Goal: Task Accomplishment & Management: Complete application form

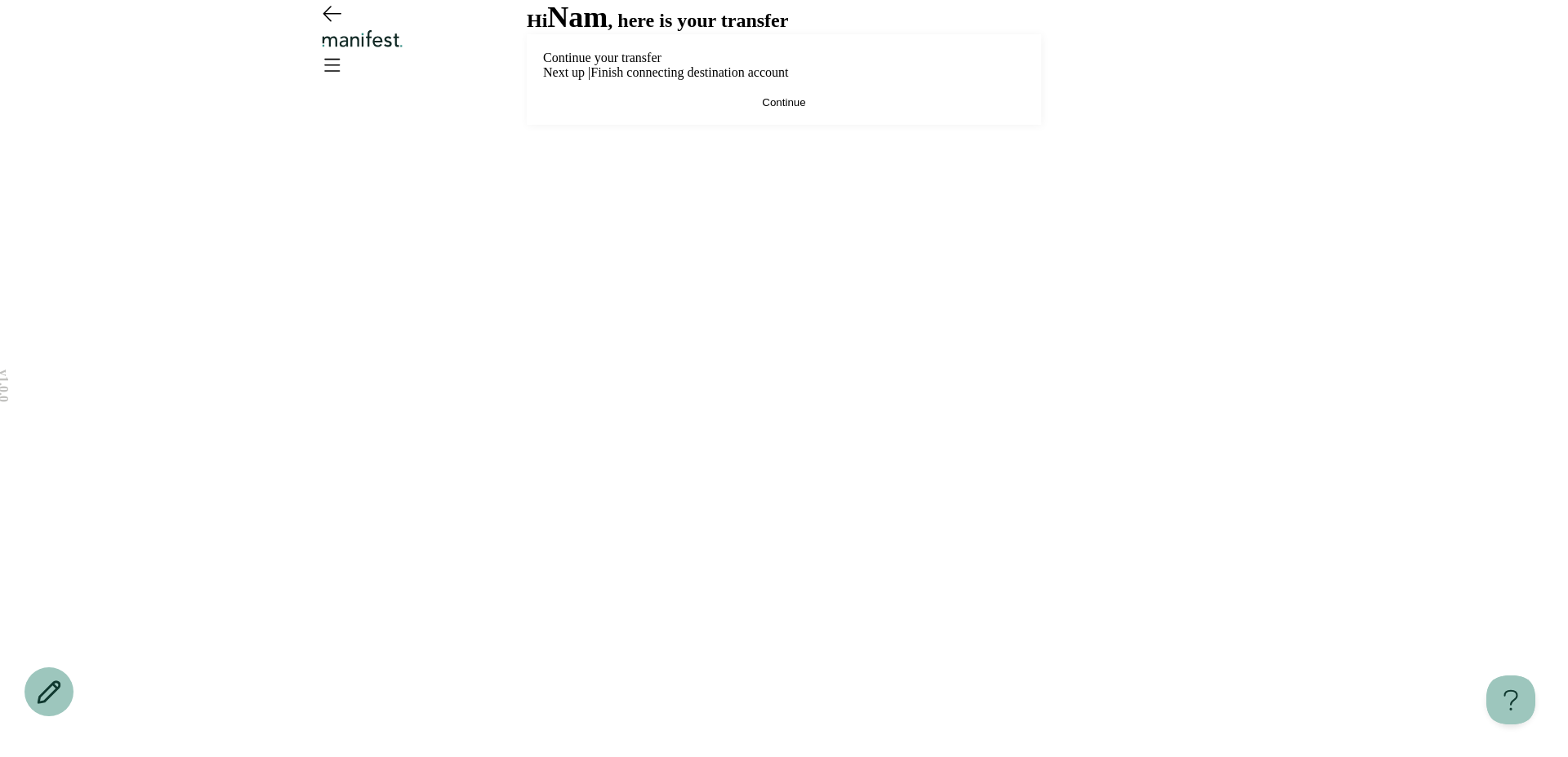
click at [870, 125] on div "Continue your transfer Next up | Finish connecting destination account Continue" at bounding box center [784, 79] width 515 height 90
click at [852, 125] on div "Continue your transfer Next up | Finish connecting destination account Continue" at bounding box center [784, 79] width 515 height 90
click at [845, 109] on button "Continue" at bounding box center [784, 103] width 481 height 12
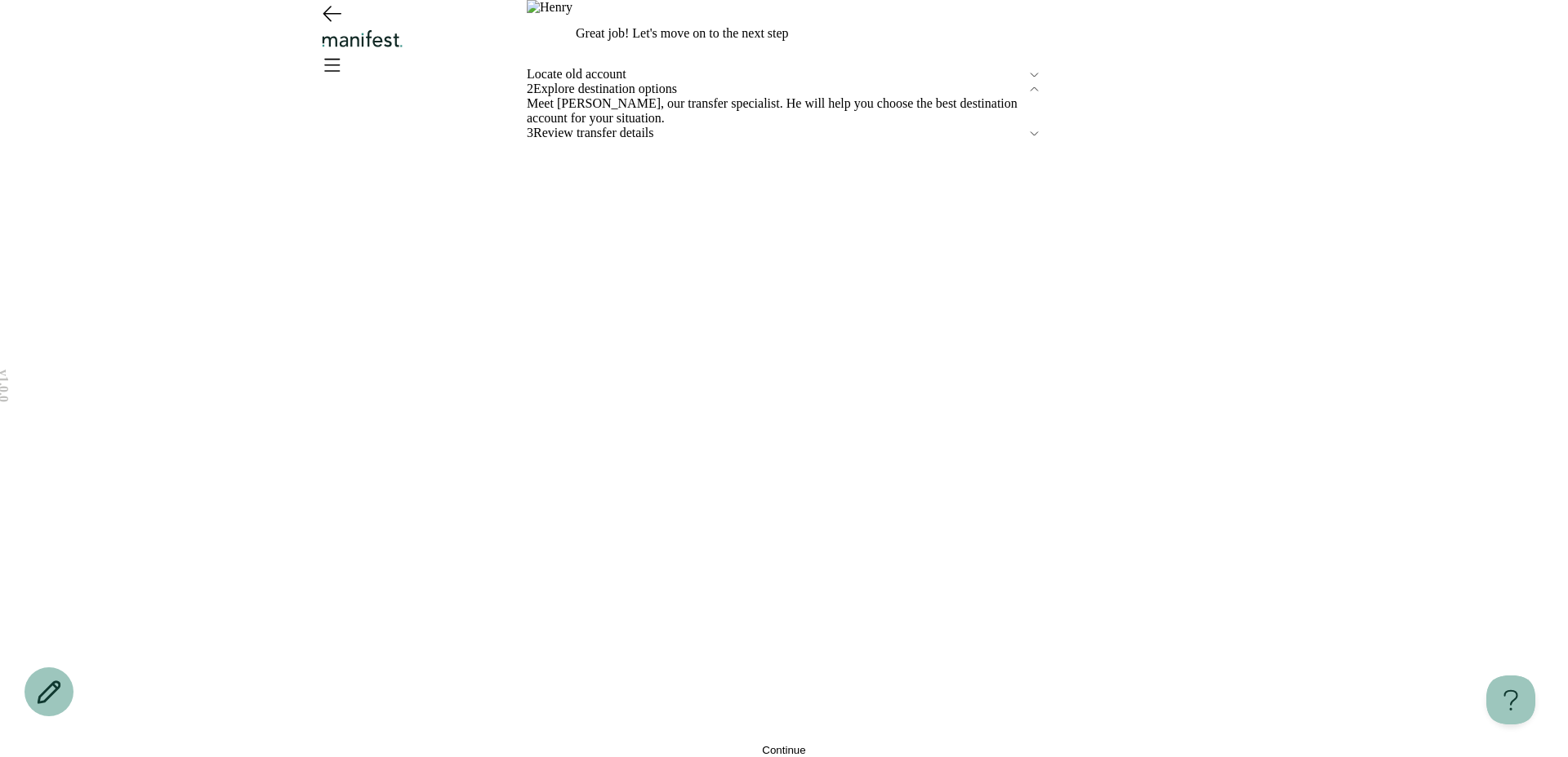
click at [835, 744] on button "Continue" at bounding box center [784, 750] width 515 height 12
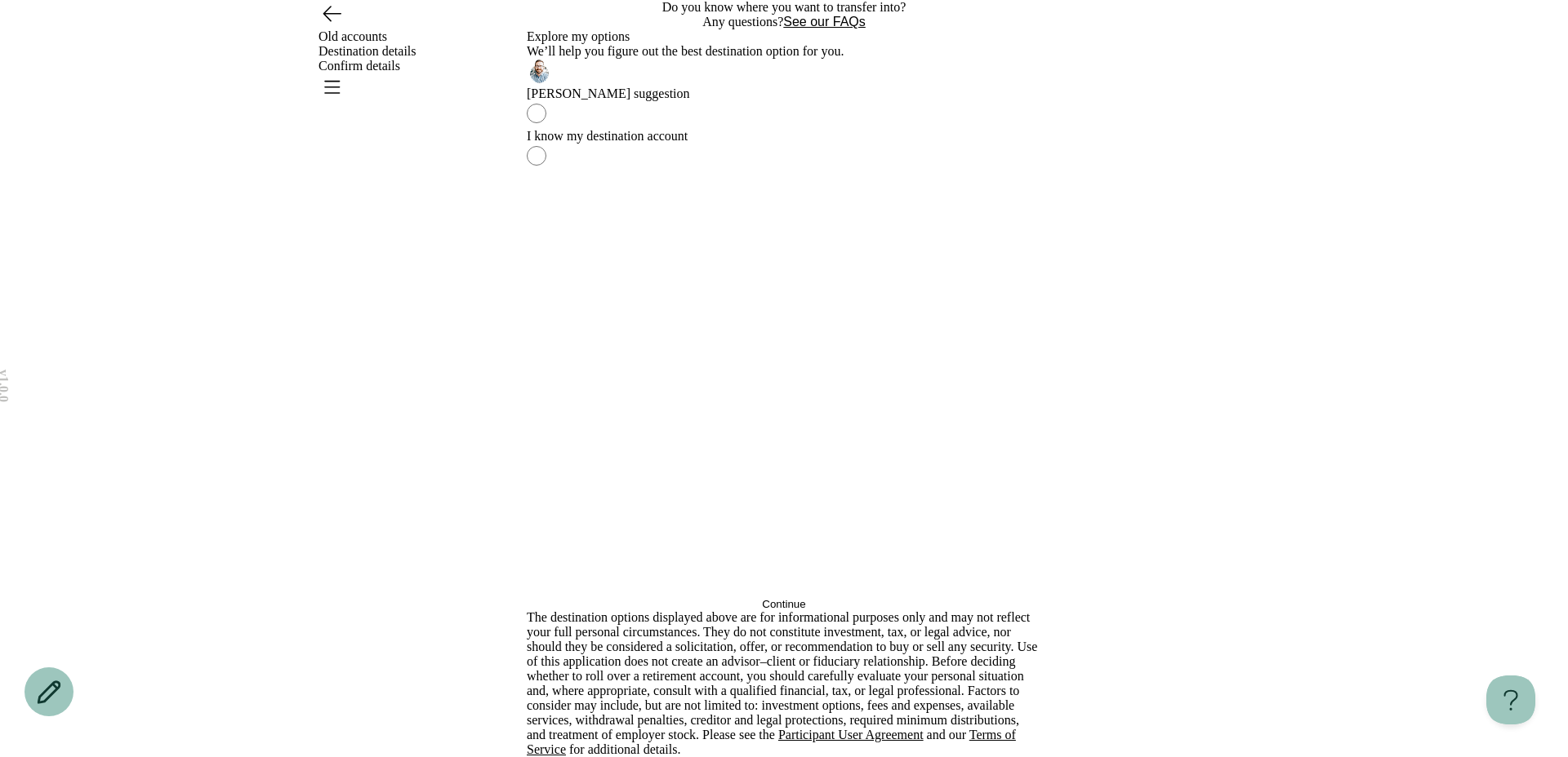
click at [750, 171] on label "I know my destination account" at bounding box center [784, 150] width 515 height 43
click at [708, 599] on button "Continue" at bounding box center [784, 605] width 515 height 12
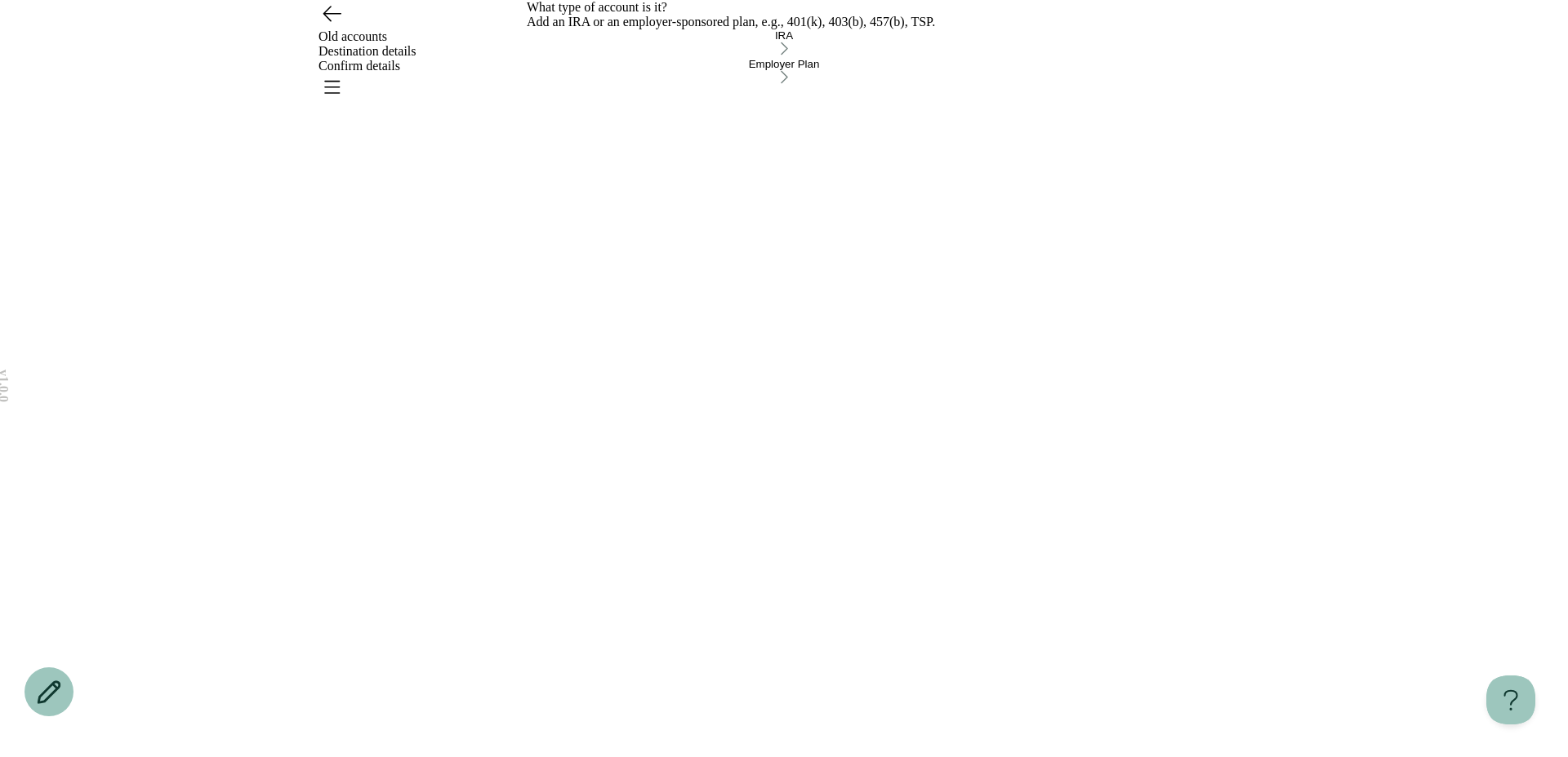
click at [617, 70] on div "Employer Plan" at bounding box center [784, 64] width 515 height 12
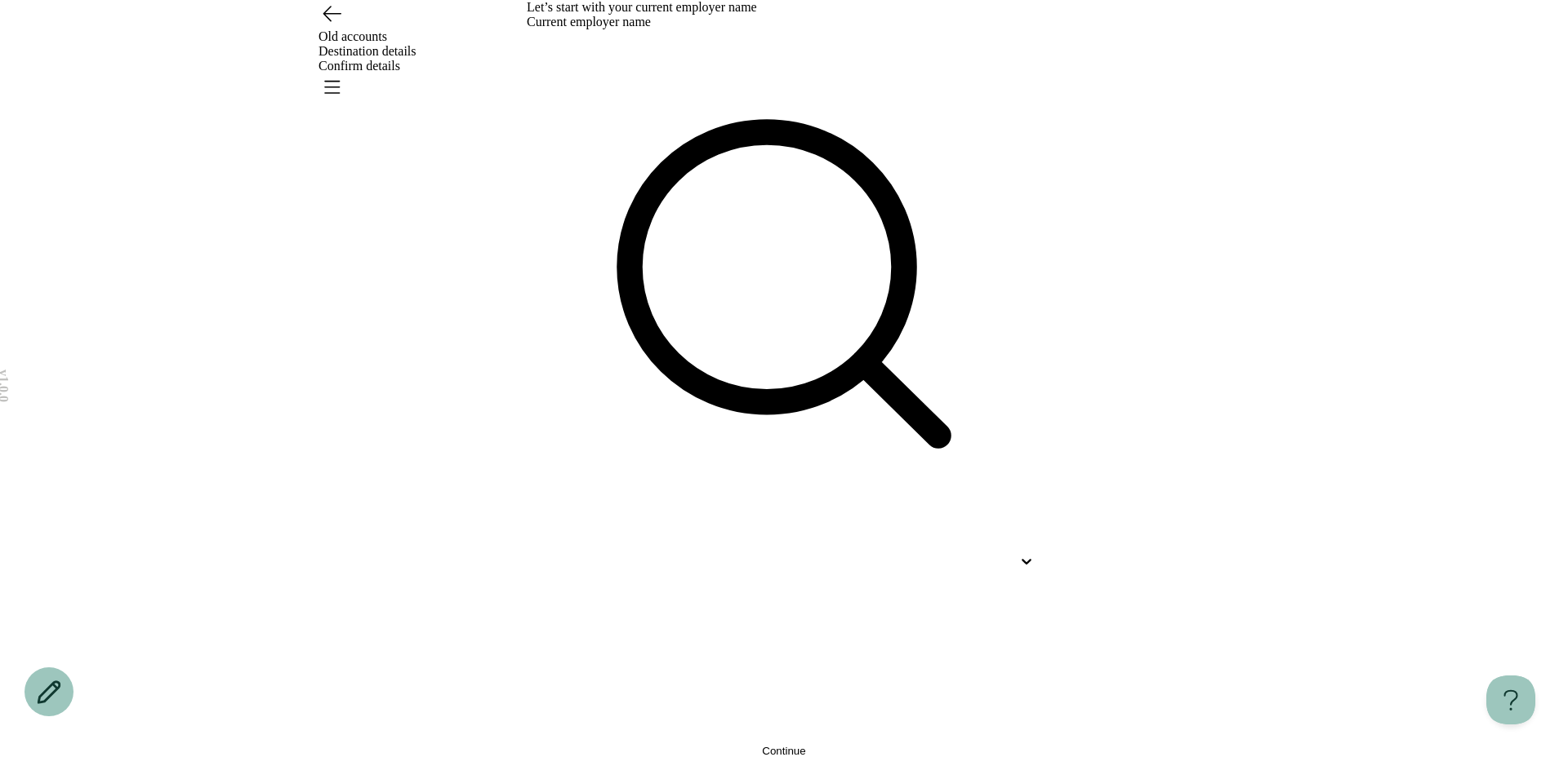
click at [625, 554] on div at bounding box center [769, 561] width 485 height 15
click at [619, 686] on div "212 Design, Inc." at bounding box center [750, 701] width 515 height 31
type input "***"
click at [665, 745] on button "Continue" at bounding box center [784, 751] width 515 height 12
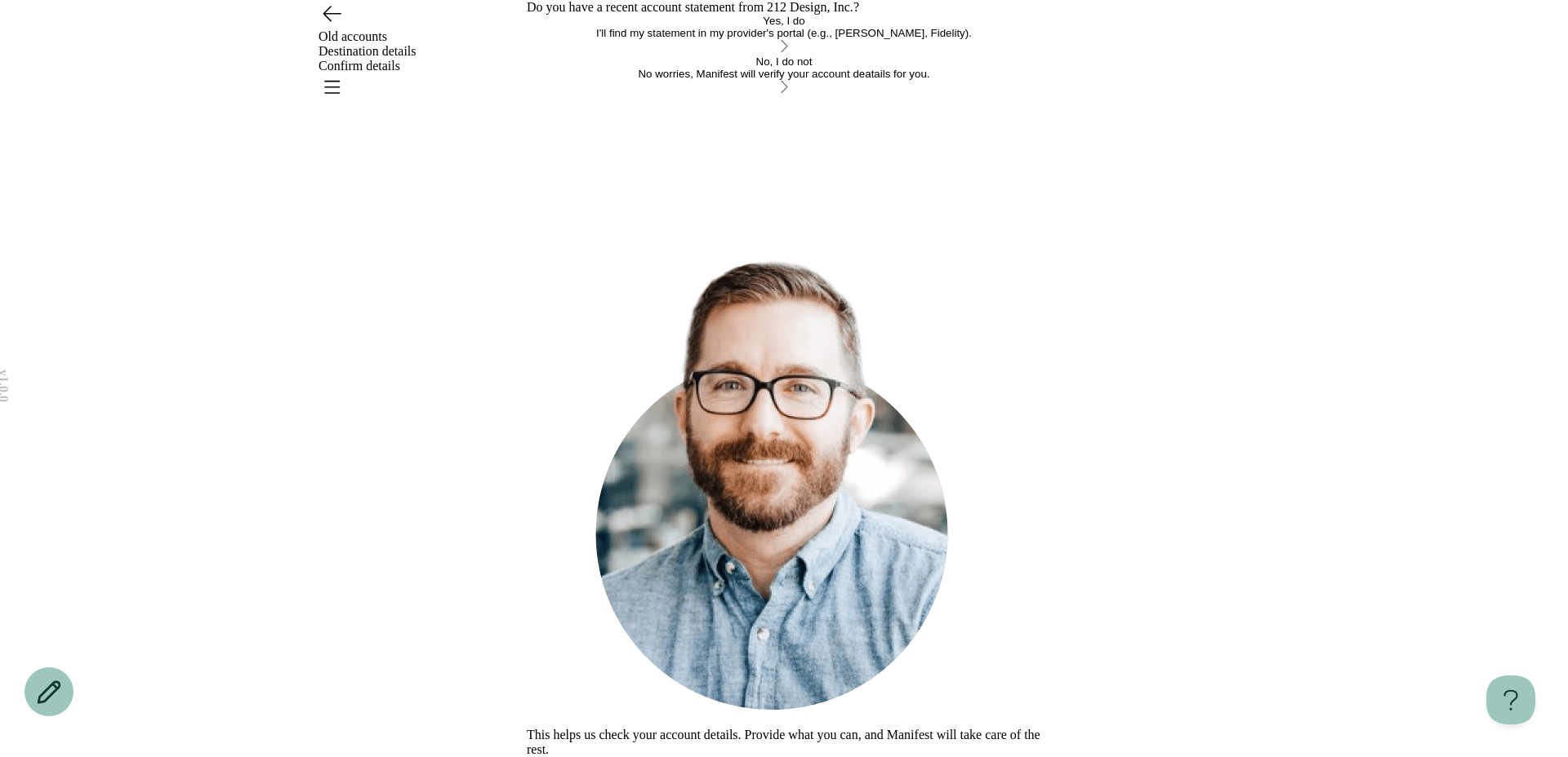
click at [681, 80] on div "No worries, Manifest will verify your account deatails for you." at bounding box center [784, 74] width 515 height 12
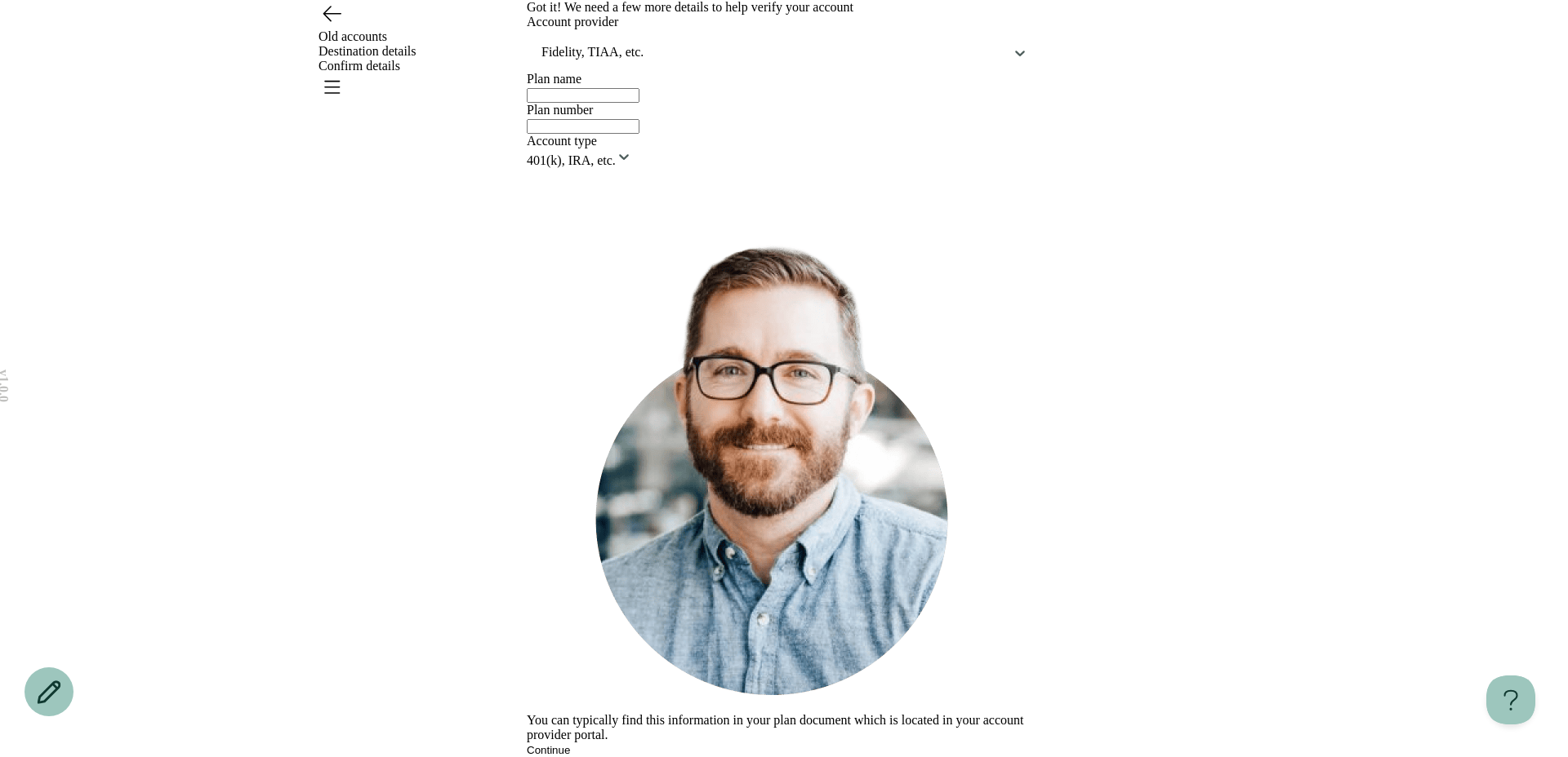
click at [336, 26] on icon "Go back" at bounding box center [332, 13] width 26 height 26
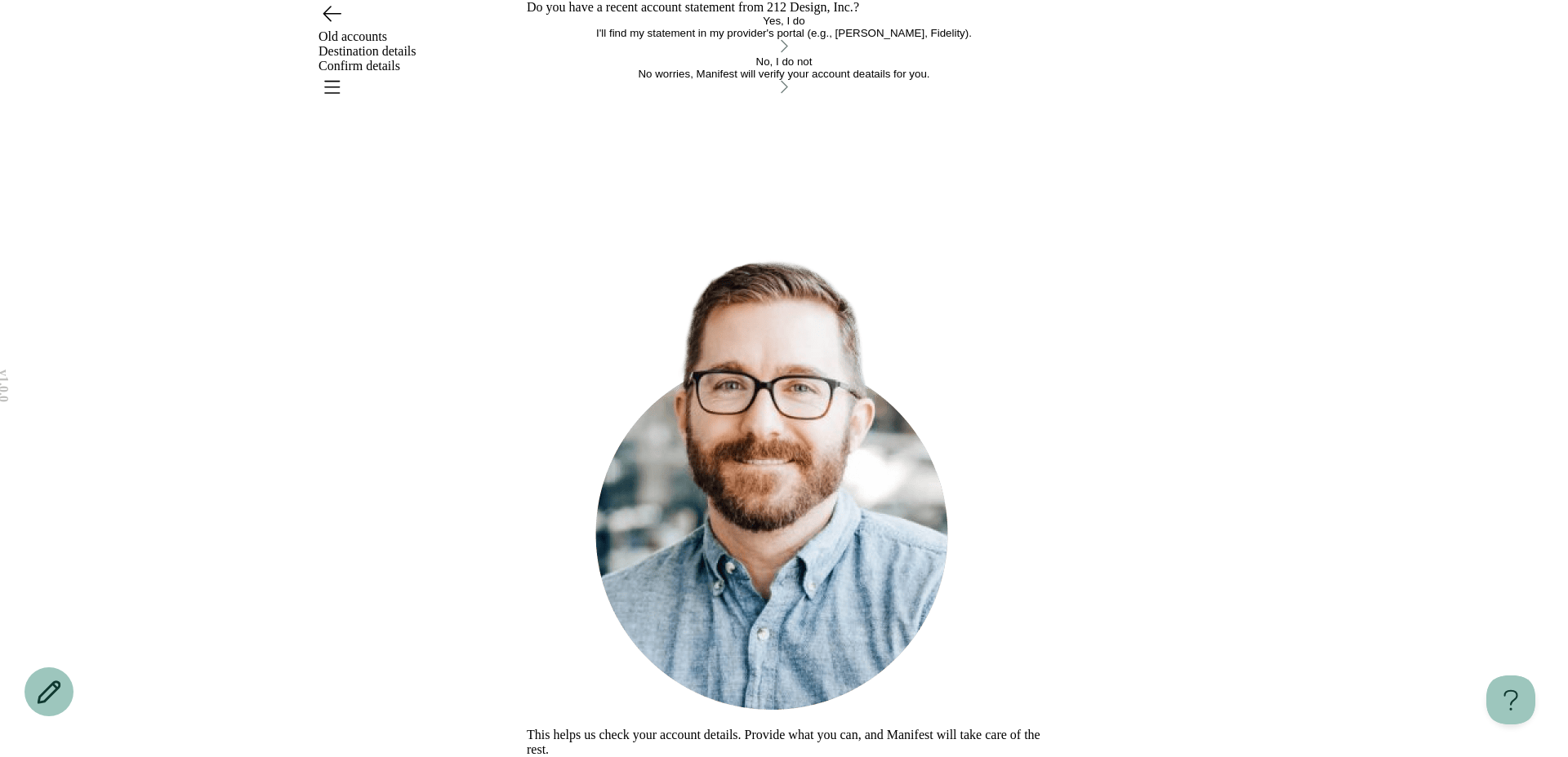
click at [703, 39] on div "I'll find my statement in my provider's portal (e.g., [PERSON_NAME], Fidelity)." at bounding box center [784, 33] width 515 height 12
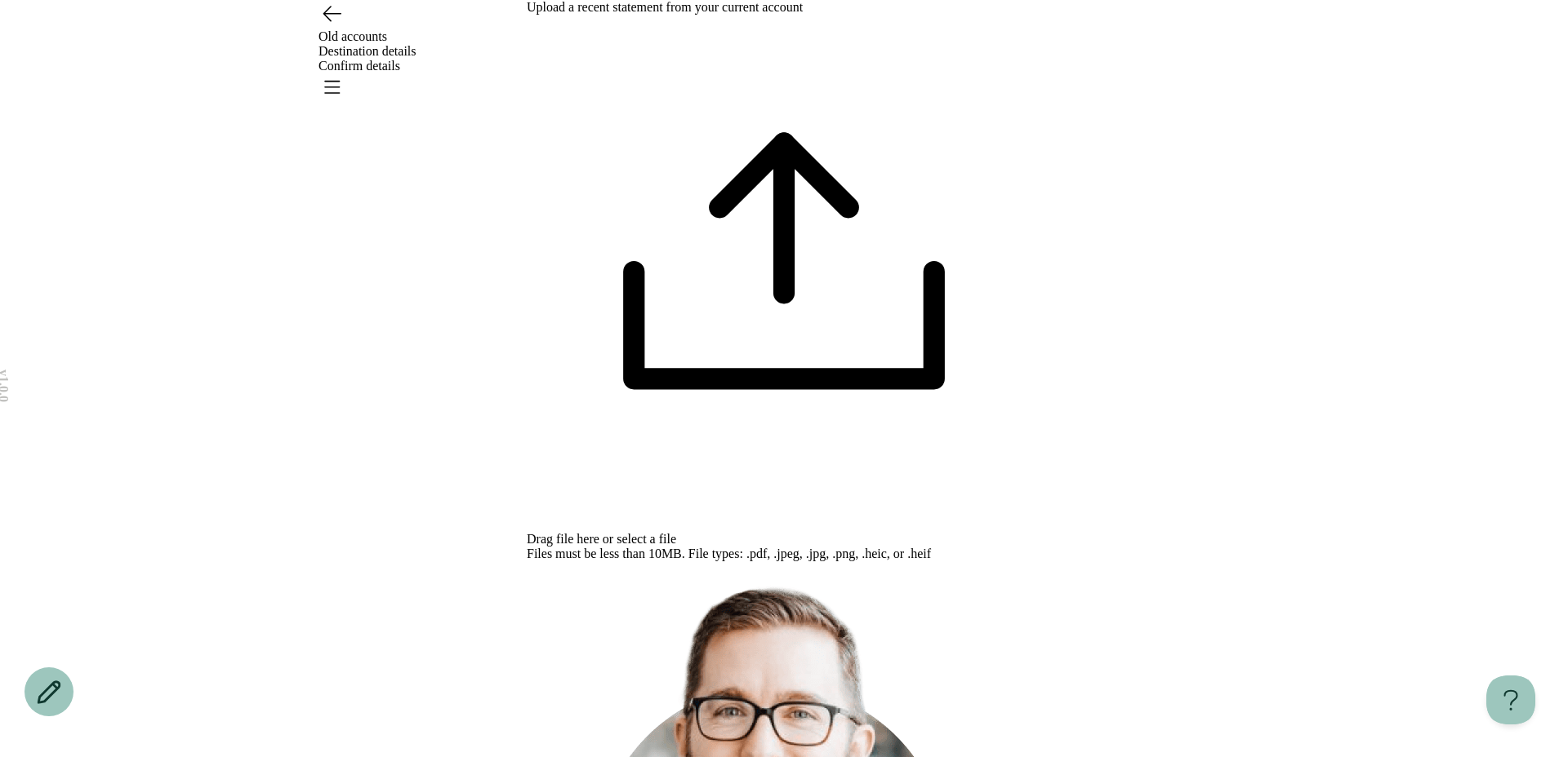
click at [740, 533] on div "Drag file here or select a file" at bounding box center [784, 539] width 515 height 15
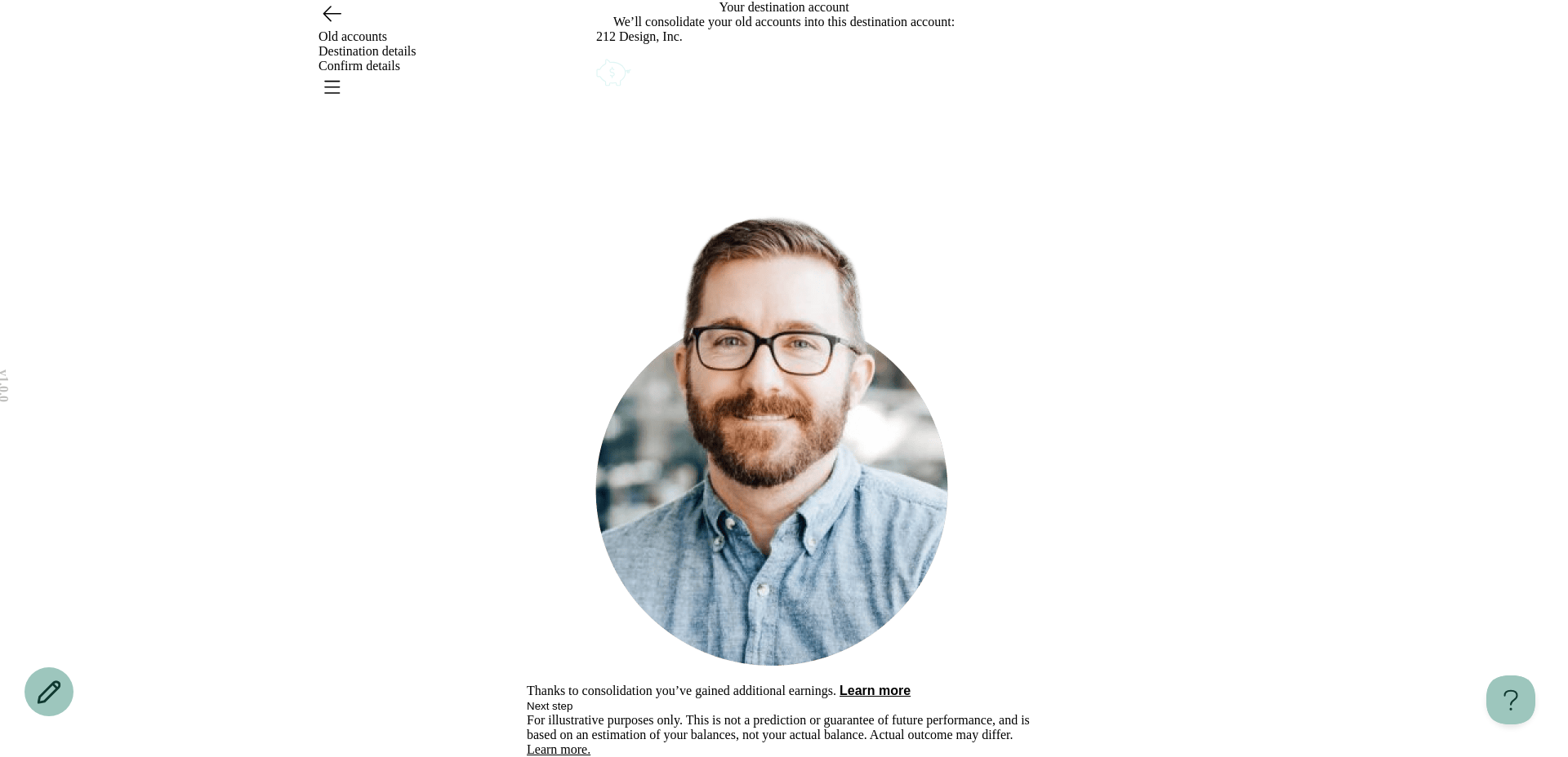
click at [573, 700] on button "Next step" at bounding box center [549, 707] width 46 height 12
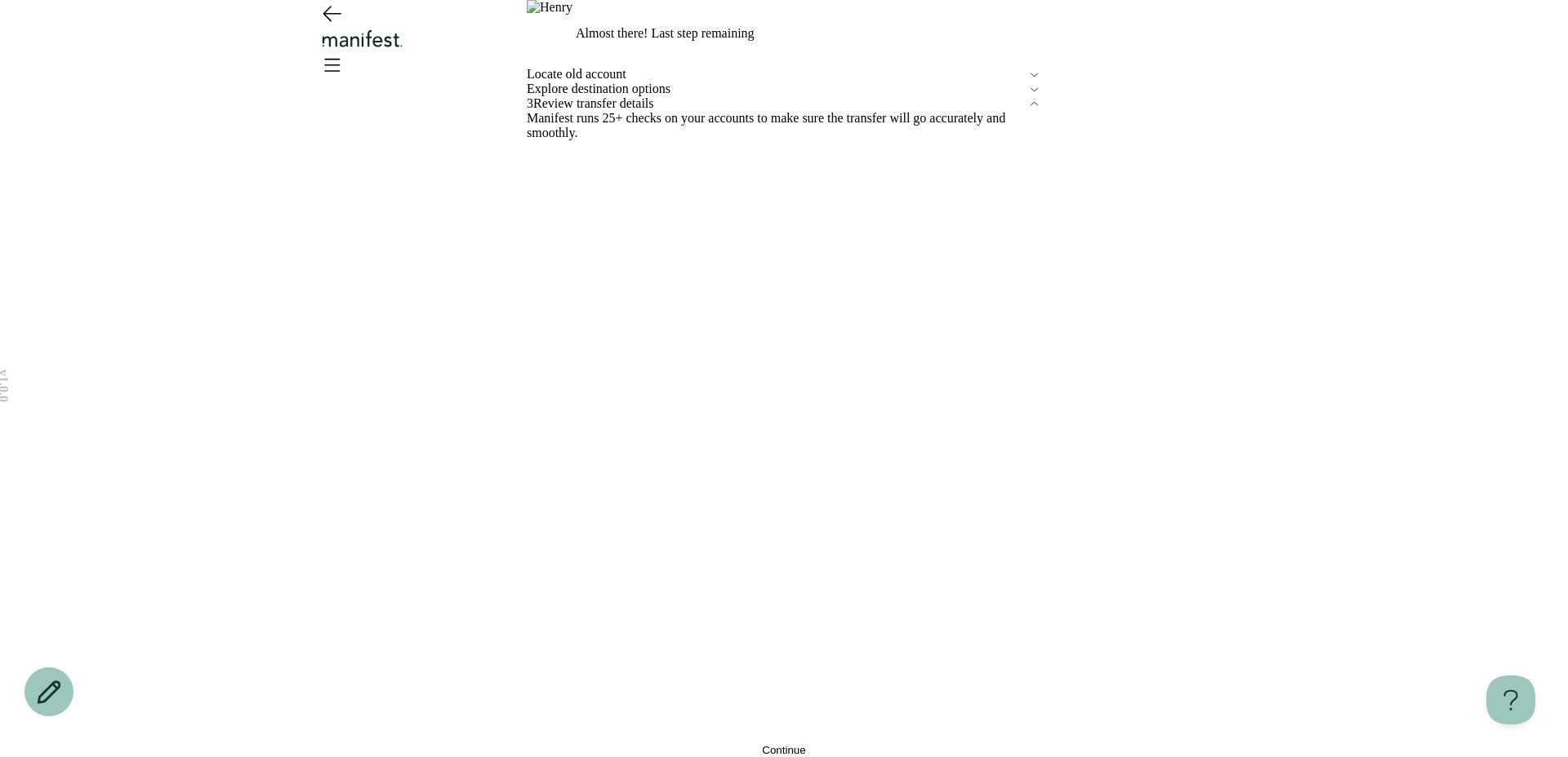
click at [710, 744] on button "Continue" at bounding box center [784, 750] width 515 height 12
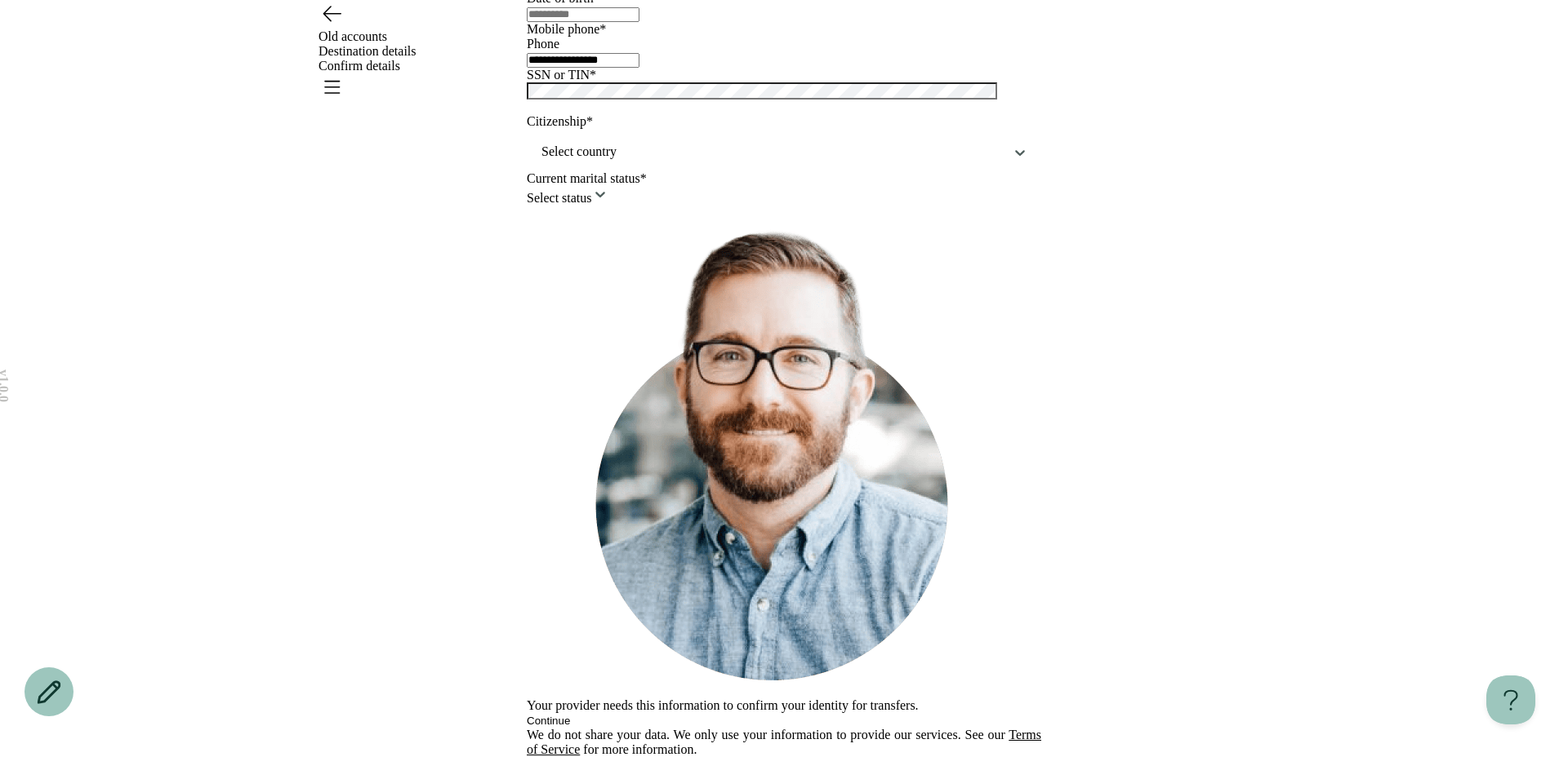
scroll to position [267, 0]
click at [567, 114] on div at bounding box center [784, 98] width 515 height 32
click at [559, 22] on input "text" at bounding box center [582, 14] width 112 height 15
type input "**********"
click at [616, 171] on div "Select country" at bounding box center [784, 151] width 515 height 39
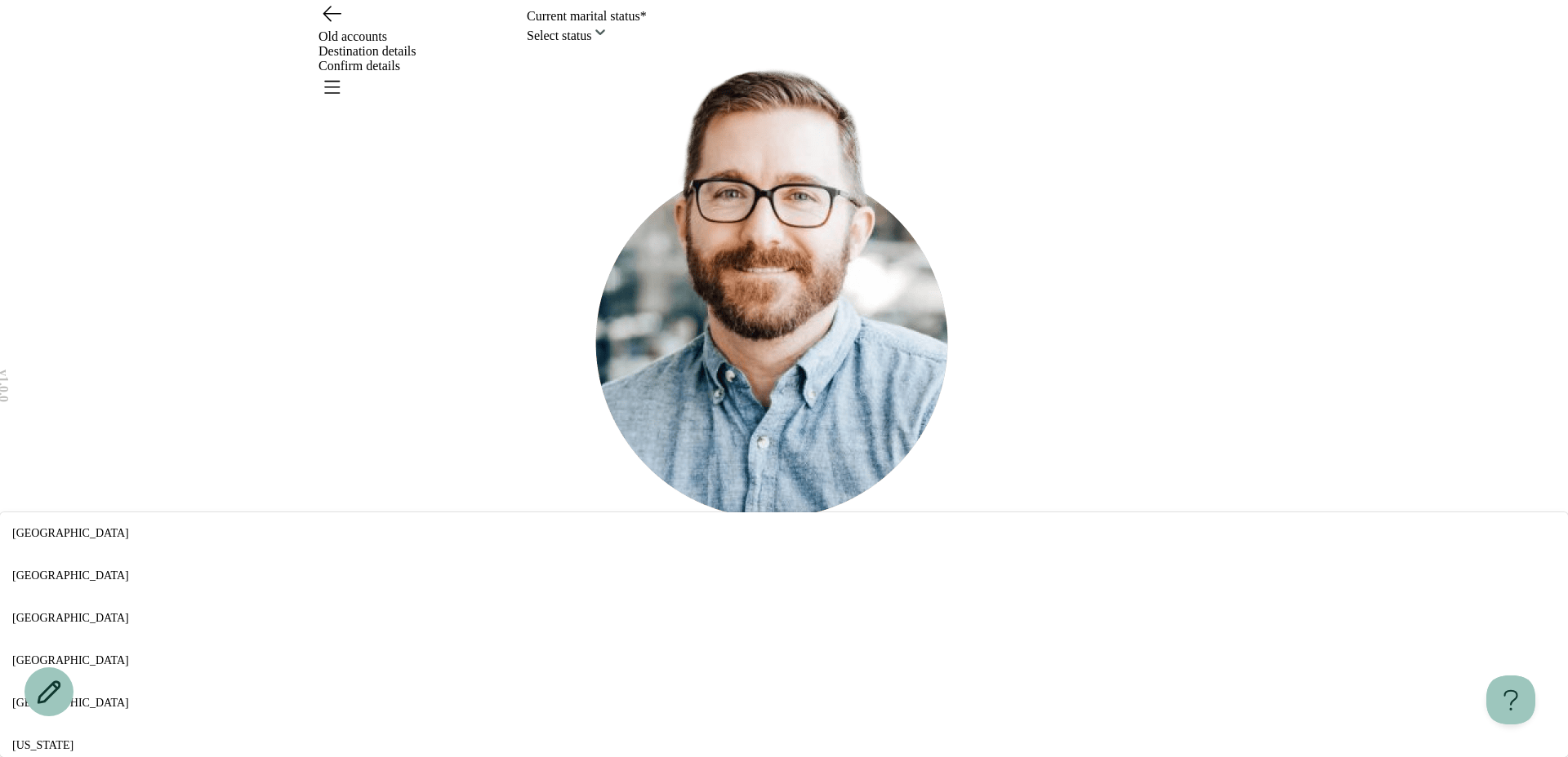
click at [602, 512] on div "[GEOGRAPHIC_DATA]" at bounding box center [784, 533] width 1568 height 43
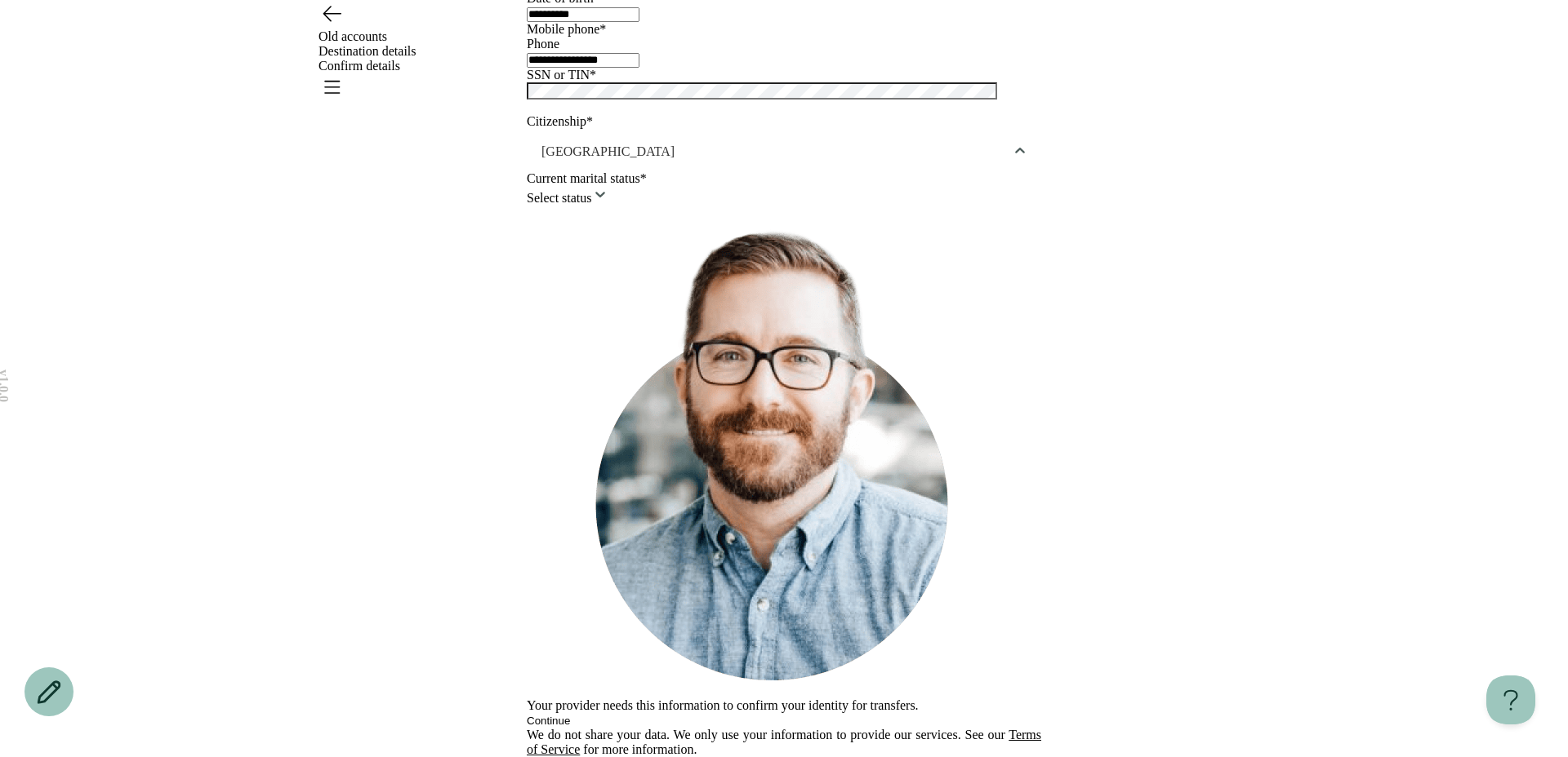
click at [595, 526] on html "**********" at bounding box center [784, 334] width 1568 height 847
click at [570, 715] on button "Continue" at bounding box center [548, 721] width 44 height 12
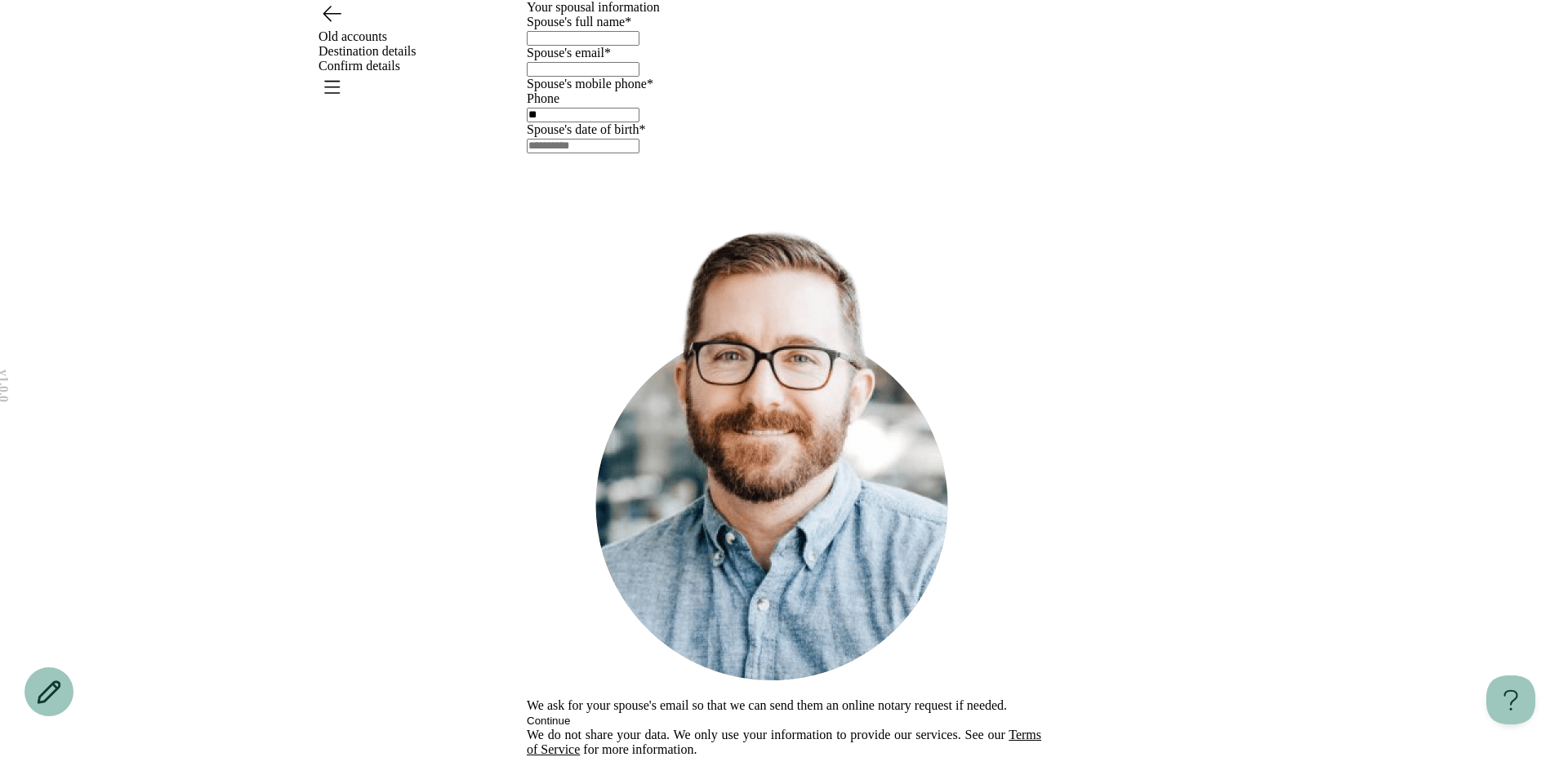
scroll to position [0, 0]
click at [338, 26] on icon "Go back" at bounding box center [332, 13] width 26 height 26
click at [332, 26] on icon "Go back" at bounding box center [332, 13] width 26 height 26
click at [622, 46] on input "text" at bounding box center [582, 38] width 112 height 15
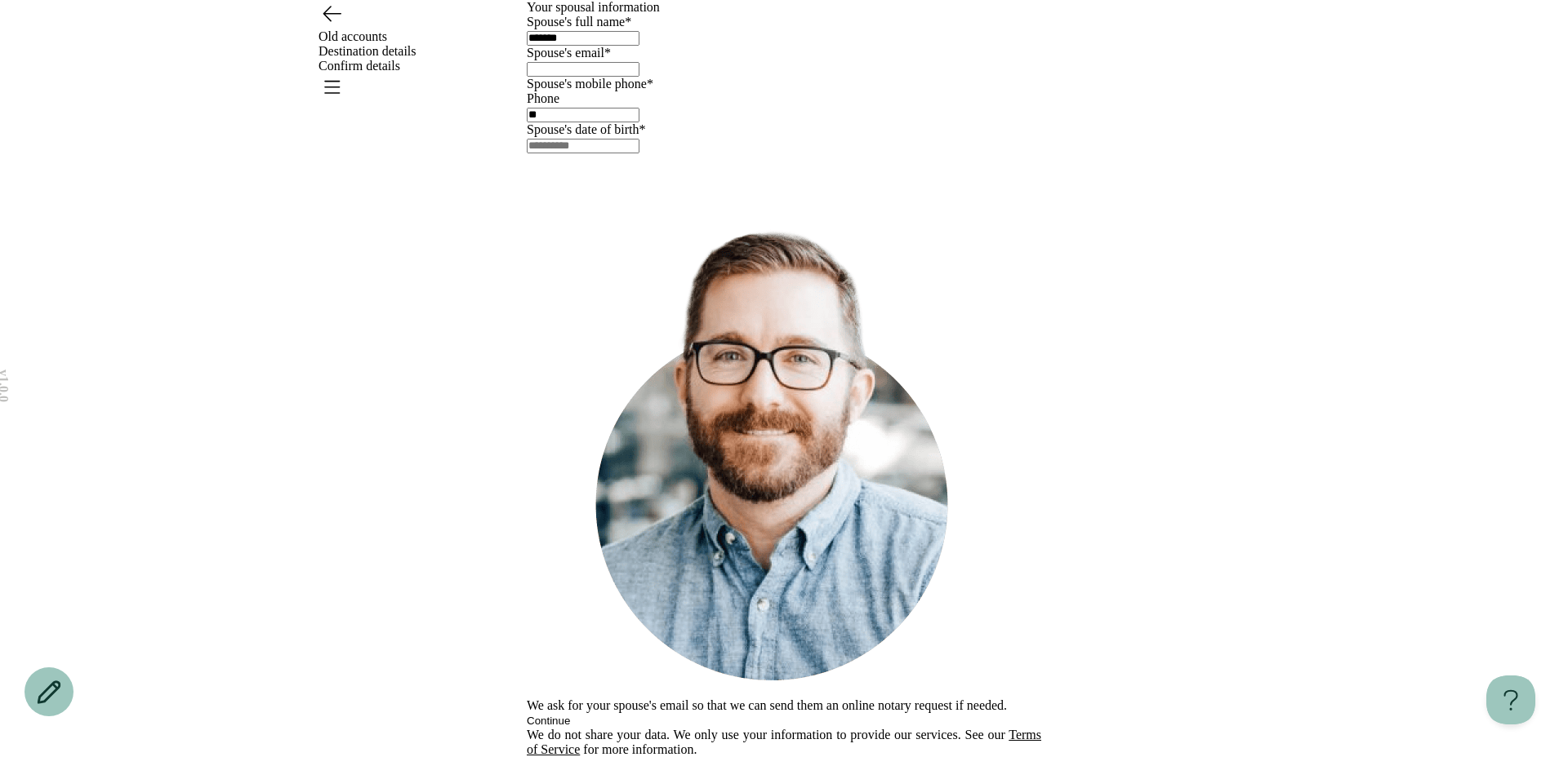
type input "*******"
click at [603, 77] on input "email" at bounding box center [582, 69] width 112 height 15
type input "**********"
click at [639, 153] on input "text" at bounding box center [582, 145] width 112 height 15
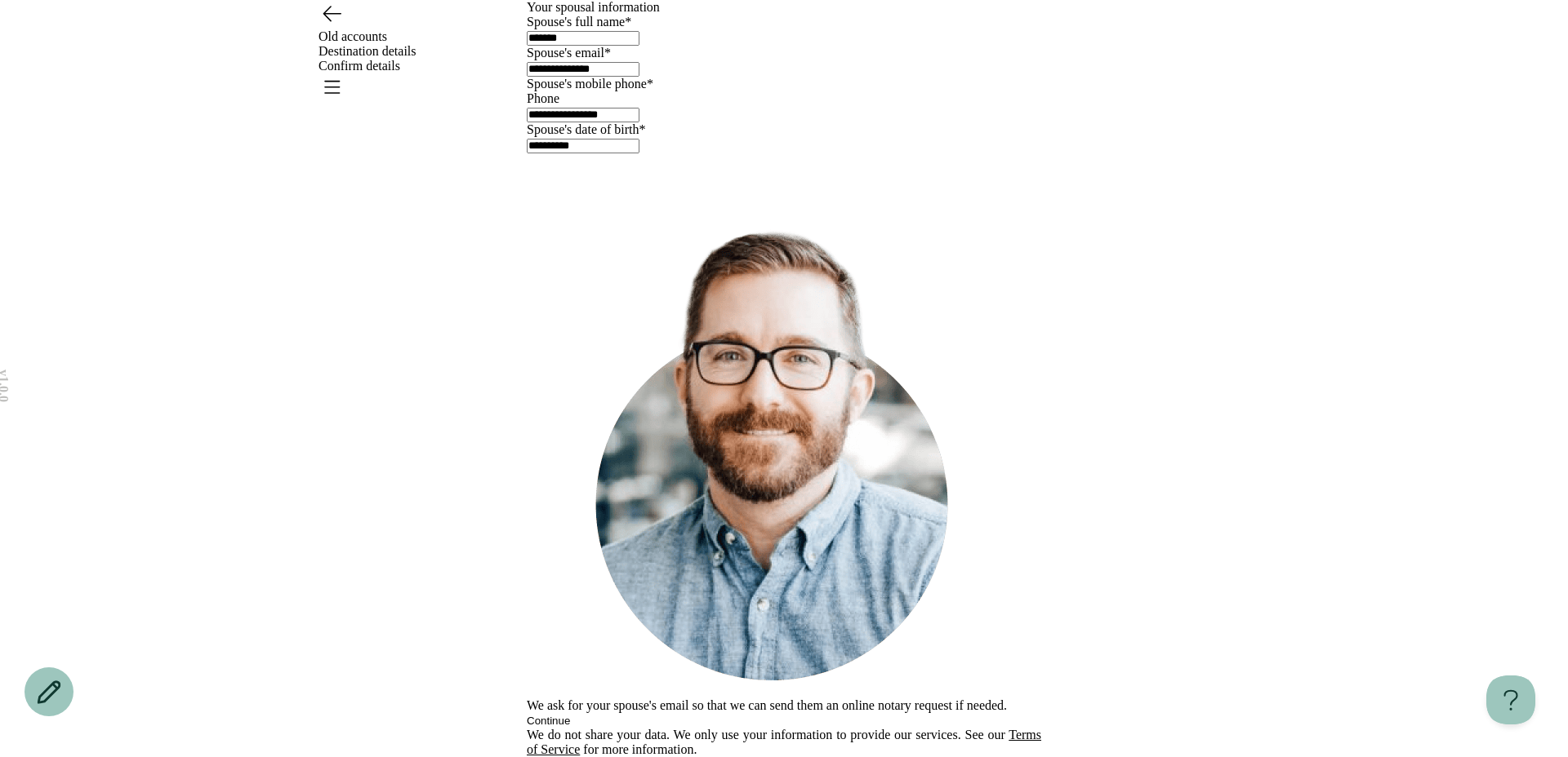
type input "**********"
click at [570, 715] on button "Continue" at bounding box center [548, 721] width 44 height 12
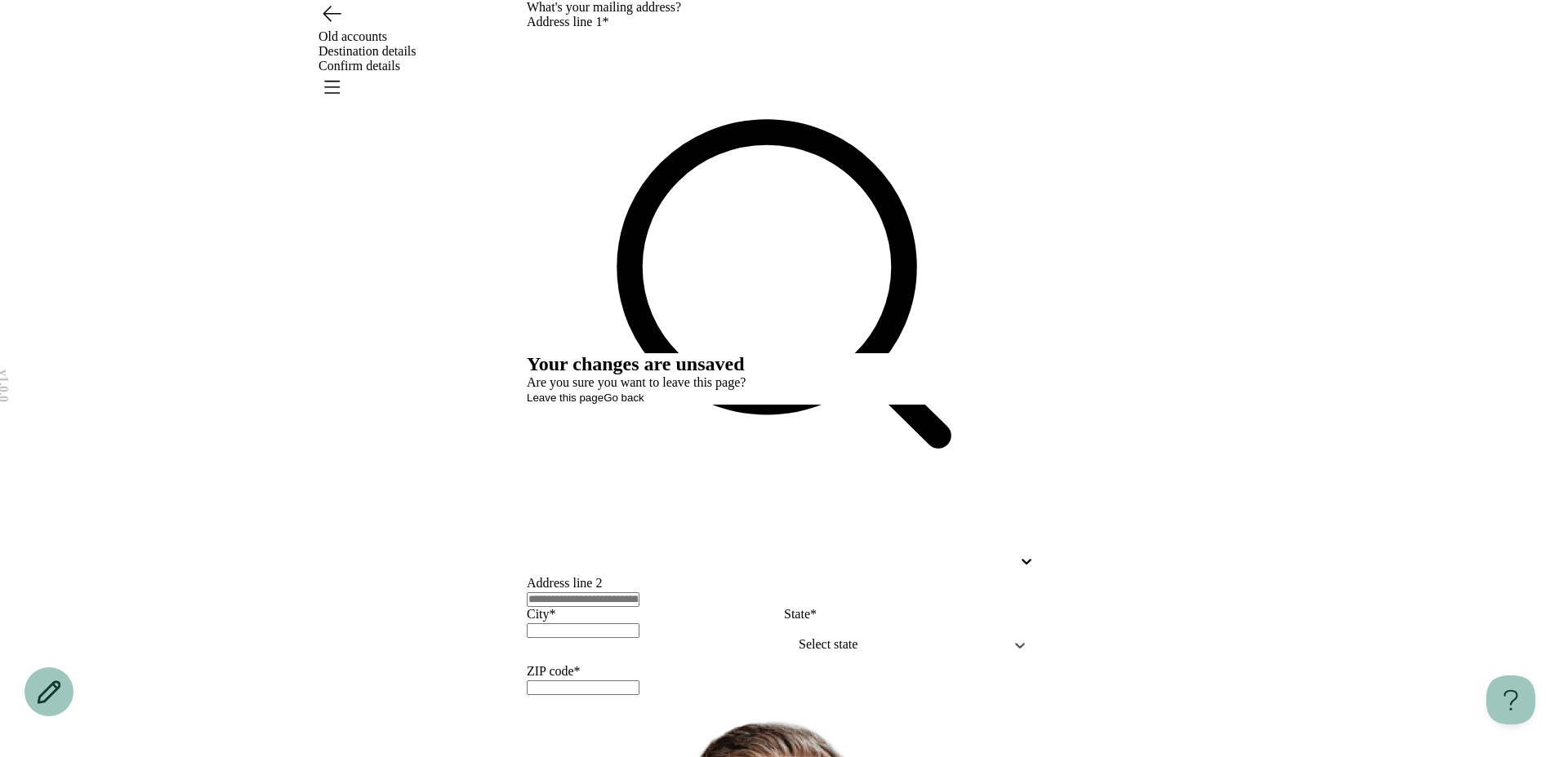
click at [644, 404] on button "Go back" at bounding box center [623, 398] width 41 height 12
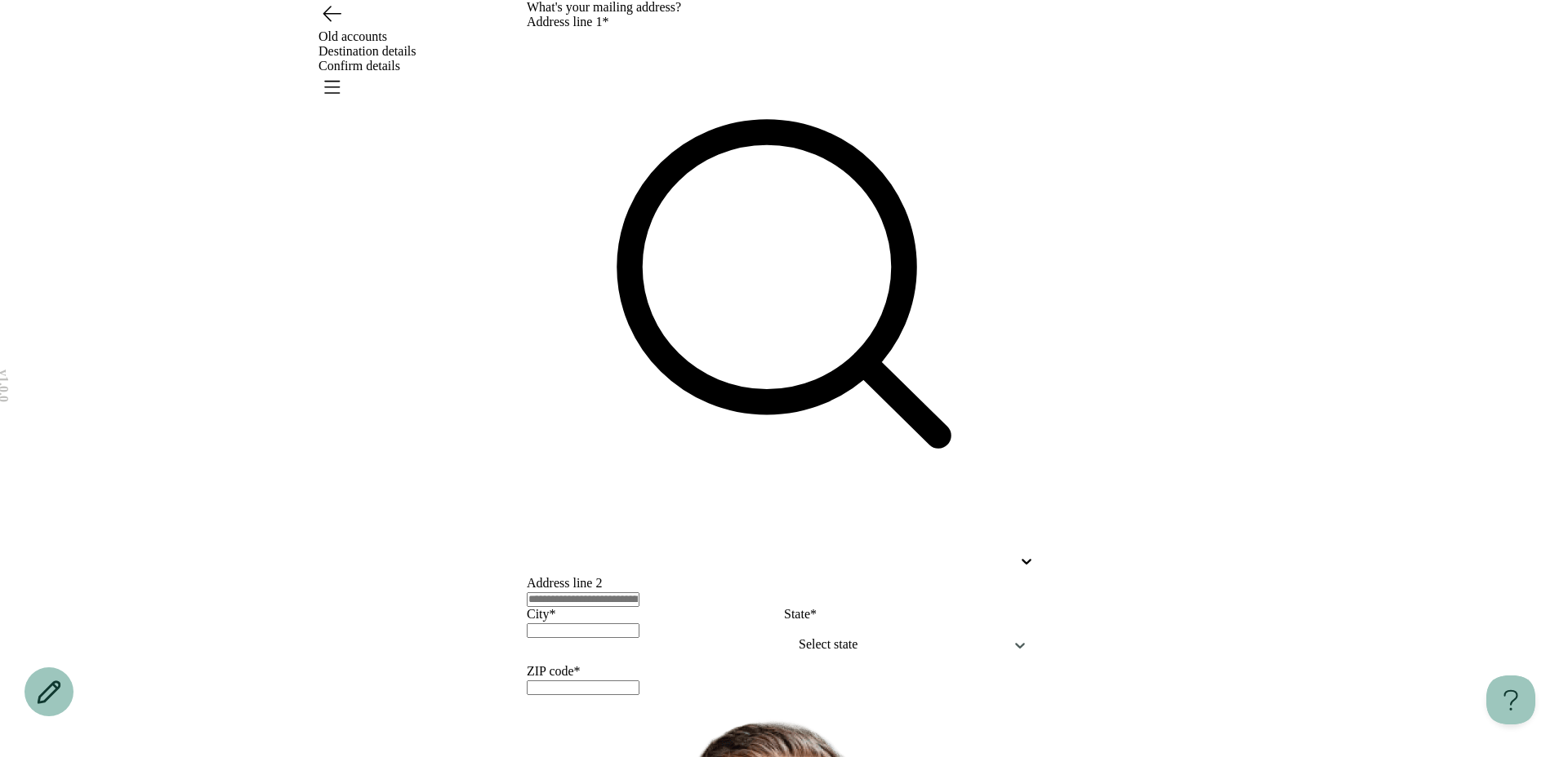
click at [331, 26] on icon "Go back" at bounding box center [332, 13] width 26 height 26
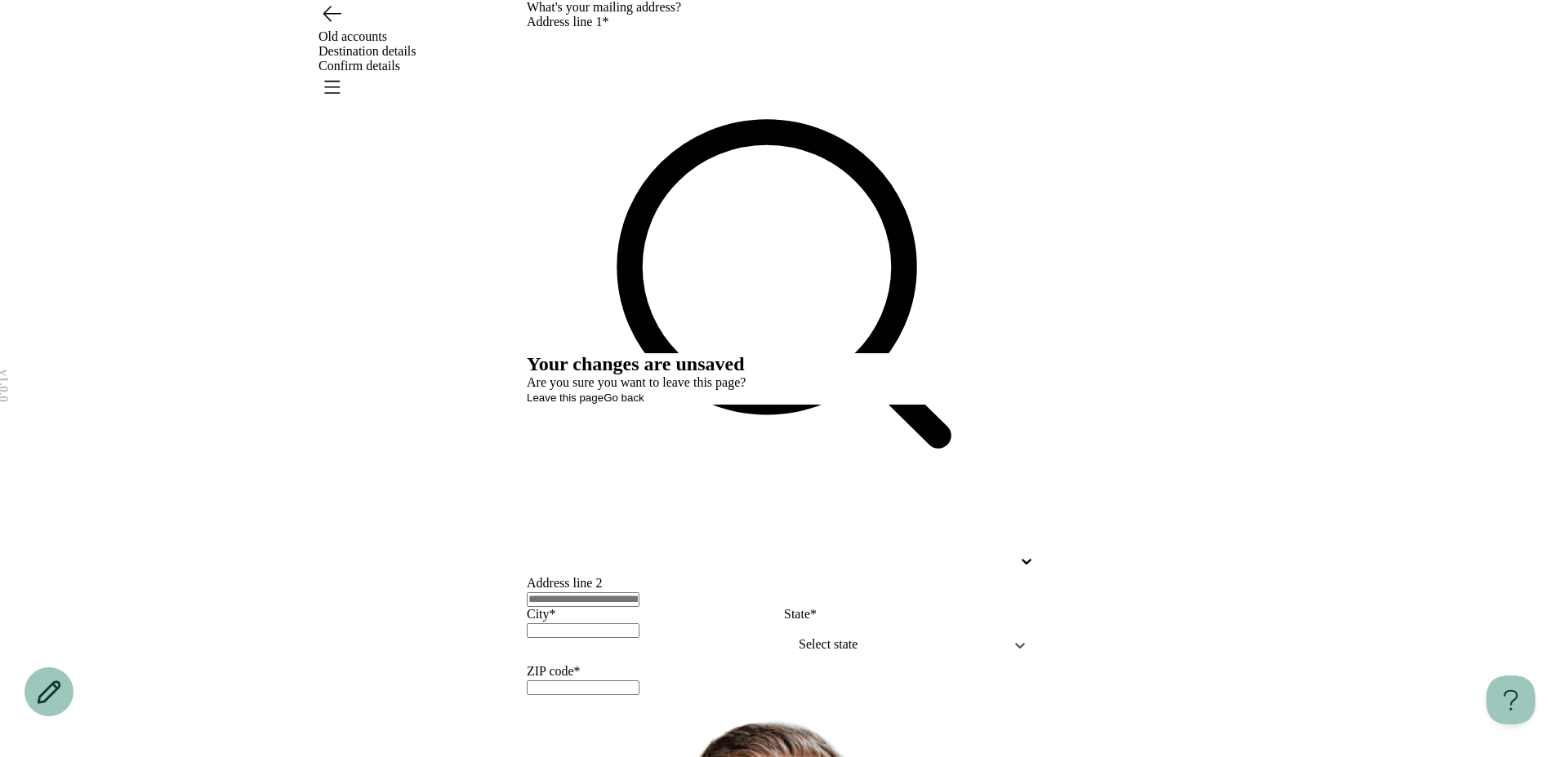
click at [603, 404] on button "Leave this page" at bounding box center [565, 398] width 77 height 12
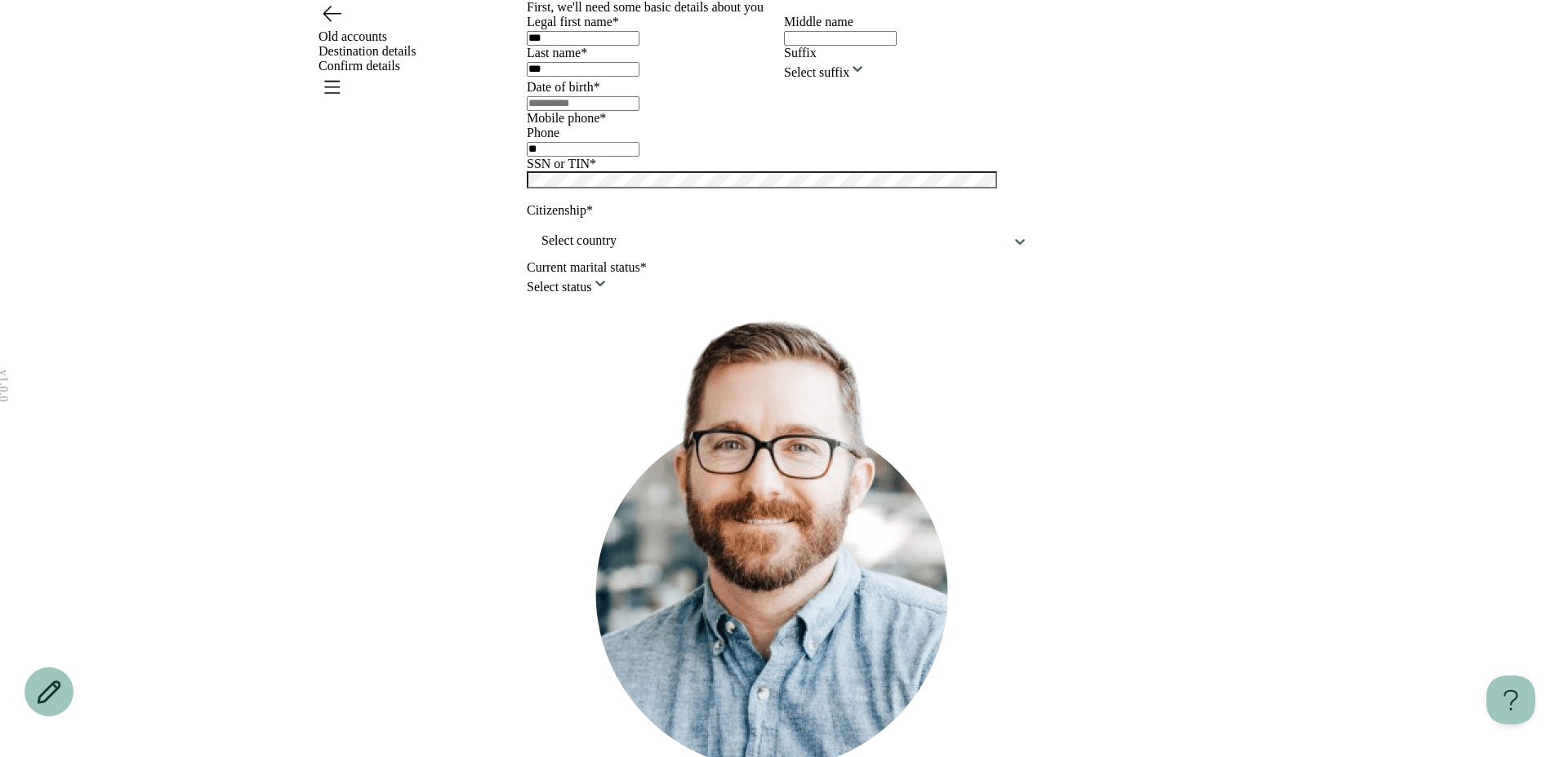
type input "**********"
click at [685, 111] on div at bounding box center [784, 103] width 515 height 17
click at [677, 111] on div at bounding box center [784, 103] width 515 height 17
click at [639, 111] on input "text" at bounding box center [582, 104] width 112 height 15
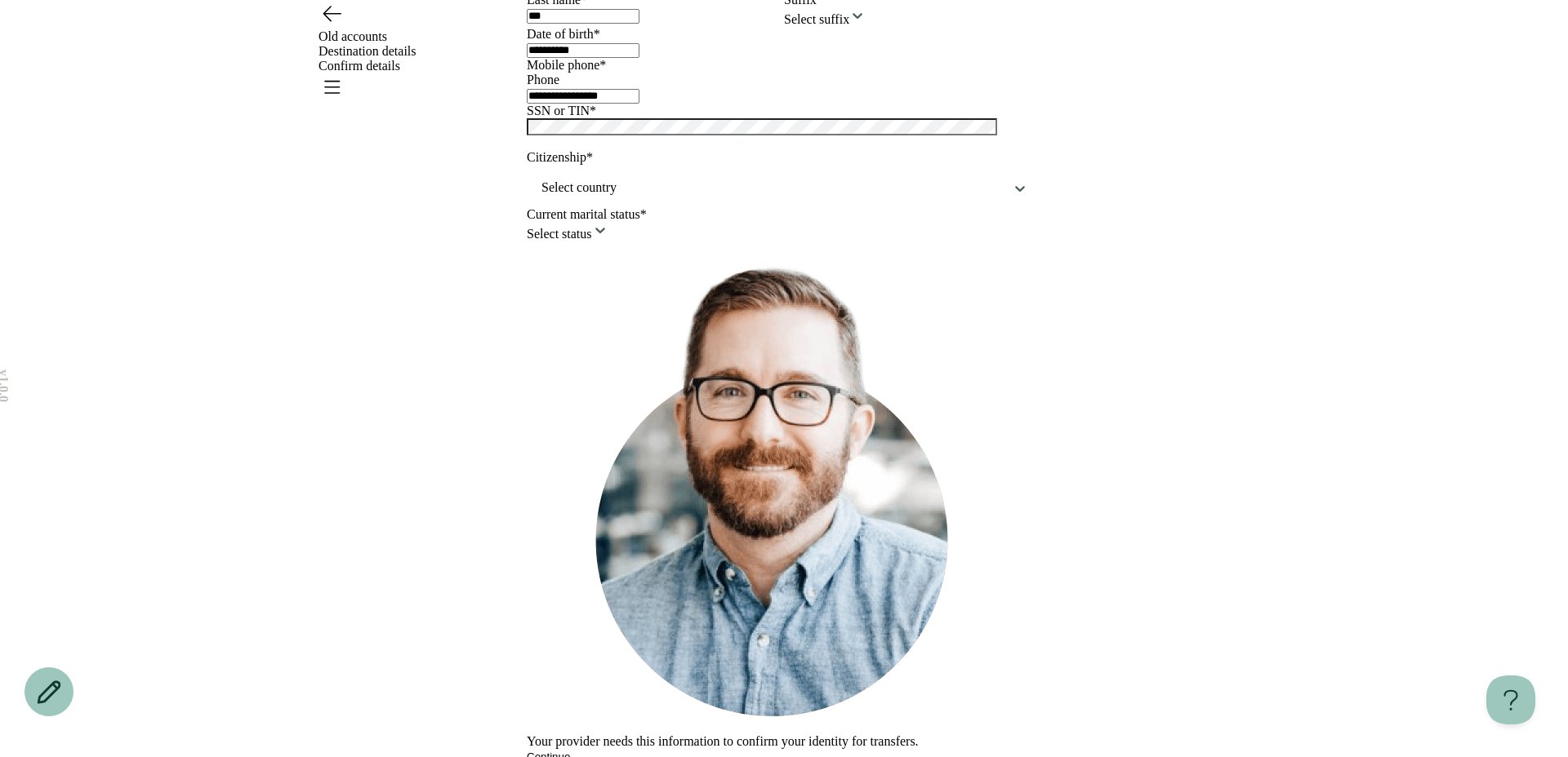
type input "**********"
click at [588, 198] on div at bounding box center [772, 187] width 466 height 20
click at [588, 207] on div "Select country" at bounding box center [784, 187] width 515 height 39
click at [575, 207] on div "Select country" at bounding box center [784, 187] width 515 height 39
click at [575, 711] on div "[GEOGRAPHIC_DATA]" at bounding box center [784, 732] width 1568 height 43
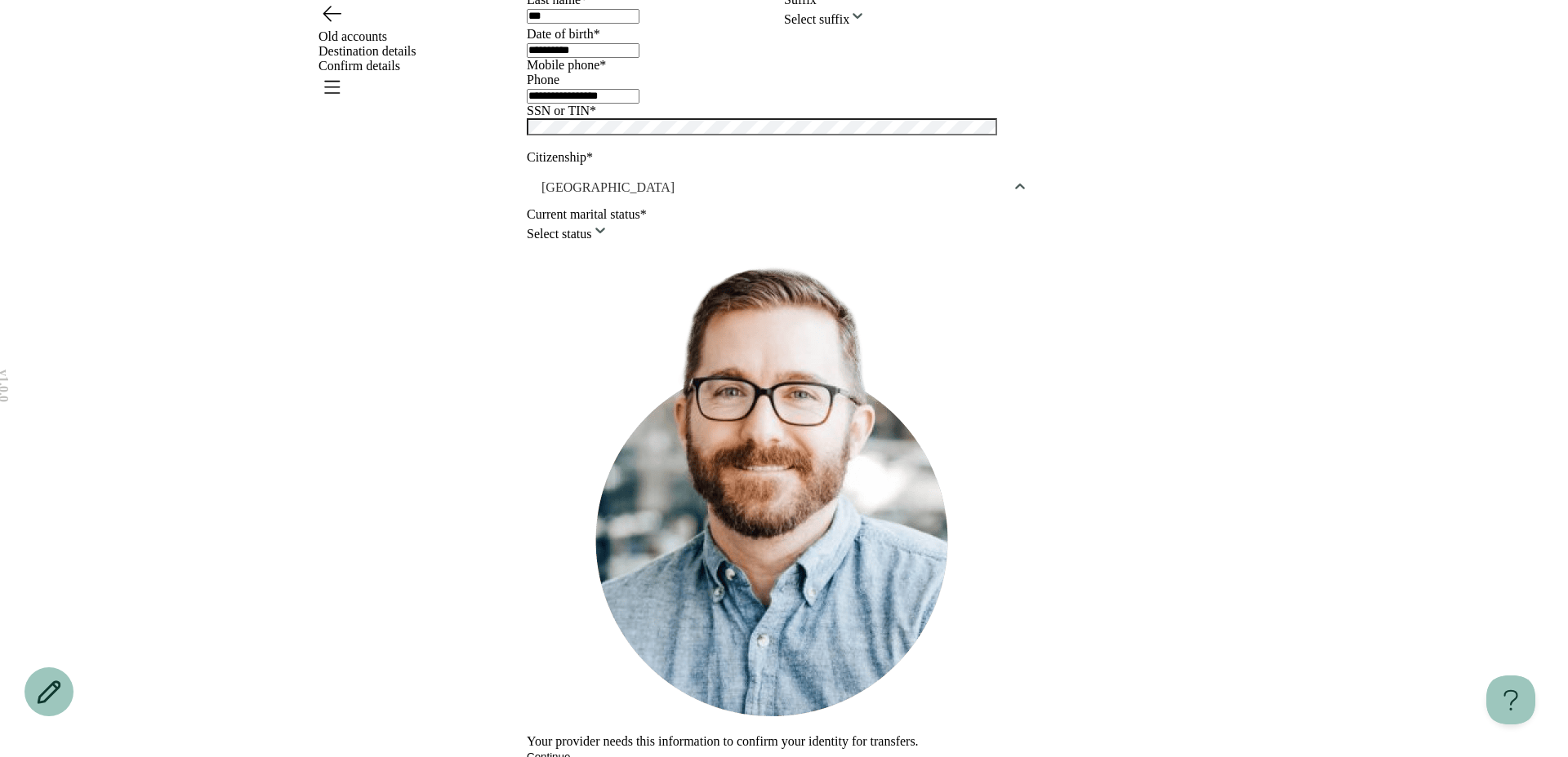
scroll to position [157, 0]
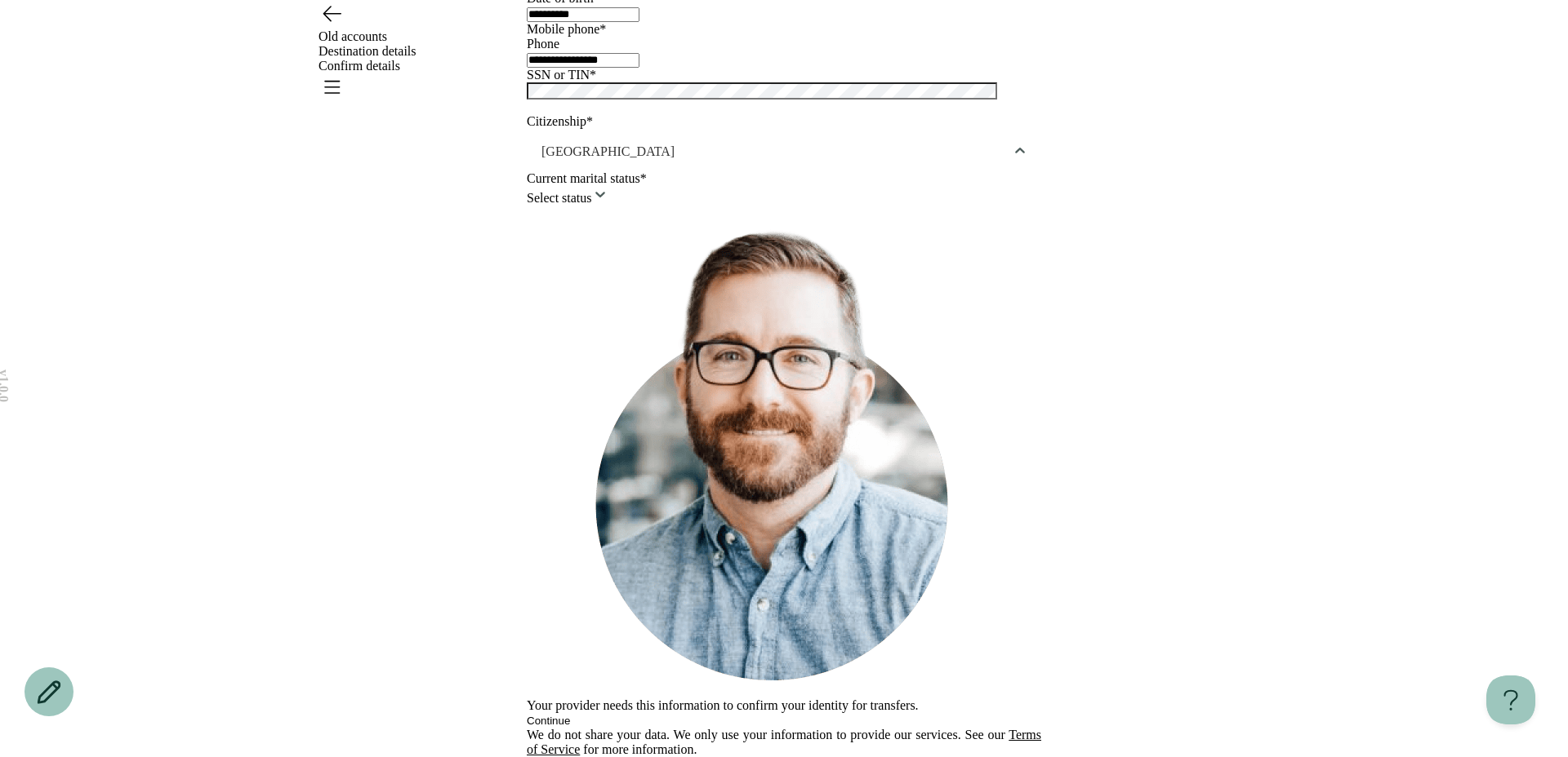
click at [582, 633] on html "**********" at bounding box center [784, 334] width 1568 height 847
click at [570, 715] on button "Continue" at bounding box center [548, 721] width 44 height 12
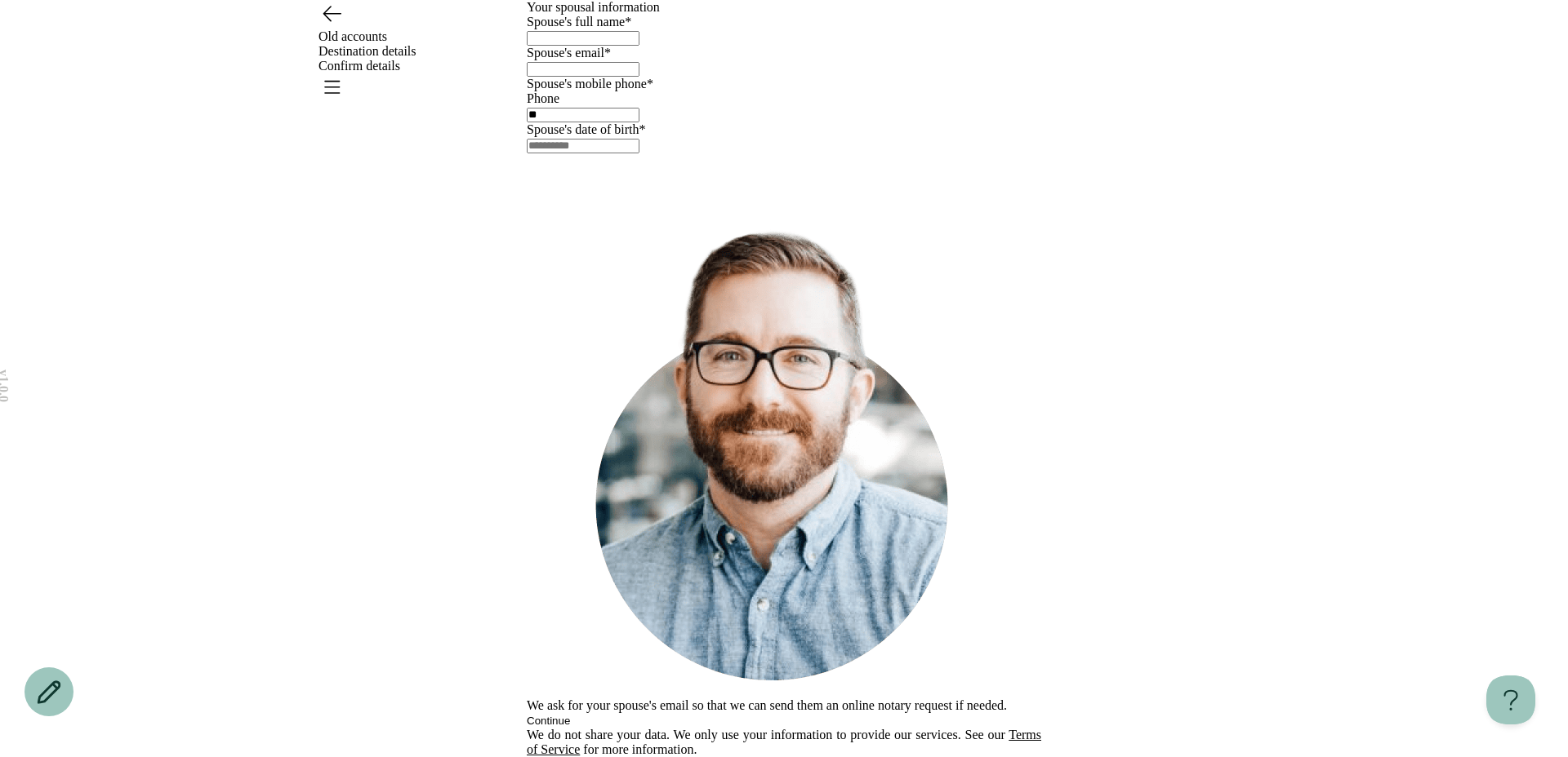
scroll to position [0, 0]
click at [555, 29] on label "Spouse's full name*" at bounding box center [579, 22] width 104 height 14
click at [555, 46] on input "text" at bounding box center [582, 38] width 112 height 15
type input "******"
click at [572, 77] on input "email" at bounding box center [582, 69] width 112 height 15
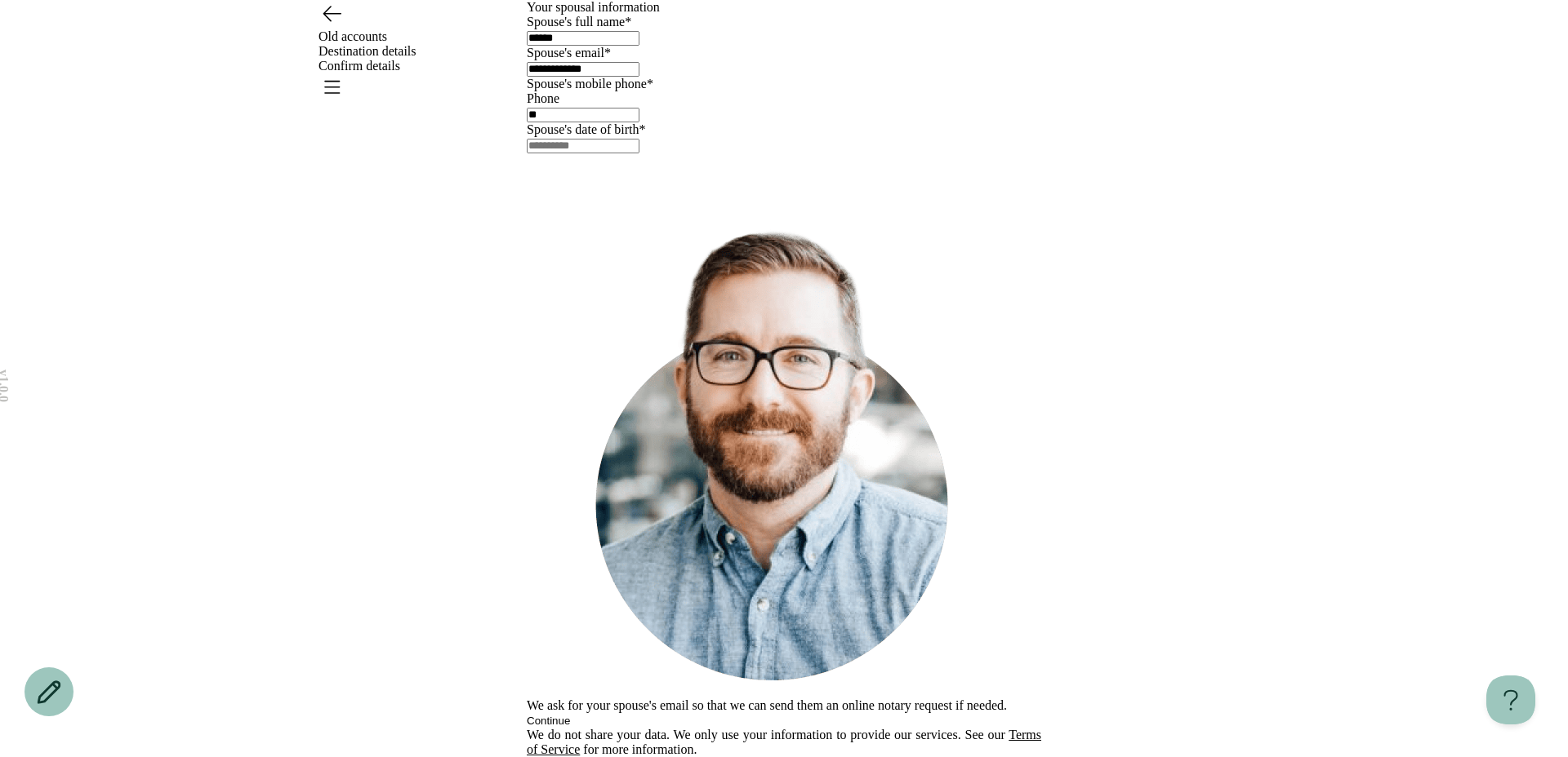
type input "**********"
click at [624, 123] on input "**" at bounding box center [582, 115] width 112 height 15
click at [584, 153] on input "text" at bounding box center [582, 145] width 112 height 15
type input "*"
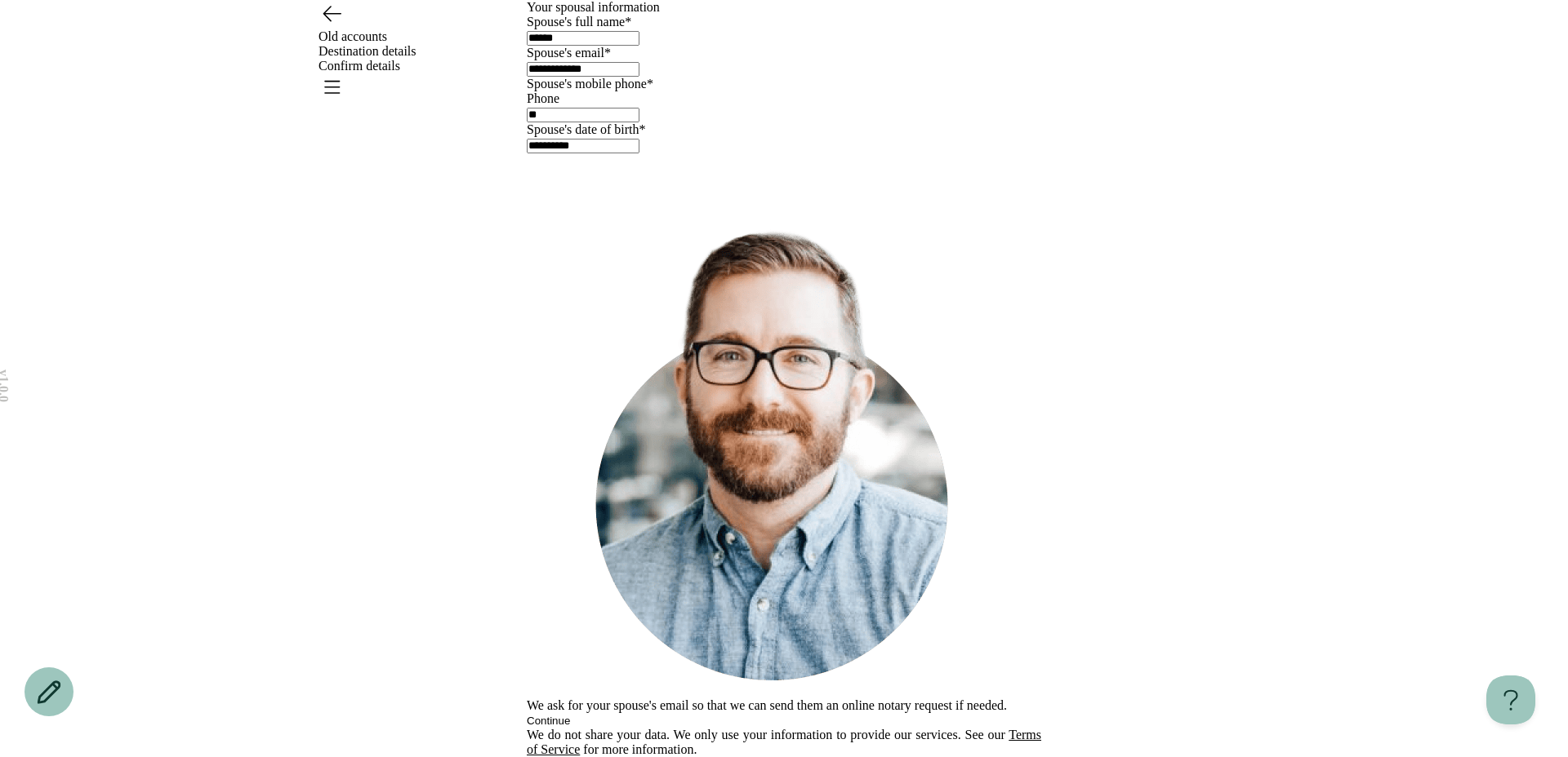
type input "**********"
click at [644, 629] on div "We ask for your spouse's email so that we can send them an online notary reques…" at bounding box center [784, 466] width 515 height 522
click at [653, 46] on div "******" at bounding box center [784, 37] width 515 height 17
click at [639, 46] on input "******" at bounding box center [582, 38] width 112 height 15
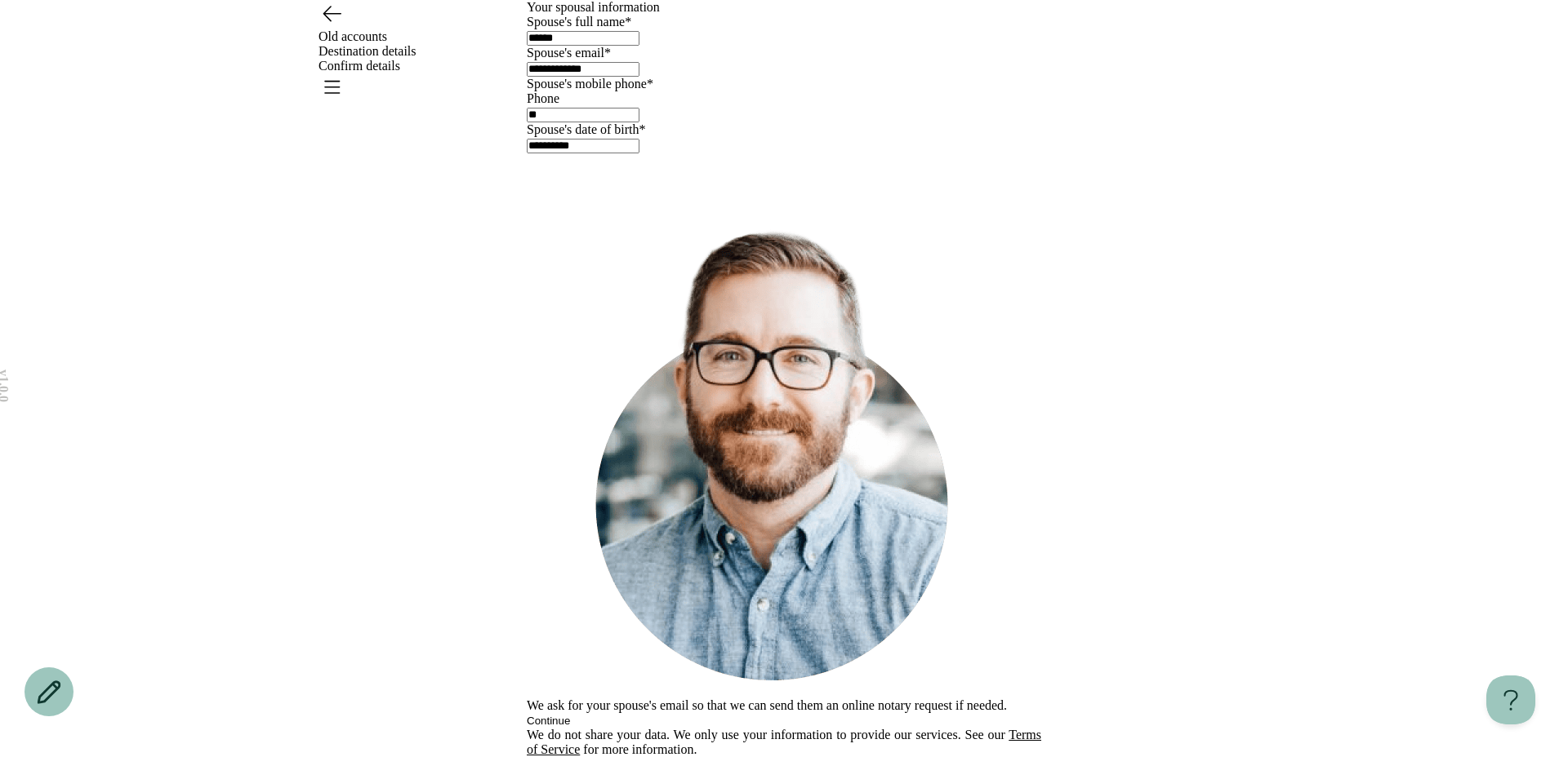
click at [463, 553] on div "**********" at bounding box center [784, 378] width 1568 height 757
click at [671, 672] on div "We ask for your spouse's email so that we can send them an online notary reques…" at bounding box center [784, 466] width 515 height 522
click at [788, 687] on div "We ask for your spouse's email so that we can send them an online notary reques…" at bounding box center [784, 466] width 515 height 522
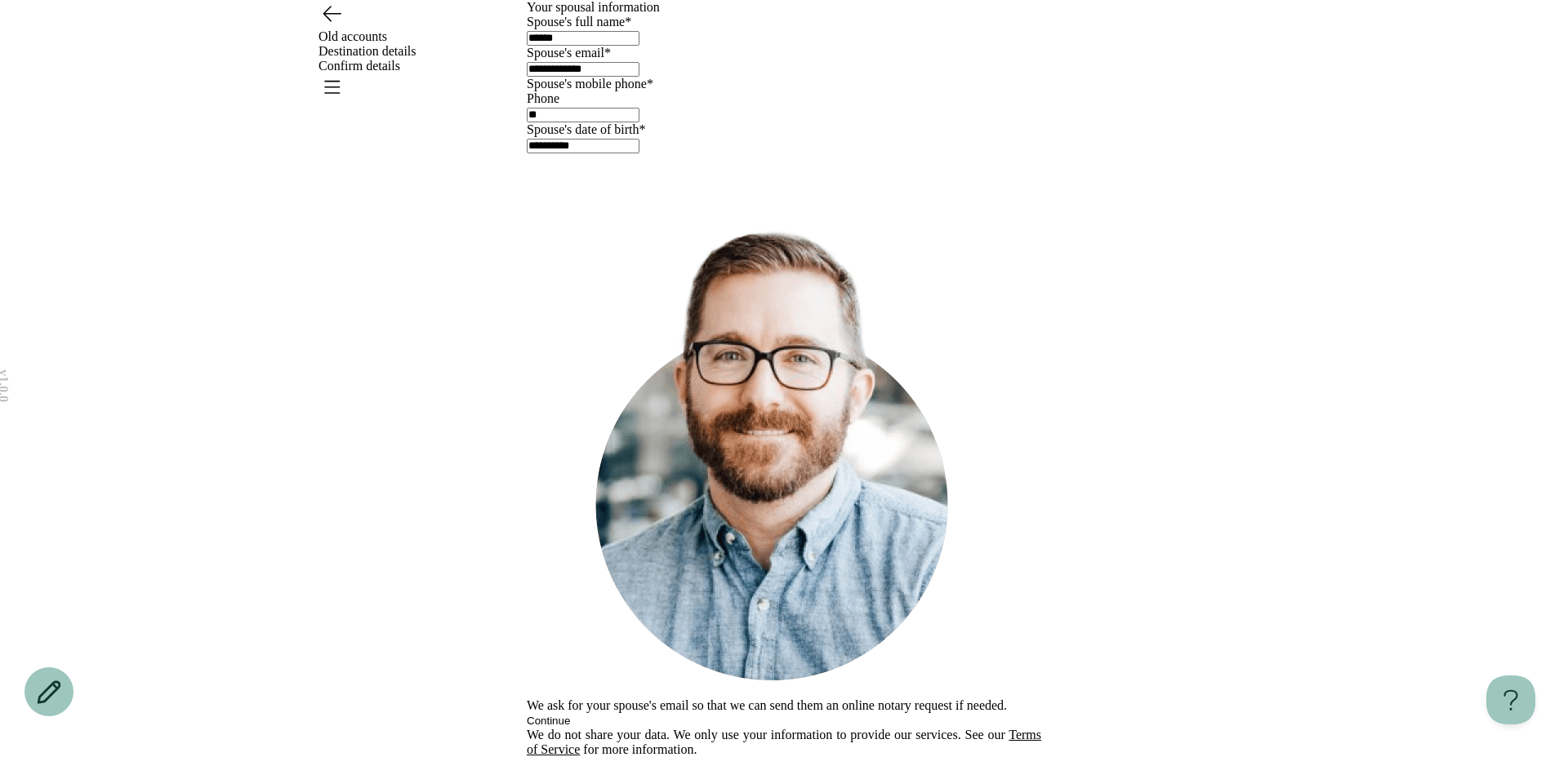
click at [760, 686] on div "We ask for your spouse's email so that we can send them an online notary reques…" at bounding box center [784, 466] width 515 height 522
click at [639, 123] on input "**" at bounding box center [582, 115] width 112 height 15
type input "**********"
click at [570, 715] on span "Continue" at bounding box center [548, 721] width 44 height 12
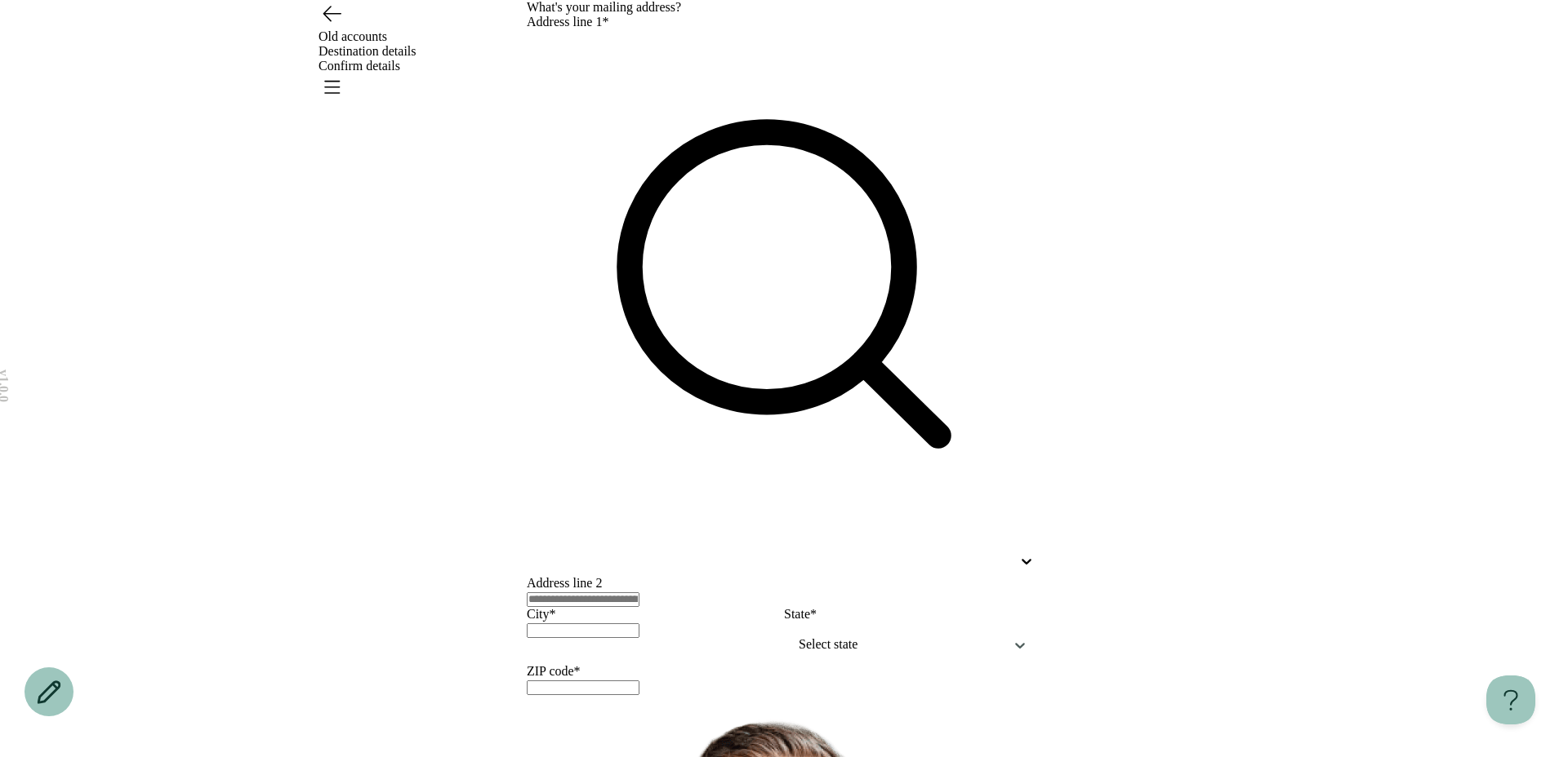
click at [340, 58] on header "Old accounts Destination details Confirm details" at bounding box center [784, 44] width 1568 height 89
click at [330, 26] on icon "Go back" at bounding box center [332, 13] width 26 height 26
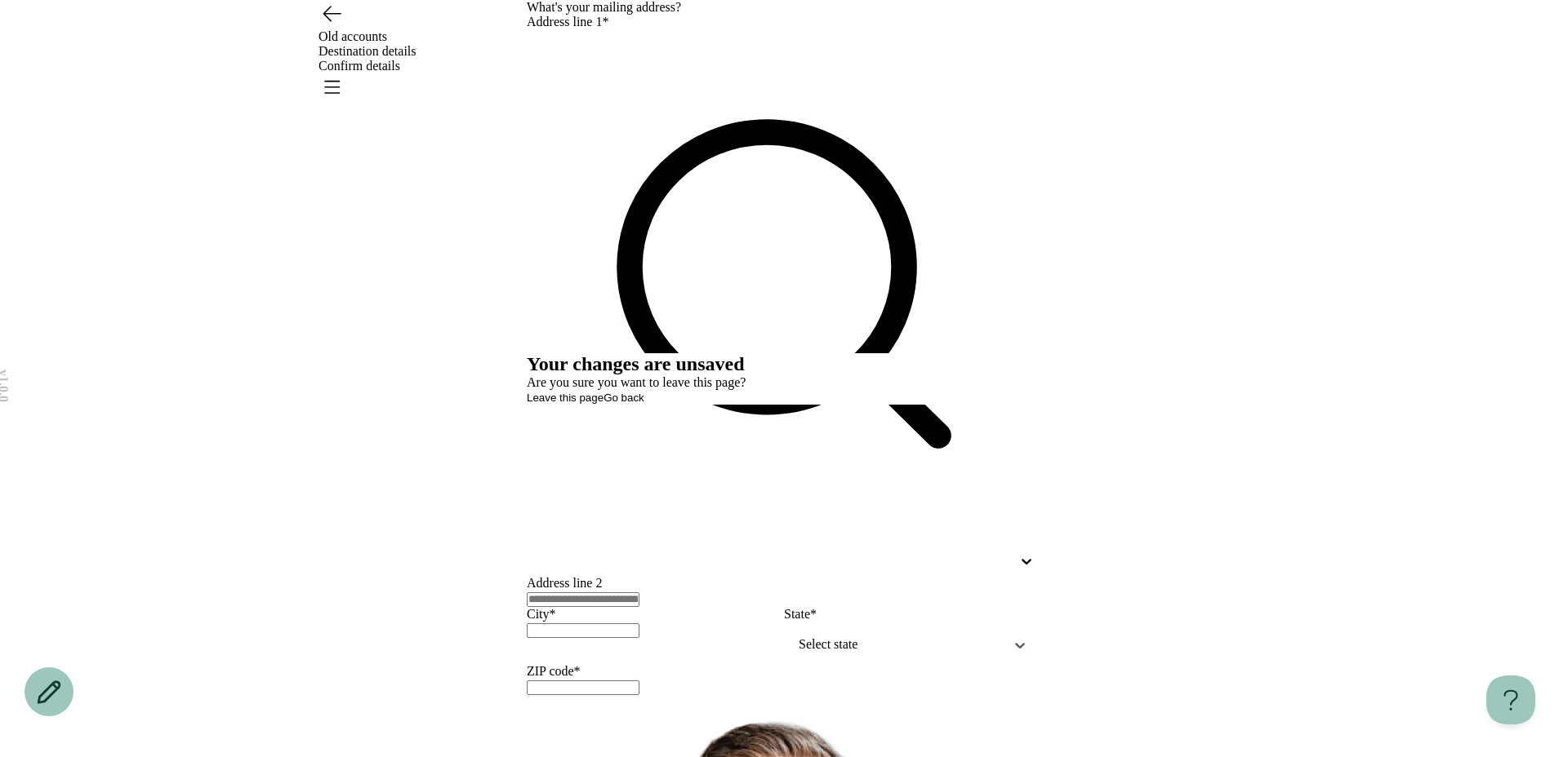
click at [644, 404] on span "Go back" at bounding box center [623, 398] width 41 height 12
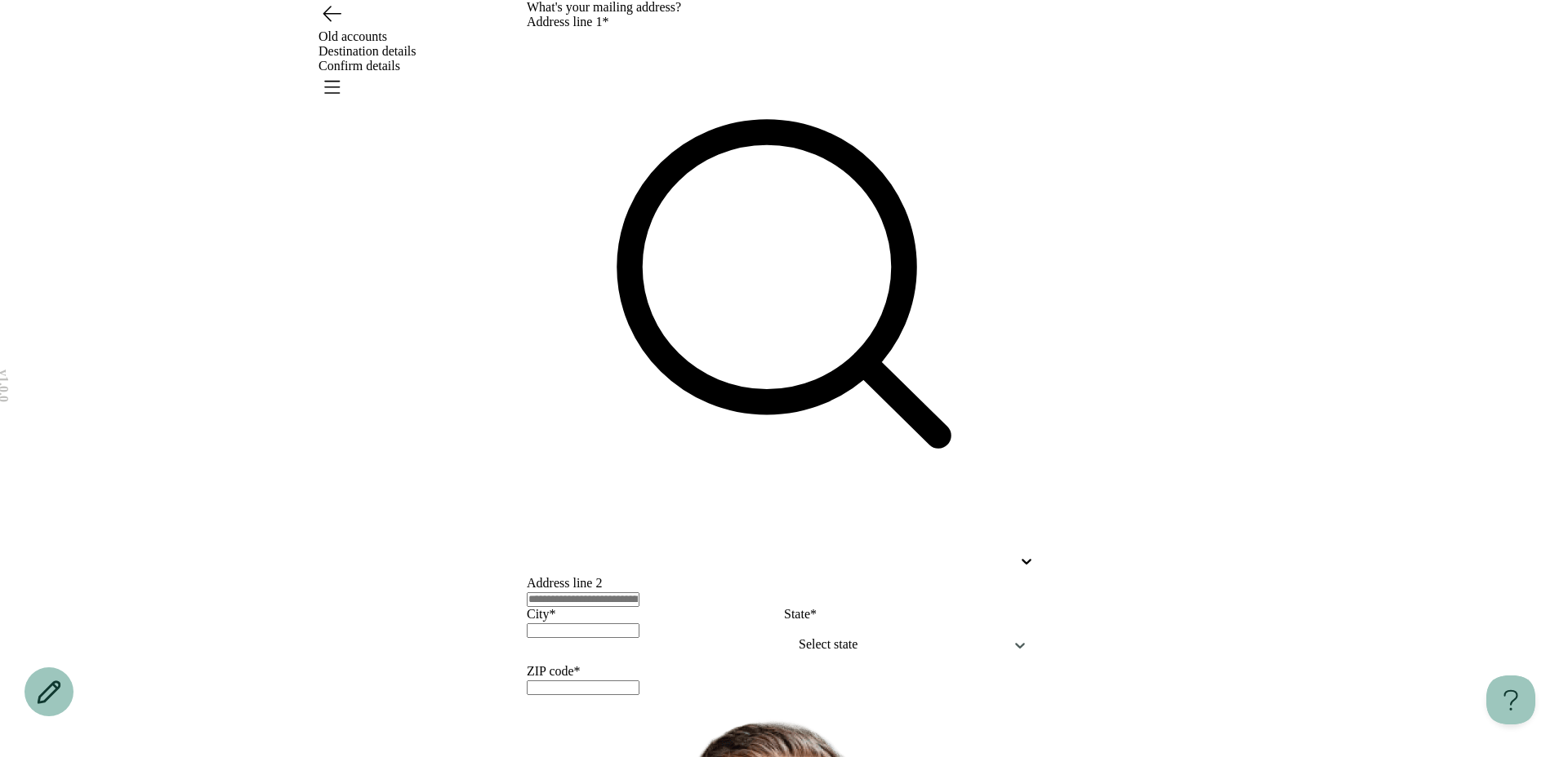
click at [649, 554] on div at bounding box center [769, 561] width 485 height 15
type input "******"
click at [633, 591] on div at bounding box center [784, 599] width 515 height 17
click at [577, 216] on div at bounding box center [784, 303] width 515 height 546
click at [577, 546] on div at bounding box center [784, 561] width 515 height 30
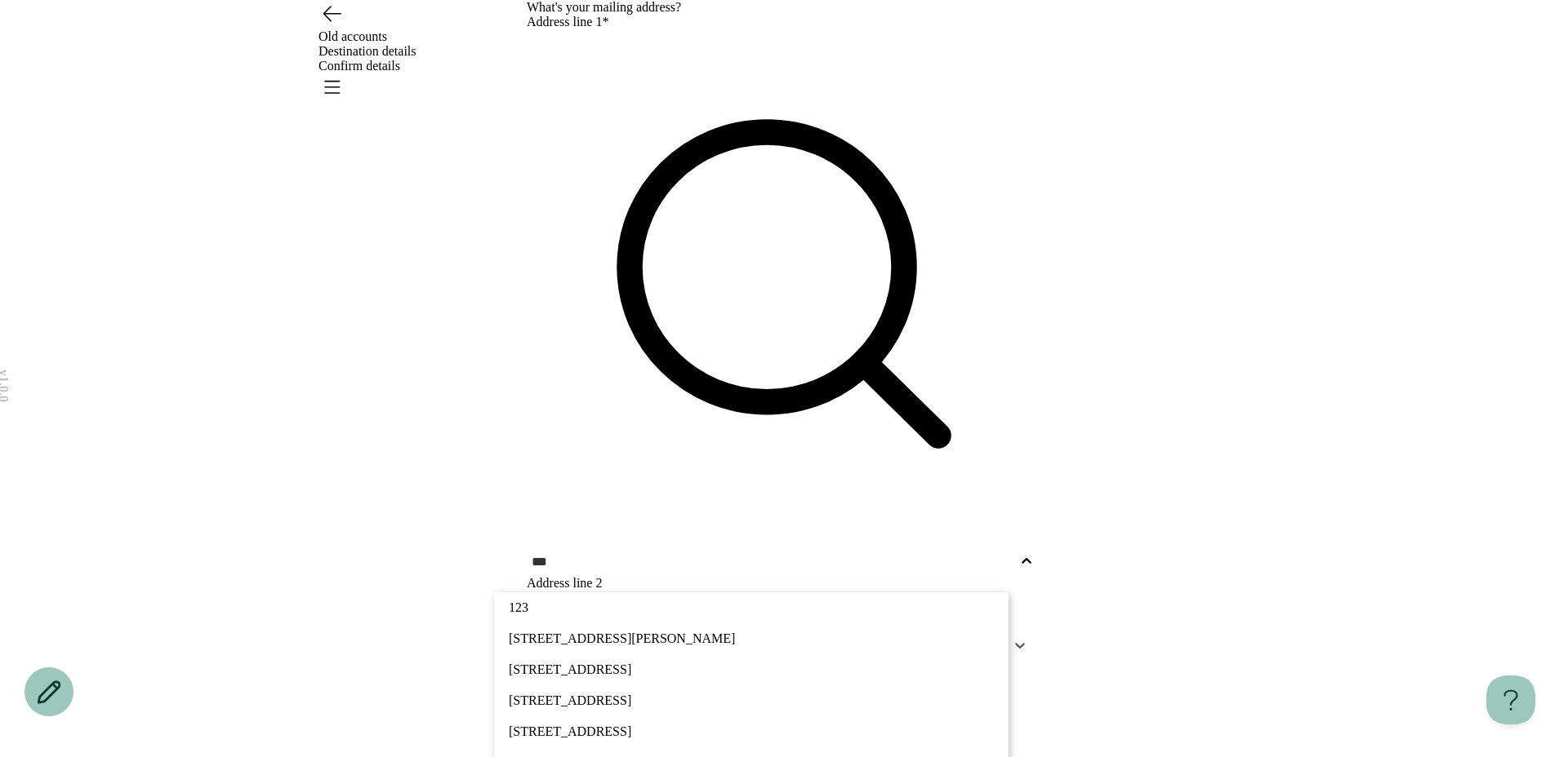
drag, startPoint x: 591, startPoint y: 337, endPoint x: 591, endPoint y: 348, distance: 11.0
click at [591, 654] on div "[STREET_ADDRESS]" at bounding box center [750, 670] width 515 height 31
type input "***"
type input "*****"
type input "*******"
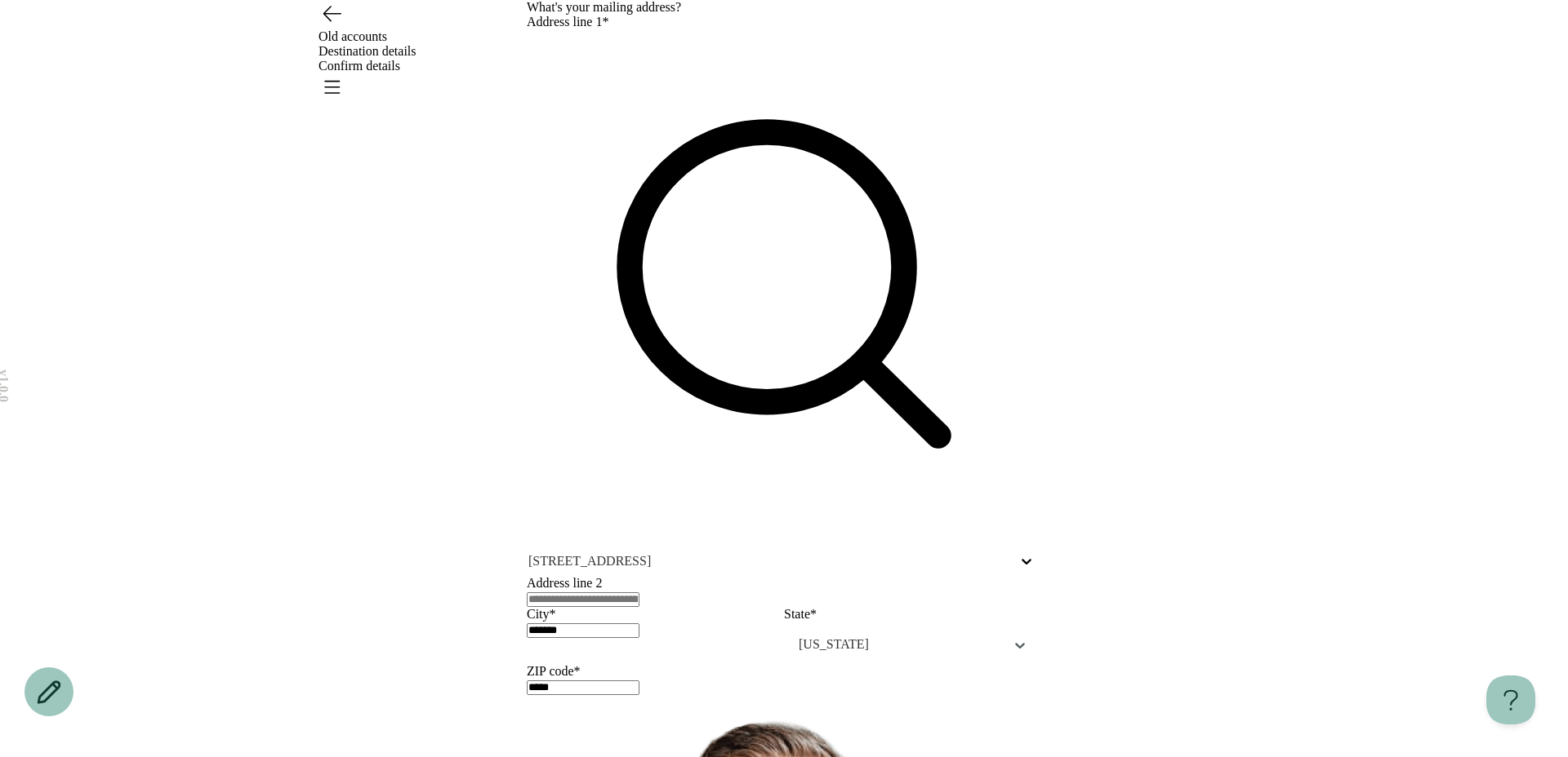
click at [585, 593] on input "text" at bounding box center [582, 600] width 112 height 15
click at [591, 624] on input "*******" at bounding box center [582, 631] width 112 height 15
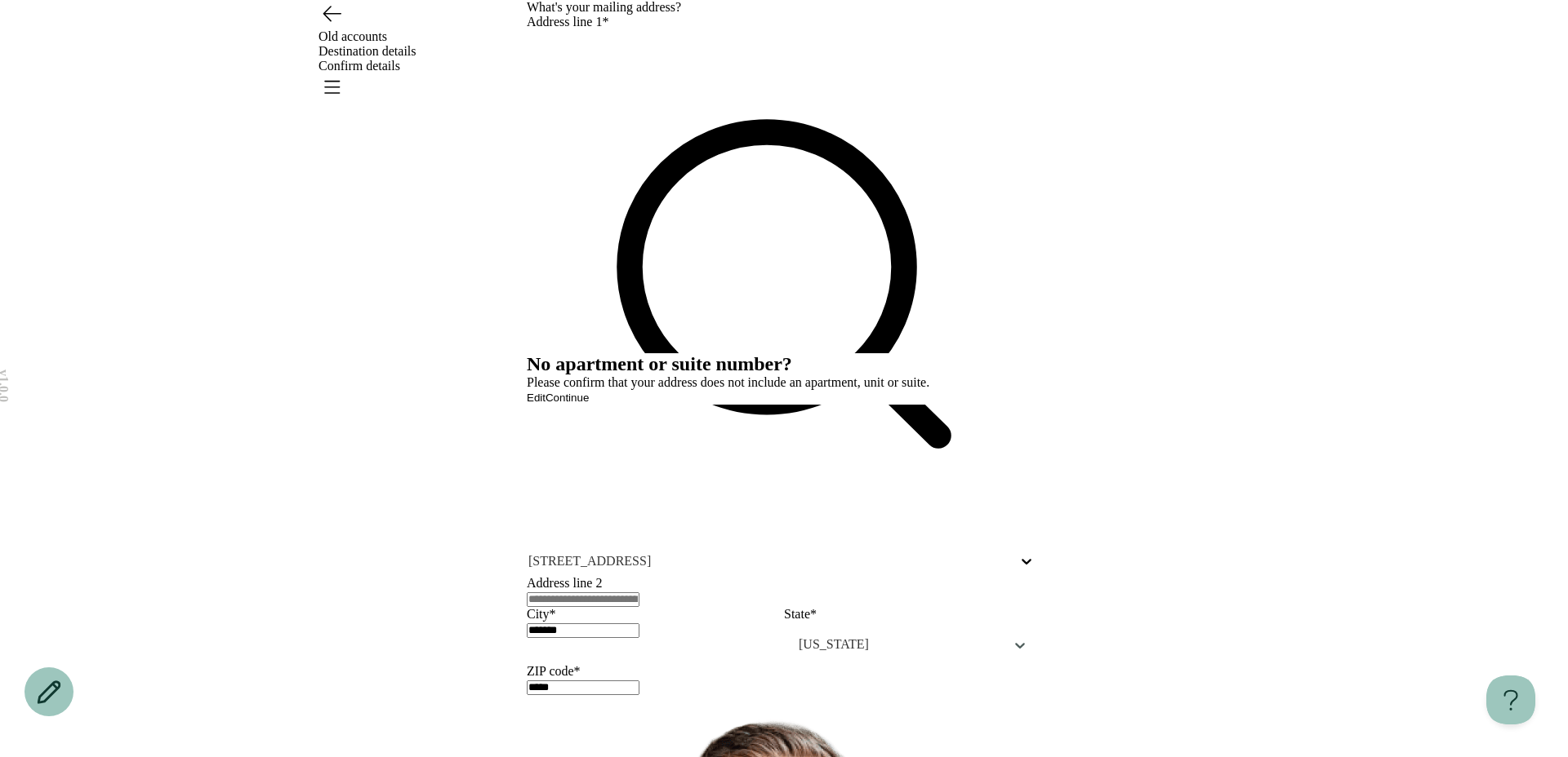
click at [589, 404] on span "Continue" at bounding box center [568, 398] width 44 height 12
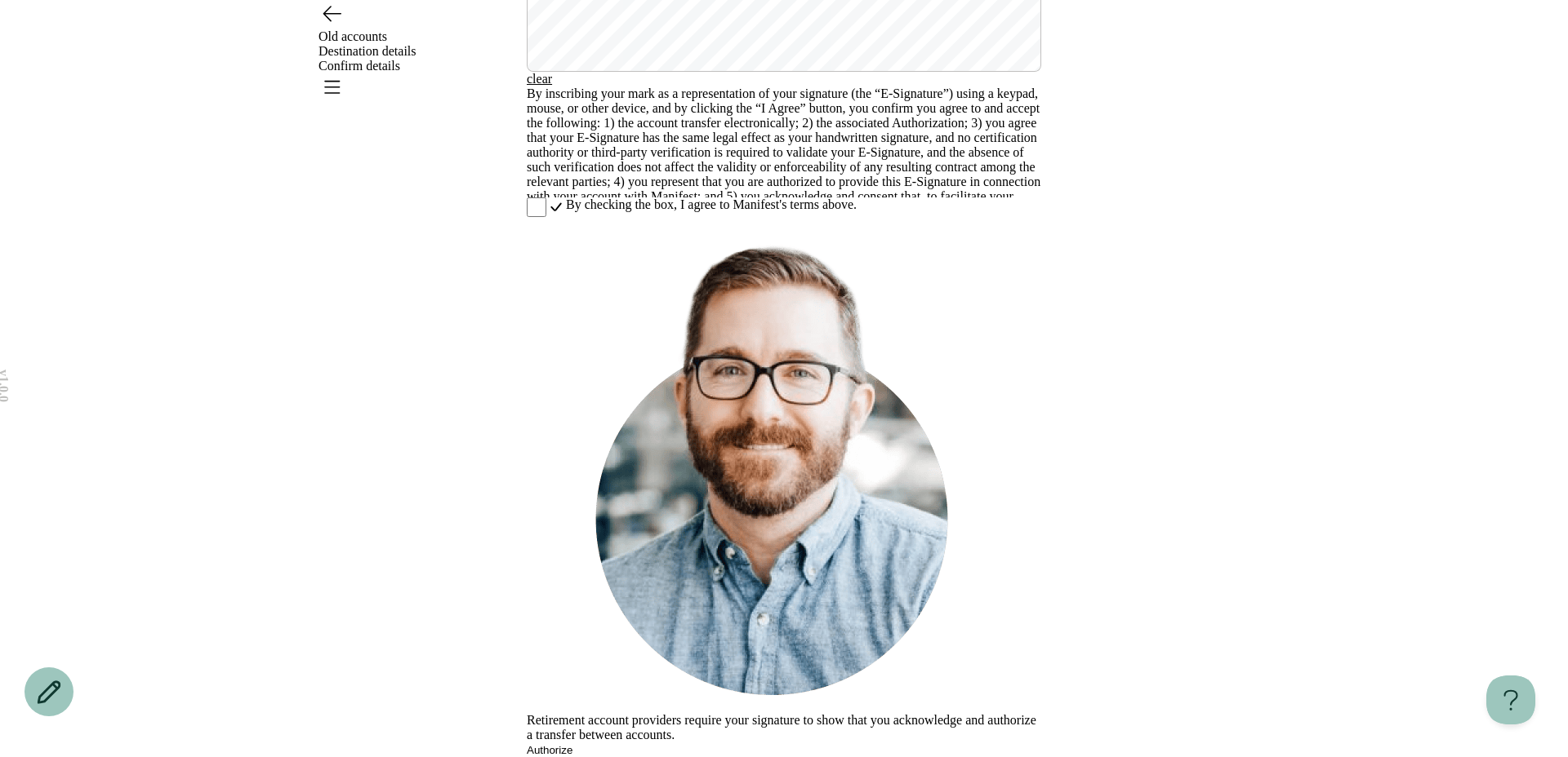
scroll to position [371, 0]
click at [573, 744] on button "Authorize" at bounding box center [549, 750] width 46 height 12
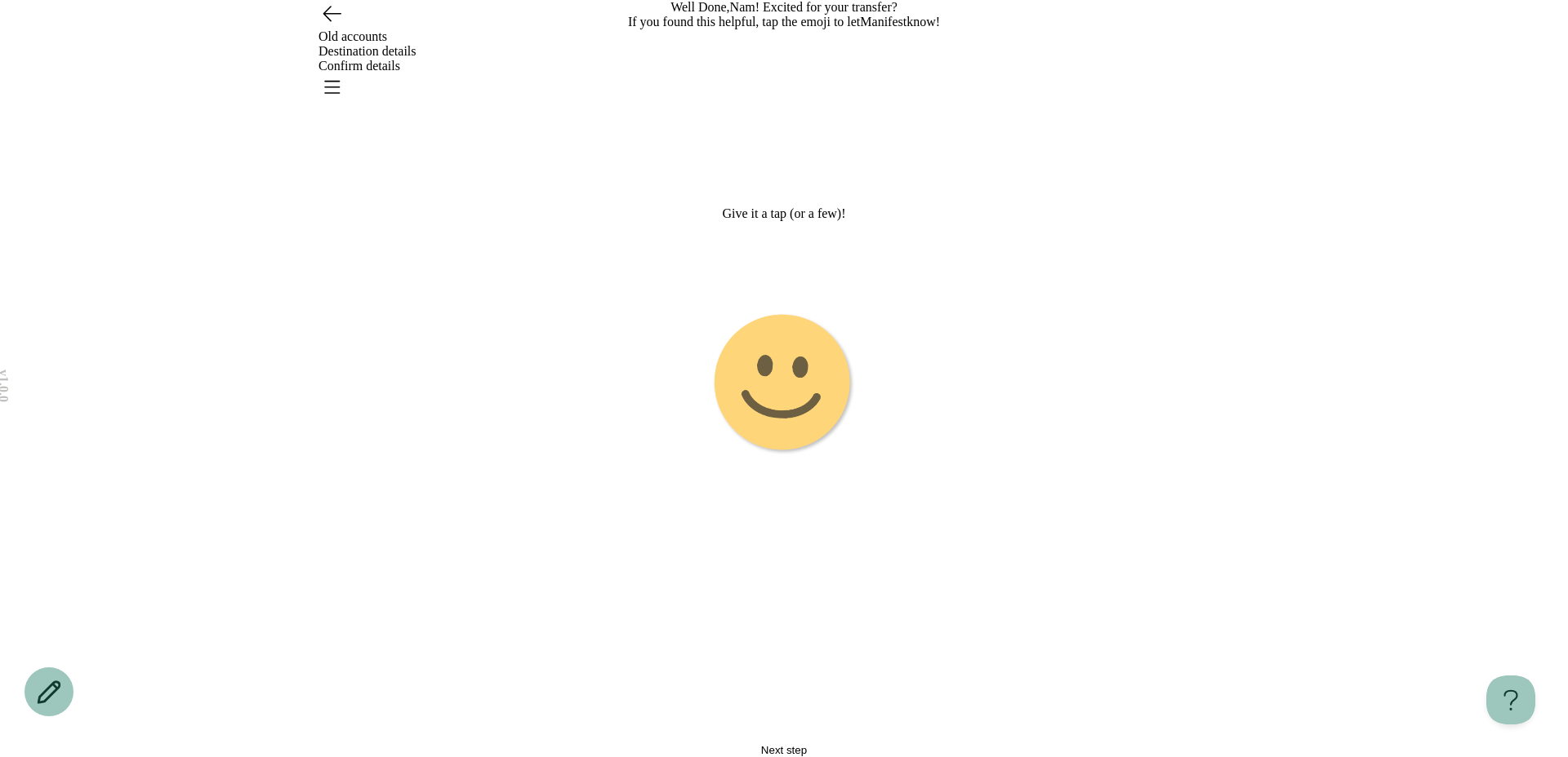
click at [788, 412] on image "Emoji 1 touch loop animation" at bounding box center [784, 385] width 150 height 150
click at [788, 412] on g "Emoji 2 animation" at bounding box center [784, 384] width 408 height 408
click at [836, 456] on image "Emoji 3 animation" at bounding box center [784, 384] width 144 height 144
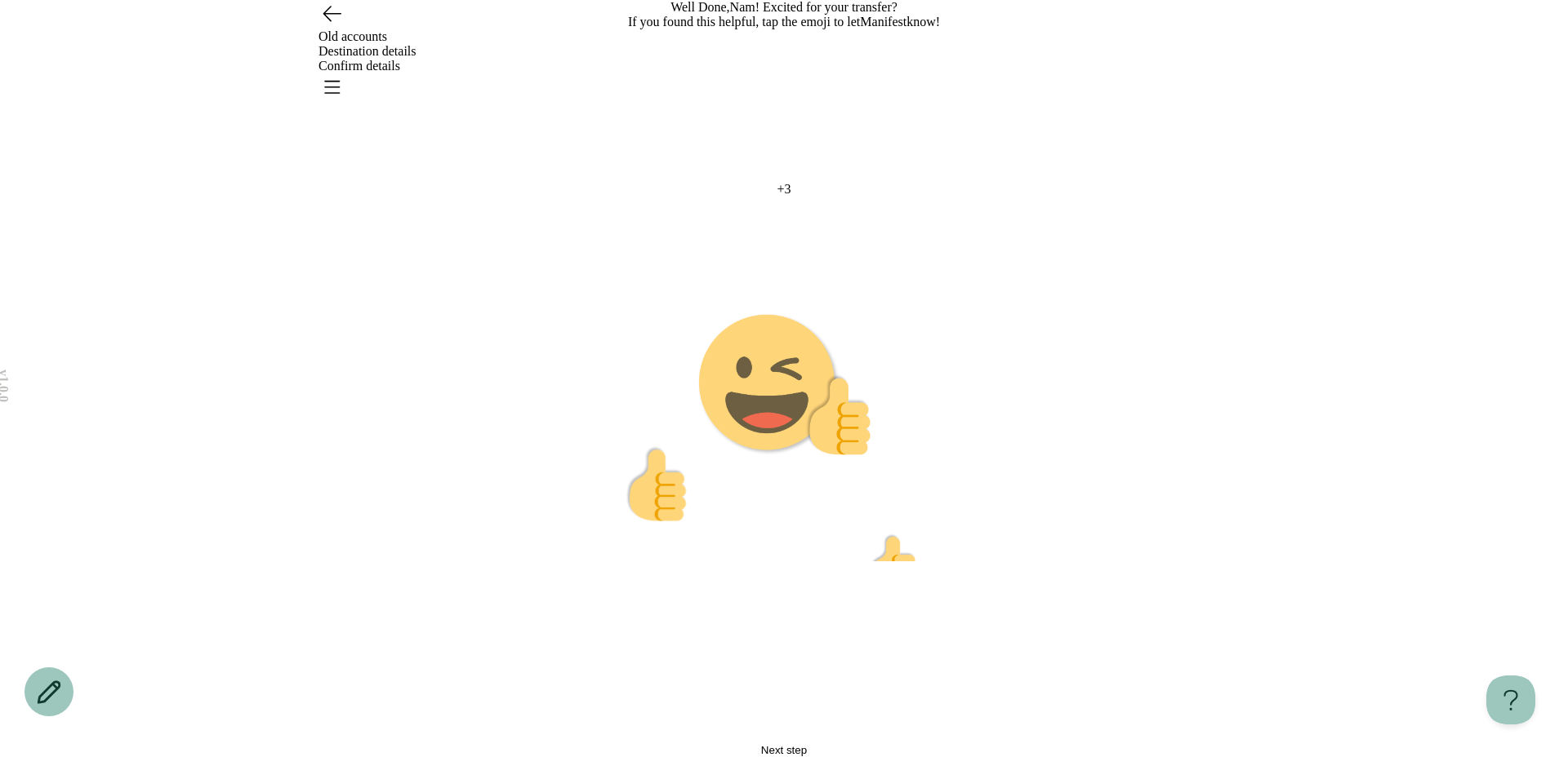
click at [836, 456] on image "Emoji 4 animation" at bounding box center [784, 384] width 174 height 144
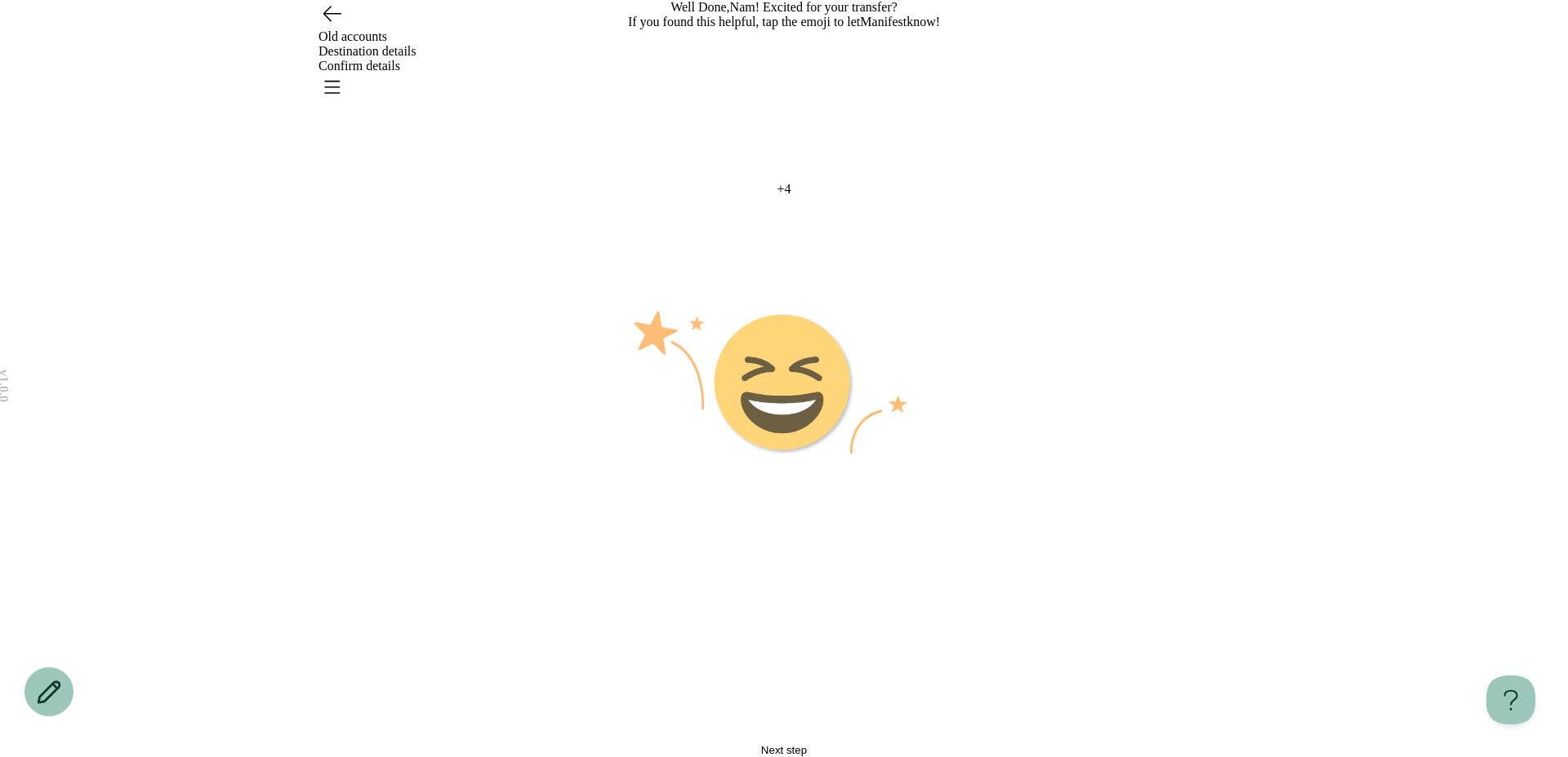
click at [824, 744] on button "Next step" at bounding box center [784, 750] width 515 height 12
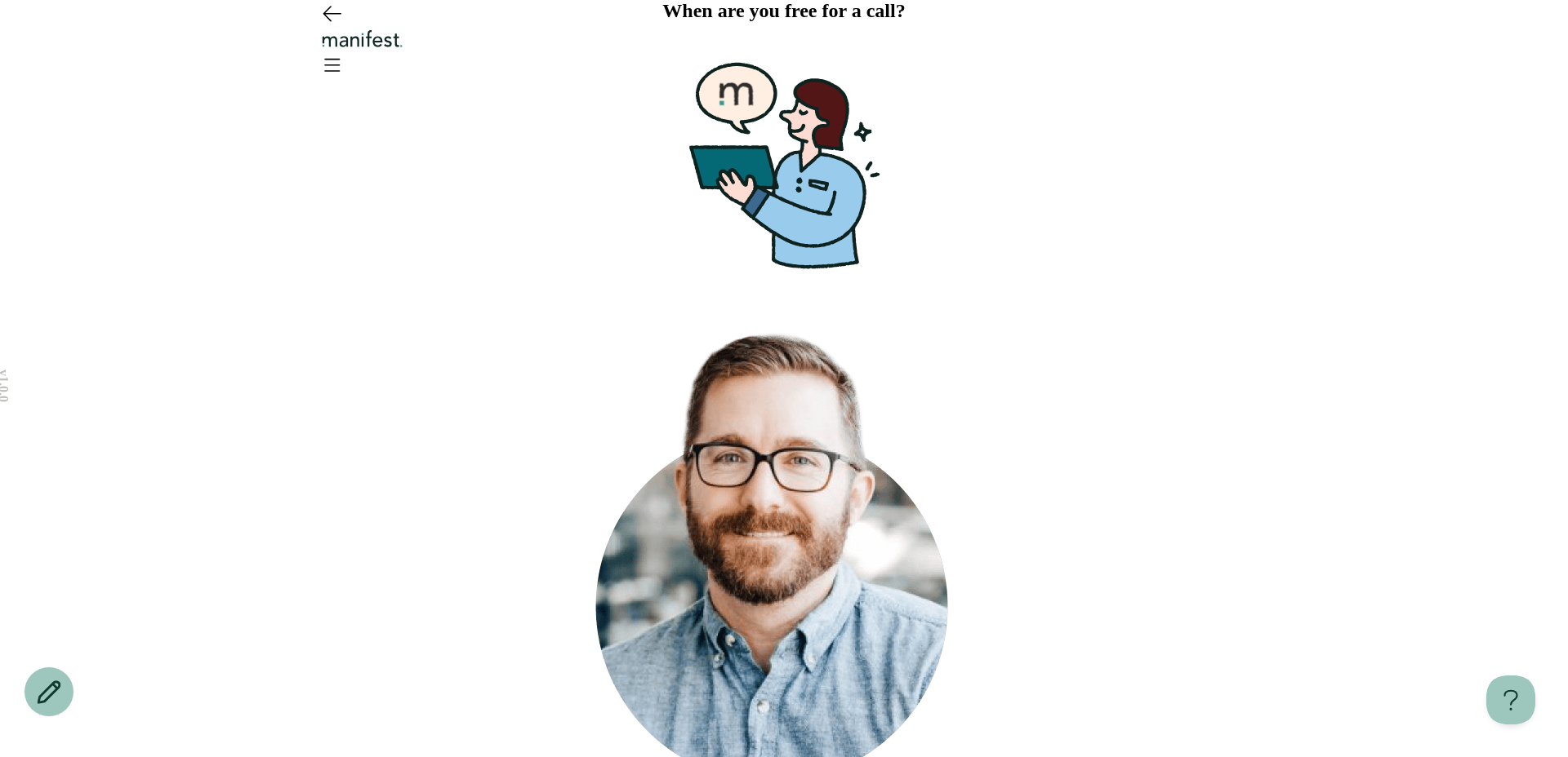
click at [1154, 308] on div "v 1.0.0 When are you free for a call? Your Manifest transfer specialist will ca…" at bounding box center [784, 437] width 1568 height 874
click at [251, 280] on div "v 1.0.0 When are you free for a call? Your Manifest transfer specialist will ca…" at bounding box center [784, 437] width 1568 height 874
click at [344, 325] on div "v 1.0.0 When are you free for a call? Your Manifest transfer specialist will ca…" at bounding box center [784, 437] width 1568 height 874
click at [673, 308] on icon at bounding box center [784, 164] width 286 height 285
click at [345, 54] on icon "Open menu" at bounding box center [332, 64] width 26 height 26
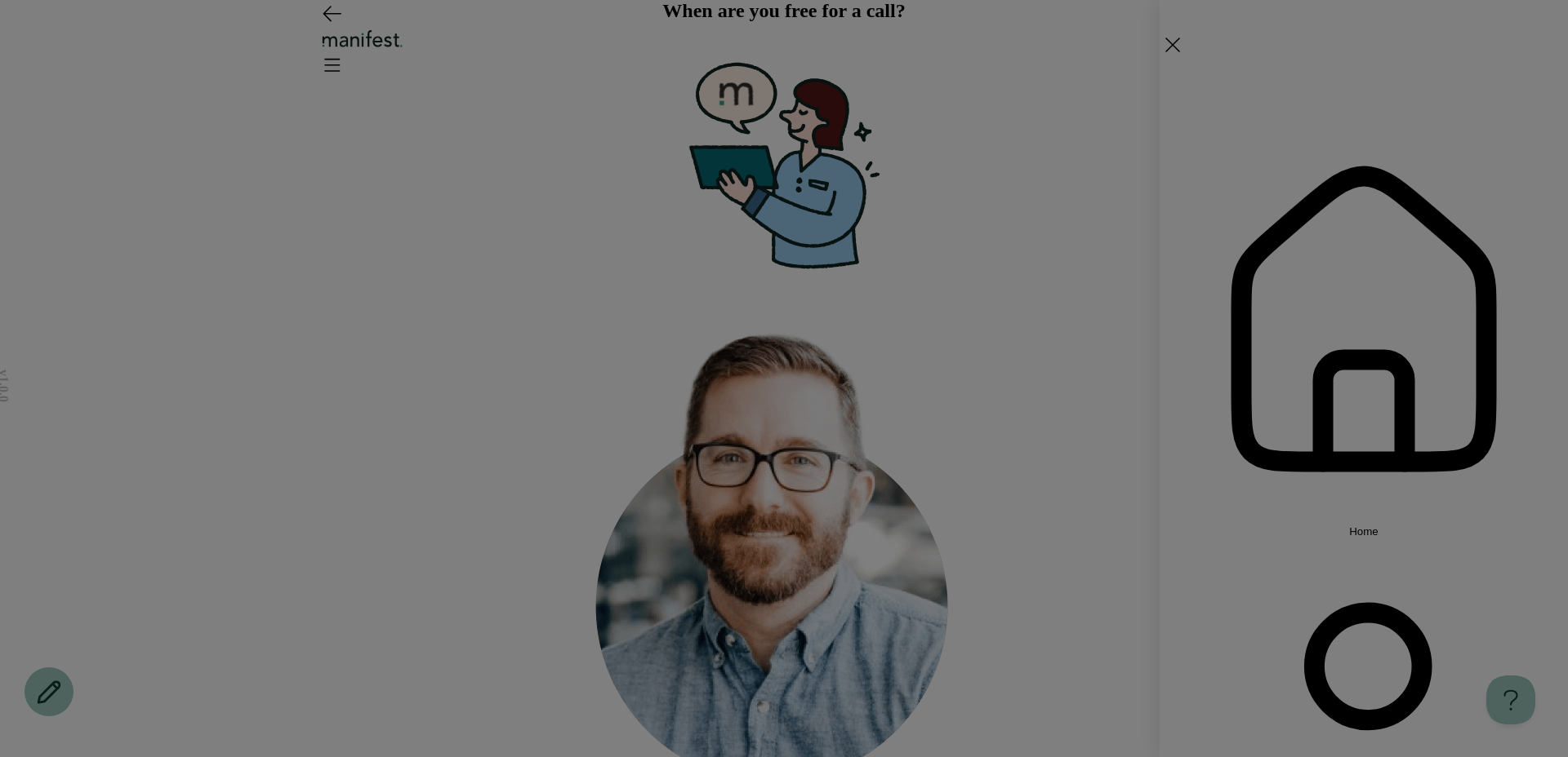
click at [1349, 526] on span "Home" at bounding box center [1363, 532] width 30 height 12
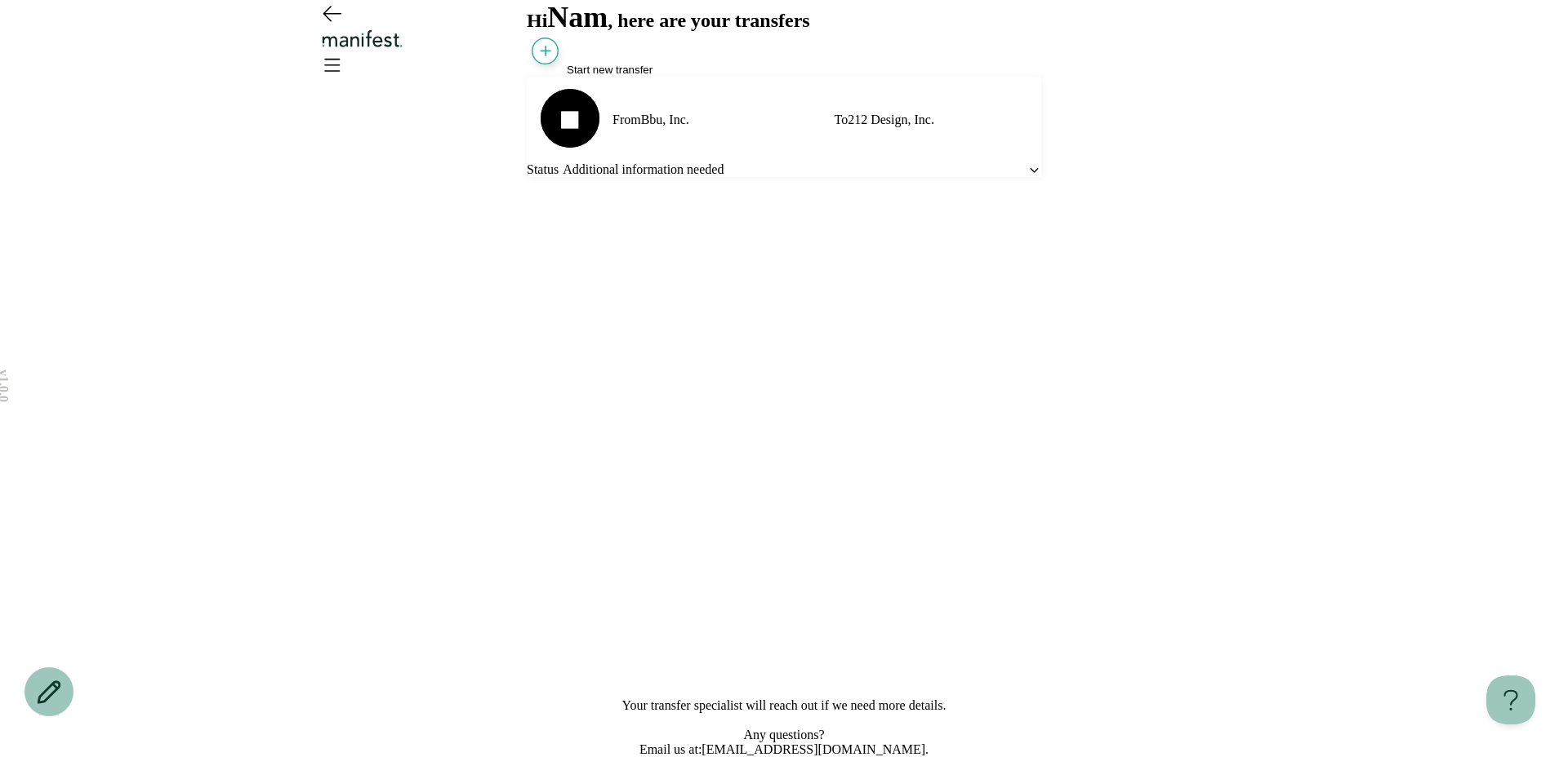
click at [640, 76] on span "Start new transfer" at bounding box center [609, 70] width 85 height 12
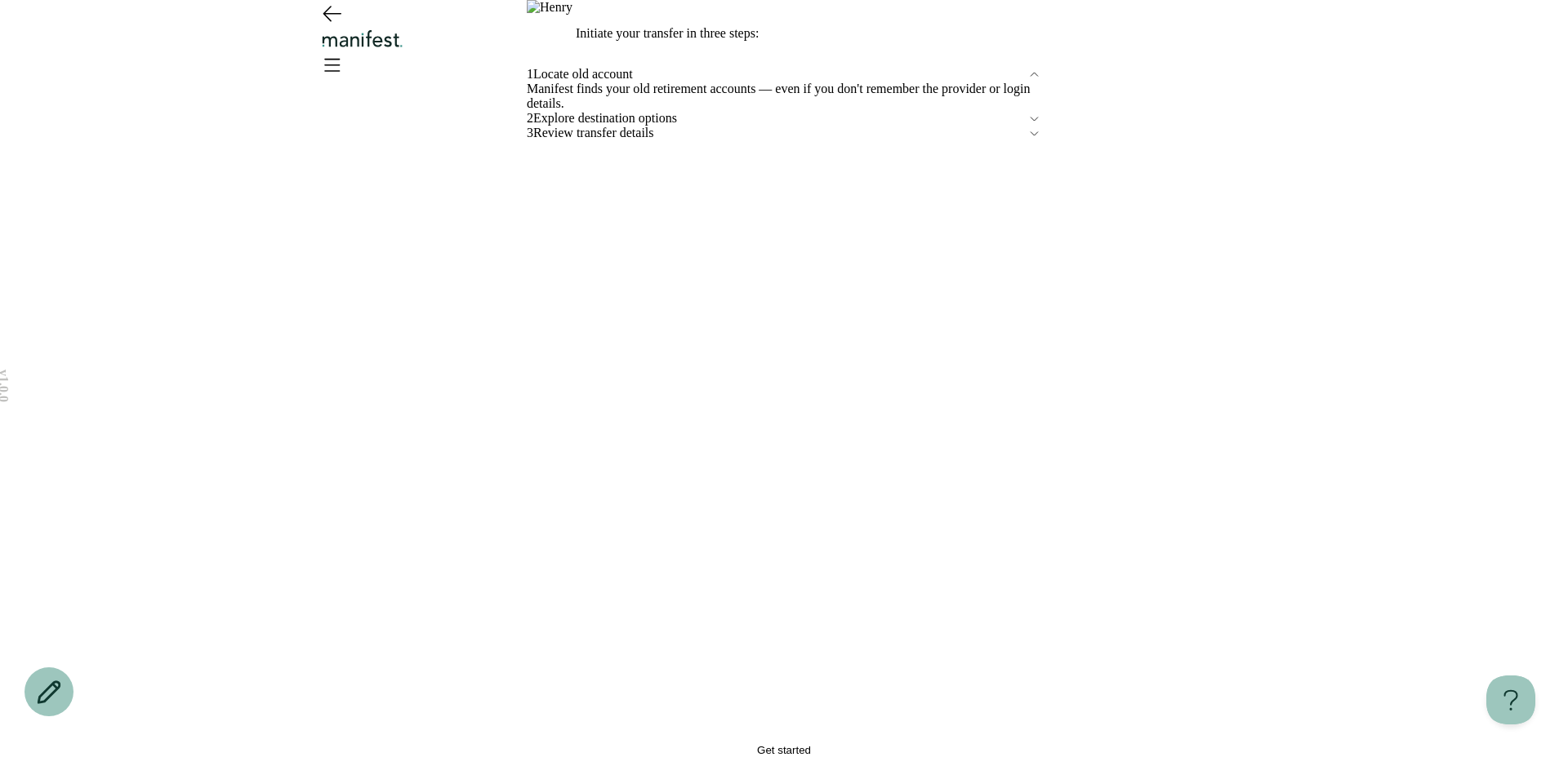
click at [686, 744] on button "Get started" at bounding box center [784, 750] width 515 height 12
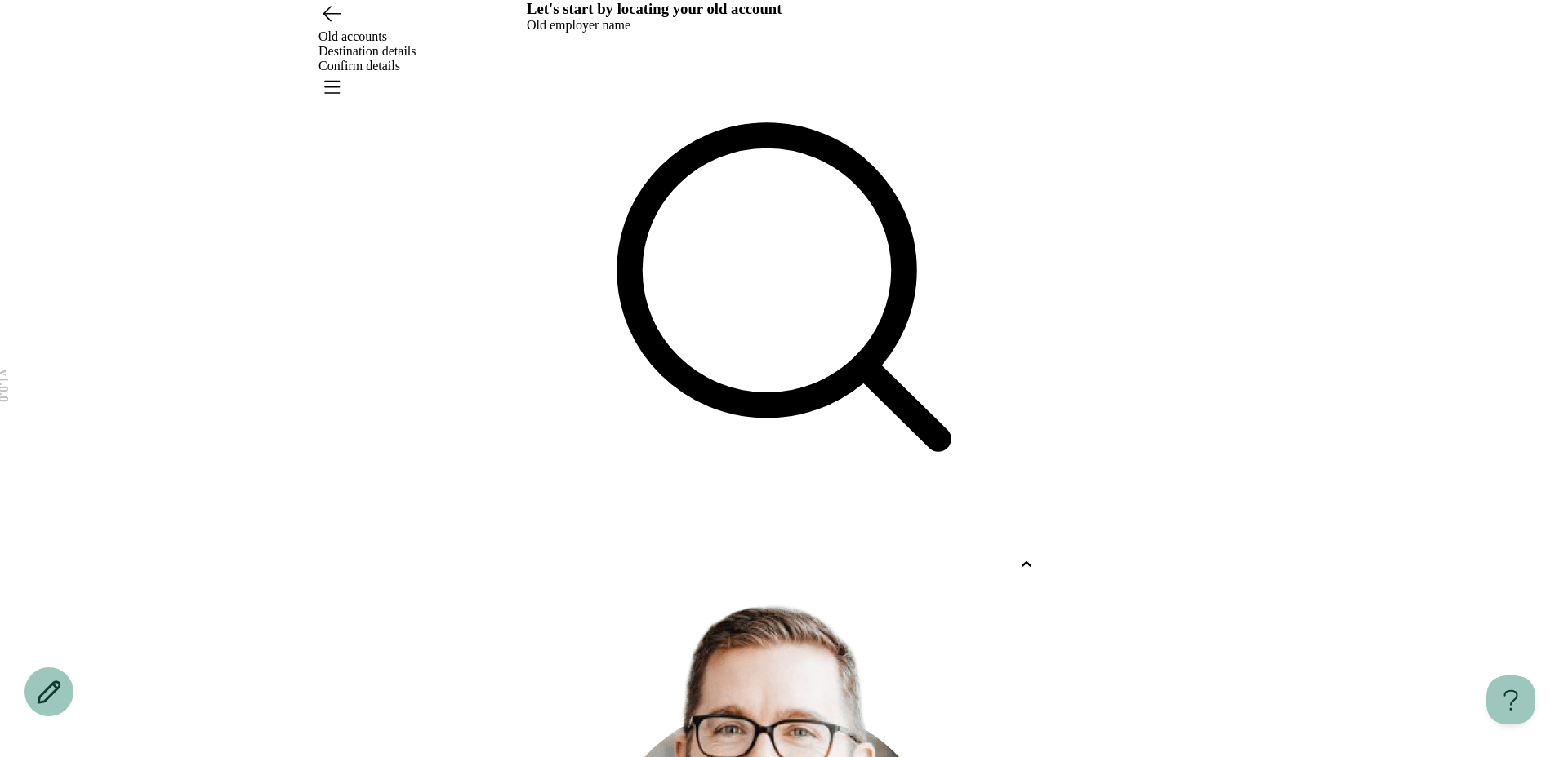
click at [586, 558] on div at bounding box center [769, 565] width 485 height 15
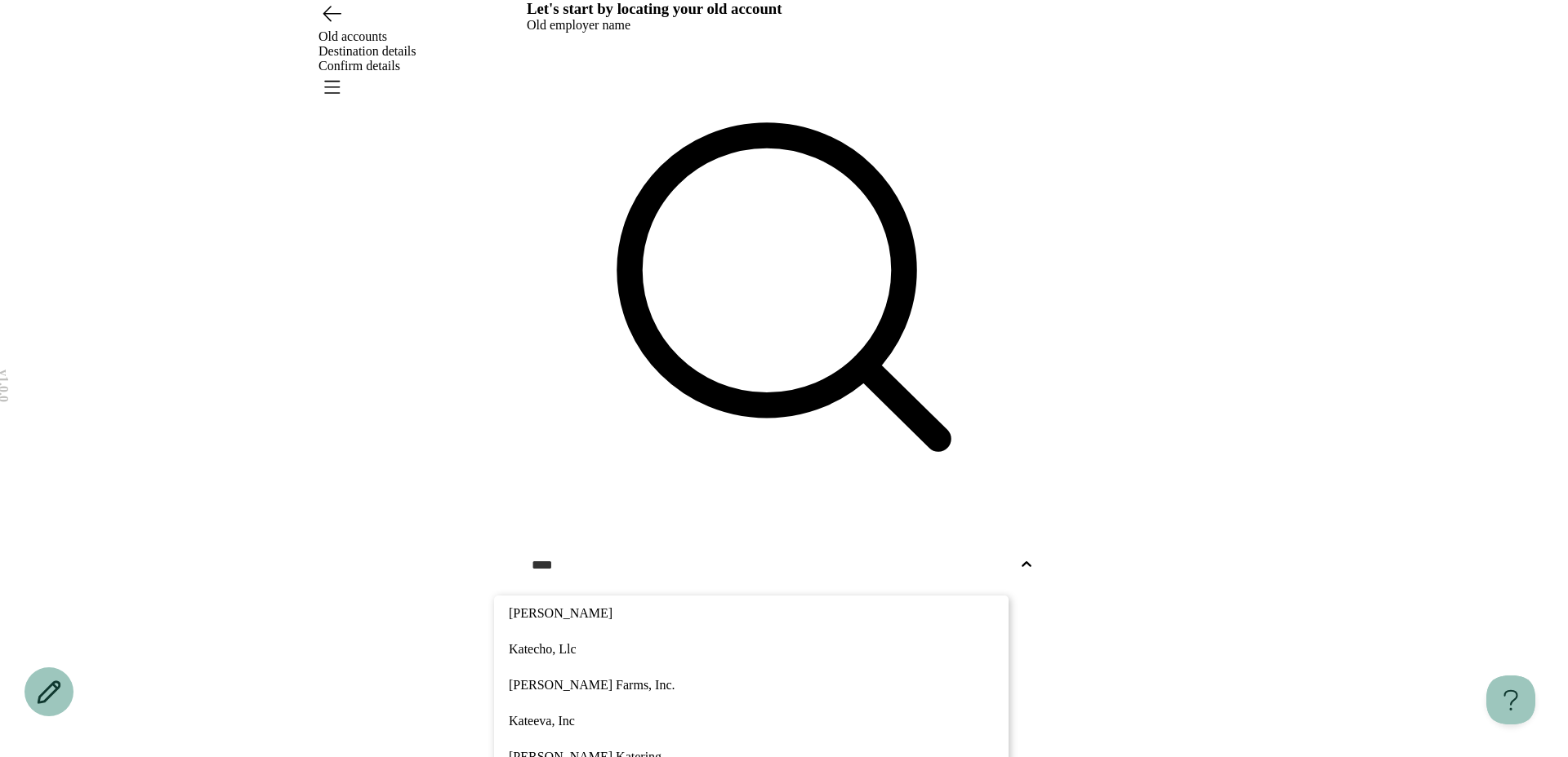
click at [636, 604] on p "[PERSON_NAME]" at bounding box center [750, 613] width 485 height 20
type input "****"
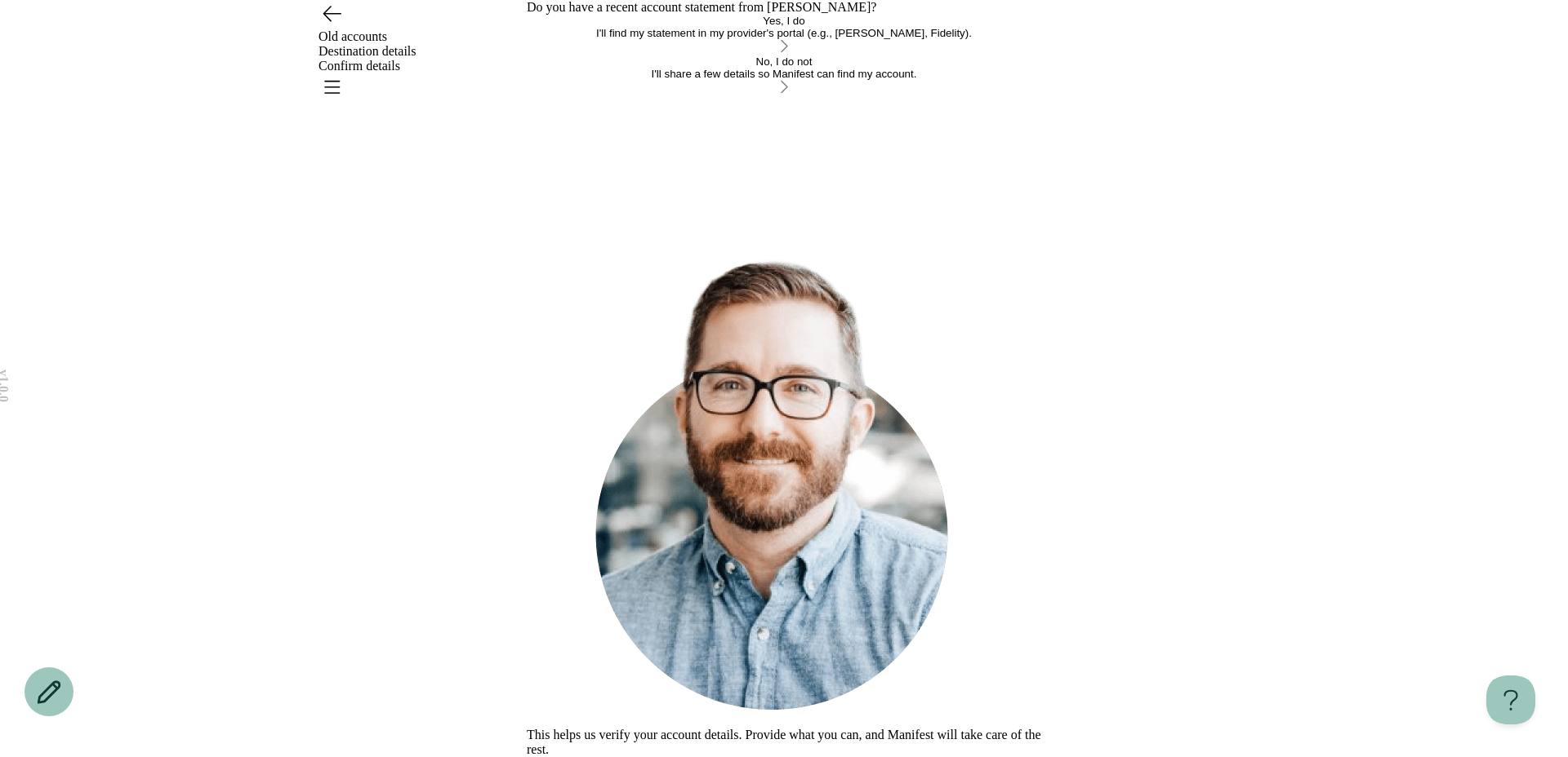
click at [669, 39] on div "I'll find my statement in my provider's portal (e.g., [PERSON_NAME], Fidelity)." at bounding box center [784, 33] width 515 height 12
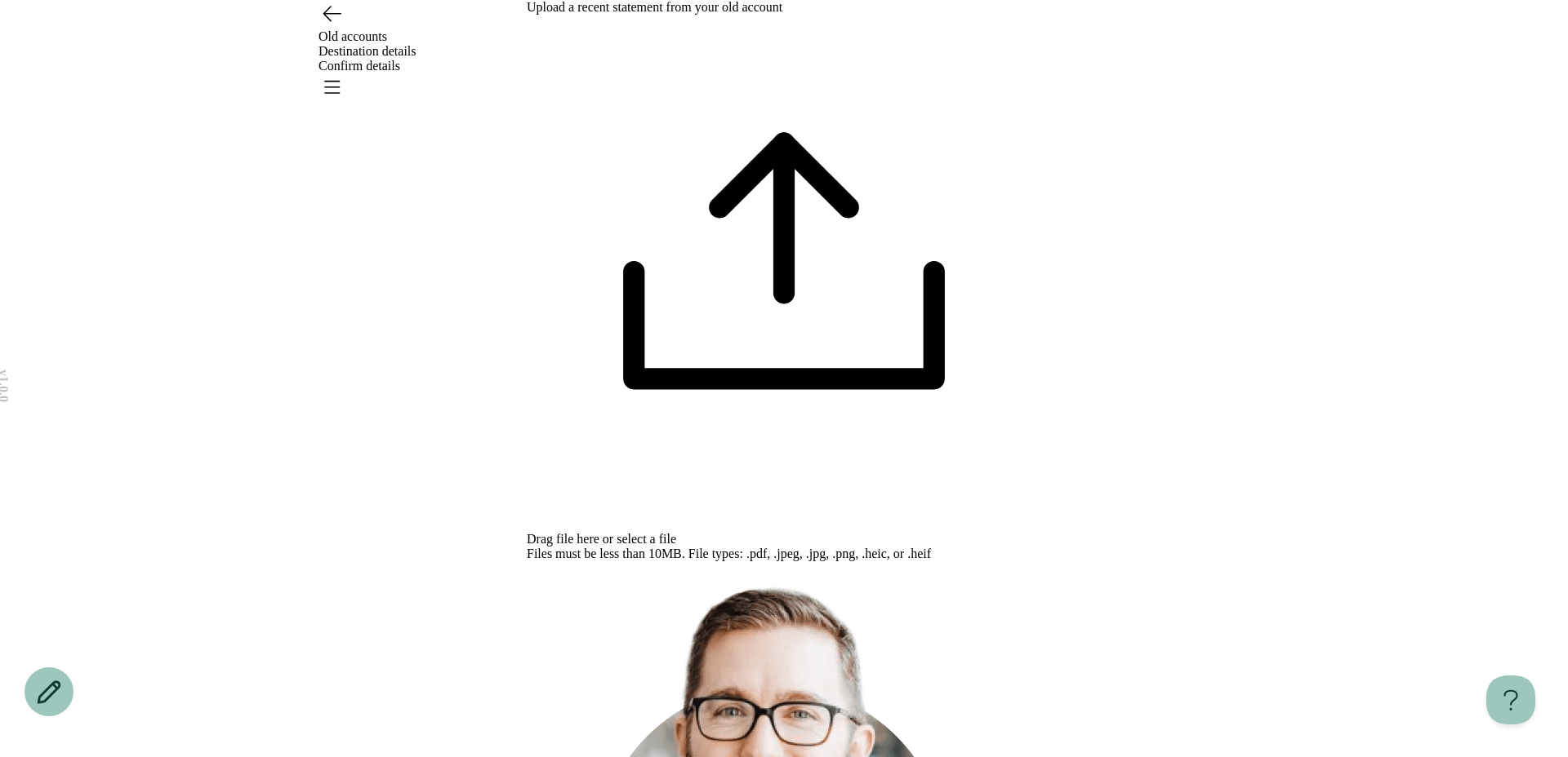
click at [676, 533] on span "select a file" at bounding box center [646, 539] width 59 height 14
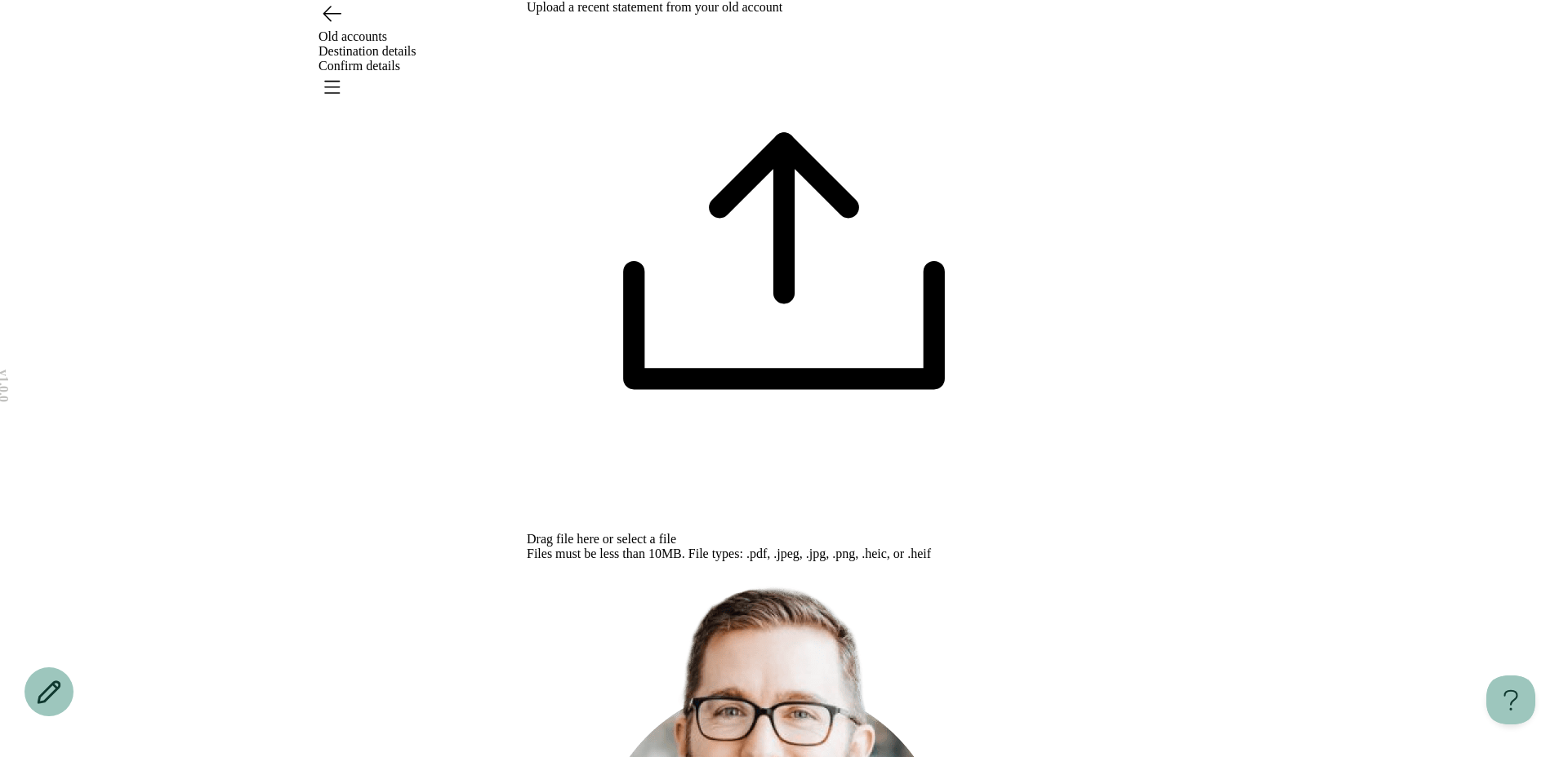
click at [676, 533] on span "select a file" at bounding box center [646, 539] width 59 height 14
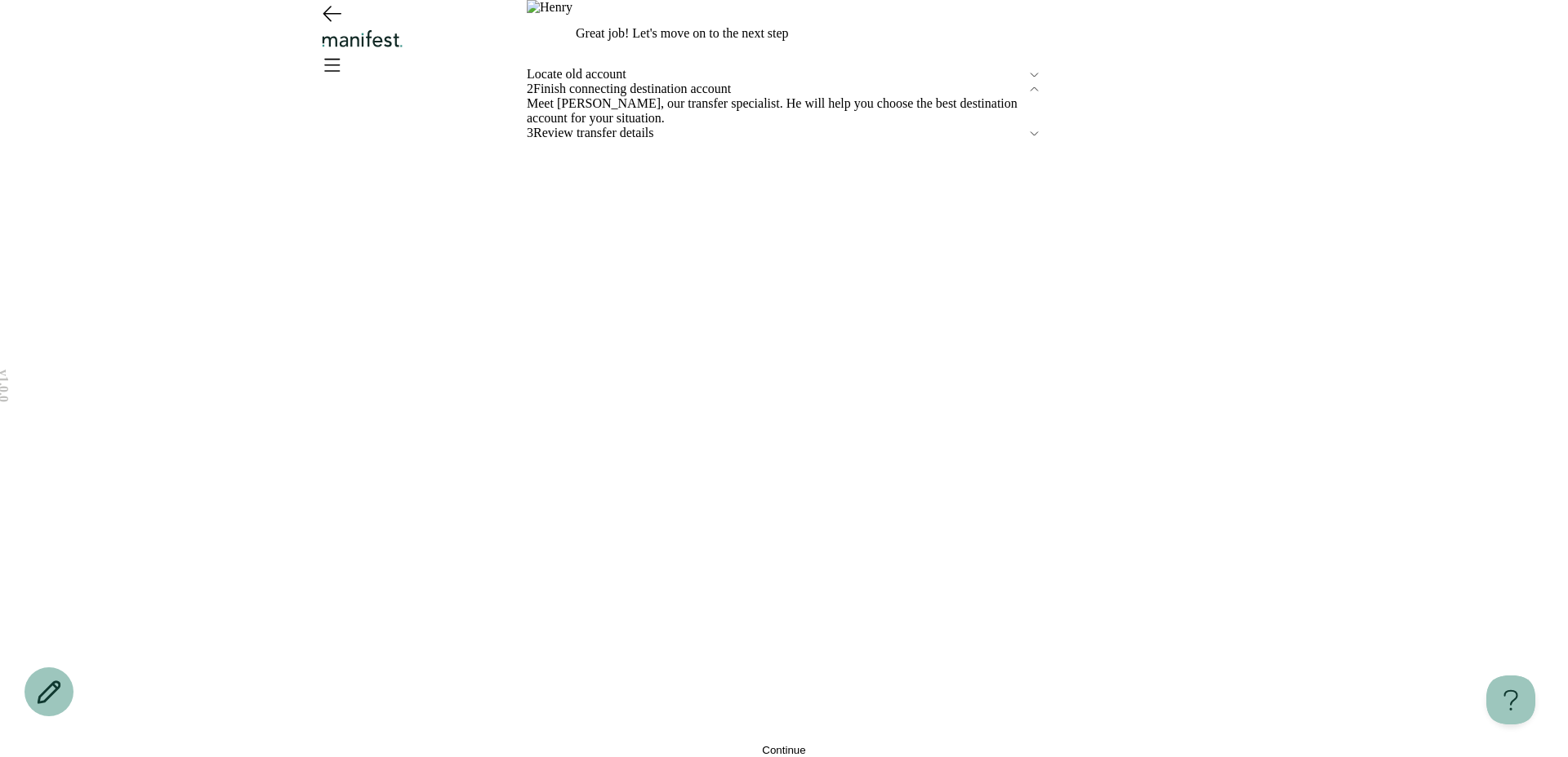
click at [710, 744] on button "Continue" at bounding box center [784, 750] width 515 height 12
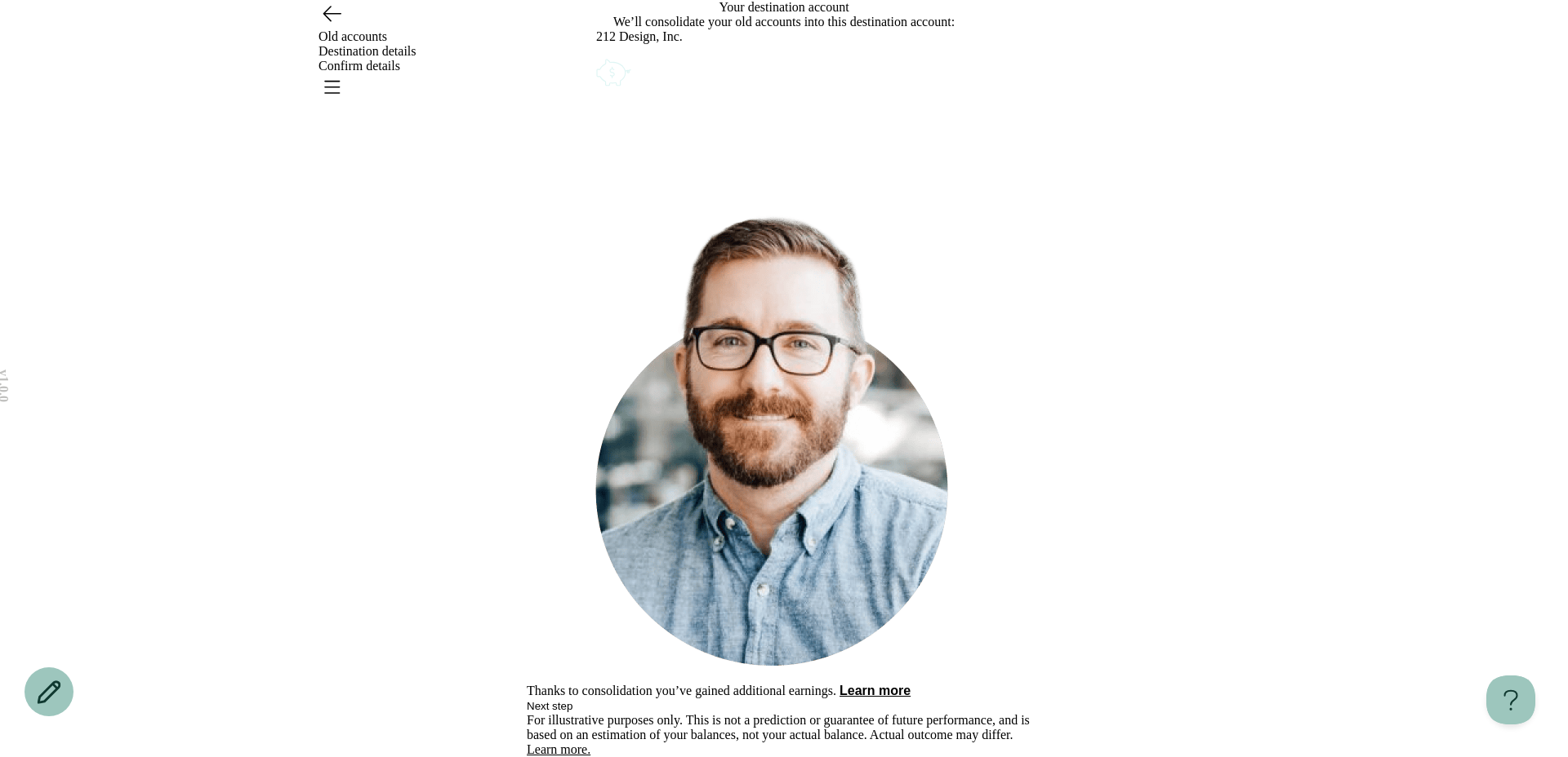
click at [596, 56] on icon "Account options" at bounding box center [596, 56] width 0 height 0
click at [656, 72] on button "Remove" at bounding box center [635, 66] width 41 height 12
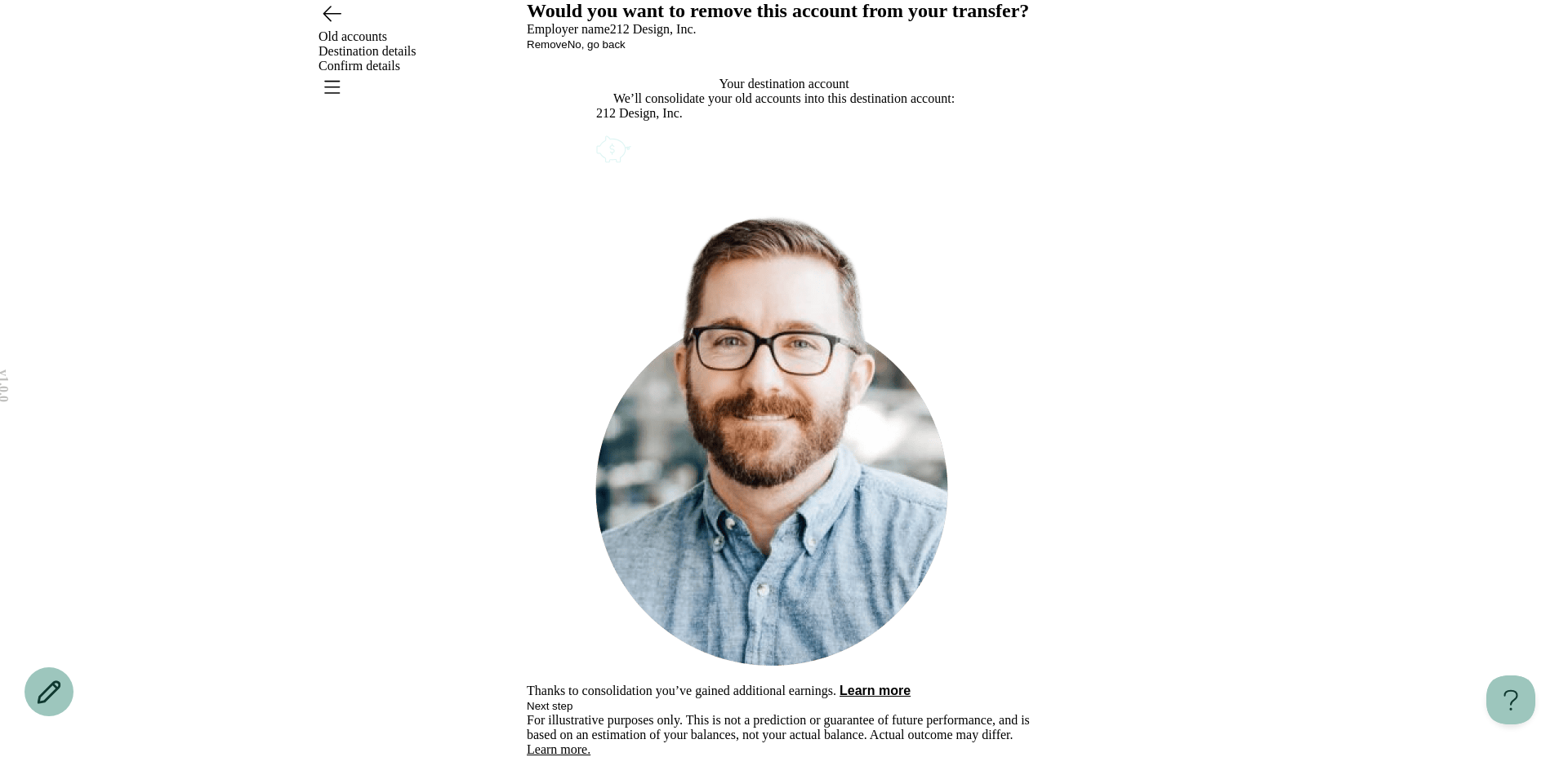
click at [568, 50] on button "Remove" at bounding box center [547, 44] width 41 height 12
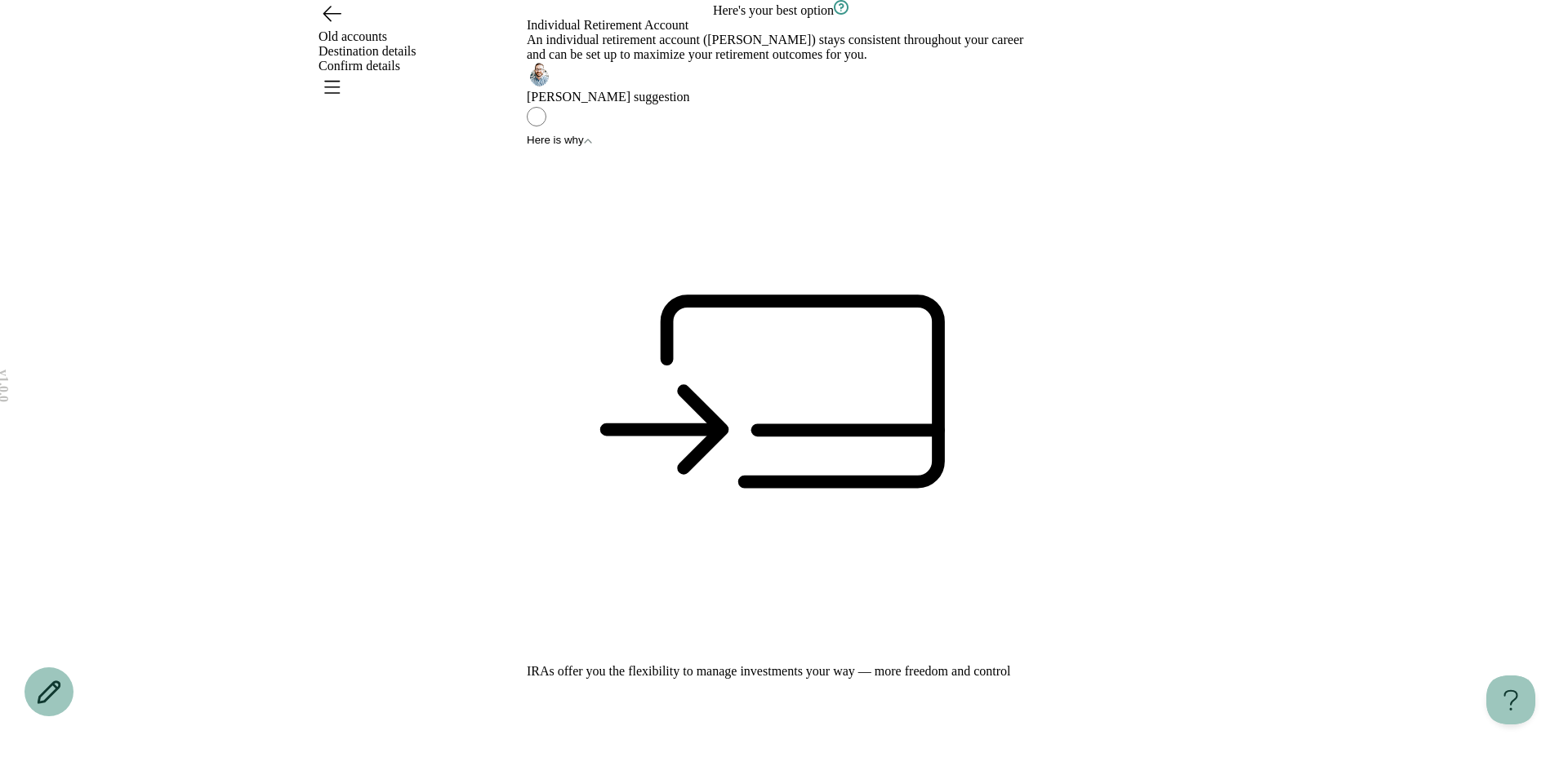
click at [592, 146] on button "Here is why" at bounding box center [559, 140] width 65 height 12
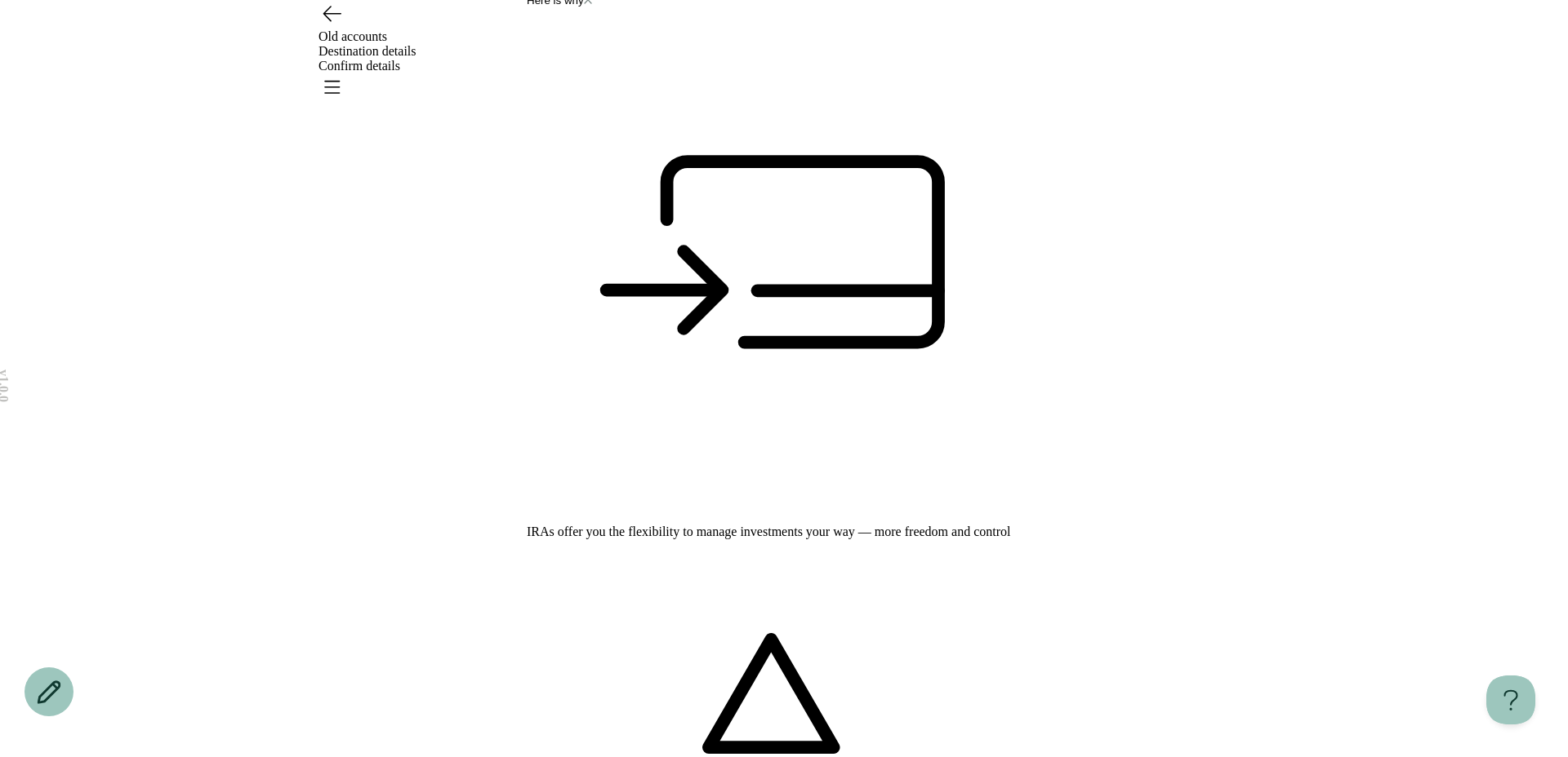
scroll to position [233, 0]
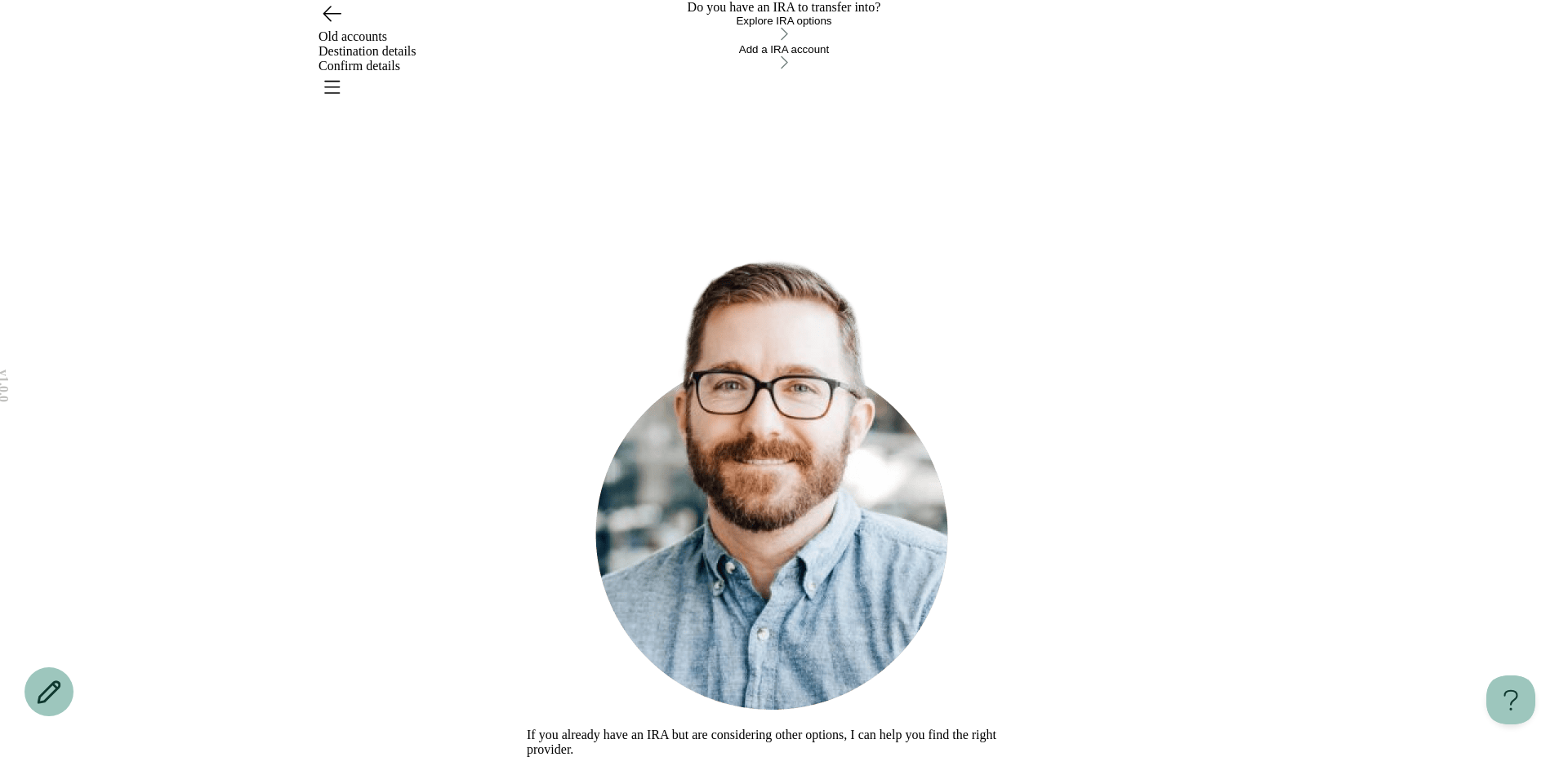
click at [647, 44] on button "Explore IRA options" at bounding box center [784, 29] width 515 height 29
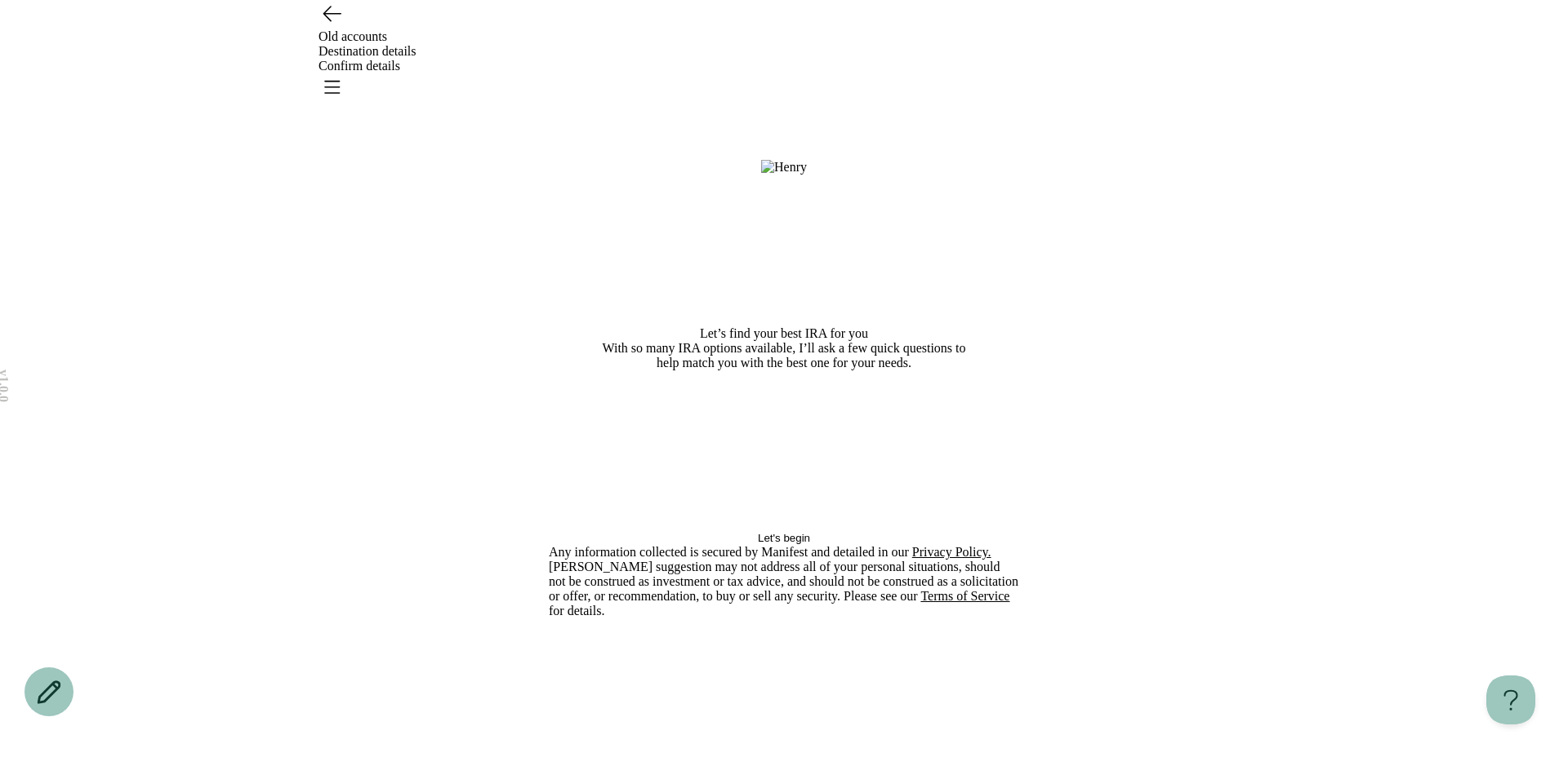
click at [742, 531] on div "Let’s find your best IRA for you With so many IRA options available, I’ll ask a…" at bounding box center [784, 265] width 470 height 531
click at [736, 545] on button "Let's begin" at bounding box center [784, 539] width 470 height 12
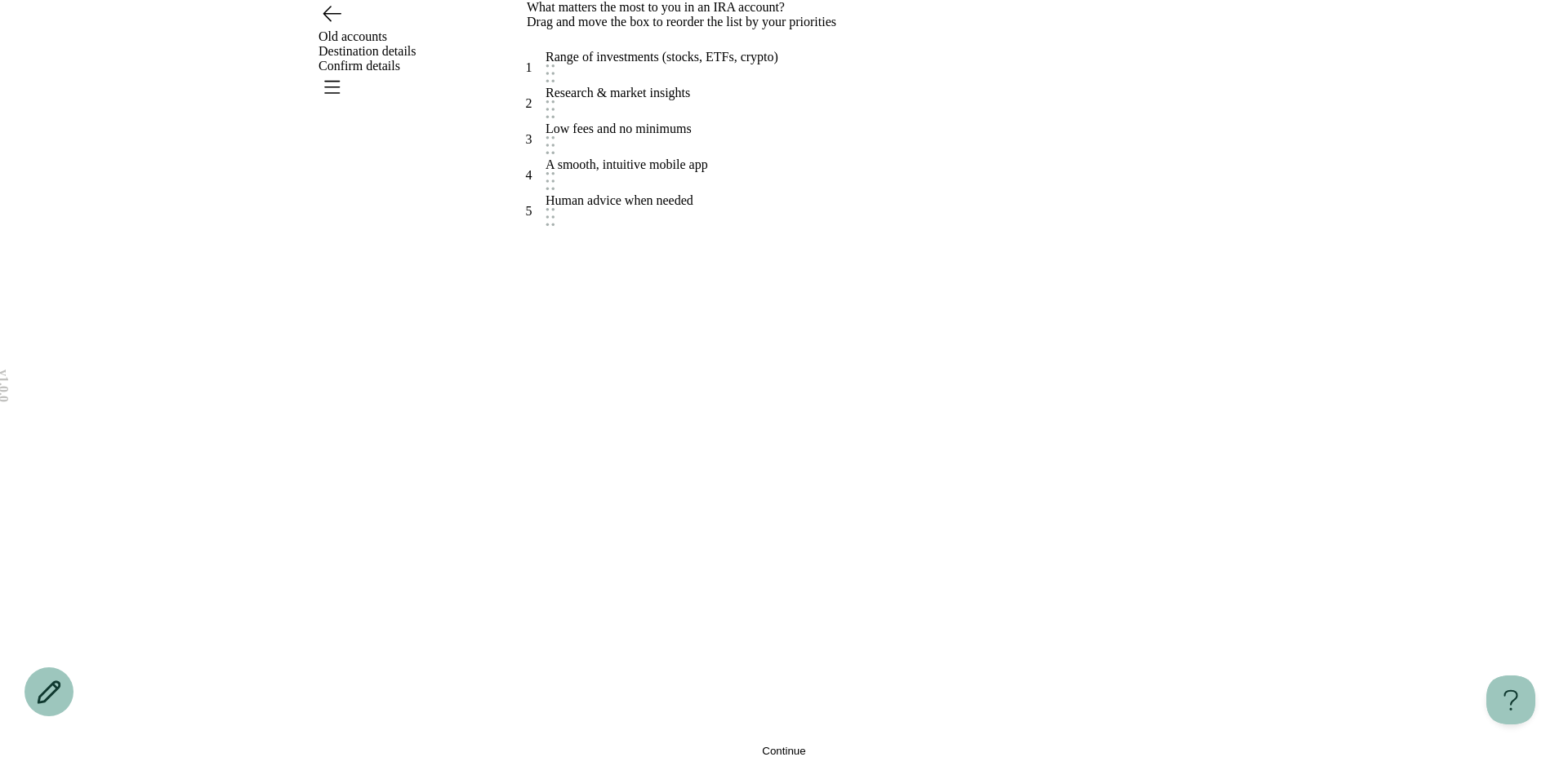
click at [685, 193] on div "A smooth, intuitive mobile app" at bounding box center [627, 175] width 163 height 36
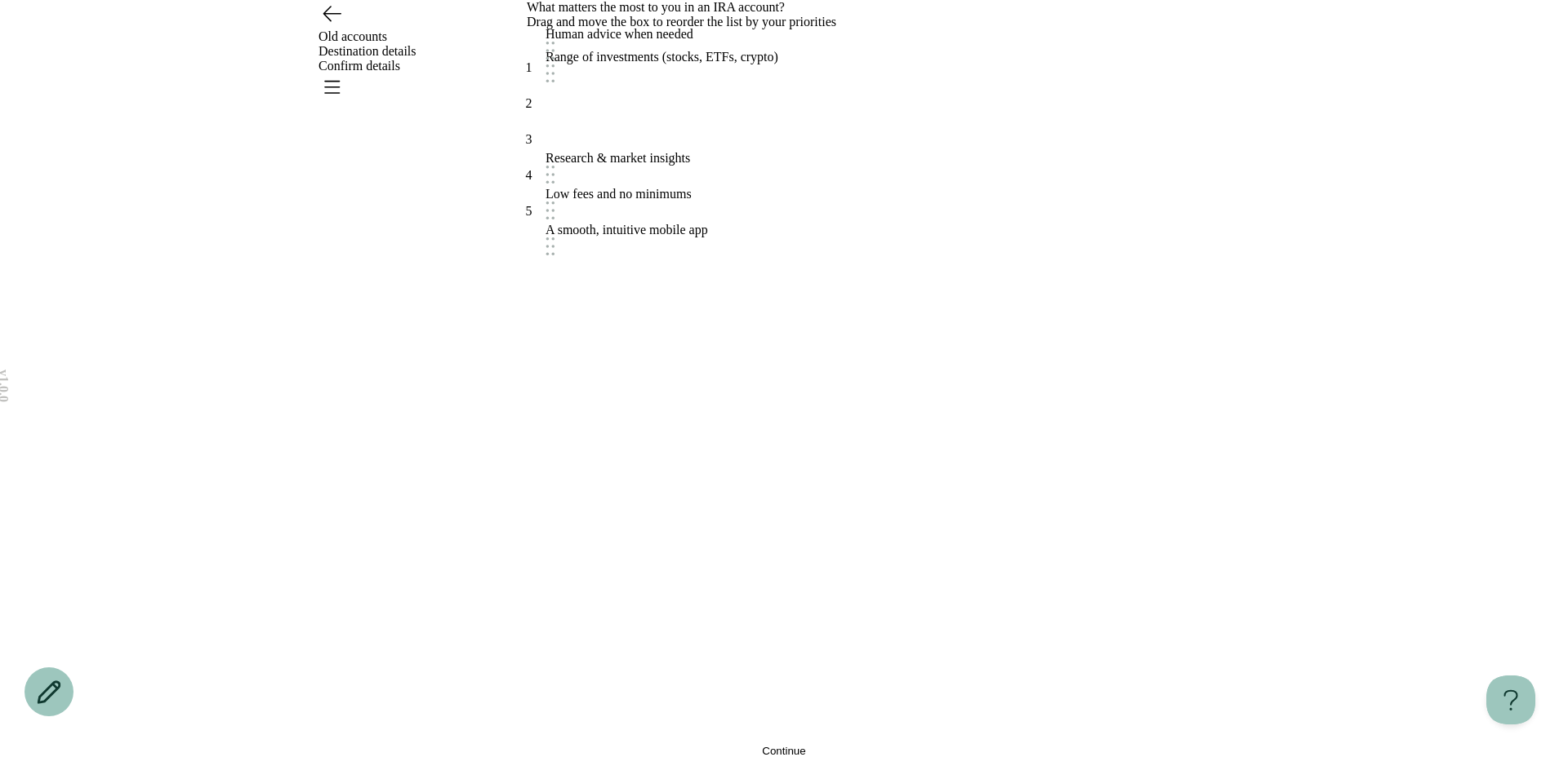
drag, startPoint x: 638, startPoint y: 478, endPoint x: 638, endPoint y: 328, distance: 150.0
click at [638, 42] on div "Human advice when needed" at bounding box center [620, 34] width 148 height 15
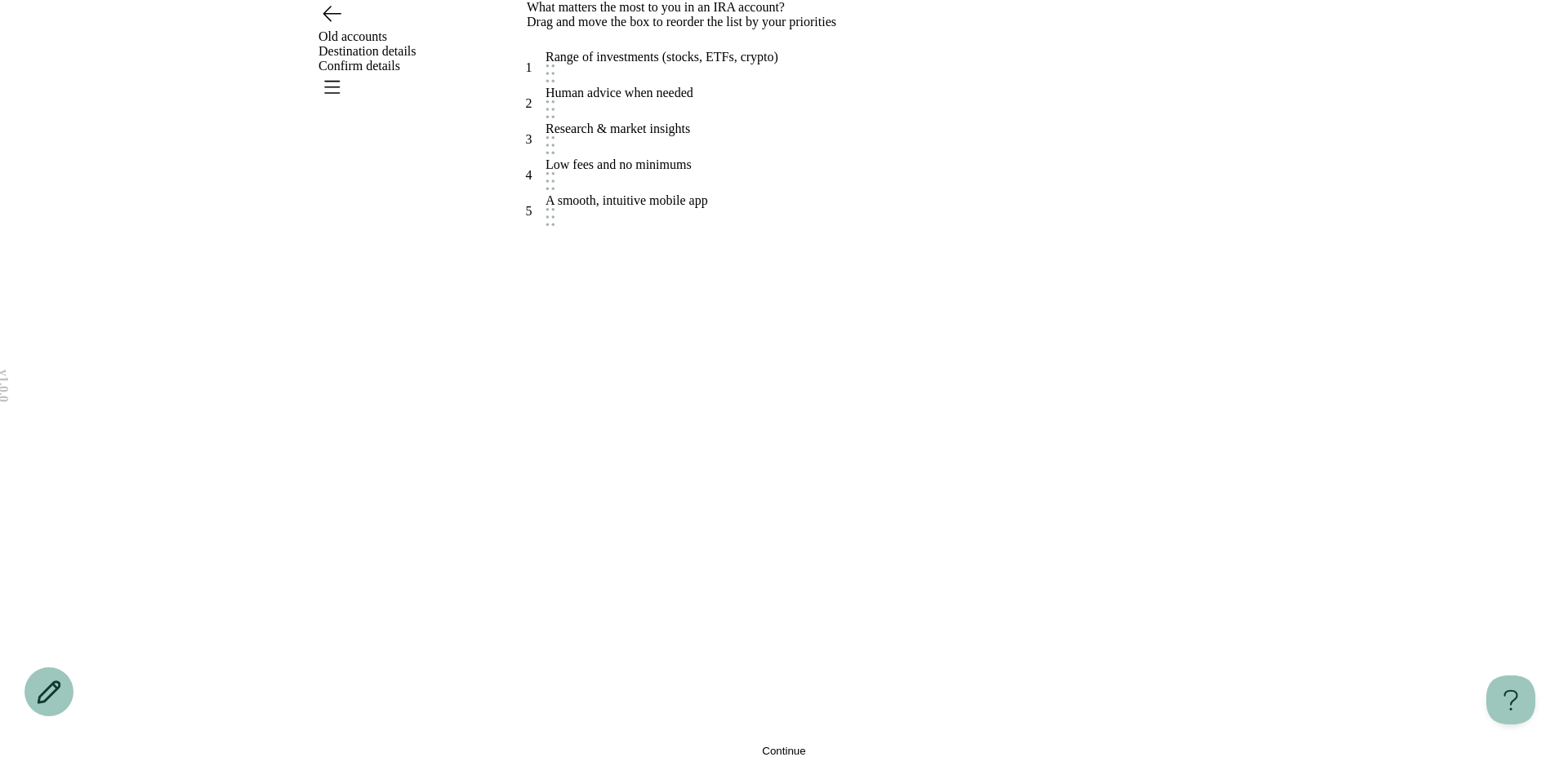
click at [638, 745] on button "Continue" at bounding box center [784, 751] width 515 height 12
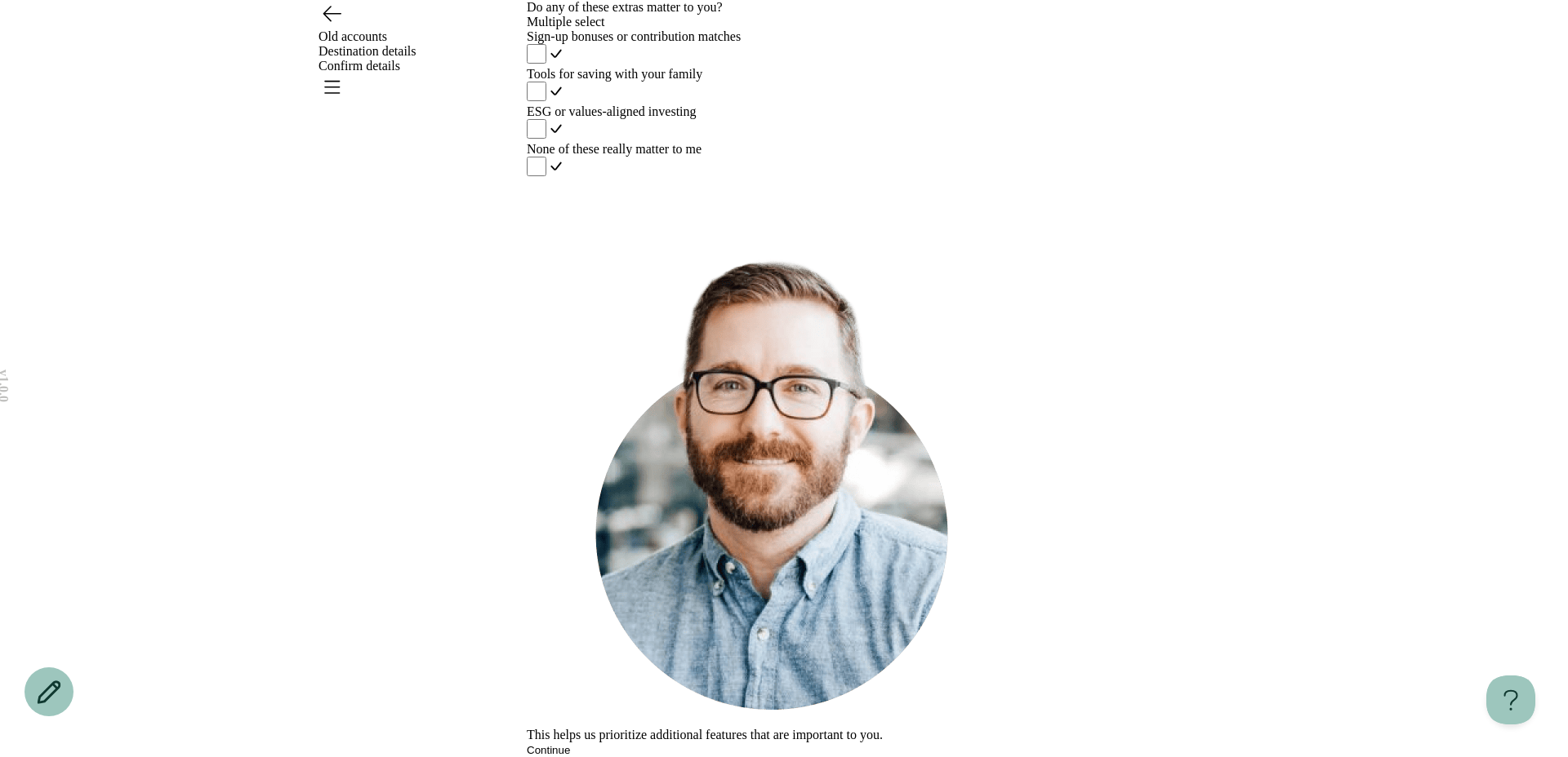
click at [570, 744] on button "Continue" at bounding box center [548, 750] width 44 height 12
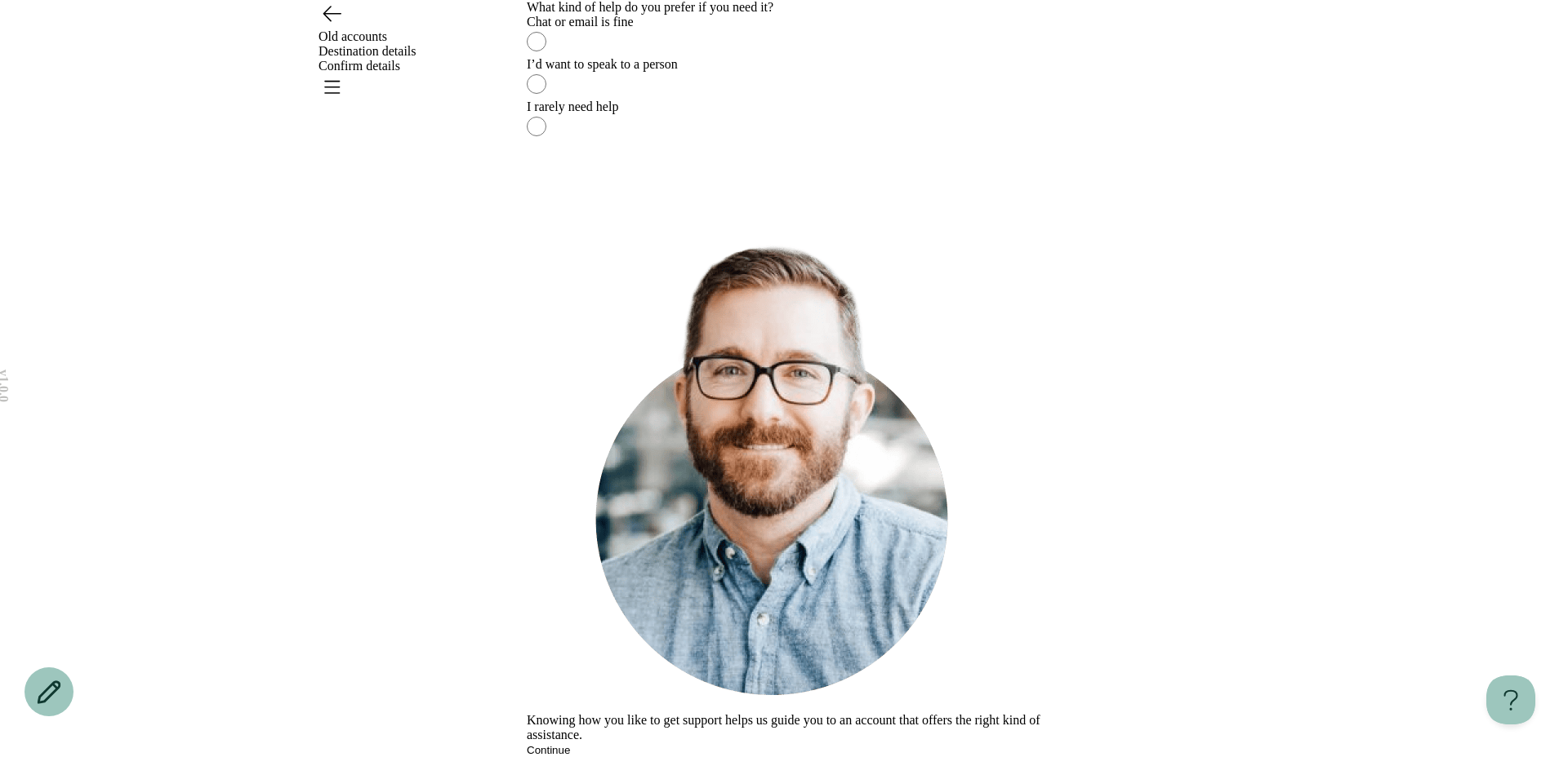
click at [676, 142] on label "I rarely need help" at bounding box center [784, 120] width 515 height 43
click at [675, 628] on div "Knowing how you like to get support helps us guide you to an account that offer…" at bounding box center [784, 481] width 515 height 522
click at [675, 688] on div "Knowing how you like to get support helps us guide you to an account that offer…" at bounding box center [784, 488] width 515 height 537
click at [342, 26] on icon "Go back" at bounding box center [332, 13] width 26 height 26
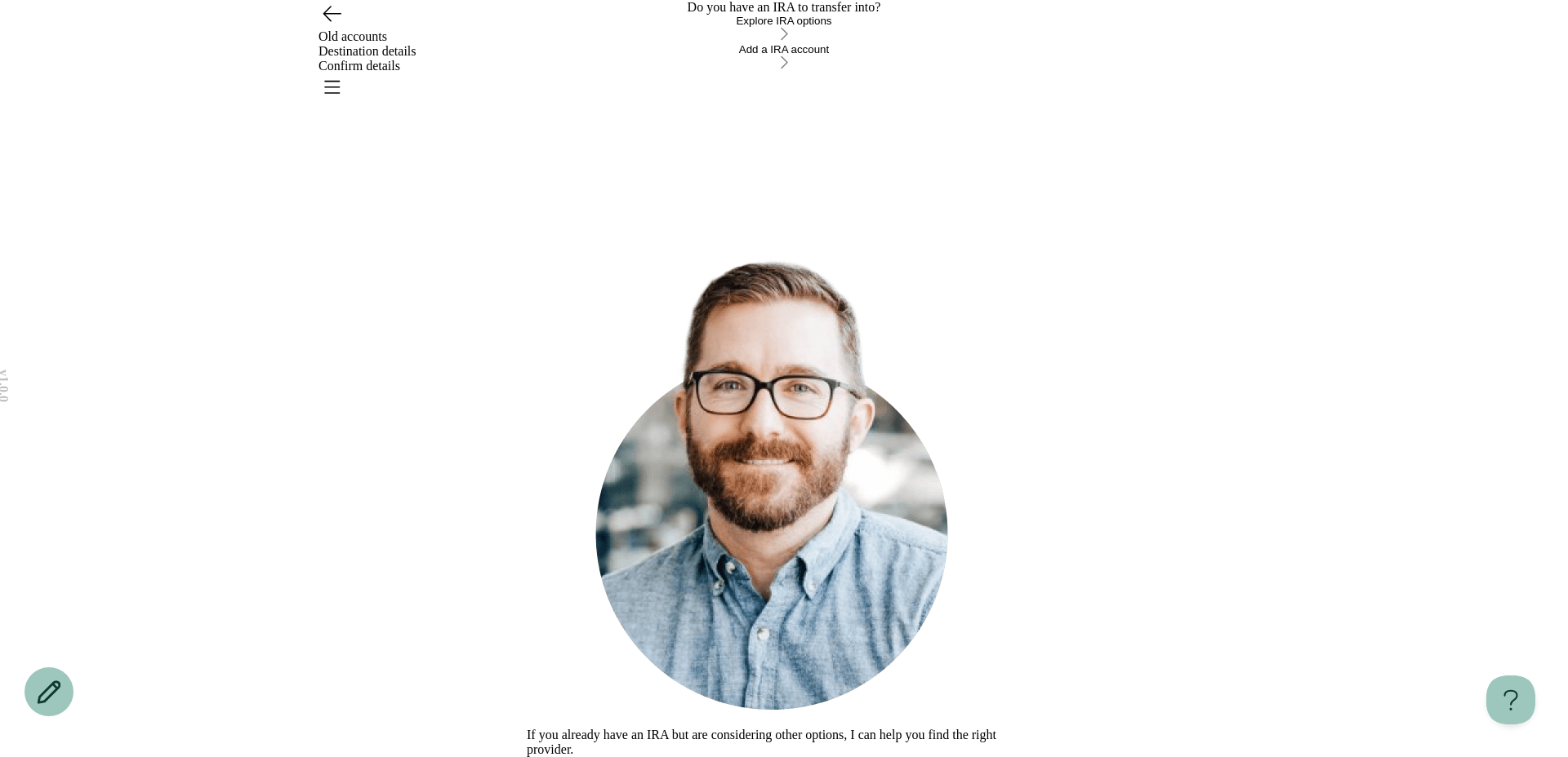
click at [612, 27] on div "Explore IRA options" at bounding box center [784, 21] width 515 height 12
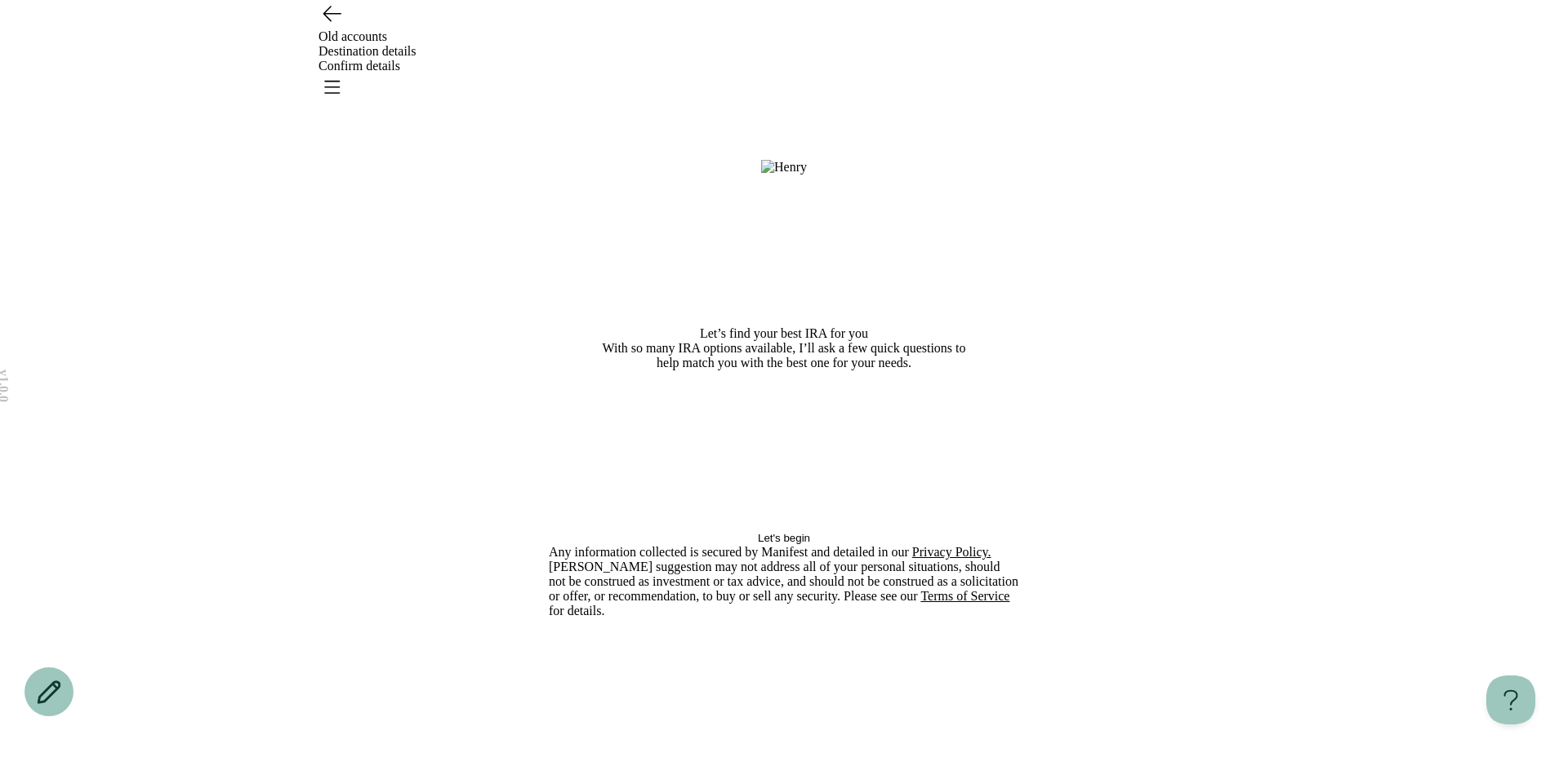
click at [757, 545] on span "Let's begin" at bounding box center [784, 539] width 52 height 12
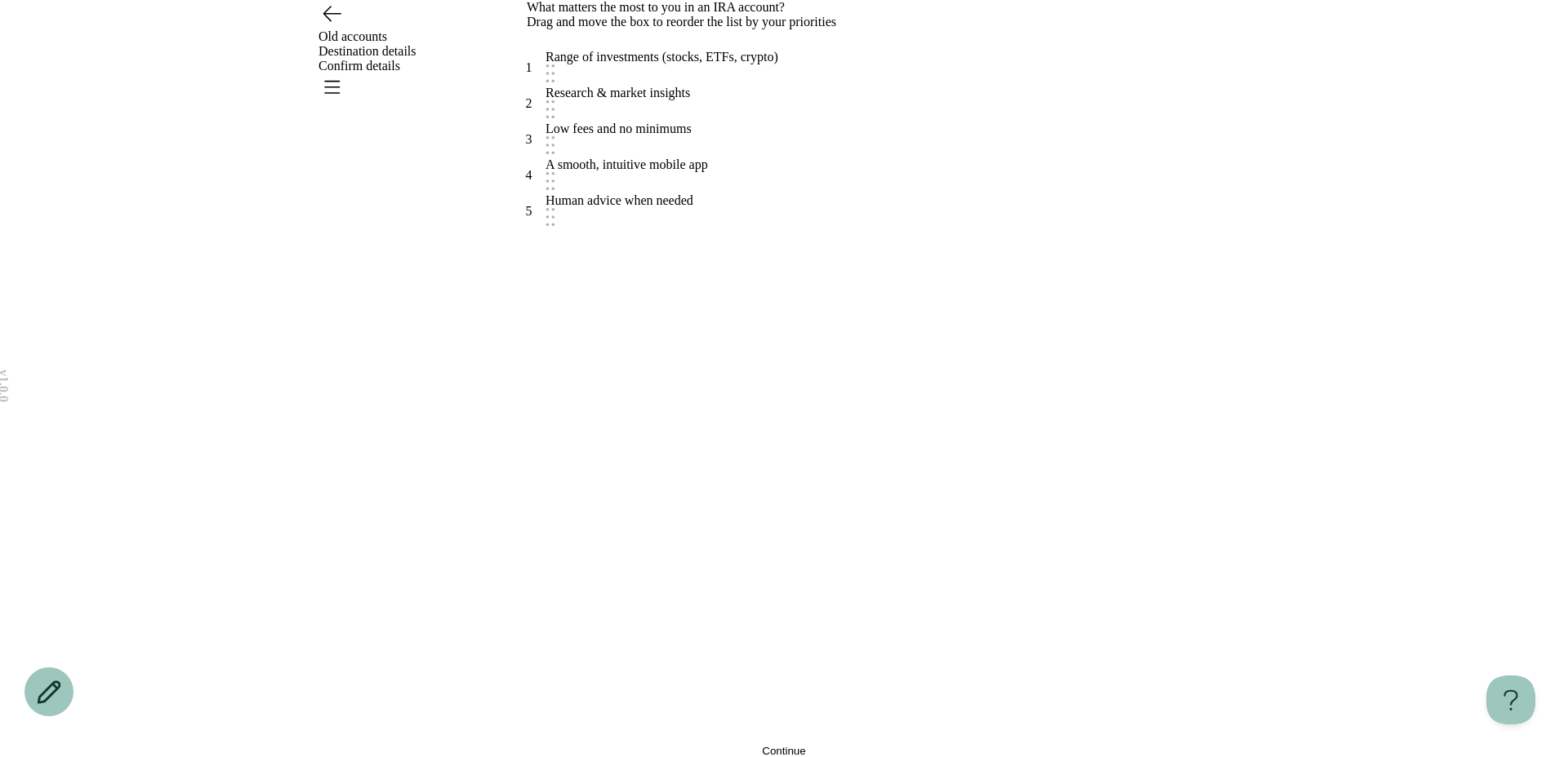
click at [730, 745] on button "Continue" at bounding box center [784, 751] width 515 height 12
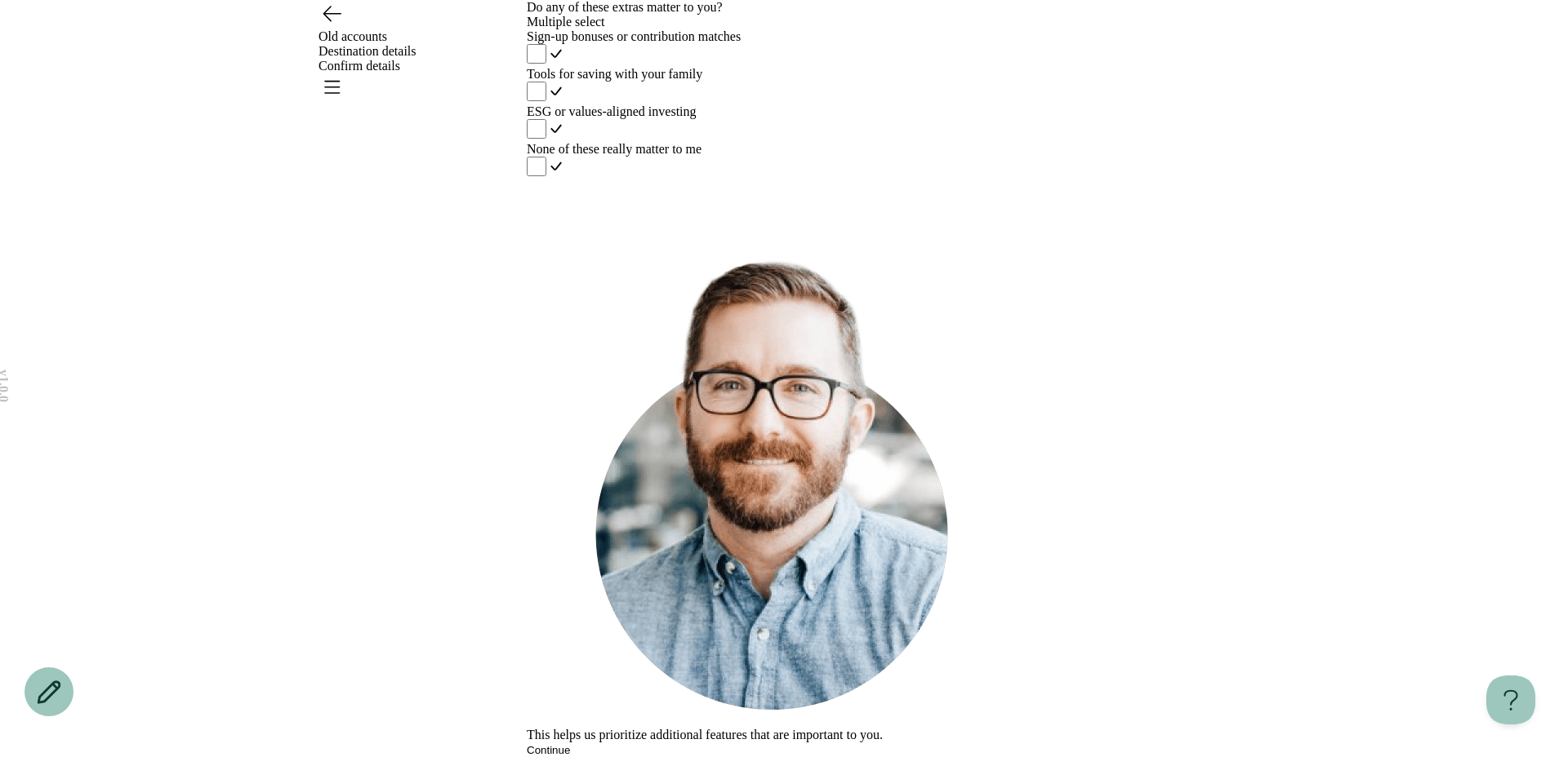
click at [570, 744] on button "Continue" at bounding box center [548, 750] width 44 height 12
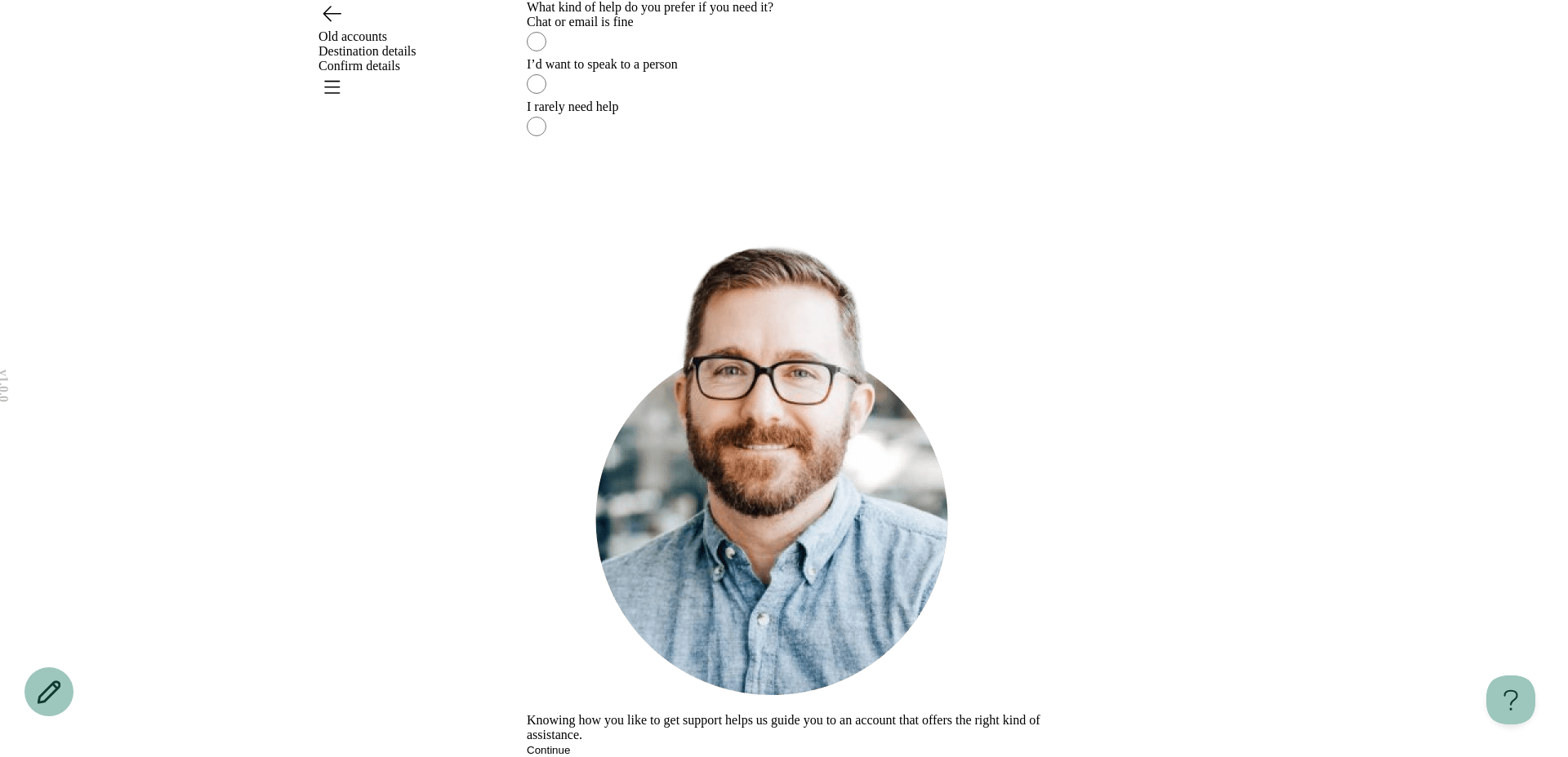
click at [691, 705] on div "Knowing how you like to get support helps us guide you to an account that offer…" at bounding box center [784, 488] width 515 height 537
click at [714, 142] on label "I rarely need help" at bounding box center [784, 120] width 515 height 43
click at [570, 744] on button "Continue" at bounding box center [548, 750] width 44 height 12
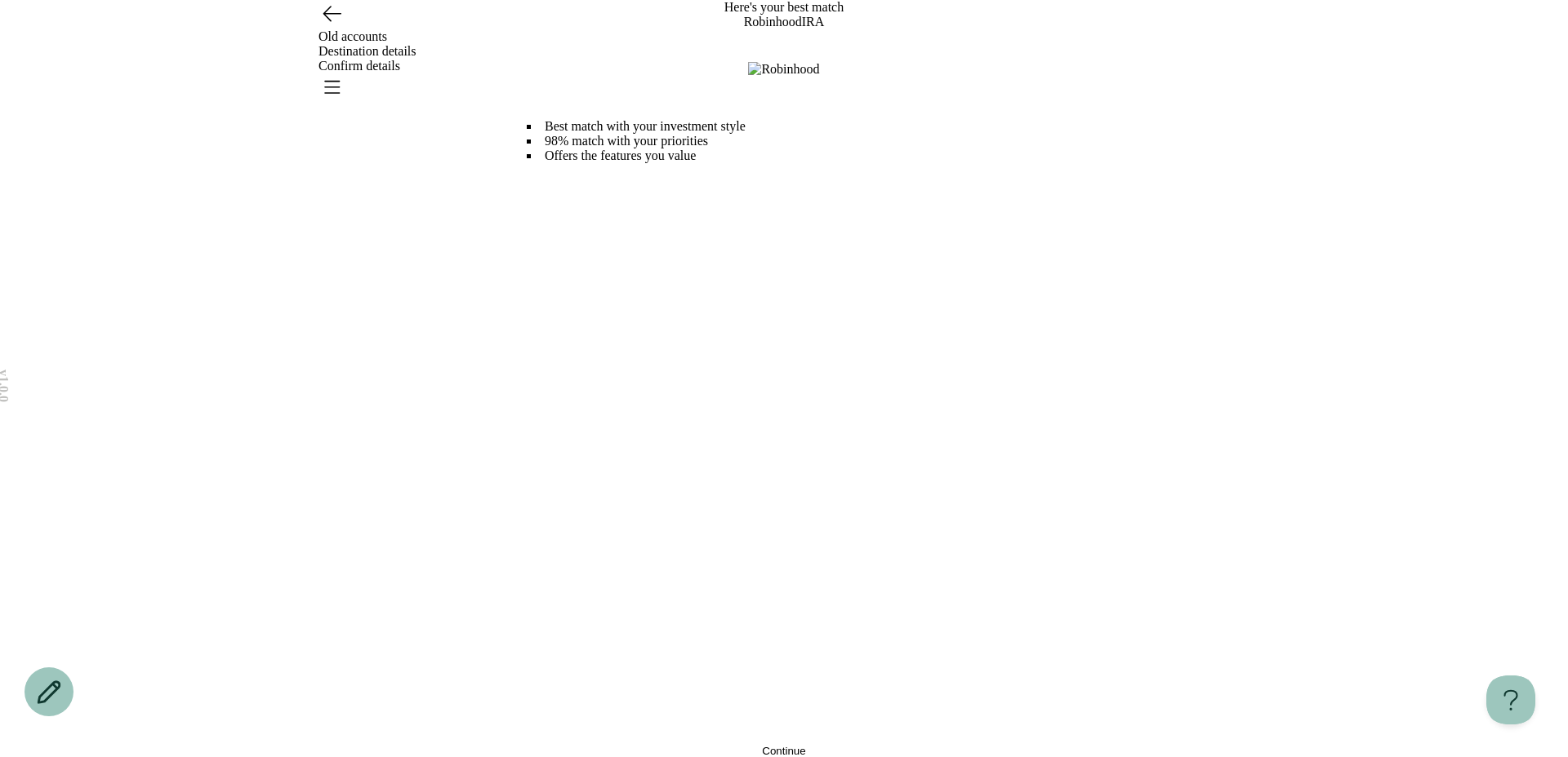
click at [704, 745] on button "Continue" at bounding box center [784, 751] width 515 height 12
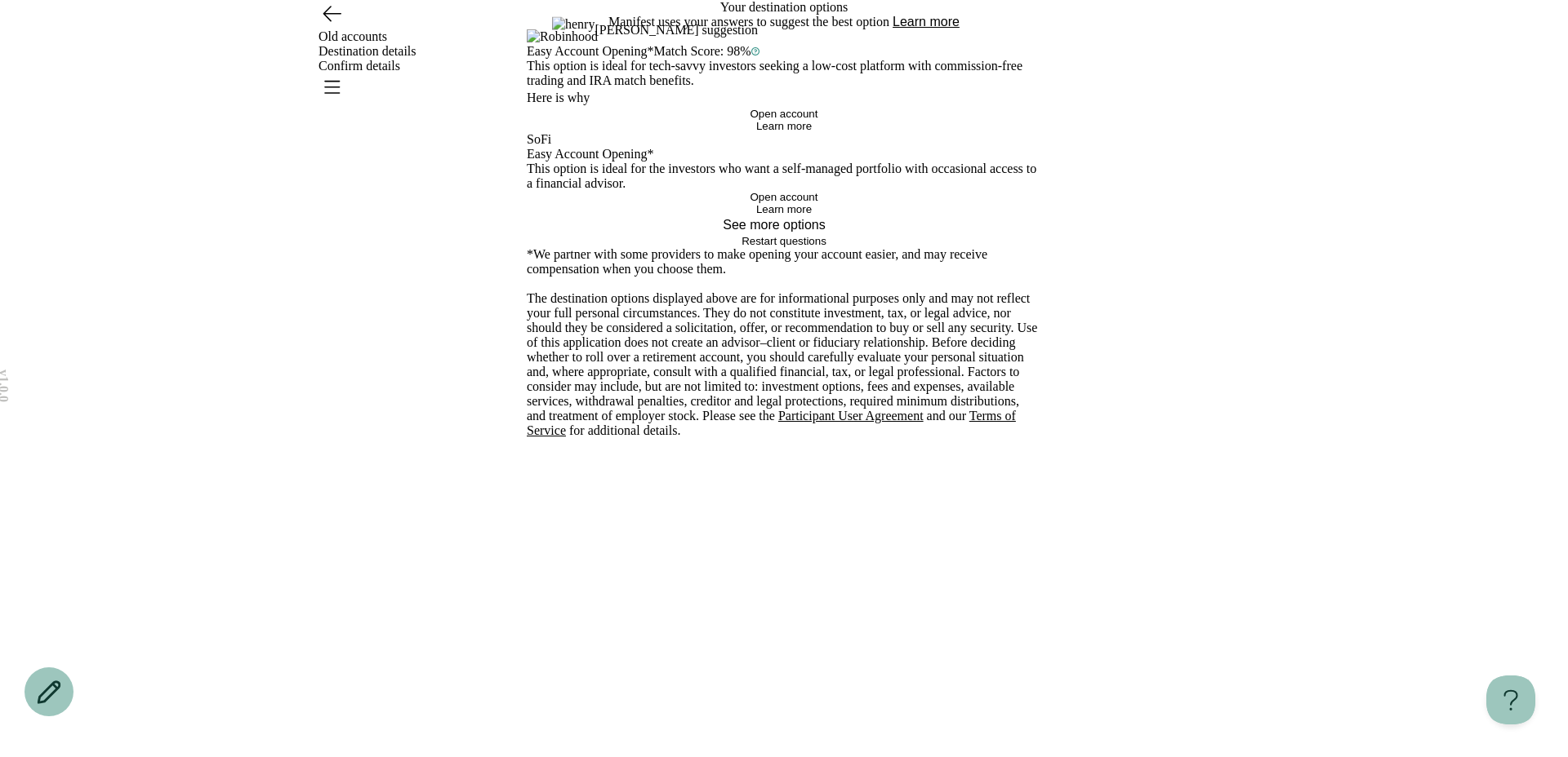
click at [712, 120] on button "Open account" at bounding box center [784, 114] width 515 height 12
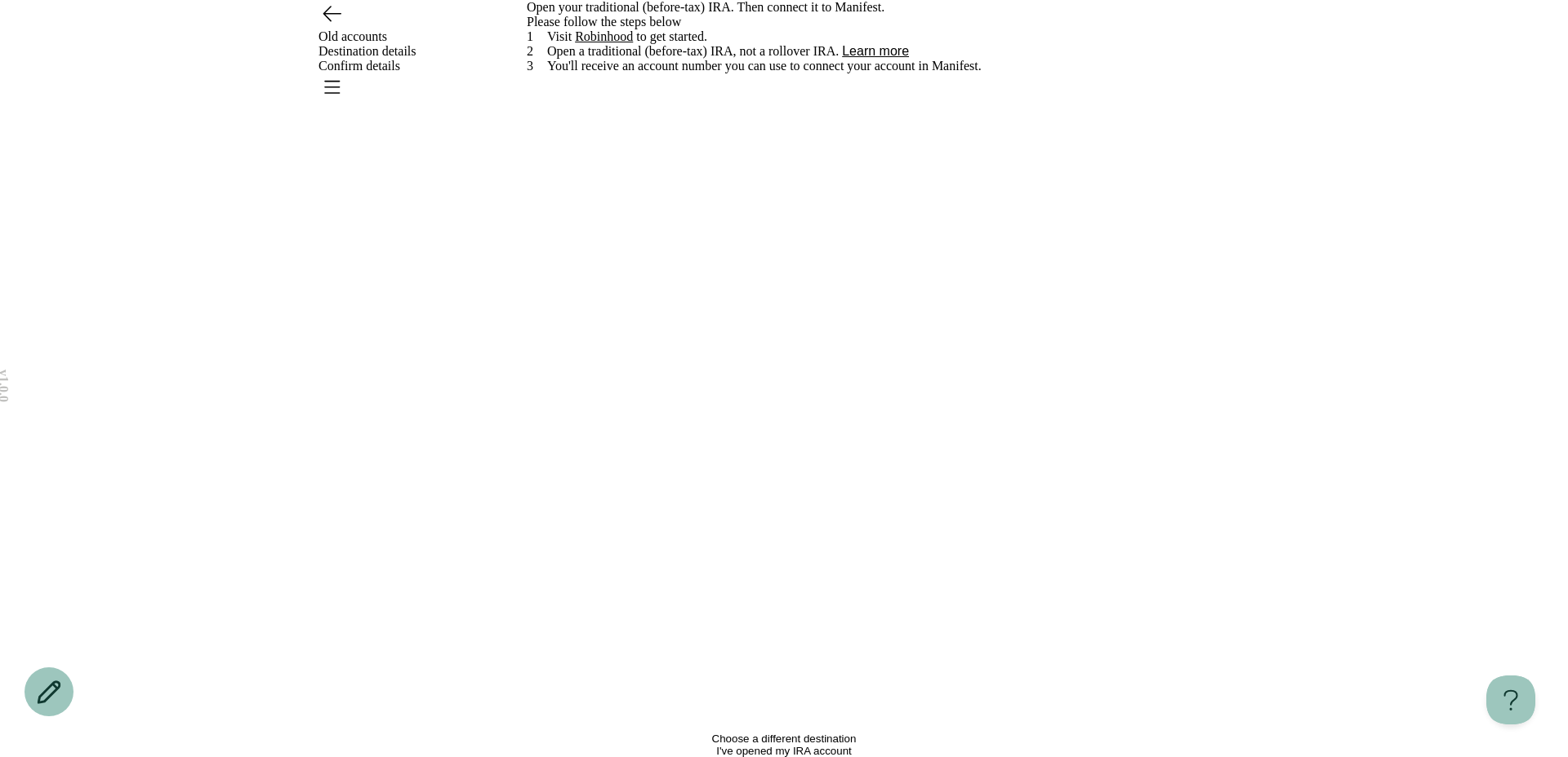
click at [729, 733] on span "Choose a different destination" at bounding box center [784, 739] width 145 height 12
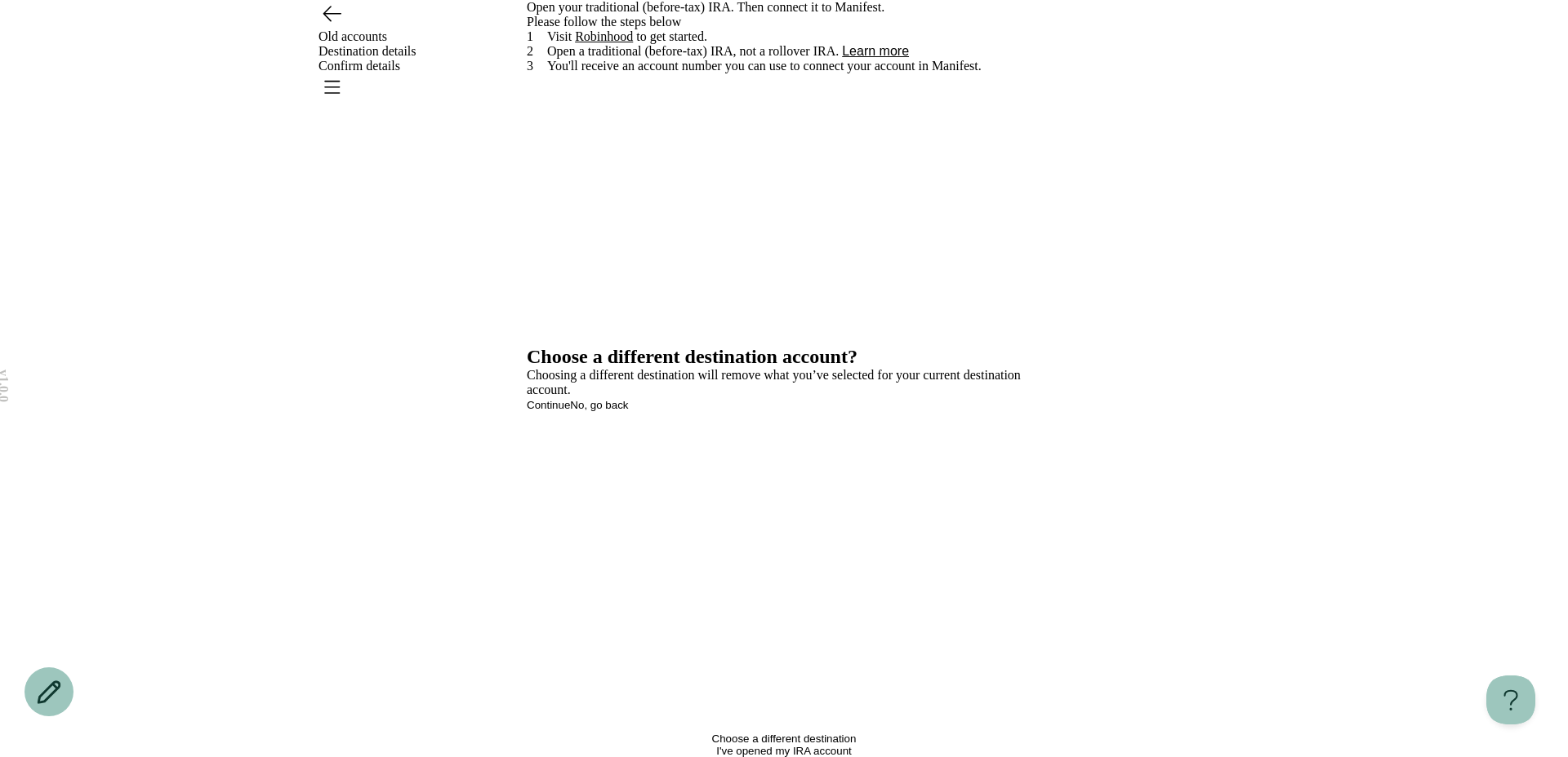
click at [570, 412] on button "Continue" at bounding box center [548, 405] width 44 height 12
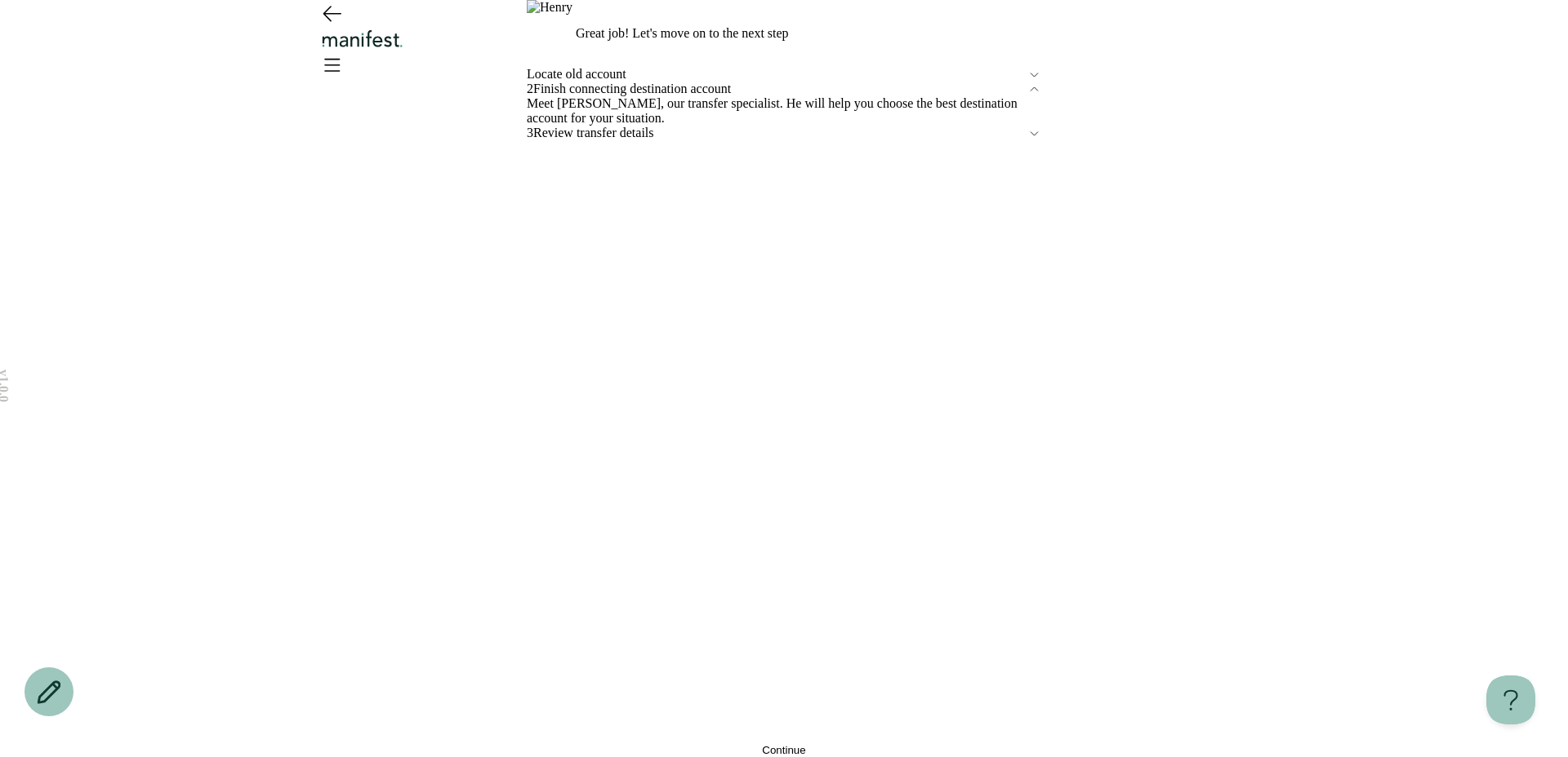
click at [762, 744] on span "Continue" at bounding box center [784, 750] width 44 height 12
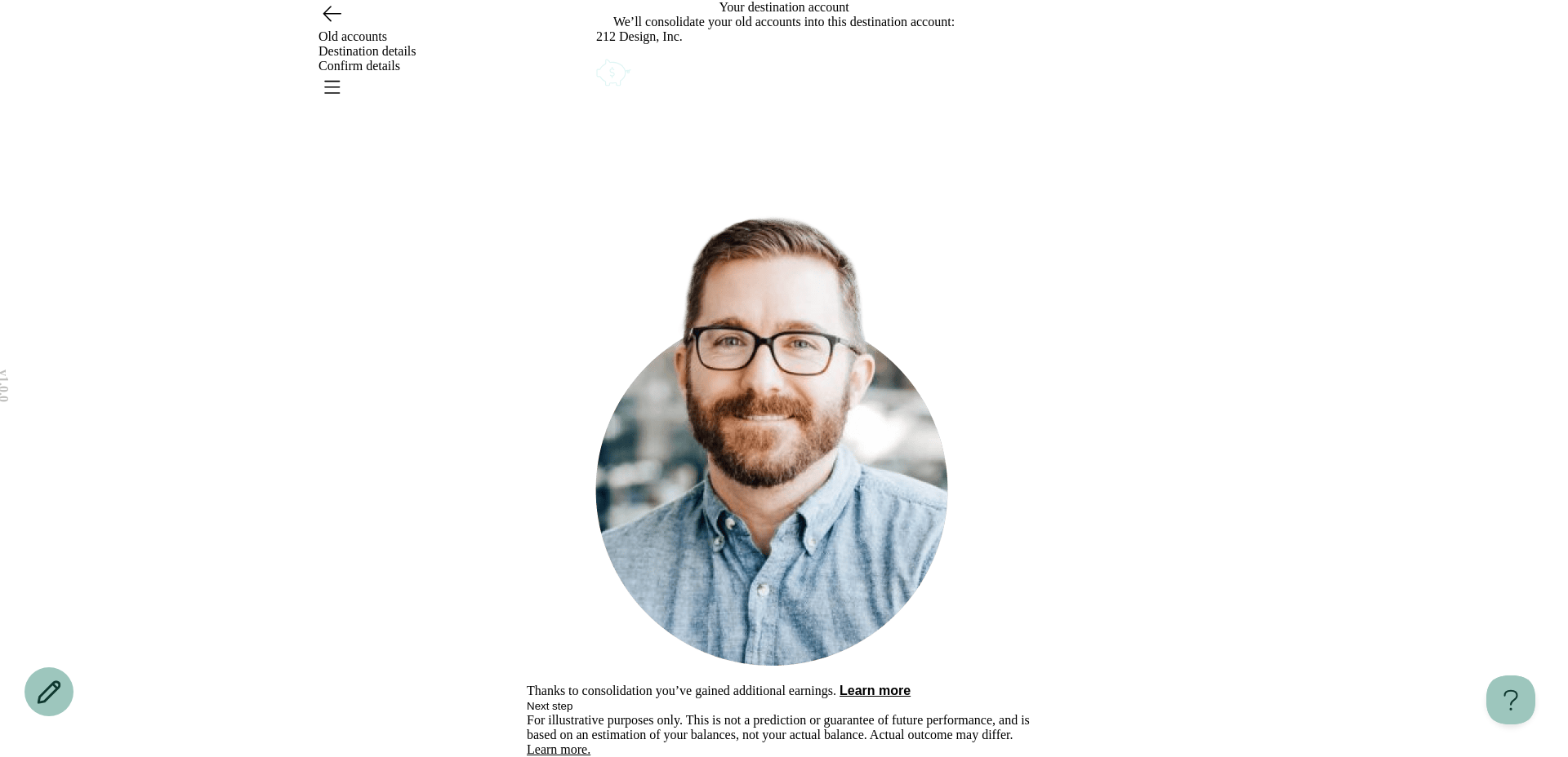
click at [596, 56] on icon "Account options" at bounding box center [596, 56] width 0 height 0
click at [869, 403] on div "What would you like to do? Remove Edit Go back Consolidate [DATE], retire happy…" at bounding box center [784, 378] width 515 height 757
click at [573, 700] on button "Next step" at bounding box center [549, 707] width 46 height 12
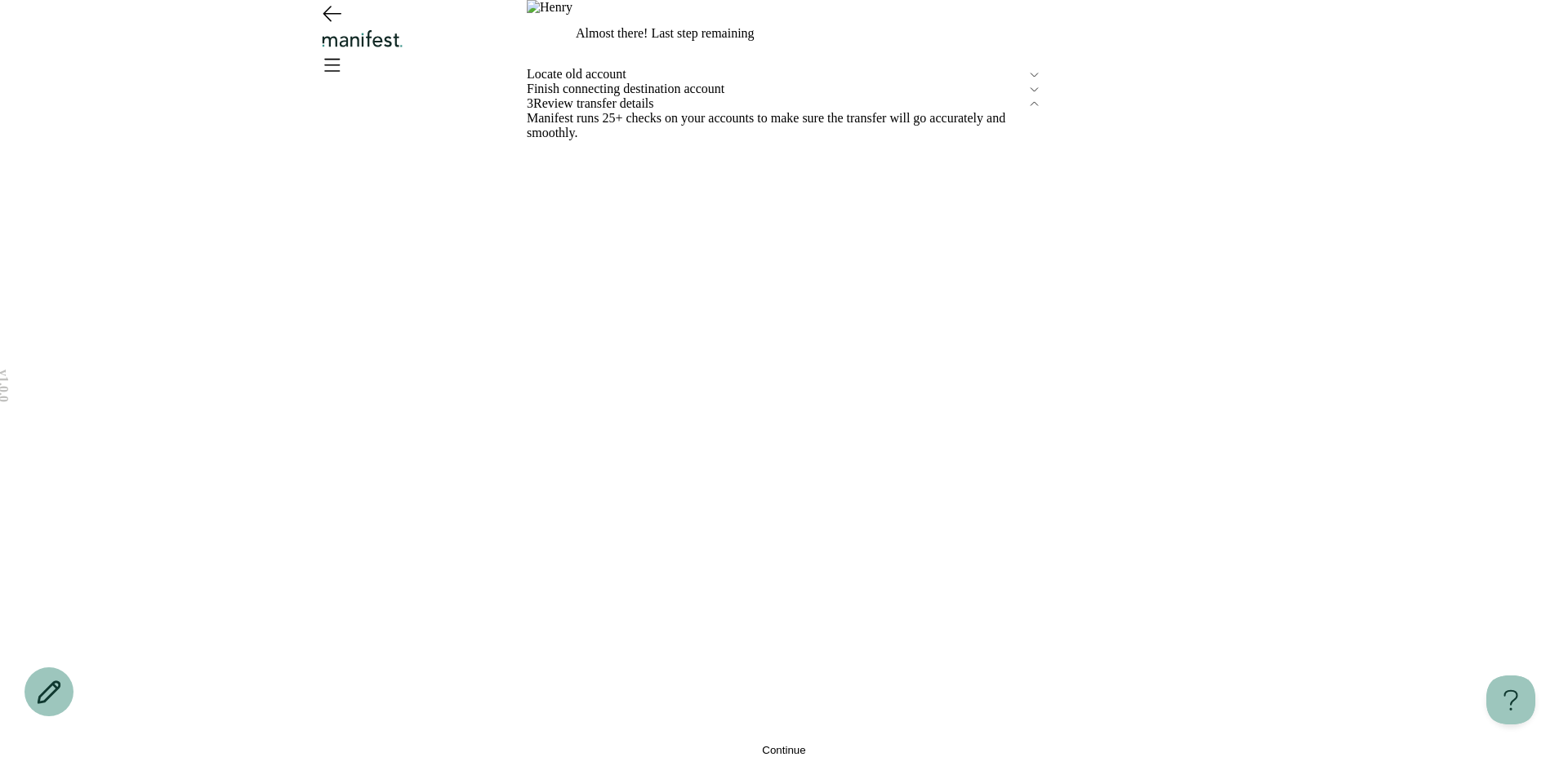
click at [726, 744] on button "Continue" at bounding box center [784, 750] width 515 height 12
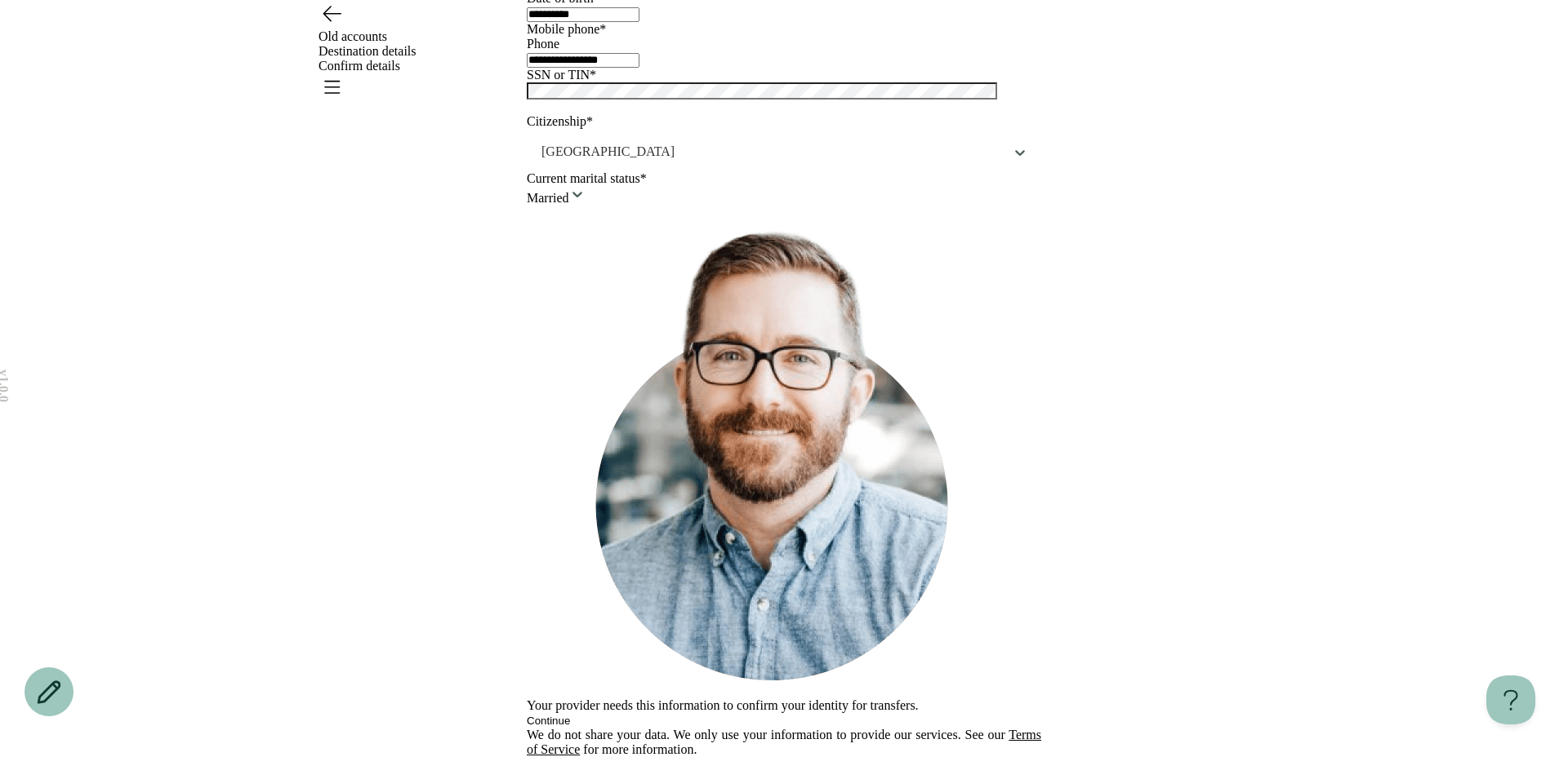
click at [570, 715] on button "Continue" at bounding box center [548, 721] width 44 height 12
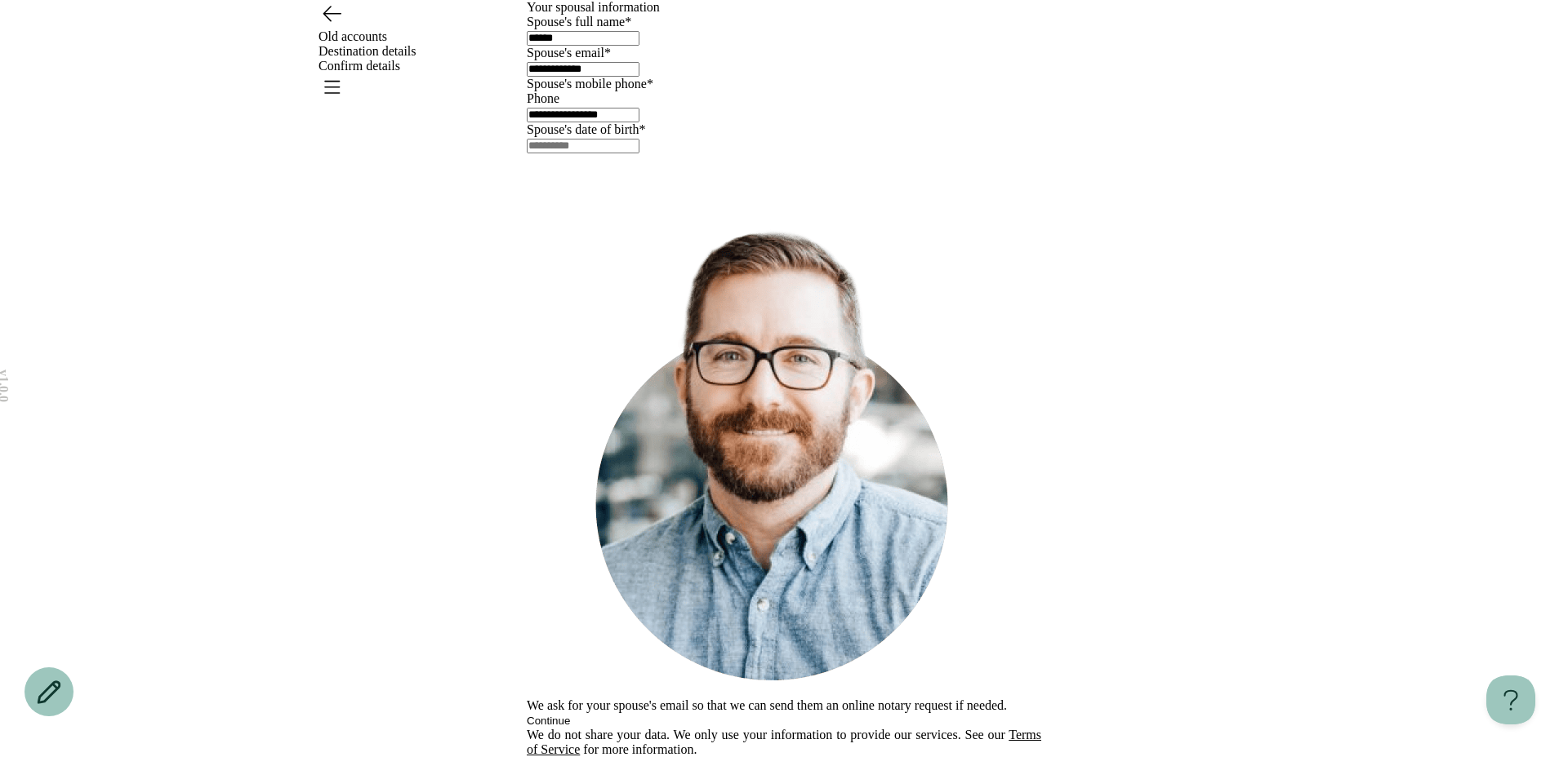
scroll to position [85, 0]
click at [602, 153] on input "text" at bounding box center [582, 145] width 112 height 15
type input "**********"
click at [649, 580] on div "We ask for your spouse's email so that we can send them an online notary reques…" at bounding box center [784, 466] width 515 height 522
click at [570, 715] on button "Continue" at bounding box center [548, 721] width 44 height 12
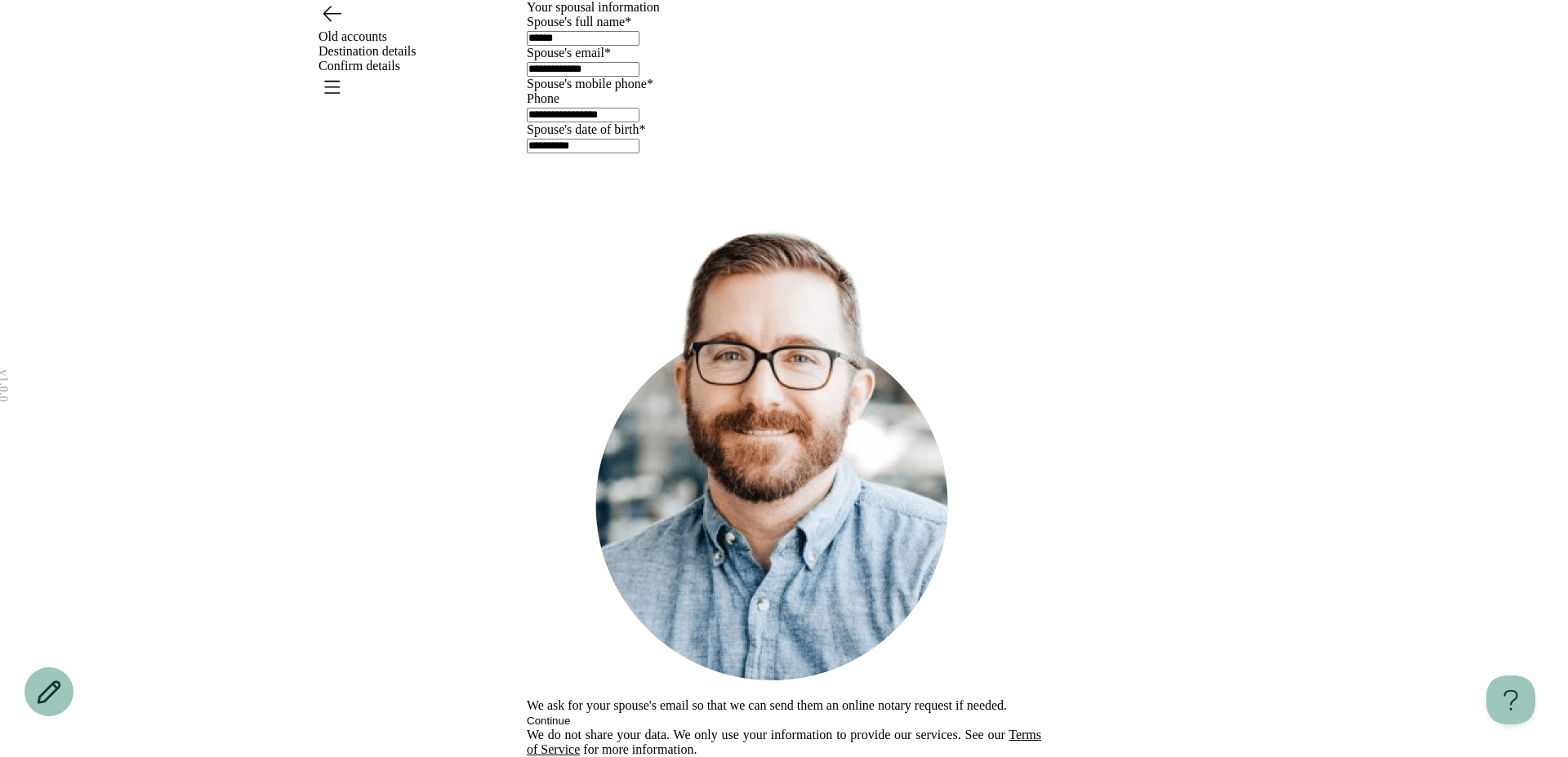
type input "*****"
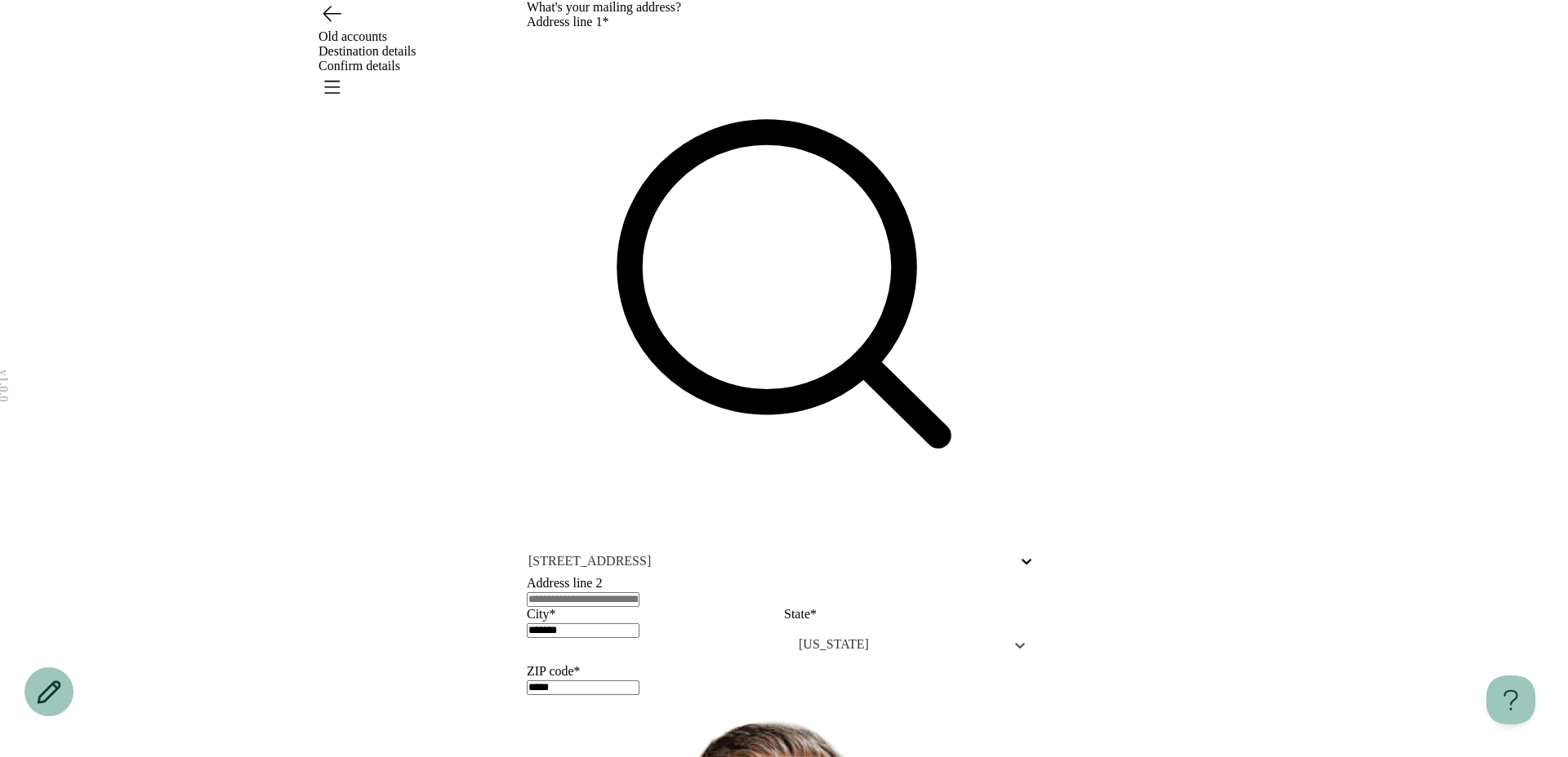
scroll to position [56, 0]
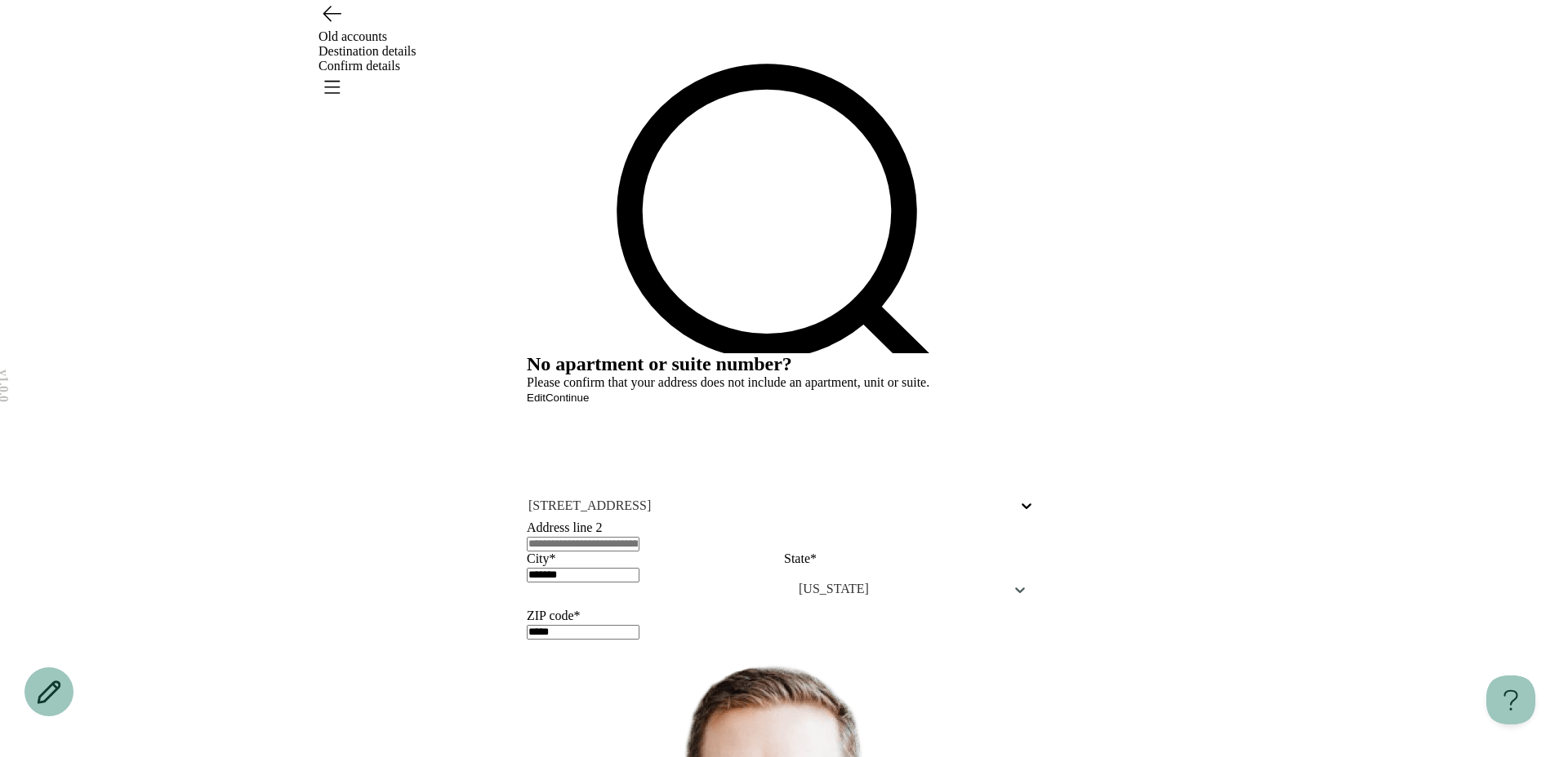
click at [589, 404] on span "Continue" at bounding box center [568, 398] width 44 height 12
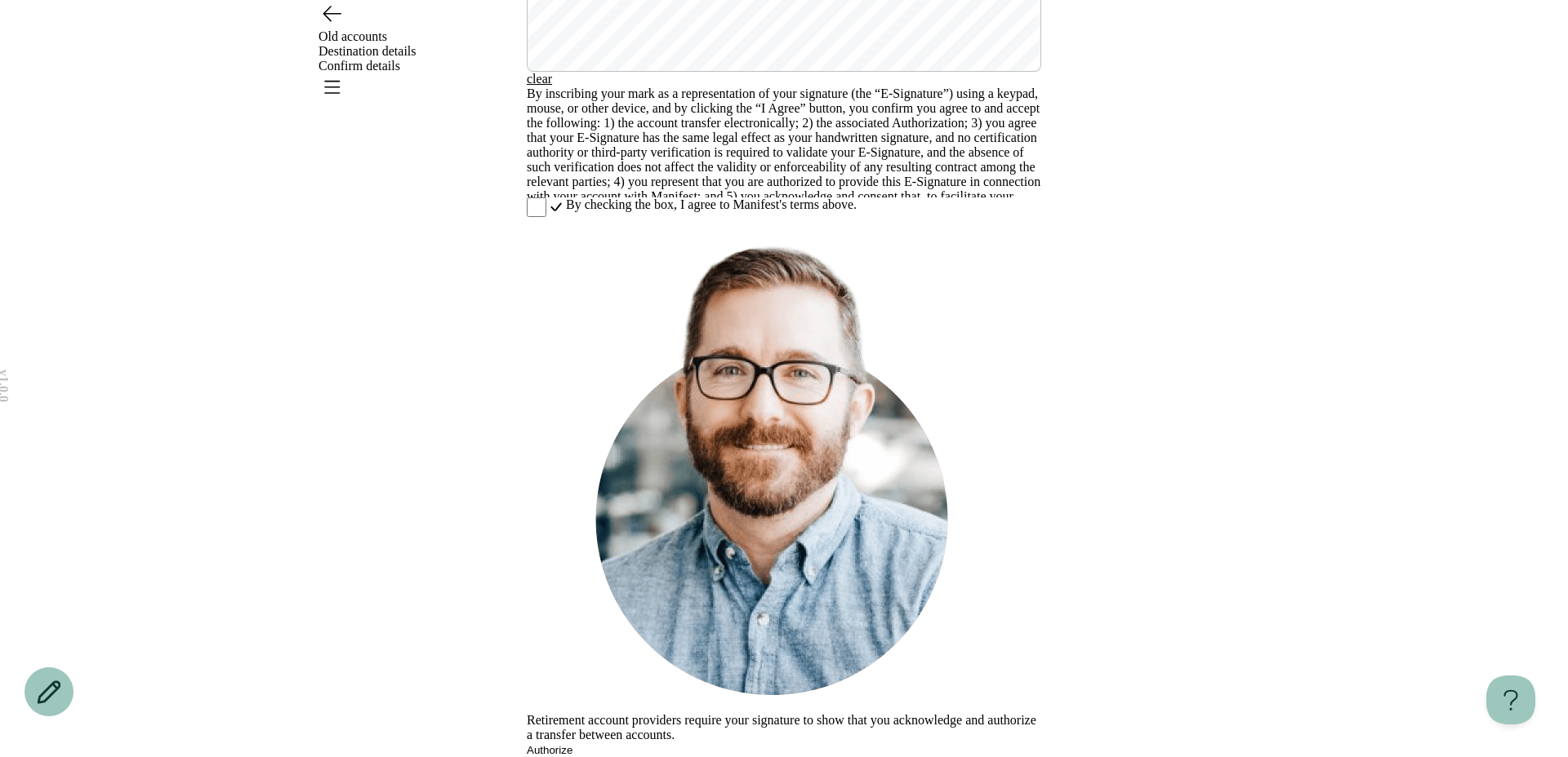
scroll to position [371, 0]
click at [605, 212] on span "By checking the box, I agree to Manifest's terms above." at bounding box center [711, 204] width 291 height 15
click at [552, 220] on div "By checking the box, I agree to Manifest's terms above." at bounding box center [784, 209] width 515 height 23
click at [573, 744] on button "Authorize" at bounding box center [549, 750] width 46 height 12
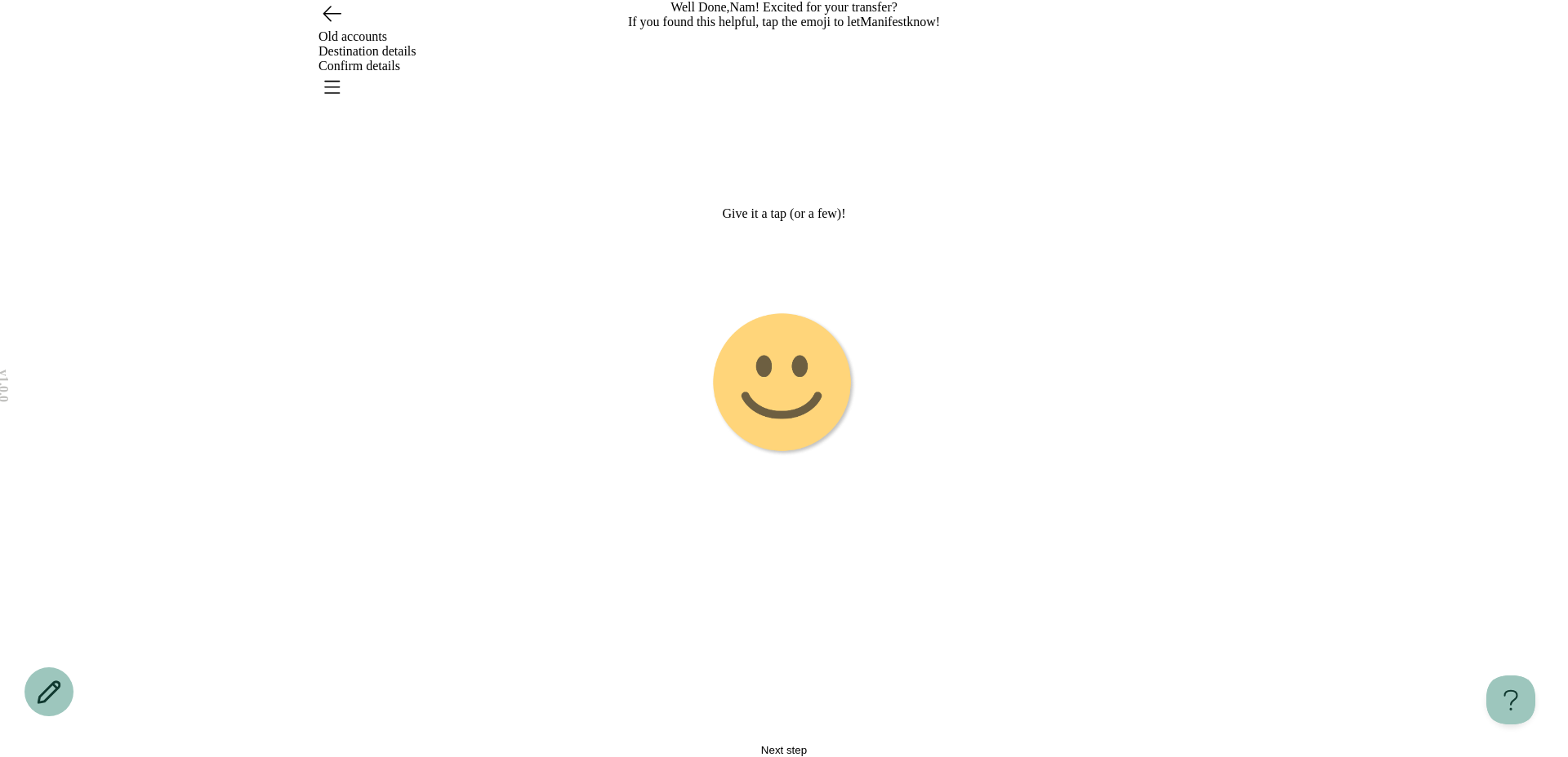
click at [757, 410] on image "Emoji 1 animation" at bounding box center [784, 384] width 145 height 145
click at [790, 390] on image "Emoji 2 touch loop animation" at bounding box center [784, 385] width 150 height 150
click at [777, 438] on image "Emoji 3 animation" at bounding box center [784, 384] width 144 height 144
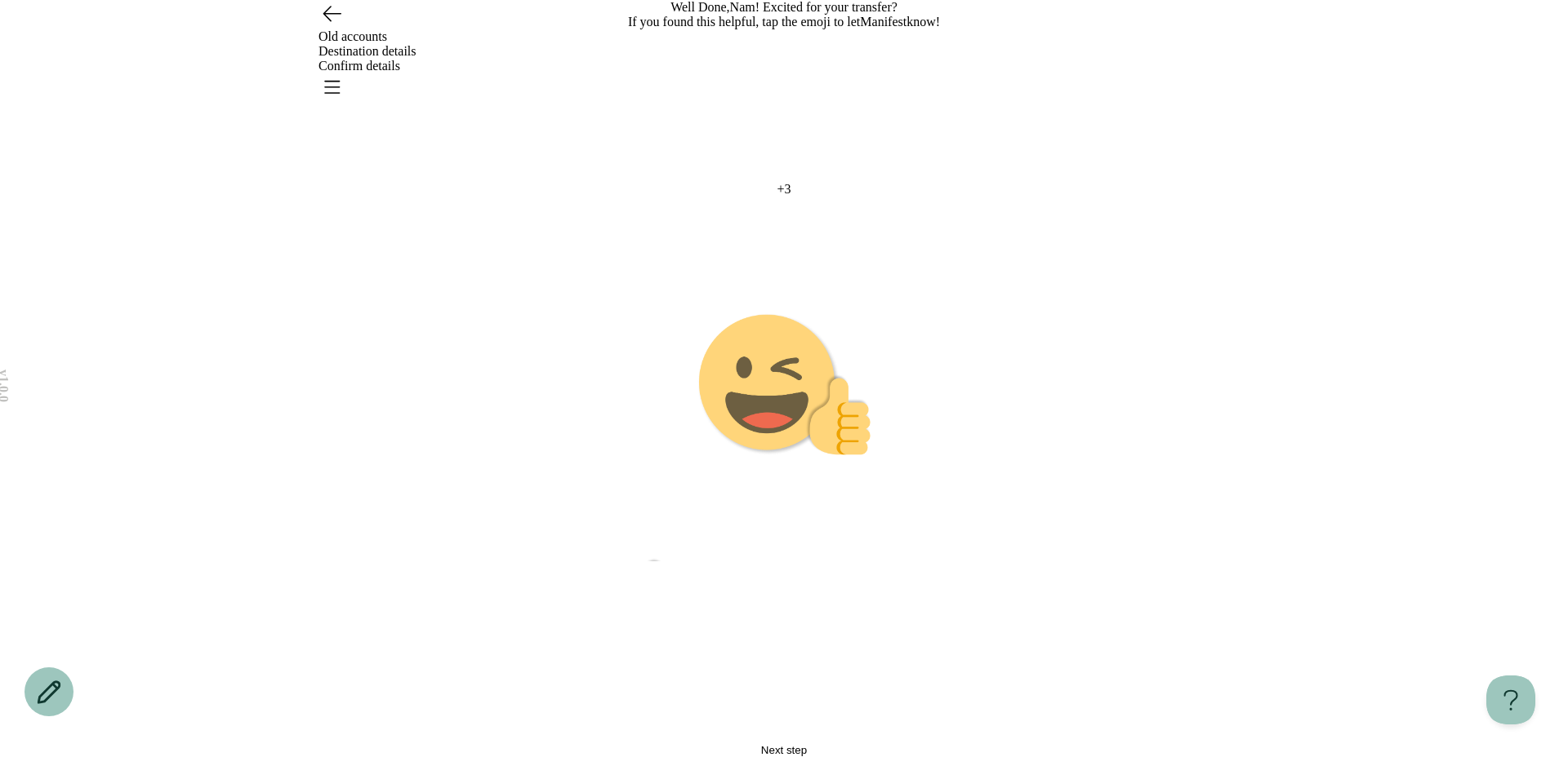
click at [763, 744] on span "Next step" at bounding box center [784, 750] width 46 height 12
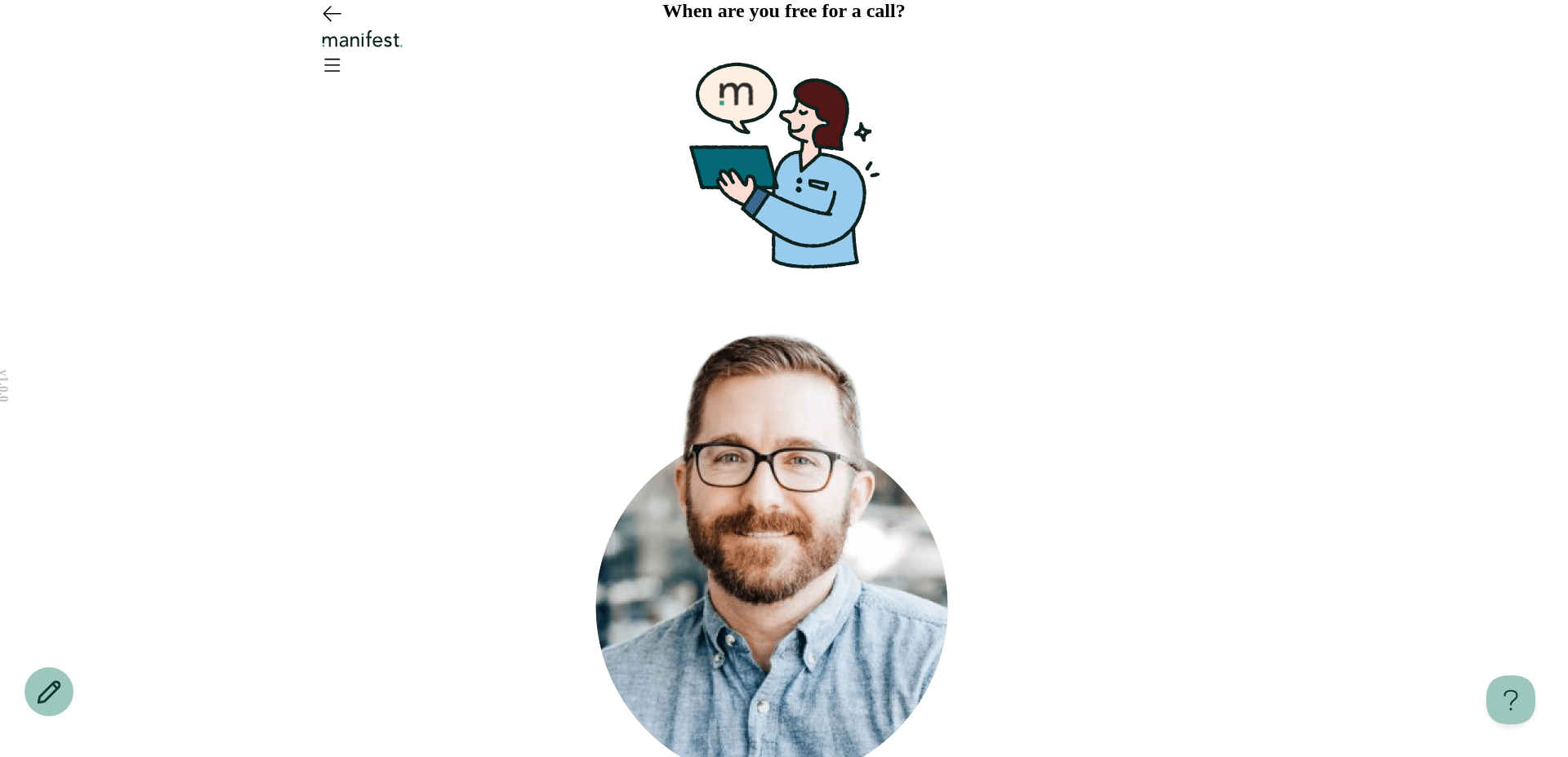
click at [1219, 48] on div at bounding box center [784, 40] width 1176 height 81
click at [345, 51] on icon "Open menu" at bounding box center [332, 64] width 26 height 26
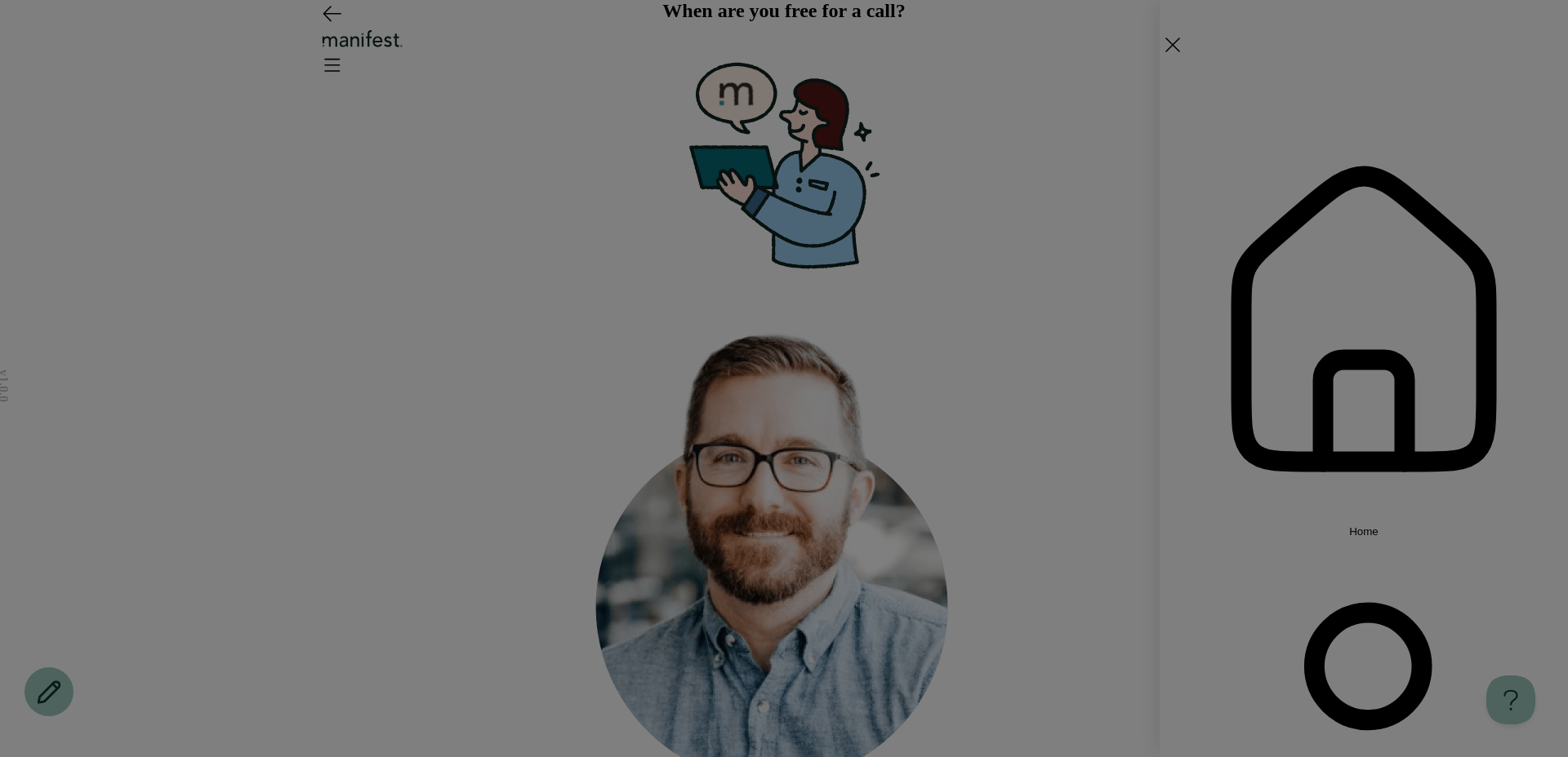
click at [1219, 140] on icon "button" at bounding box center [1363, 318] width 408 height 408
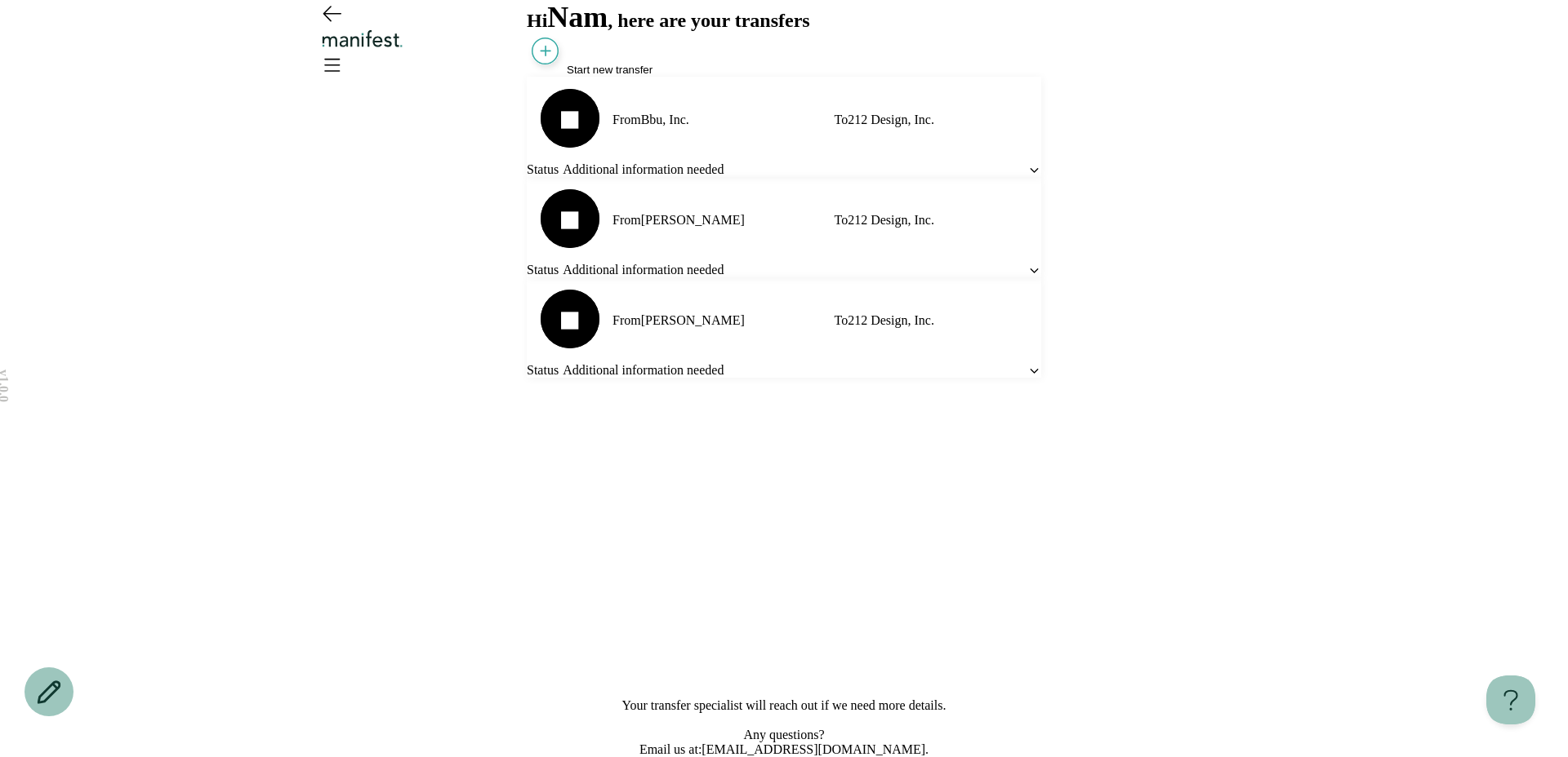
scroll to position [119, 0]
click at [1027, 278] on icon at bounding box center [1034, 271] width 14 height 14
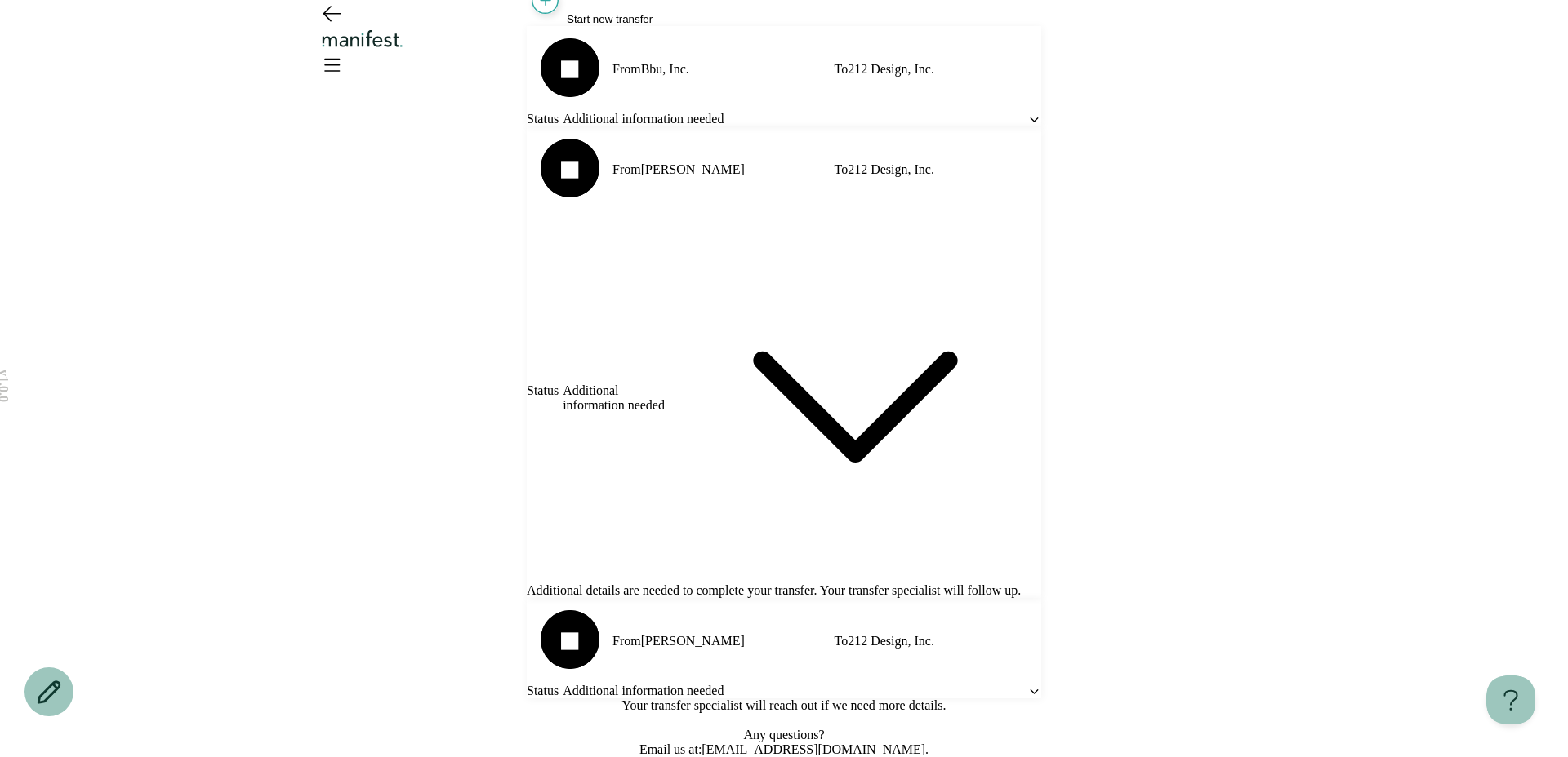
click at [976, 440] on icon at bounding box center [855, 398] width 372 height 372
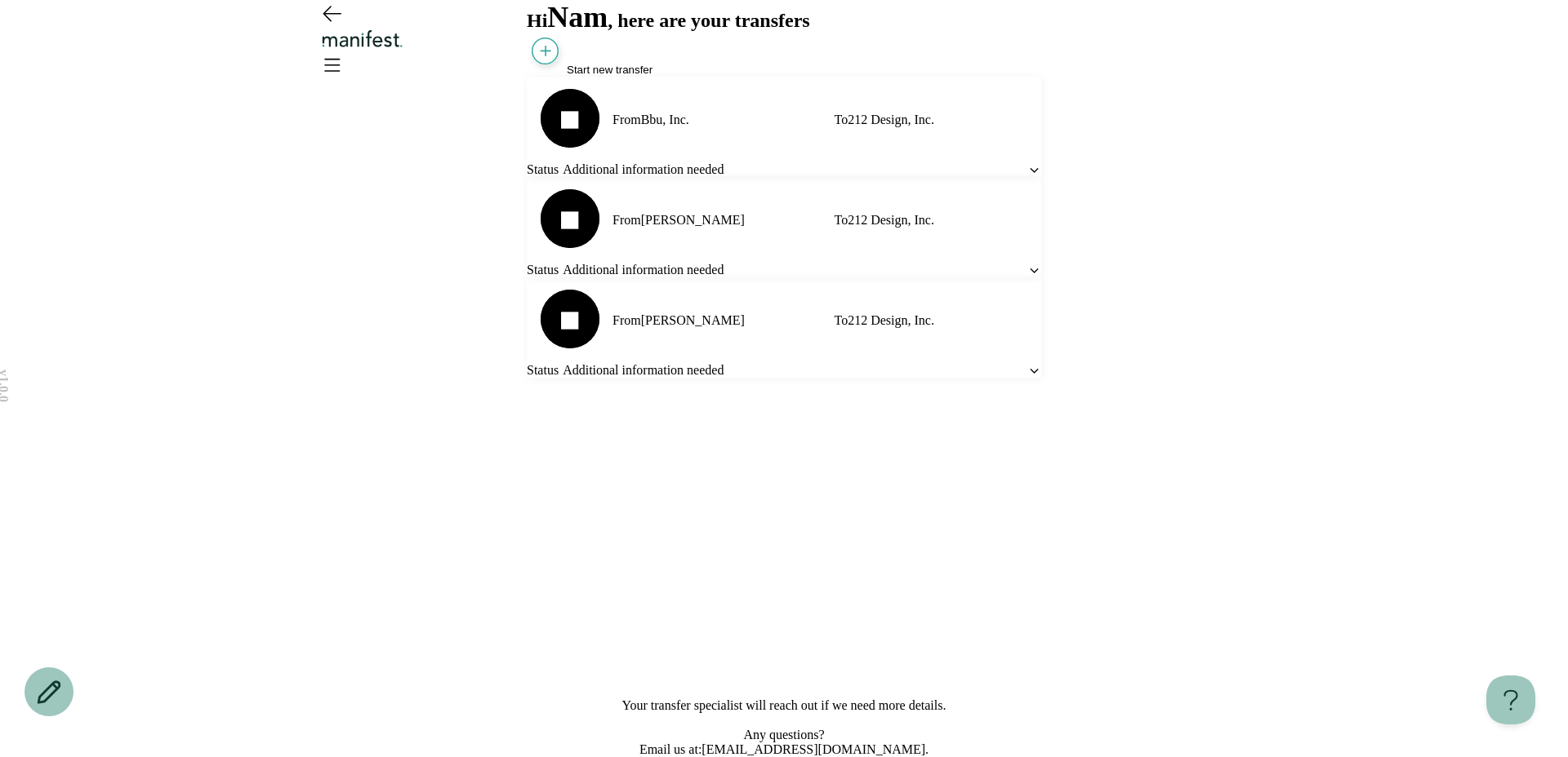
click at [1027, 178] on icon at bounding box center [1034, 171] width 14 height 14
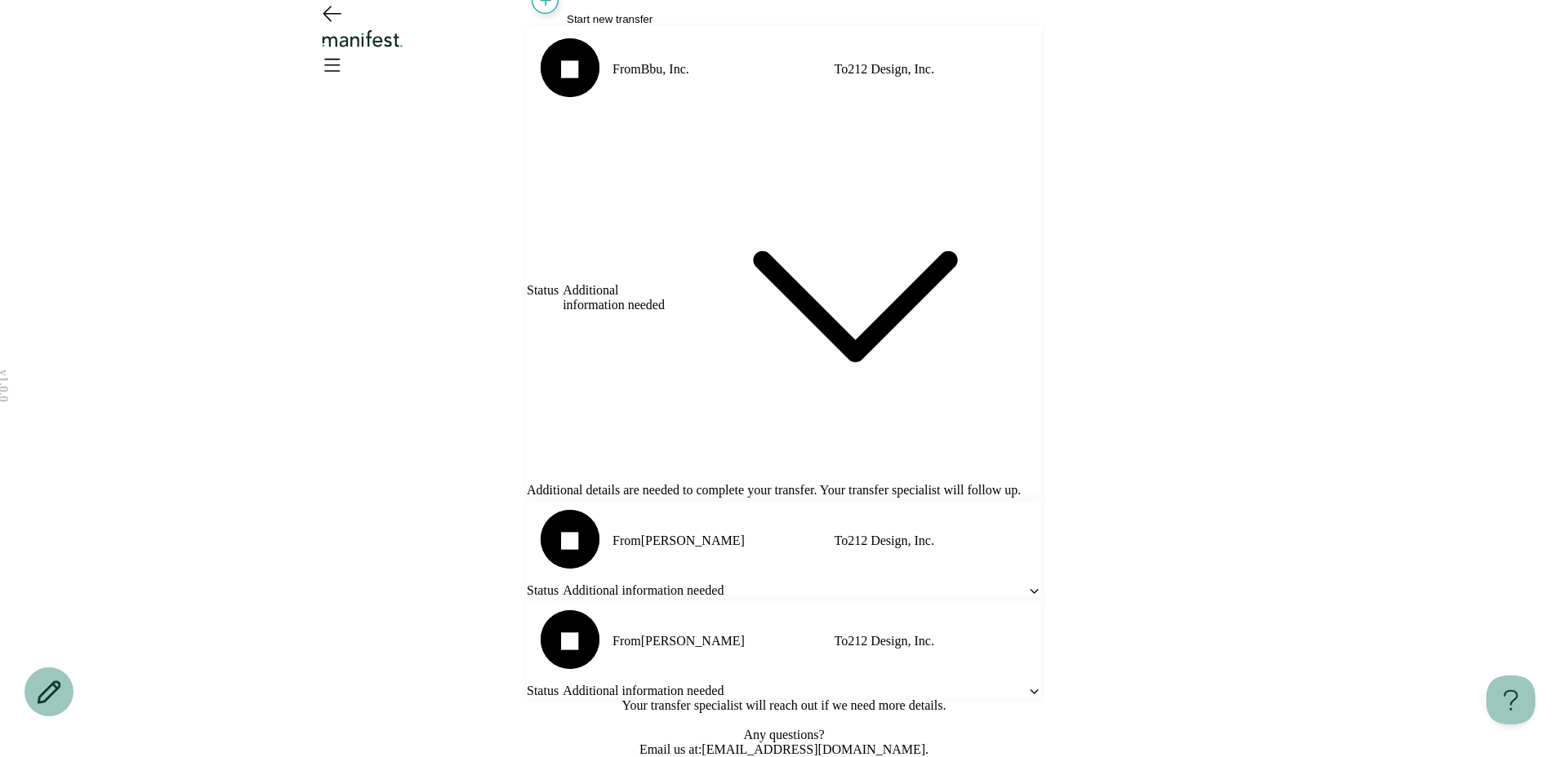
click at [972, 245] on icon at bounding box center [855, 297] width 372 height 372
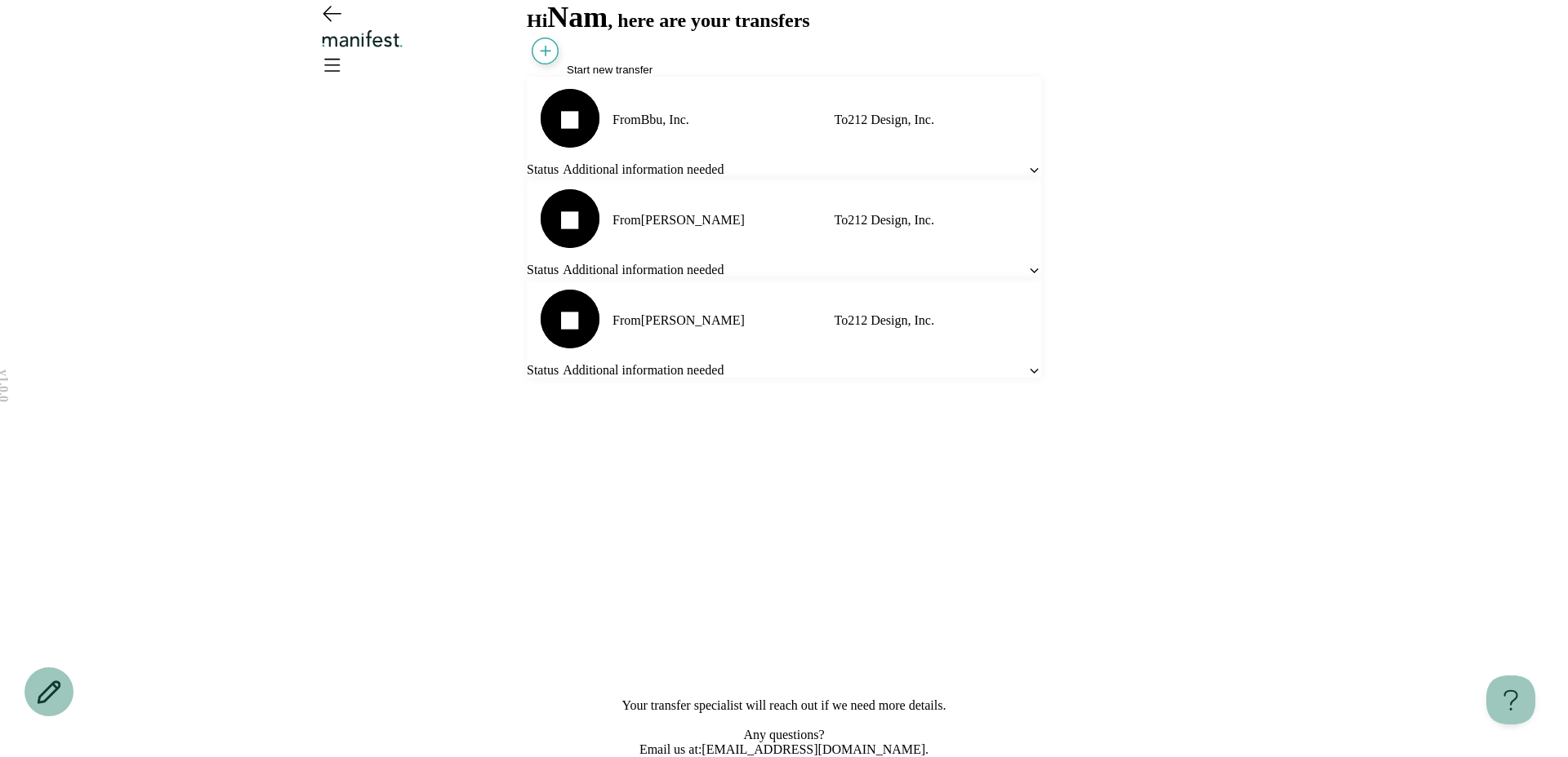
scroll to position [0, 0]
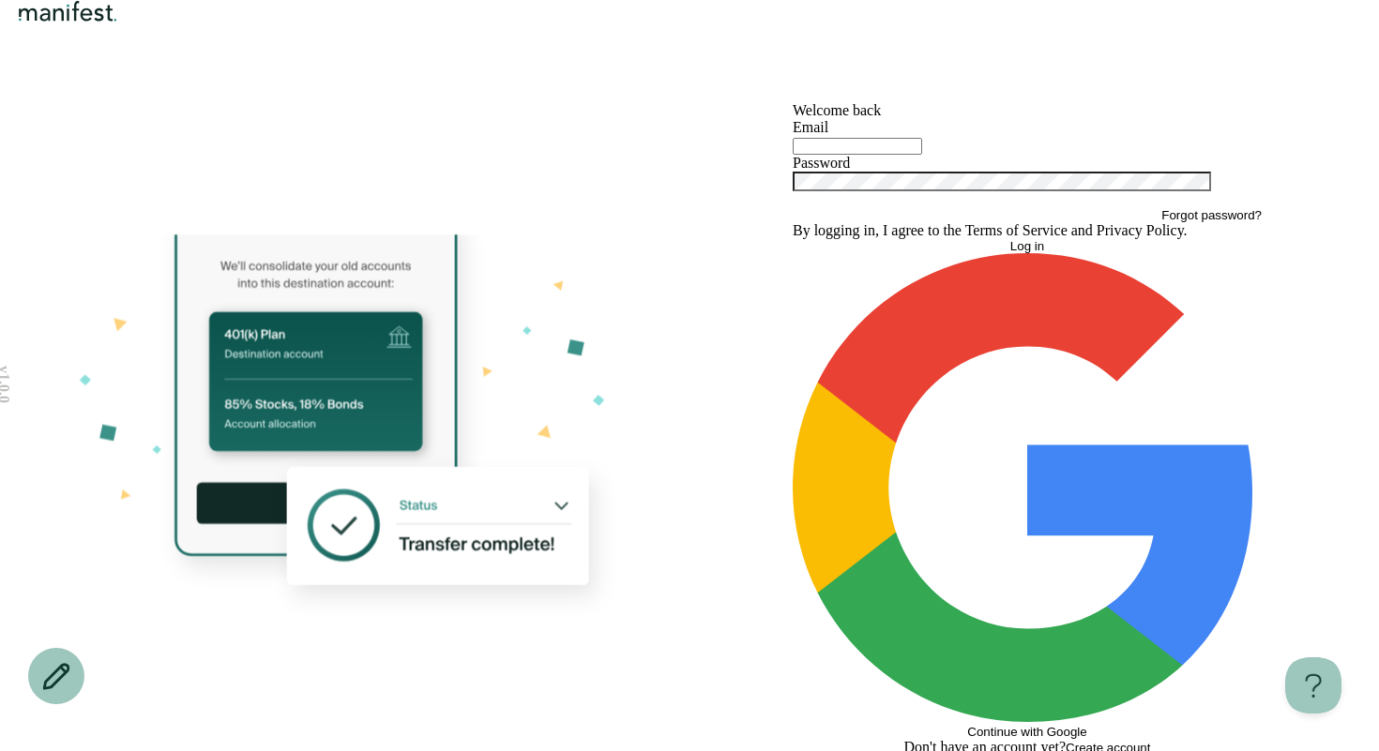
click at [829, 155] on input "text" at bounding box center [857, 146] width 129 height 17
type input "**********"
click at [793, 239] on button "Log in" at bounding box center [1027, 246] width 469 height 14
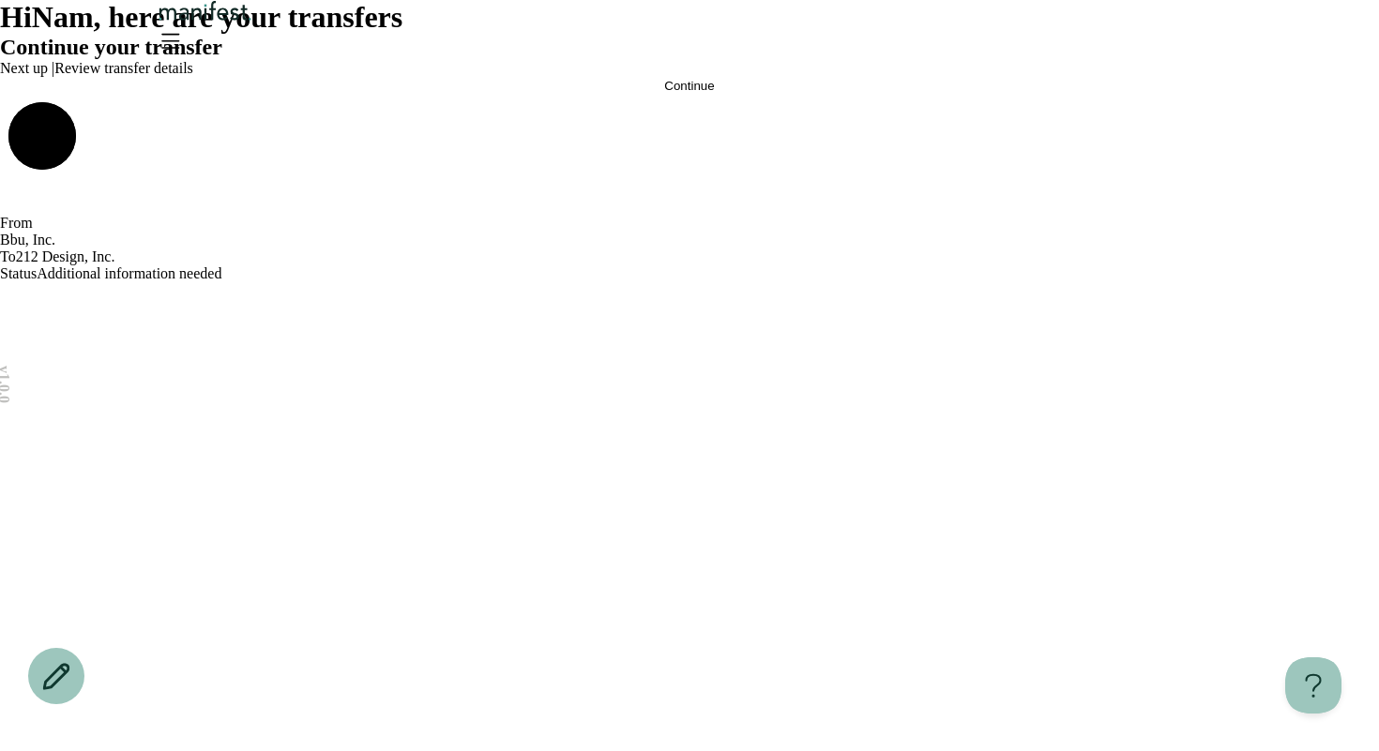
click at [751, 93] on button "Continue" at bounding box center [689, 86] width 1379 height 14
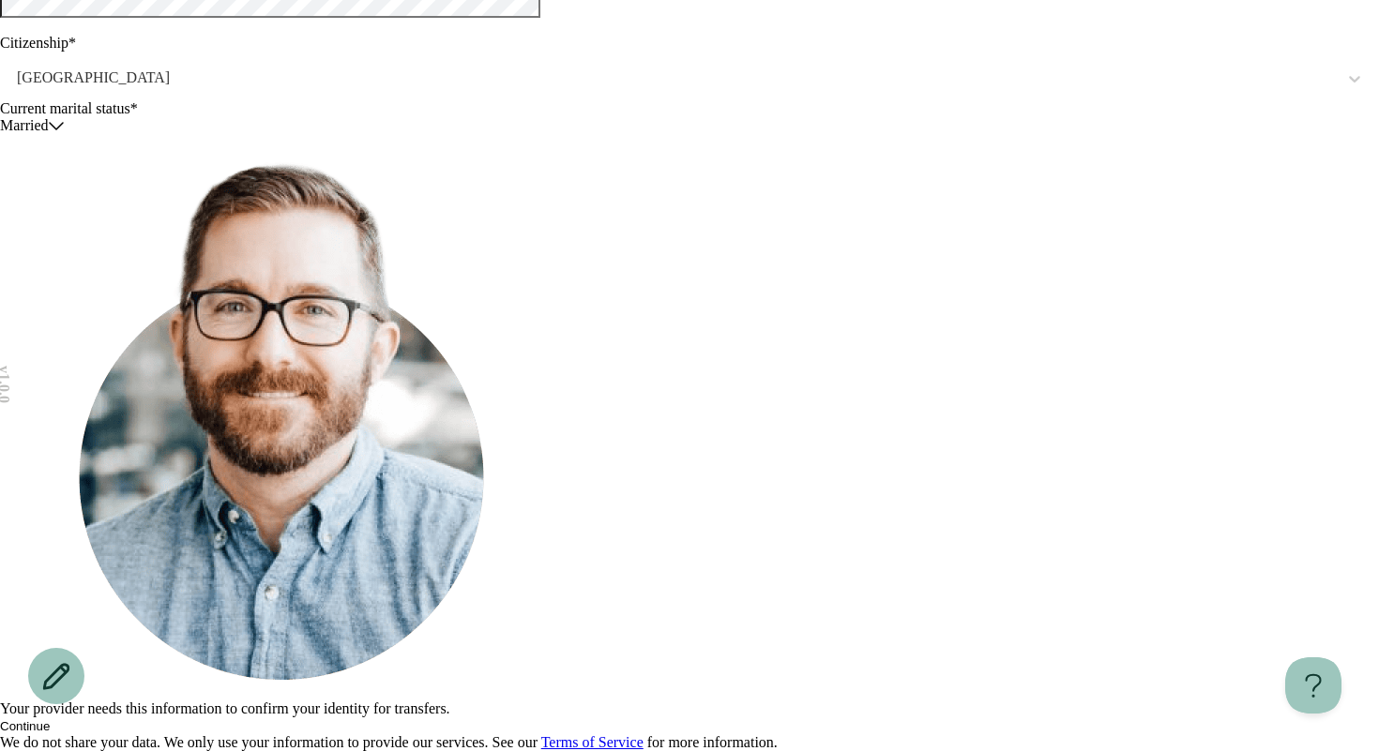
scroll to position [400, 0]
click at [580, 688] on div "Your provider needs this information to confirm your identity for transfers. Co…" at bounding box center [689, 442] width 1379 height 617
click at [50, 719] on button "Continue" at bounding box center [25, 726] width 50 height 14
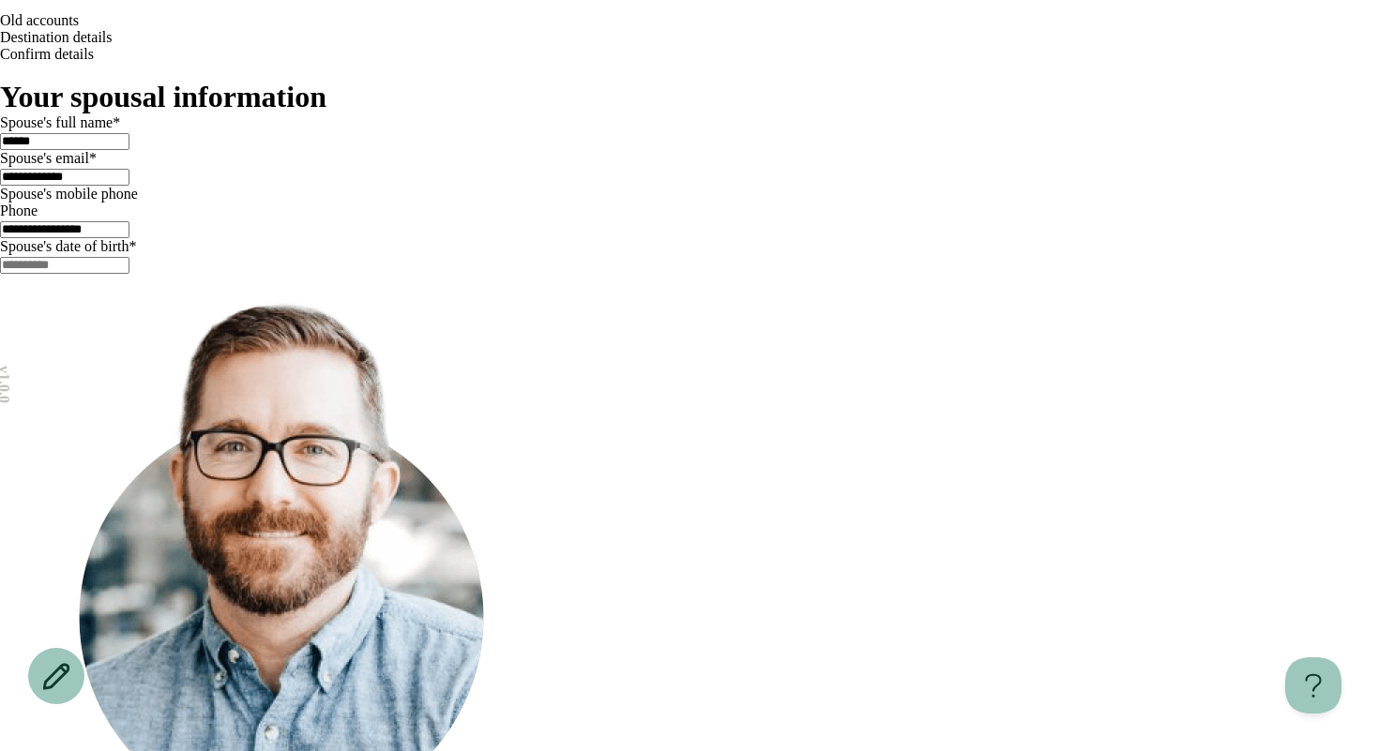
scroll to position [0, 0]
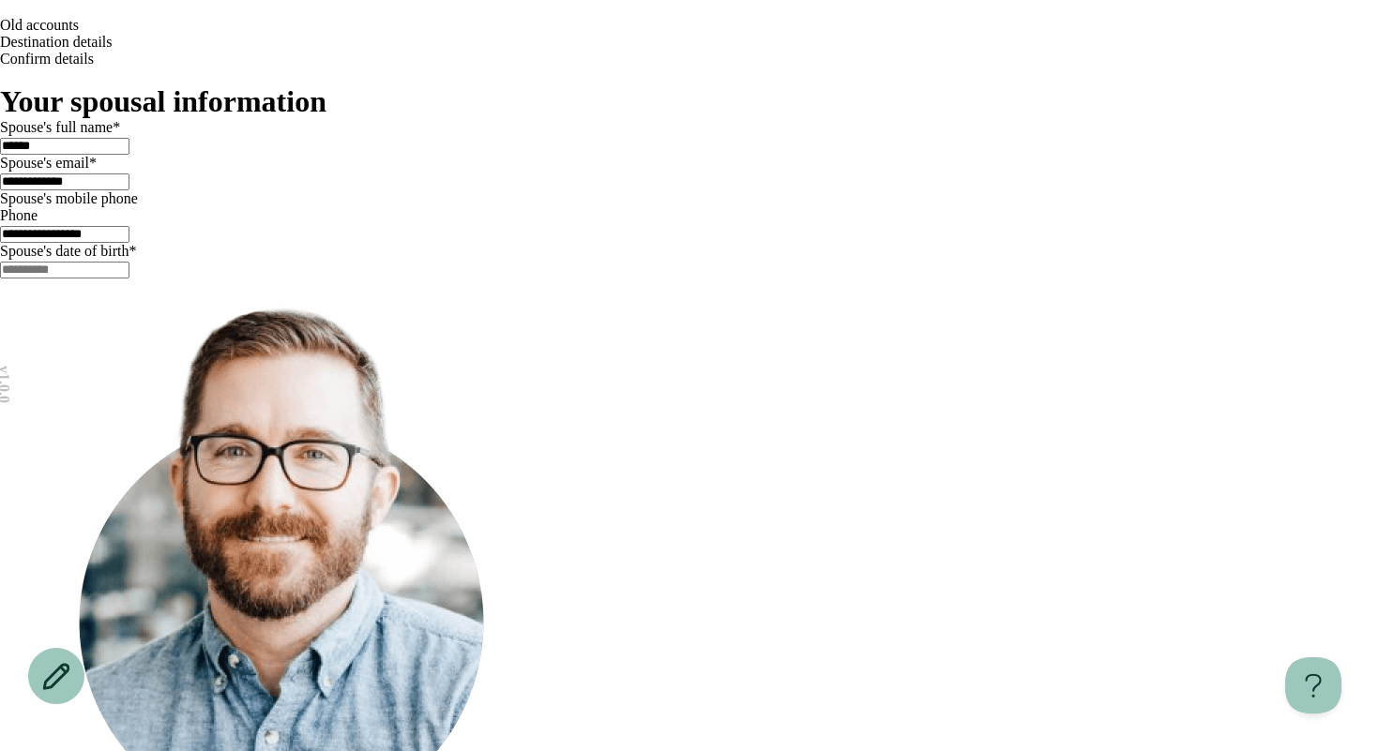
click at [0, 13] on icon "Go back" at bounding box center [0, 13] width 0 height 0
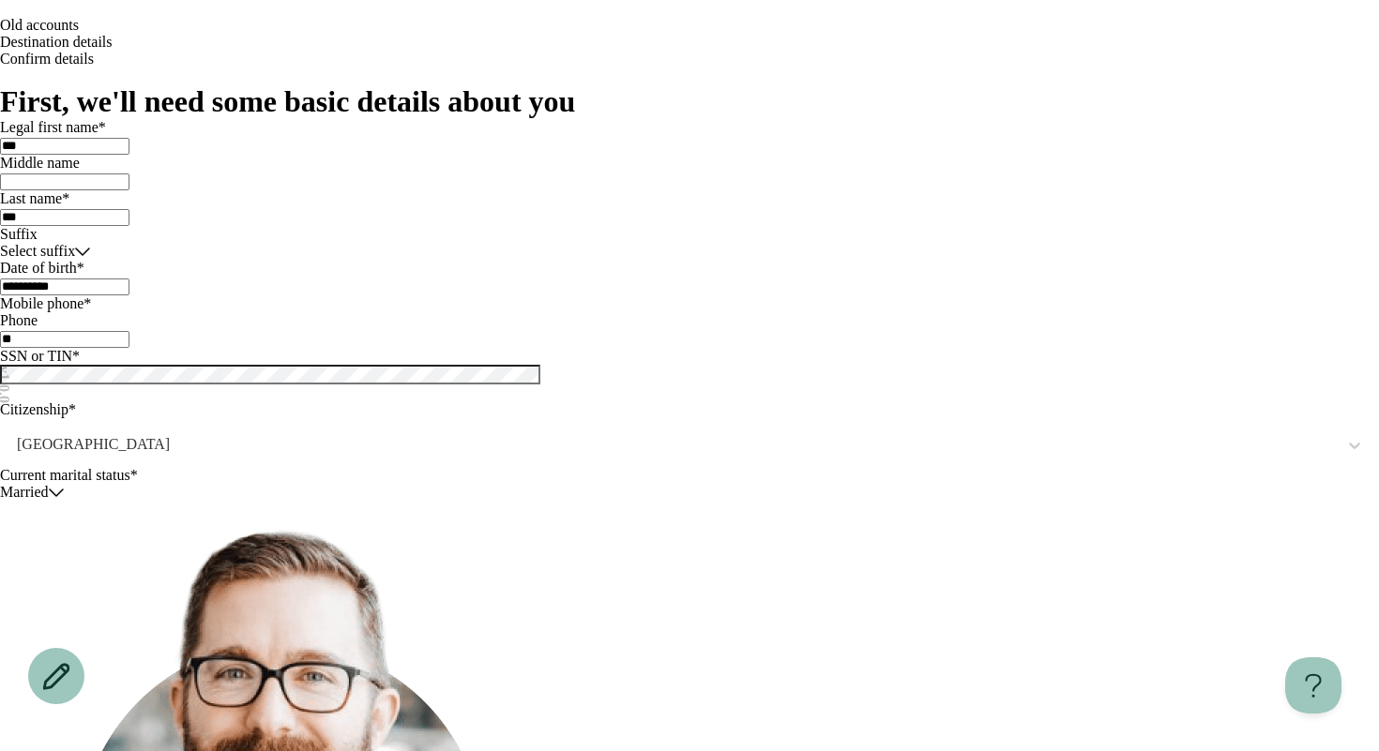
type input "**********"
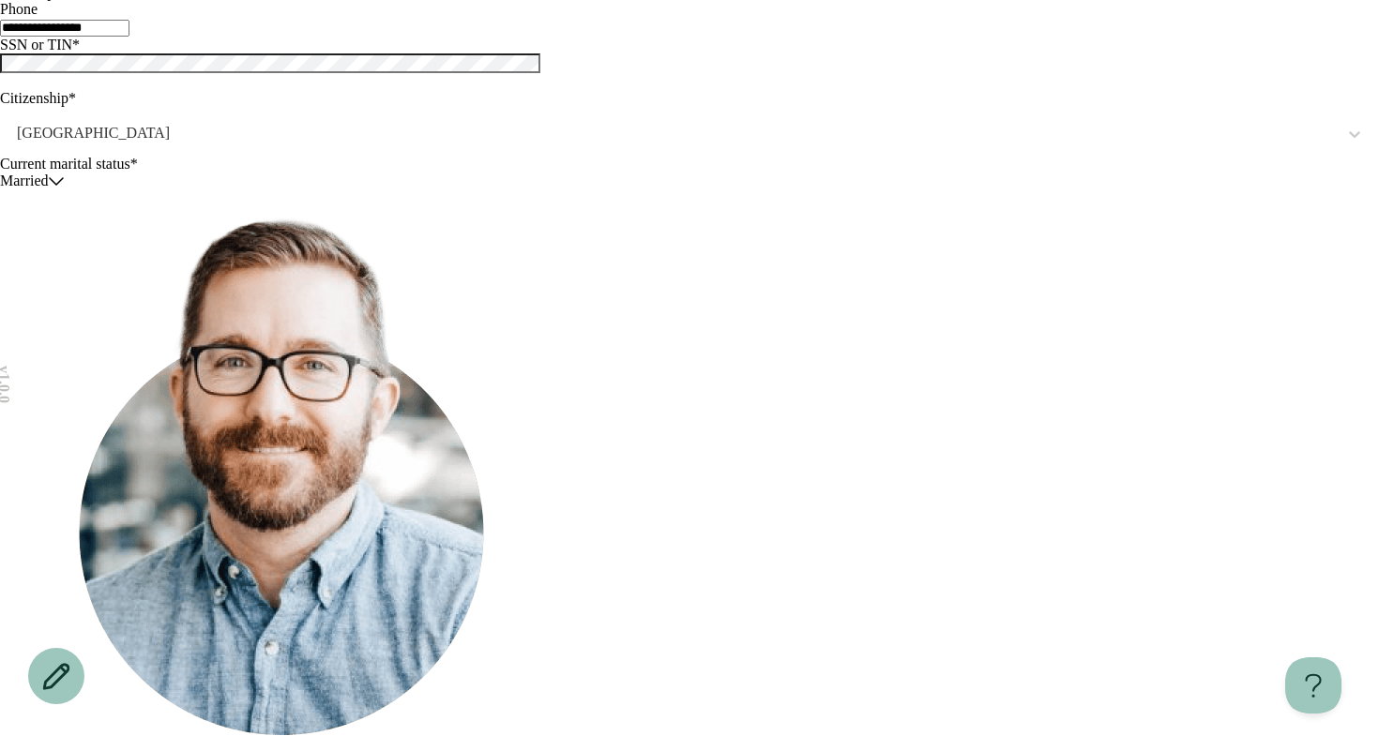
scroll to position [393, 0]
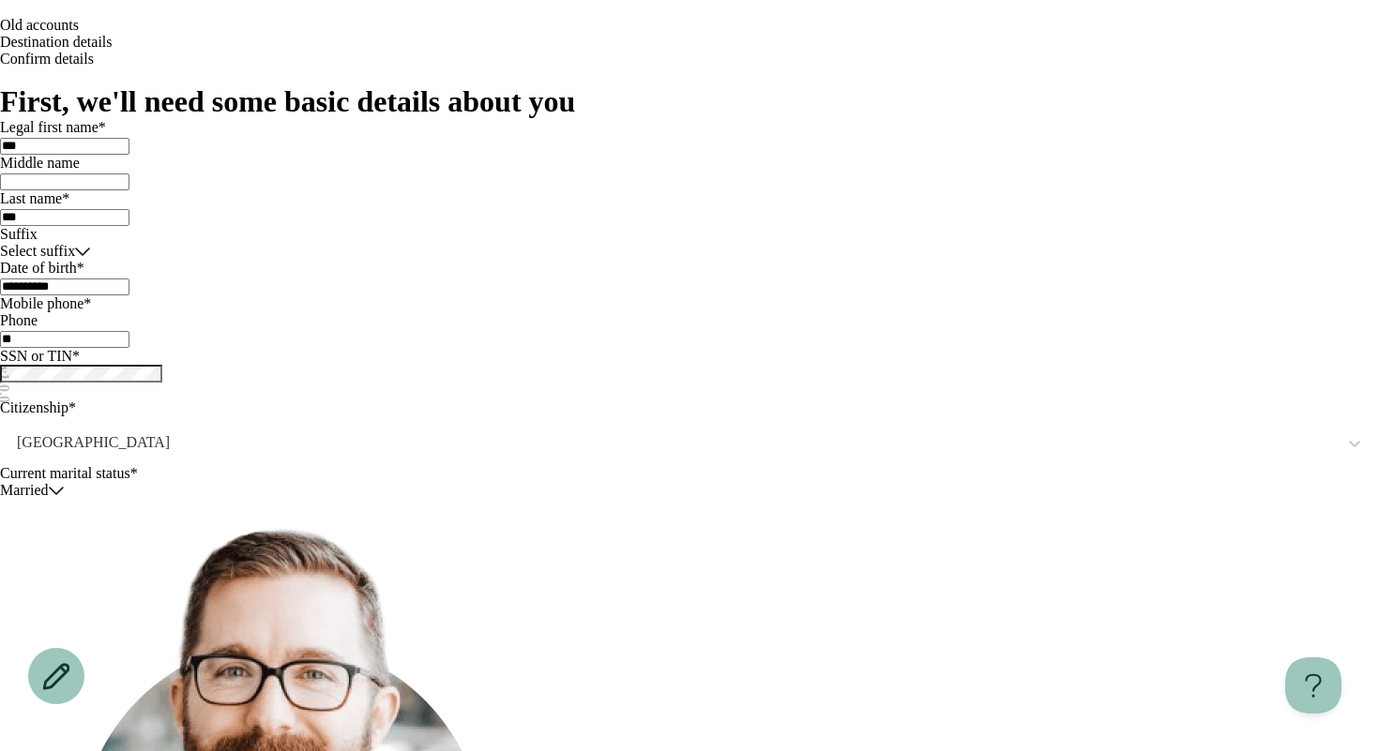
type input "**********"
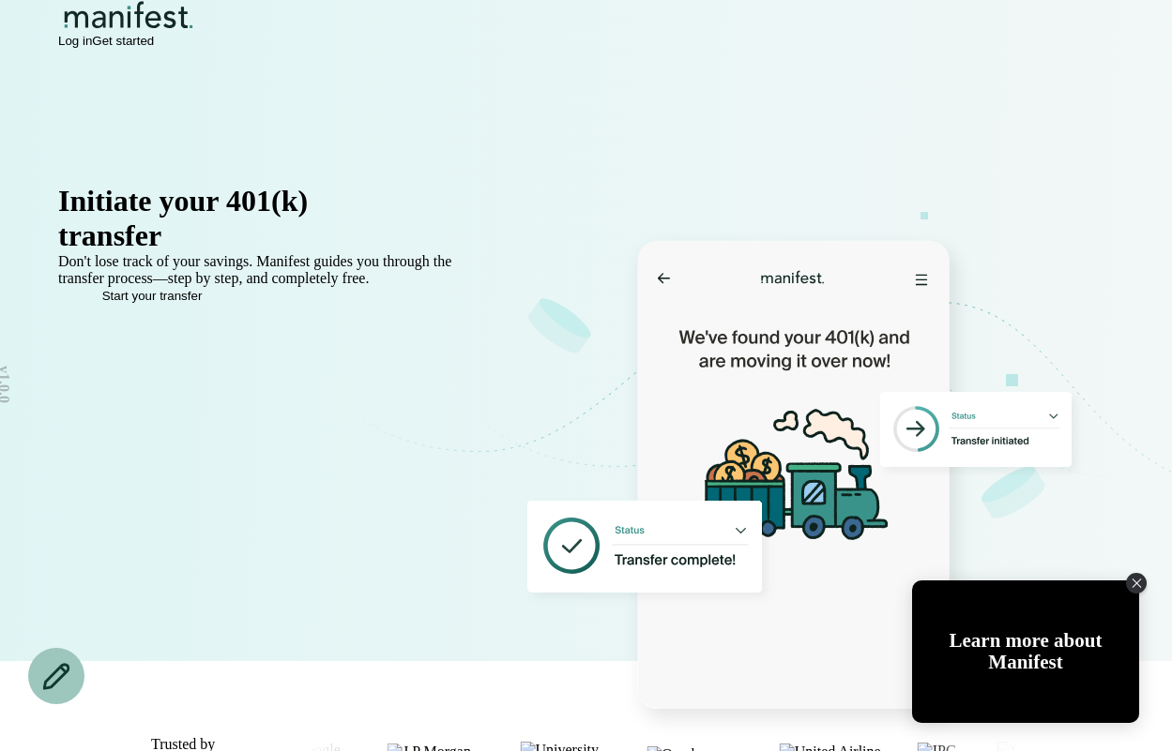
click at [92, 48] on span "Log in" at bounding box center [75, 41] width 34 height 14
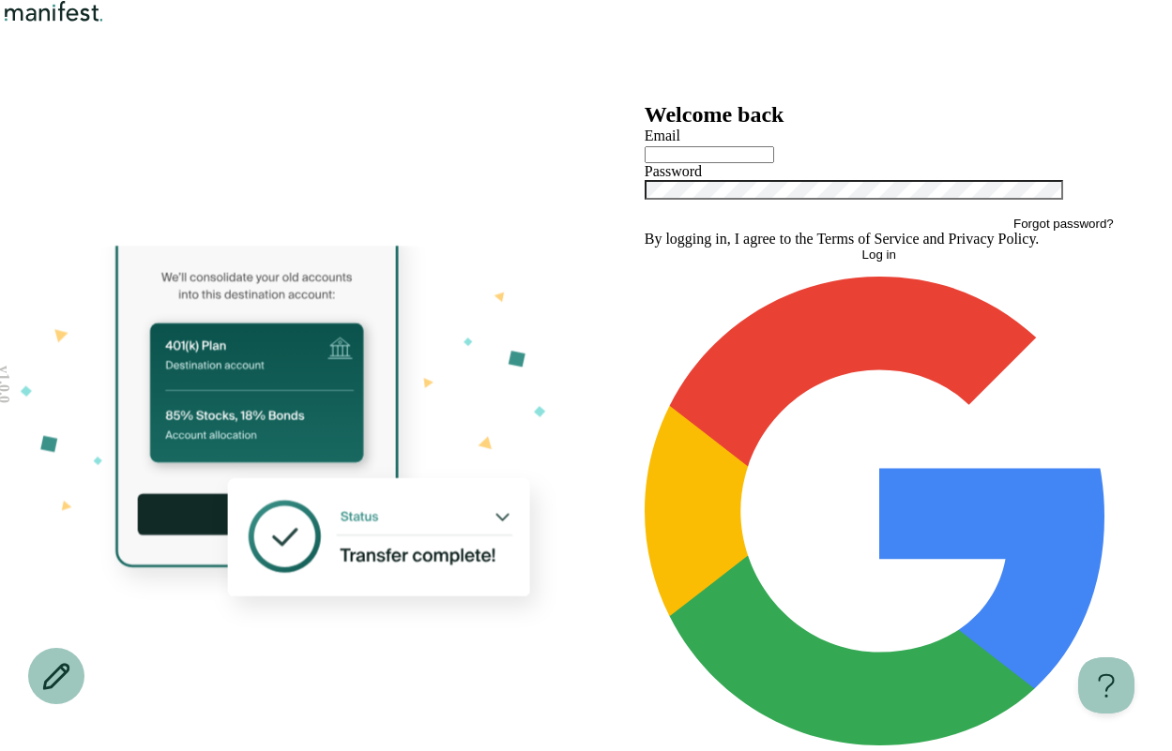
click at [733, 163] on div at bounding box center [878, 153] width 469 height 19
click at [717, 163] on input "text" at bounding box center [708, 154] width 129 height 17
type input "*"
type input "**********"
click at [644, 248] on button "Log in" at bounding box center [878, 255] width 469 height 14
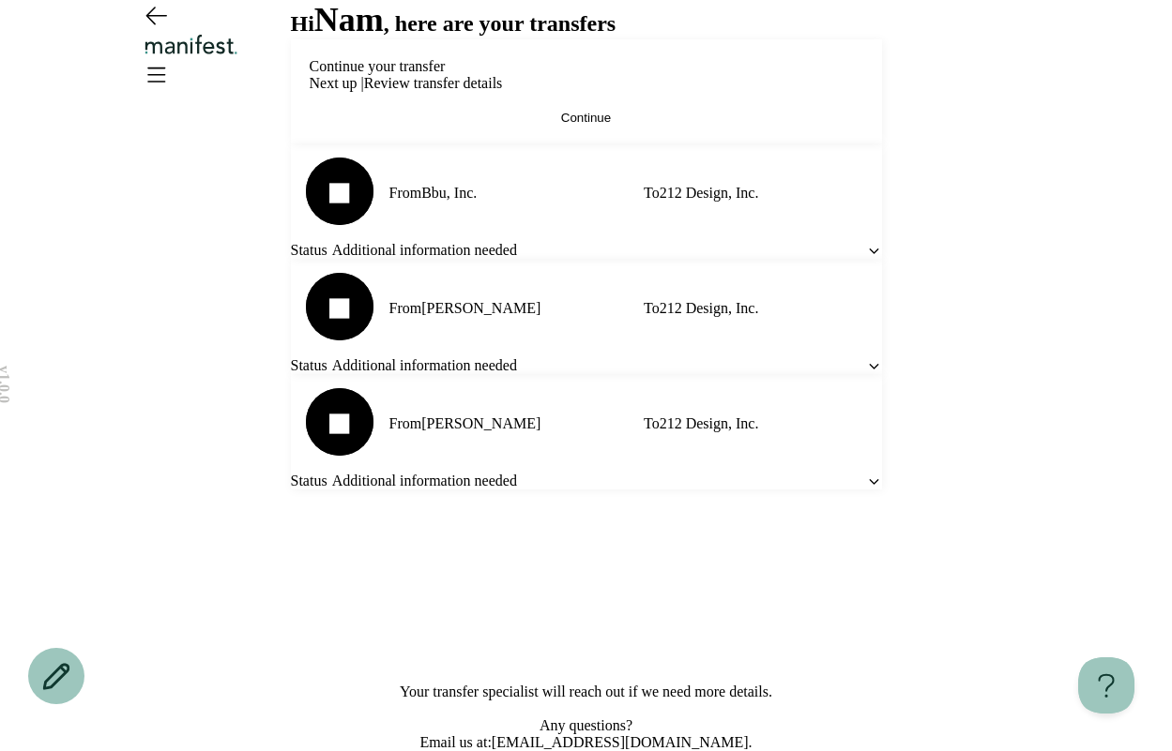
click at [488, 125] on button "Continue" at bounding box center [586, 118] width 553 height 14
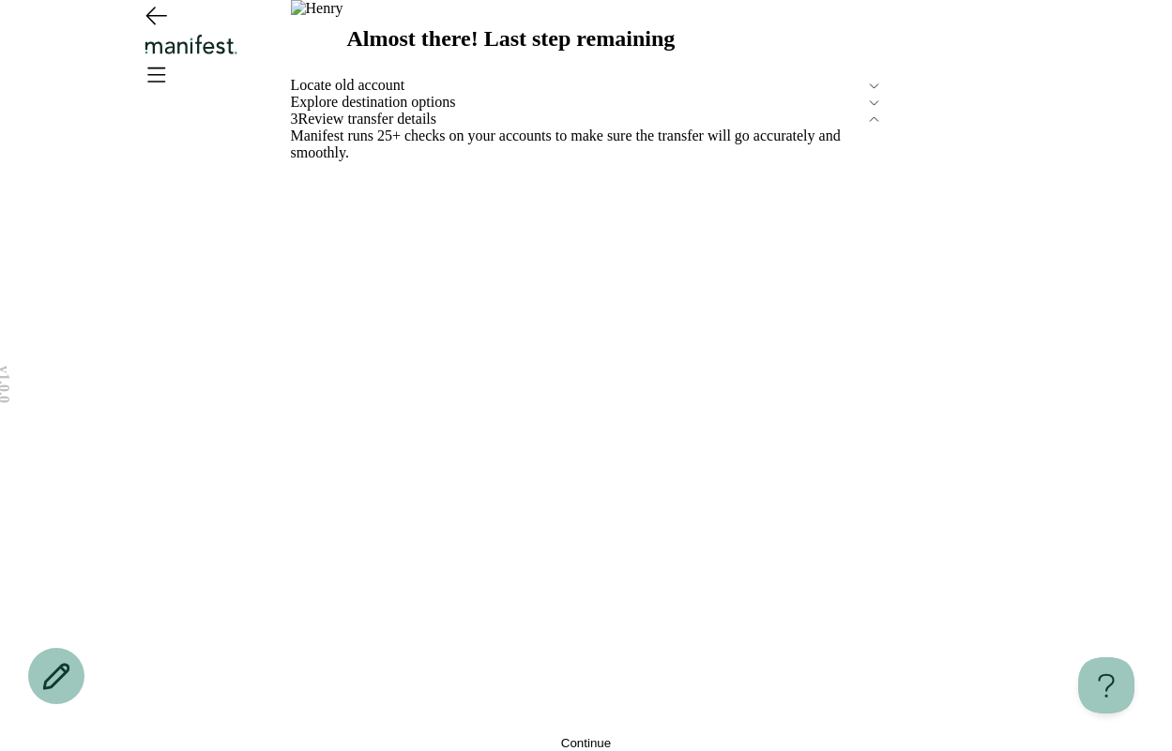
click at [371, 736] on button "Continue" at bounding box center [586, 743] width 591 height 14
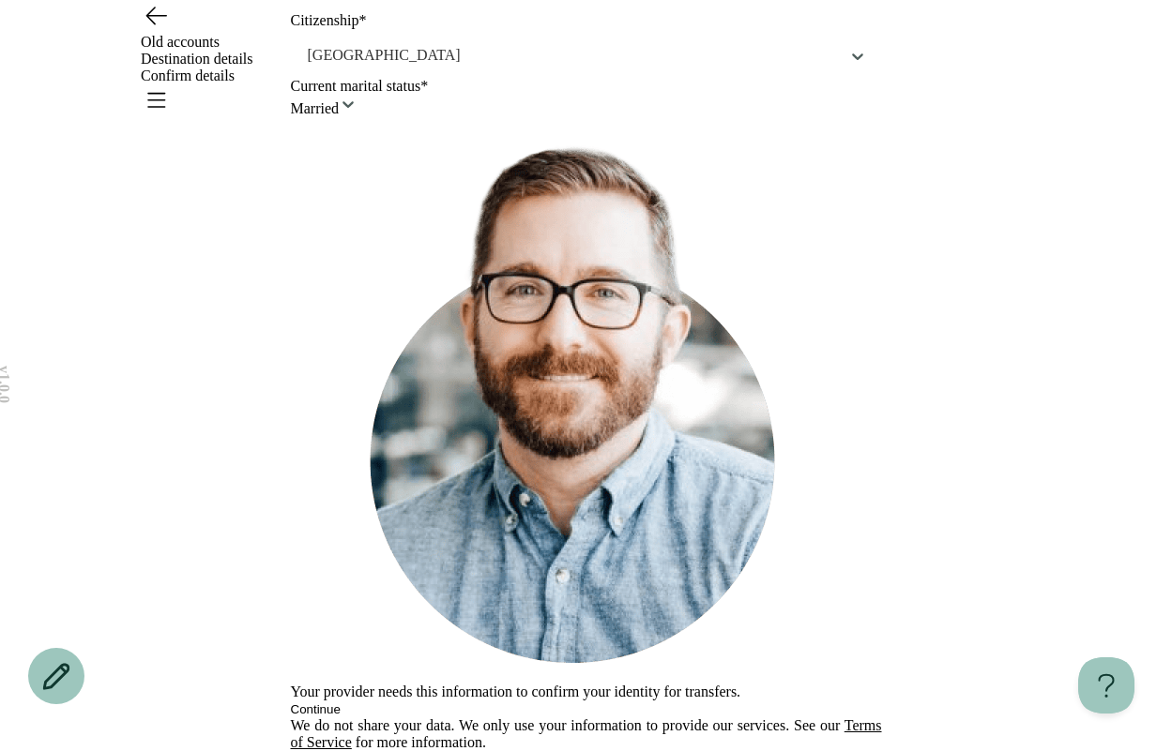
click at [340, 703] on button "Continue" at bounding box center [316, 710] width 50 height 14
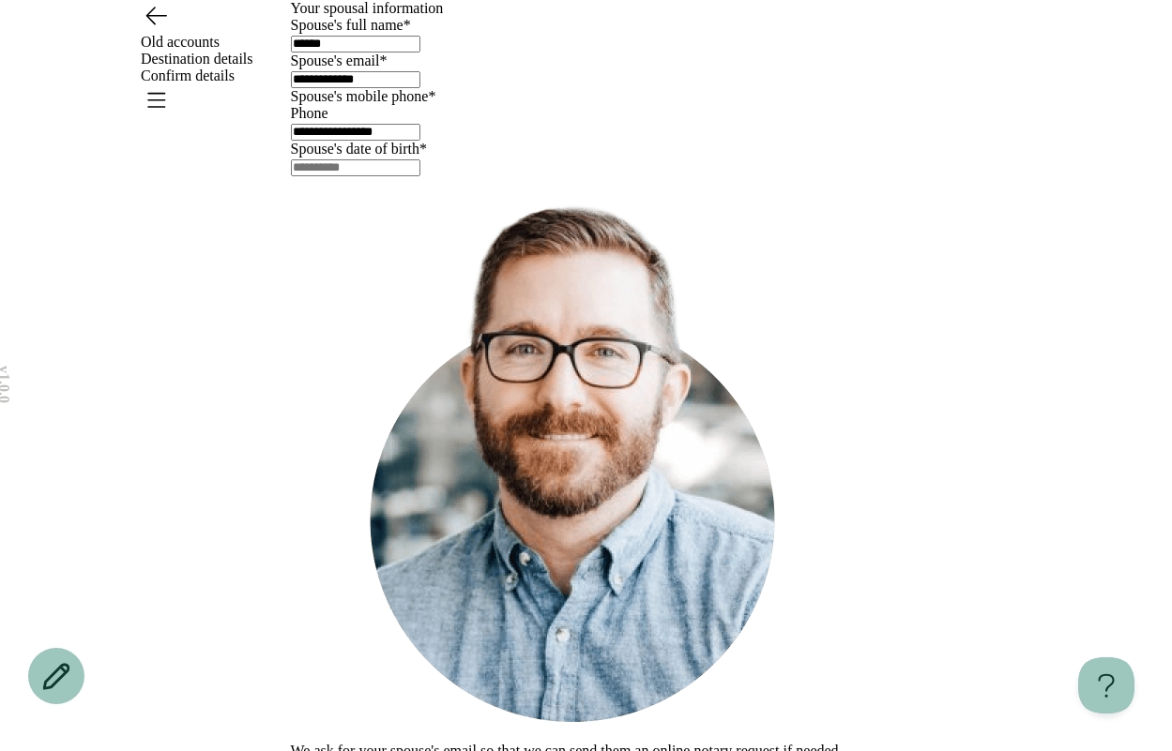
click at [158, 24] on icon "Go back" at bounding box center [156, 16] width 20 height 17
click at [162, 112] on div "**********" at bounding box center [586, 405] width 1172 height 810
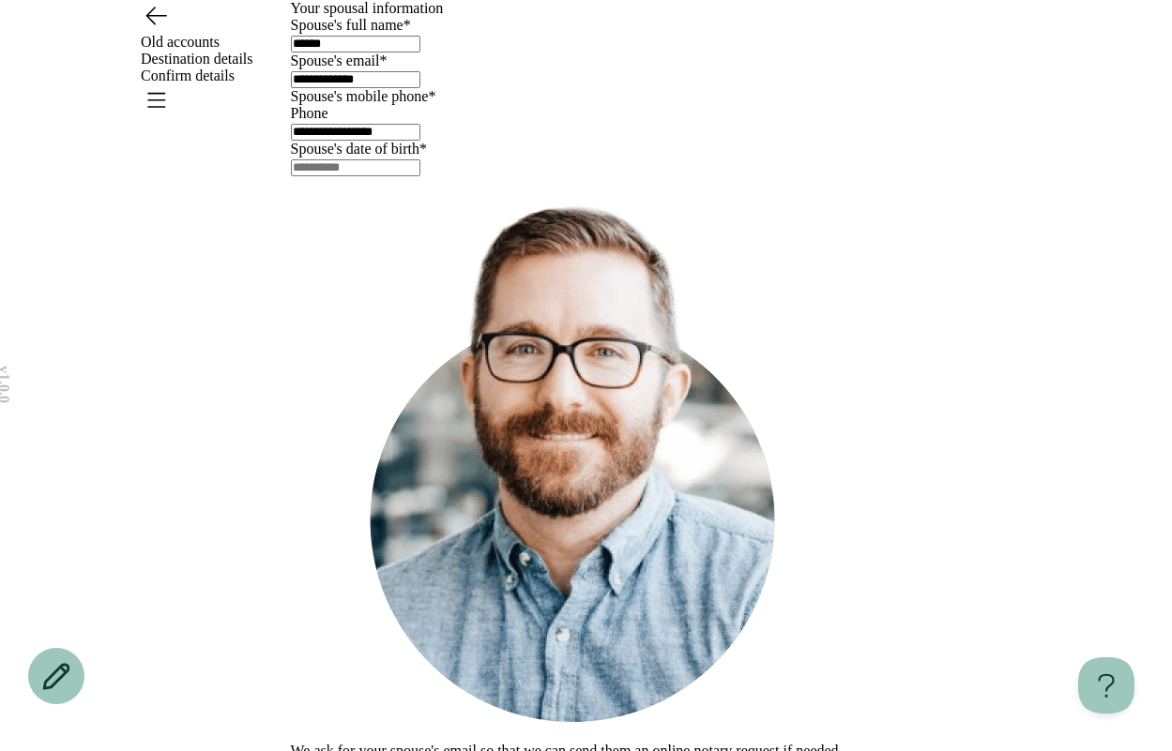
click at [162, 30] on icon "Go back" at bounding box center [156, 15] width 30 height 30
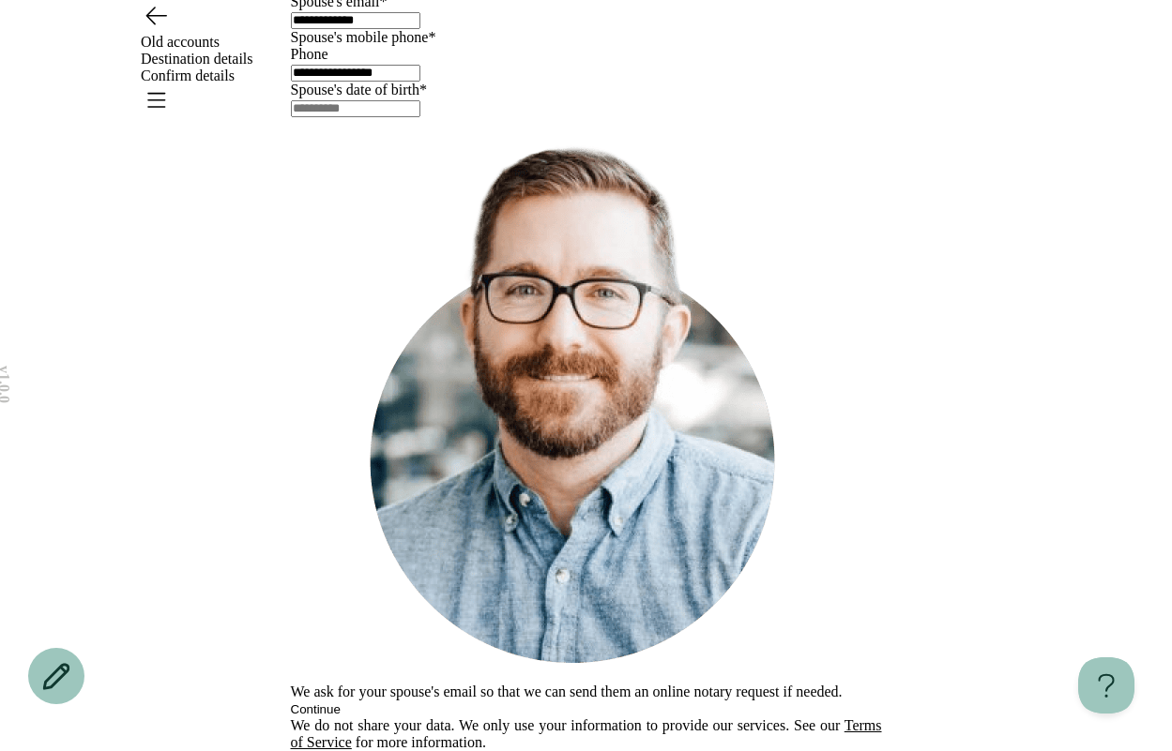
click at [362, 117] on input "text" at bounding box center [355, 108] width 129 height 17
type input "**********"
click at [340, 703] on button "Continue" at bounding box center [316, 710] width 50 height 14
type input "*****"
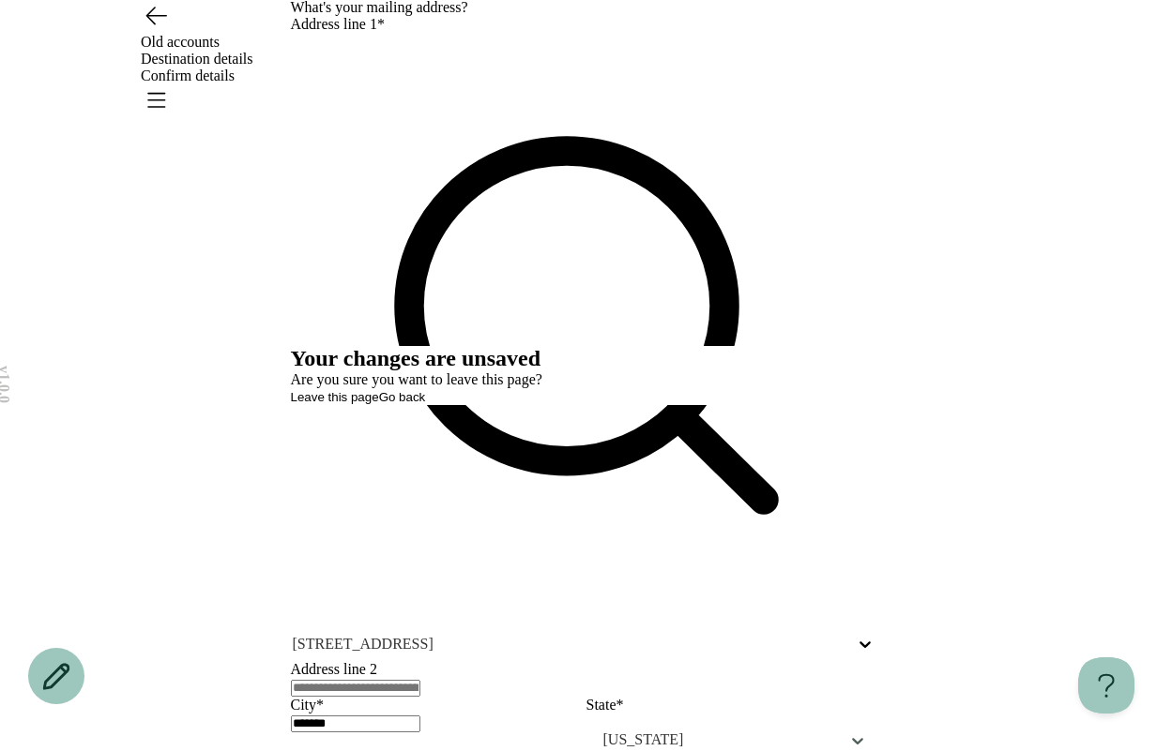
scroll to position [0, 0]
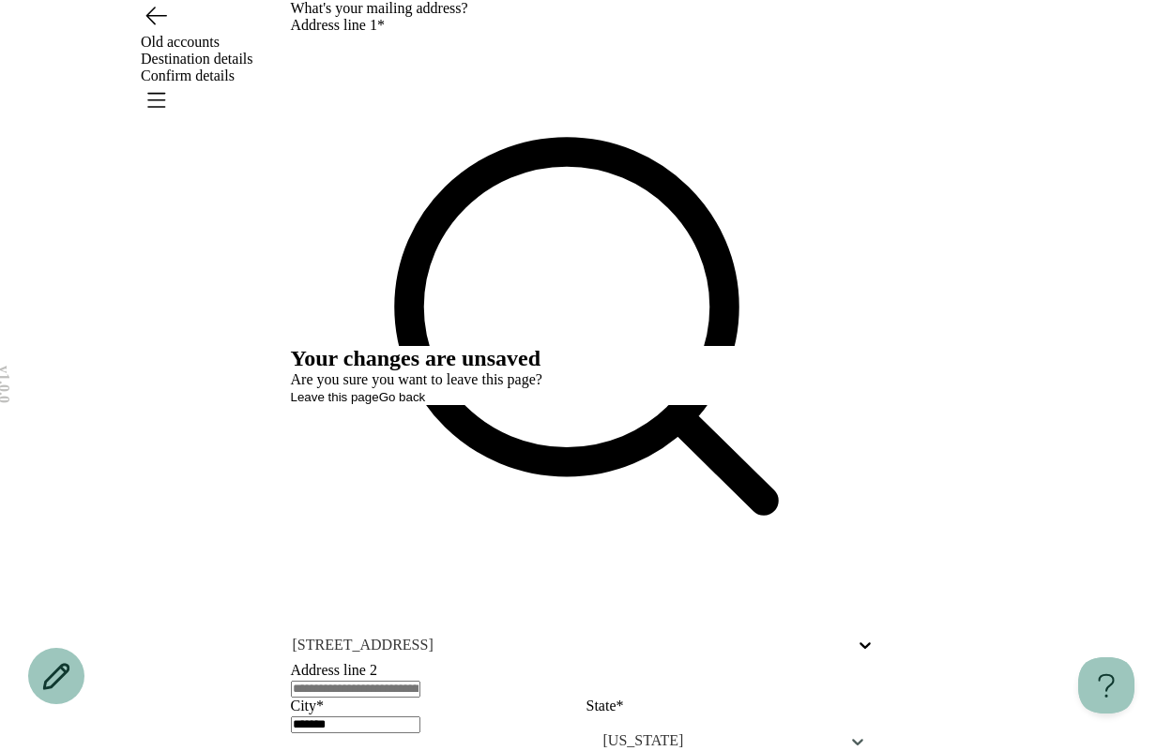
click at [426, 404] on span "Go back" at bounding box center [402, 397] width 47 height 14
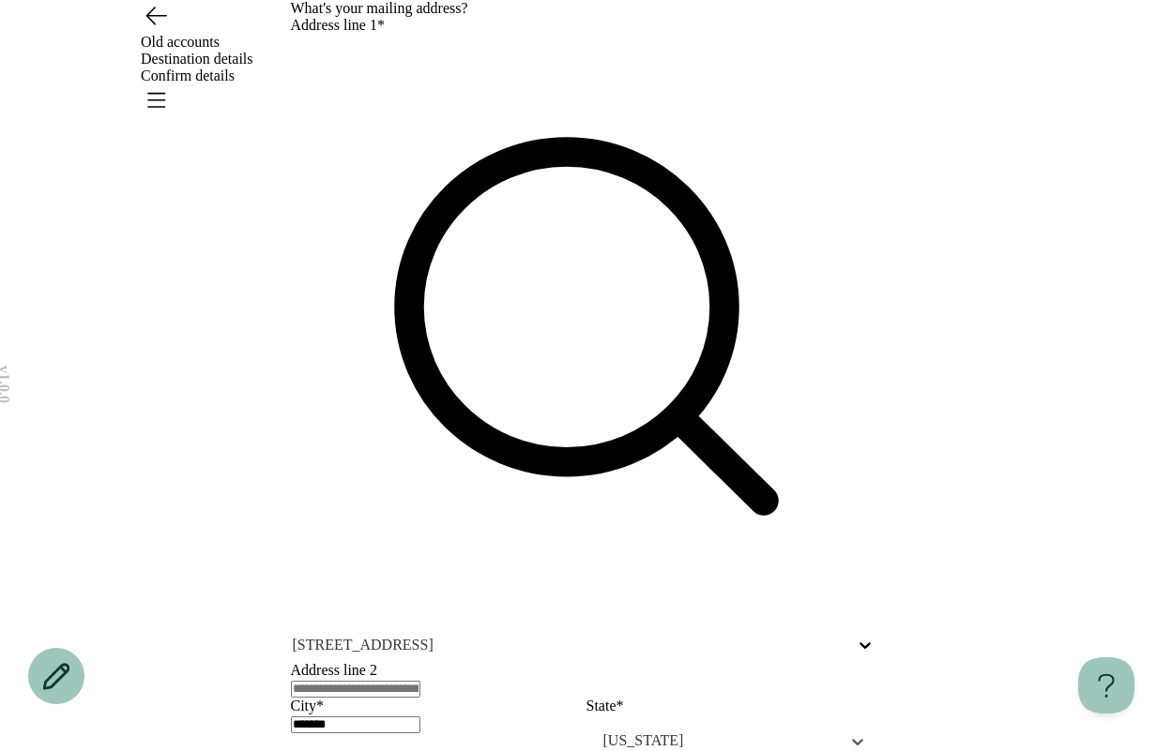
click at [165, 30] on icon "Go back" at bounding box center [156, 15] width 30 height 30
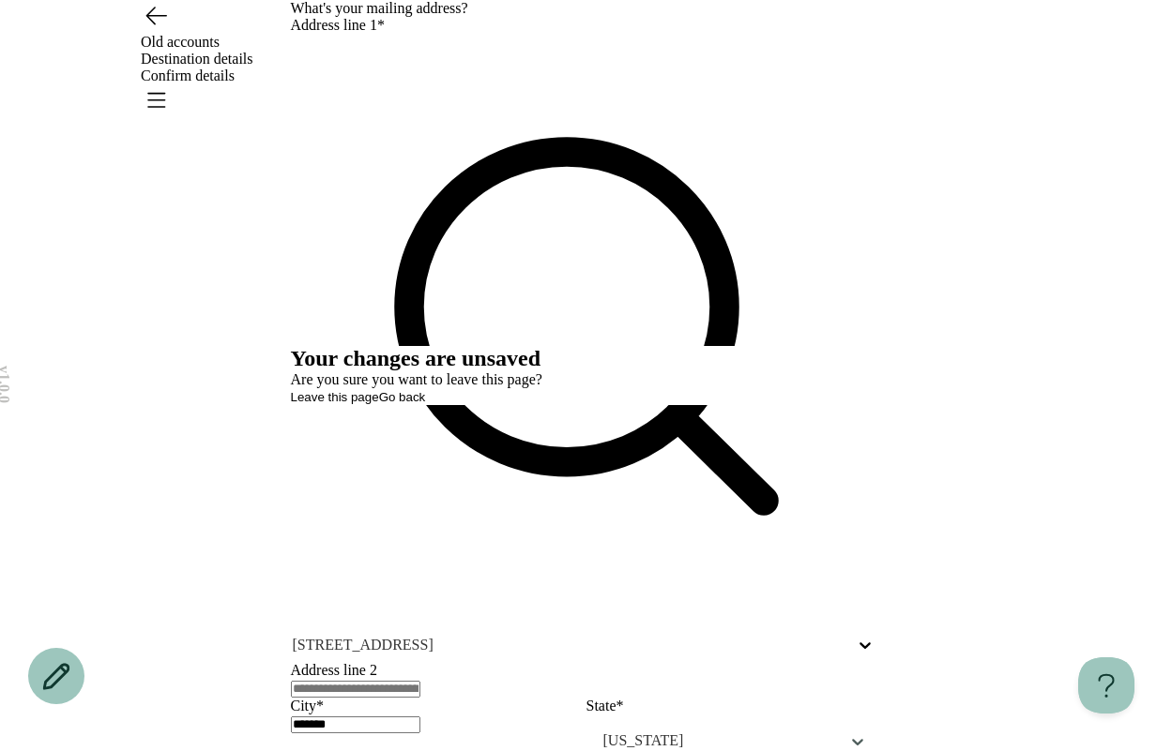
click at [379, 404] on span "Leave this page" at bounding box center [335, 397] width 88 height 14
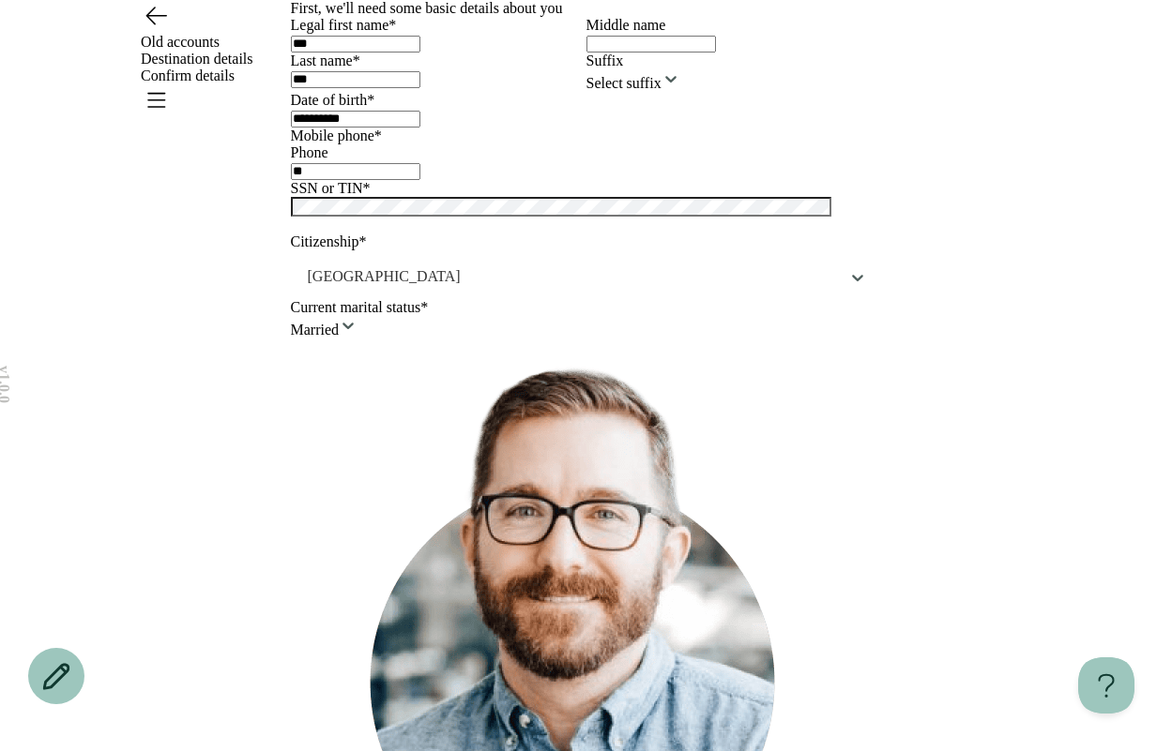
type input "**********"
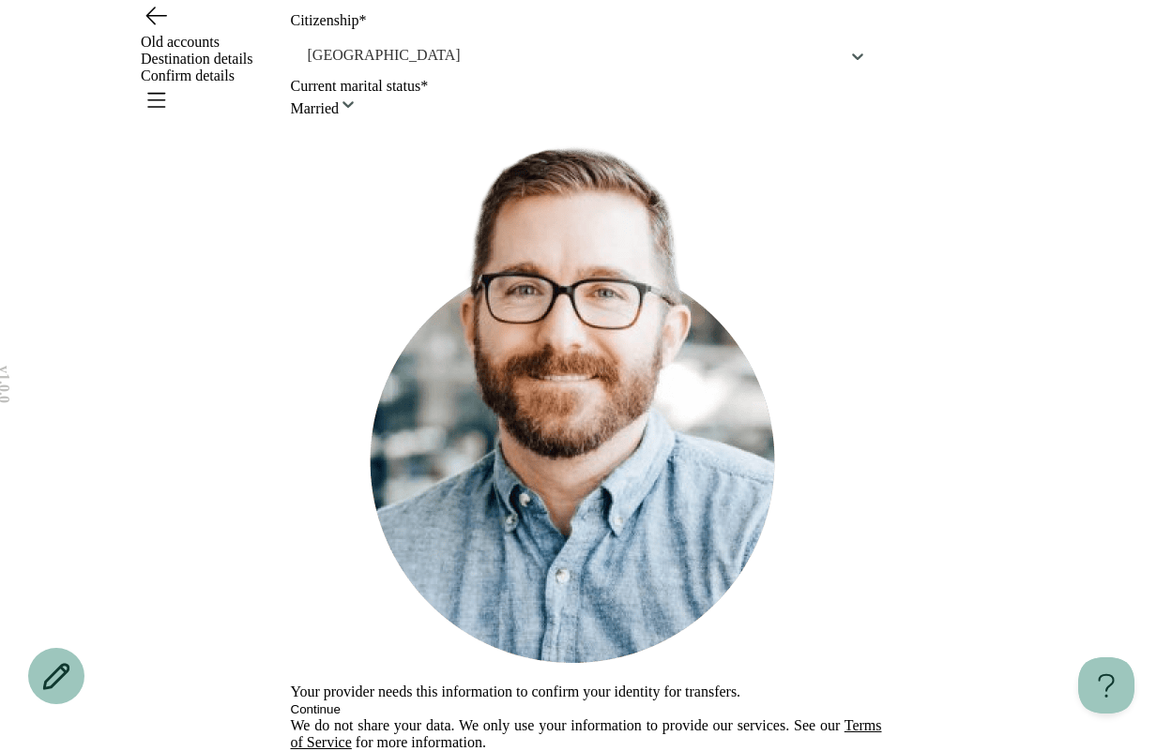
click at [340, 703] on button "Continue" at bounding box center [316, 710] width 50 height 14
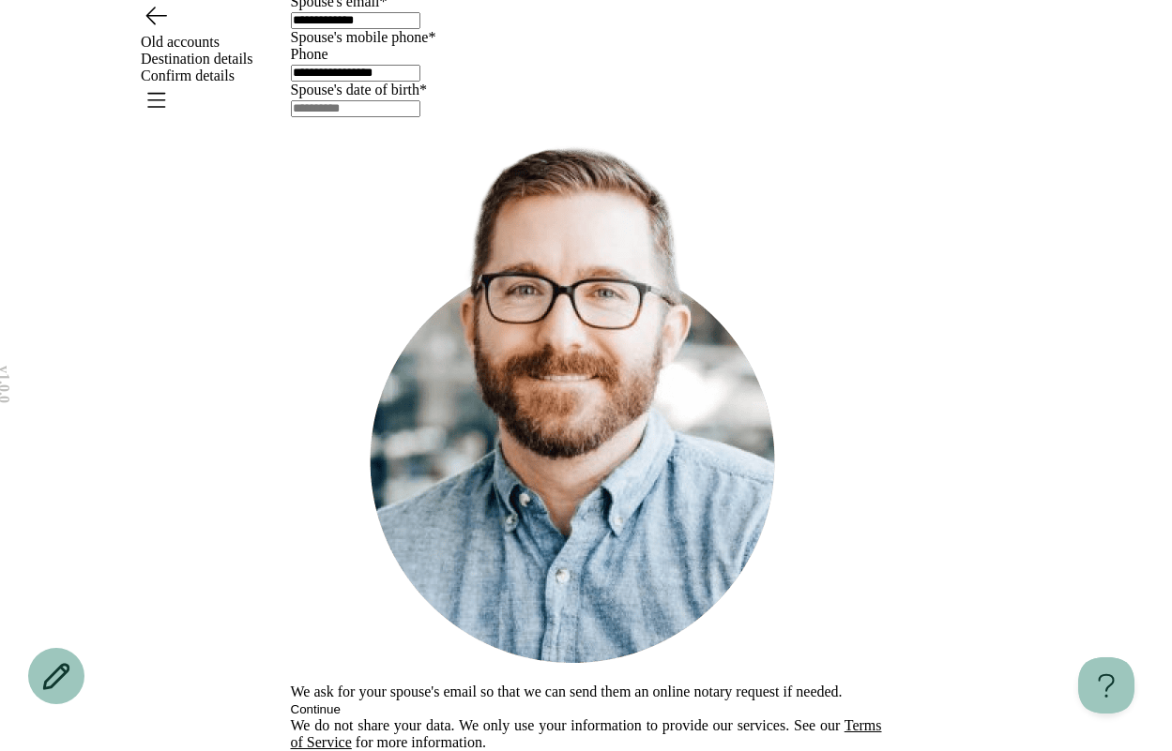
scroll to position [228, 0]
click at [506, 575] on div "We ask for your spouse's email so that we can send them an online notary reques…" at bounding box center [586, 417] width 591 height 600
click at [635, 575] on div "We ask for your spouse's email so that we can send them an online notary reques…" at bounding box center [586, 417] width 591 height 600
click at [633, 576] on div "We ask for your spouse's email so that we can send them an online notary reques…" at bounding box center [586, 417] width 591 height 600
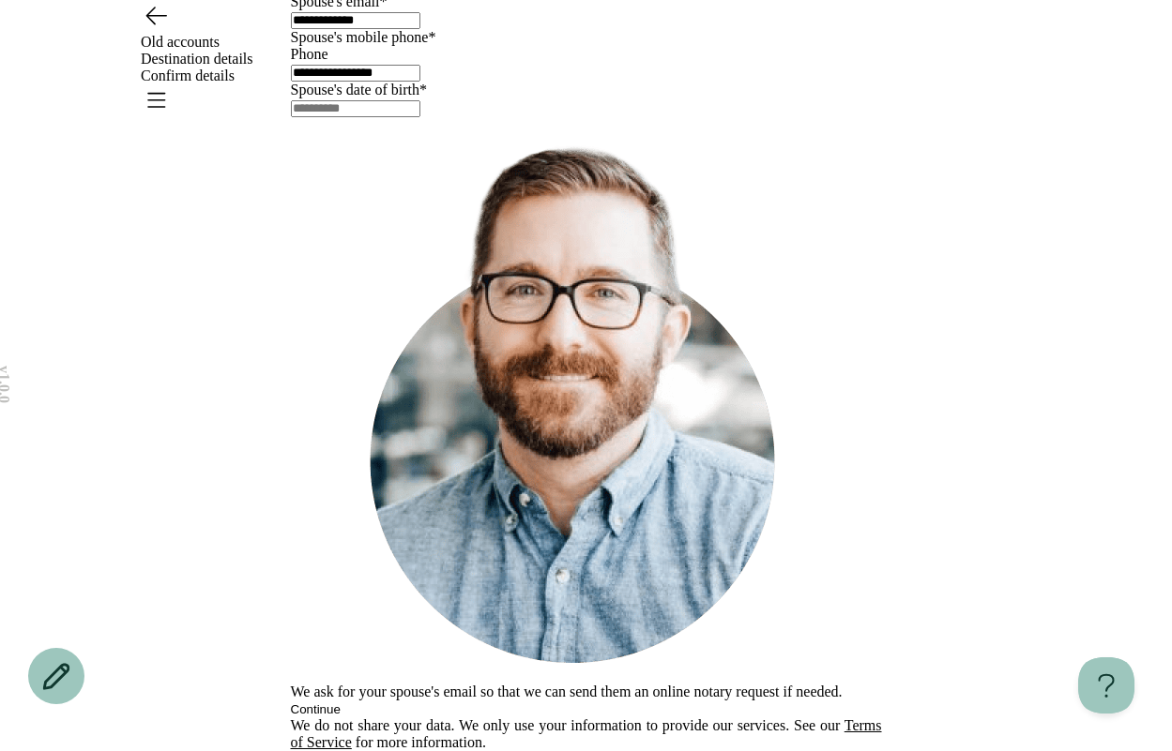
click at [644, 645] on div "We ask for your spouse's email so that we can send them an online notary reques…" at bounding box center [586, 417] width 591 height 600
click at [604, 645] on div "We ask for your spouse's email so that we can send them an online notary reques…" at bounding box center [586, 417] width 591 height 600
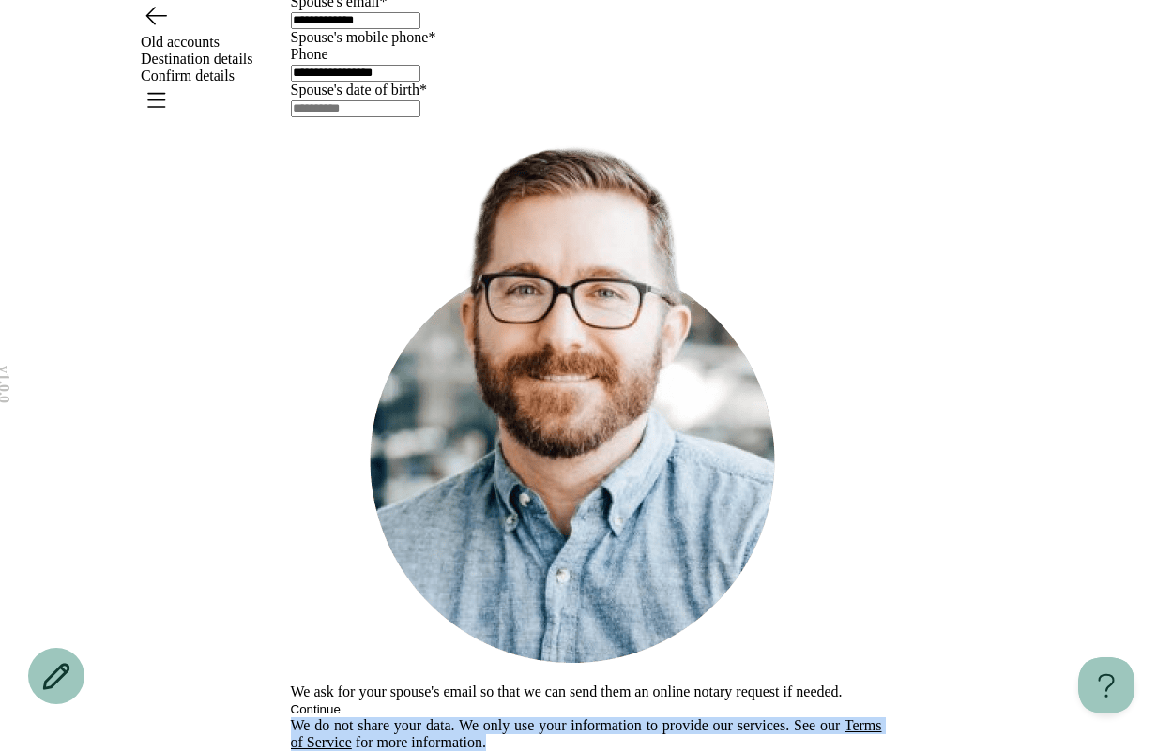
click at [604, 645] on div "We ask for your spouse's email so that we can send them an online notary reques…" at bounding box center [586, 417] width 591 height 600
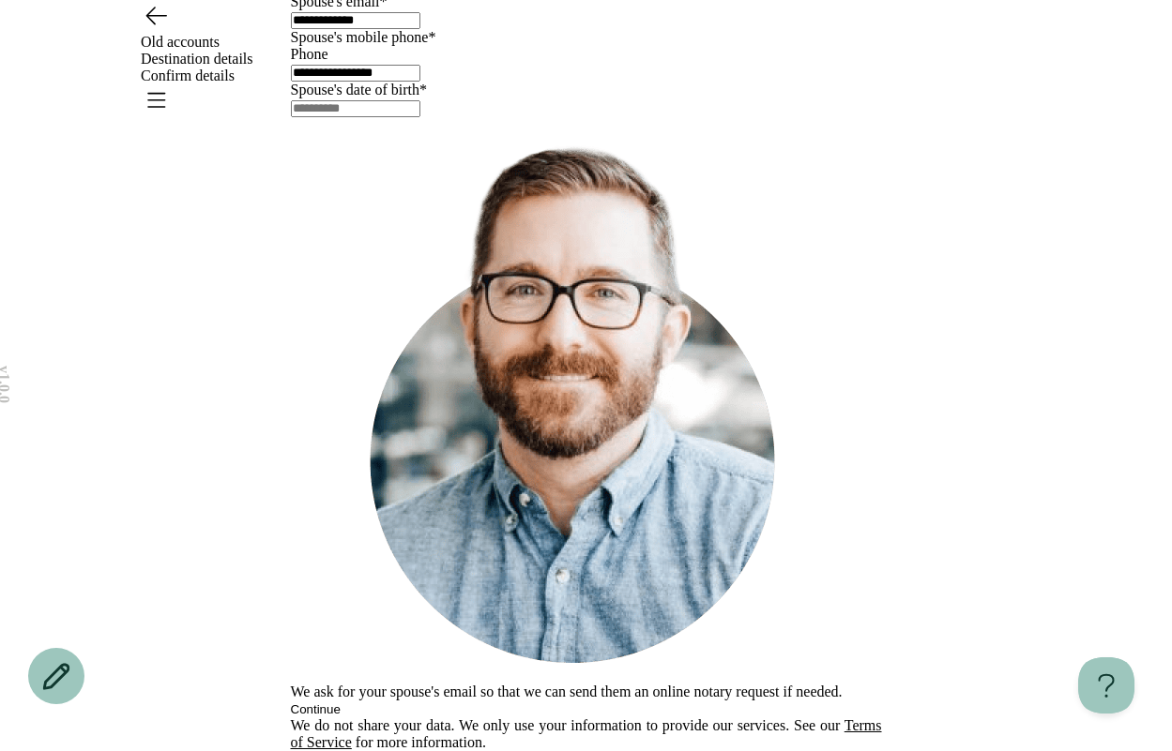
click at [389, 501] on div "**********" at bounding box center [586, 346] width 591 height 810
click at [497, 600] on div "We ask for your spouse's email so that we can send them an online notary reques…" at bounding box center [586, 417] width 591 height 600
click at [458, 613] on div "We ask for your spouse's email so that we can send them an online notary reques…" at bounding box center [586, 417] width 591 height 600
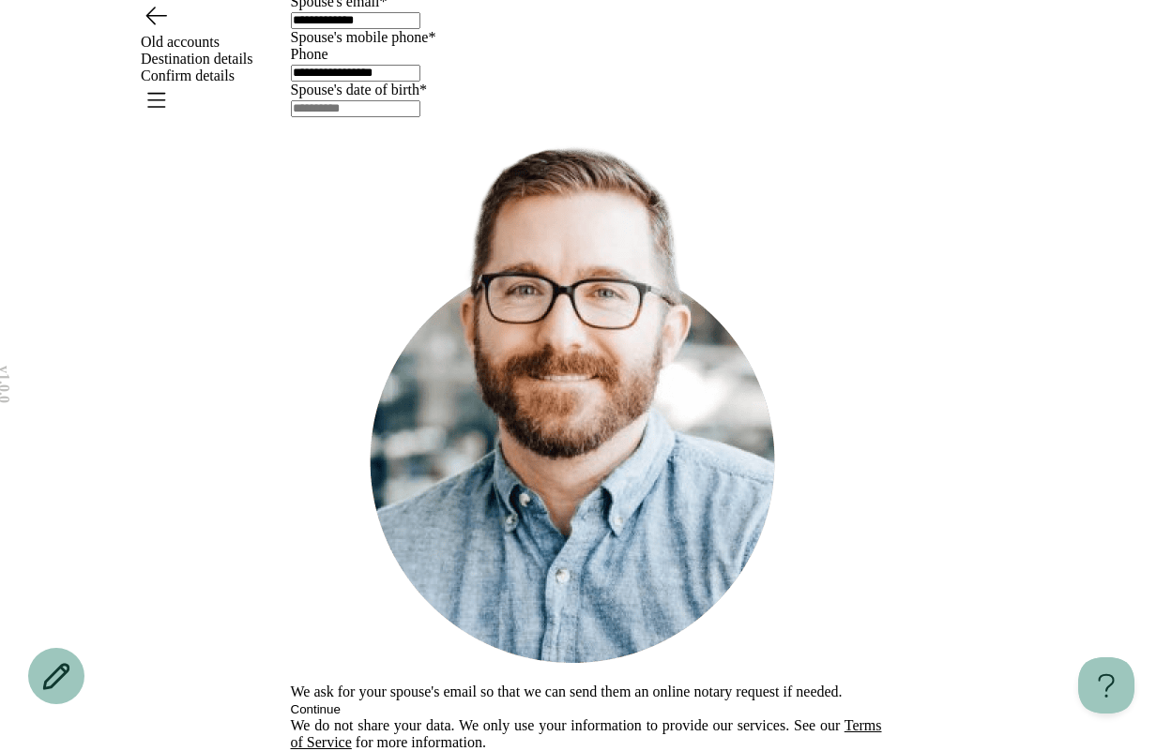
drag, startPoint x: 399, startPoint y: 283, endPoint x: 658, endPoint y: 278, distance: 259.9
click at [420, 82] on input "**********" at bounding box center [355, 73] width 129 height 17
type input "**"
click at [549, 439] on div "**********" at bounding box center [586, 346] width 591 height 810
click at [366, 476] on div "**********" at bounding box center [586, 346] width 591 height 810
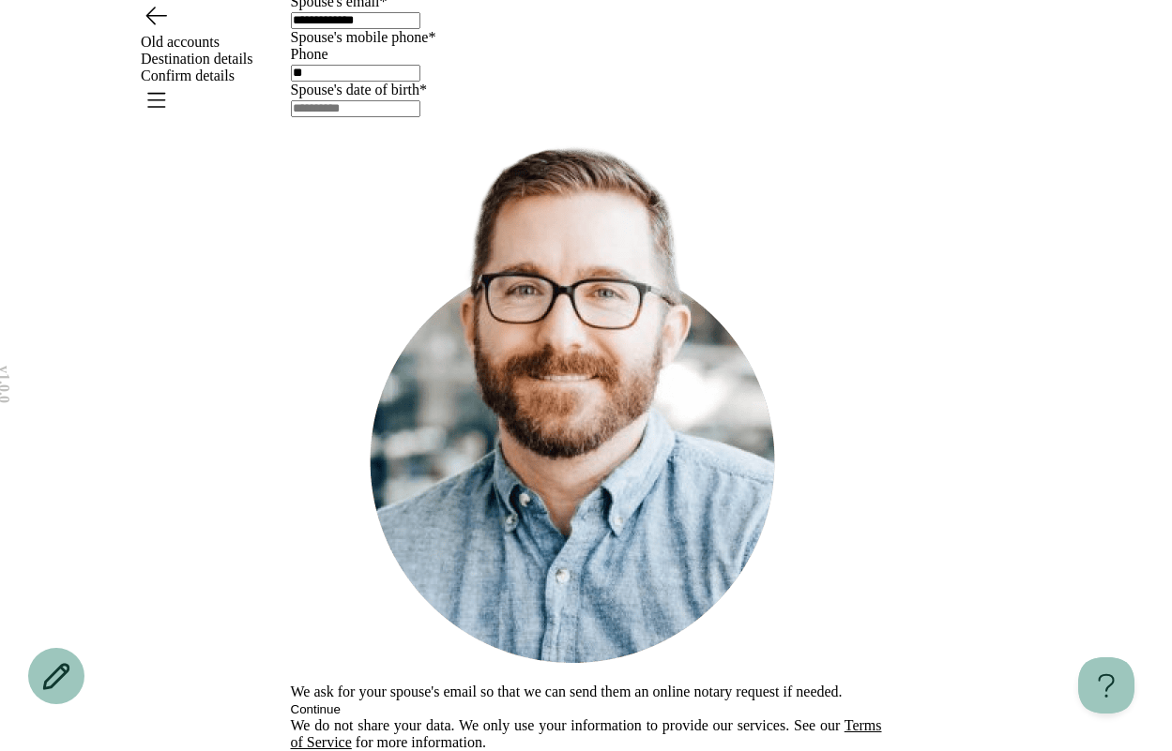
scroll to position [233, 0]
click at [500, 567] on div "We ask for your spouse's email so that we can send them an online notary reques…" at bounding box center [586, 417] width 591 height 600
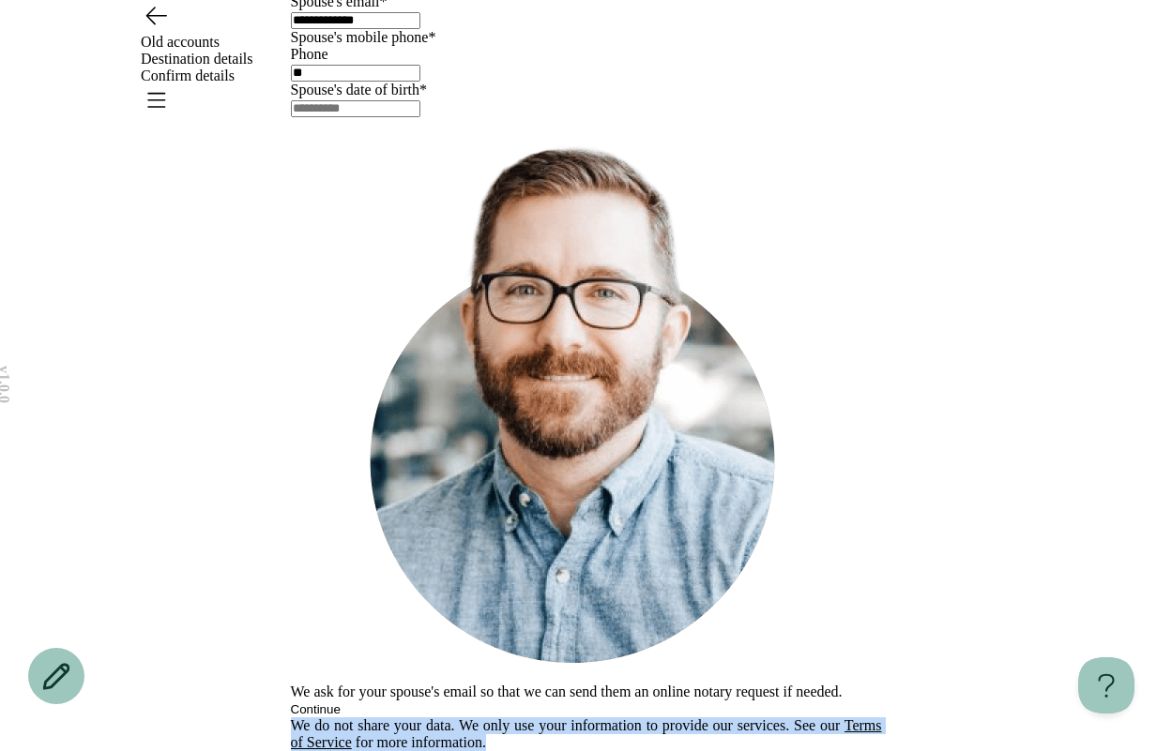
click at [500, 567] on div "We ask for your spouse's email so that we can send them an online notary reques…" at bounding box center [586, 417] width 591 height 600
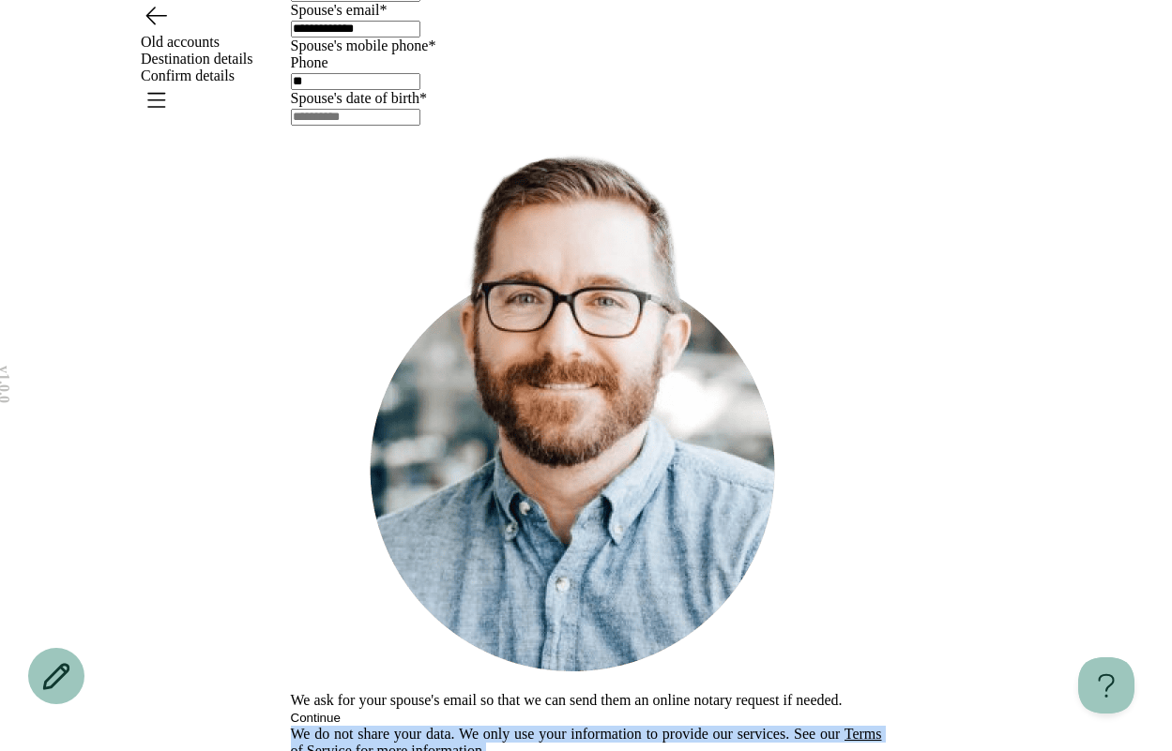
scroll to position [150, 0]
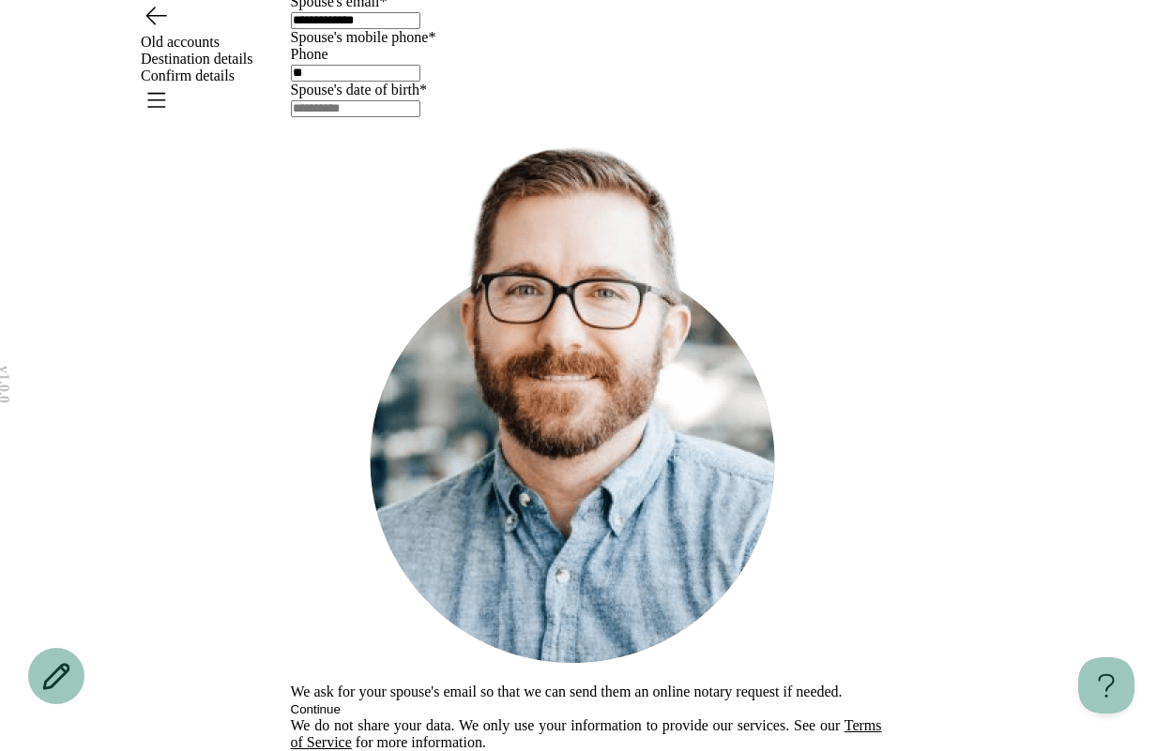
click at [409, 117] on input "text" at bounding box center [355, 108] width 129 height 17
click at [386, 496] on div "**********" at bounding box center [586, 346] width 591 height 810
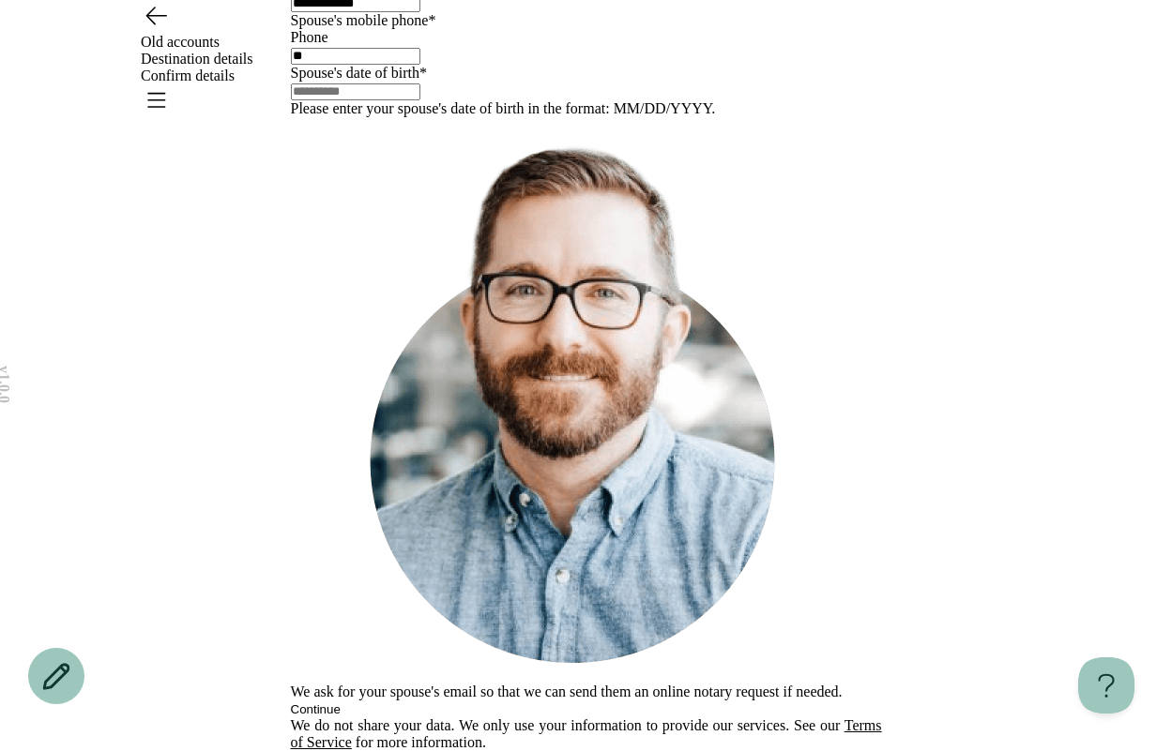
click at [365, 100] on div at bounding box center [586, 91] width 591 height 19
click at [379, 509] on div "**********" at bounding box center [586, 337] width 591 height 827
click at [461, 637] on div "We ask for your spouse's email so that we can send them an online notary reques…" at bounding box center [586, 434] width 591 height 634
click at [569, 586] on div "We ask for your spouse's email so that we can send them an online notary reques…" at bounding box center [586, 417] width 591 height 600
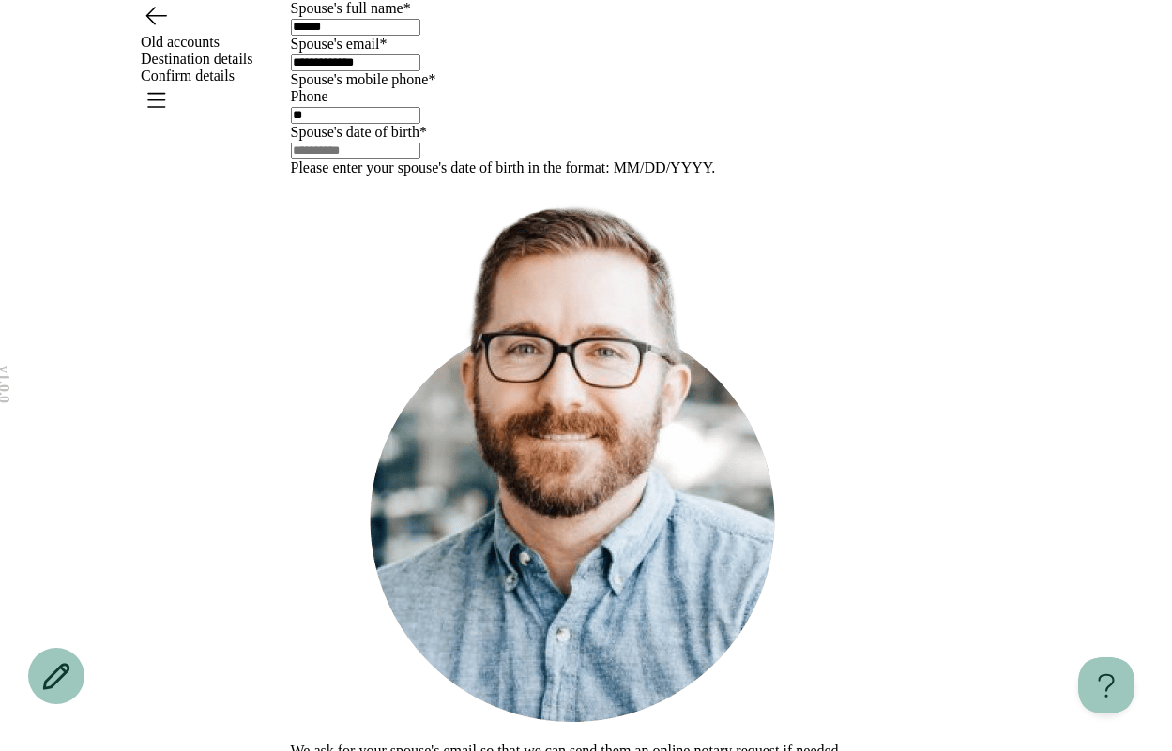
scroll to position [14, 0]
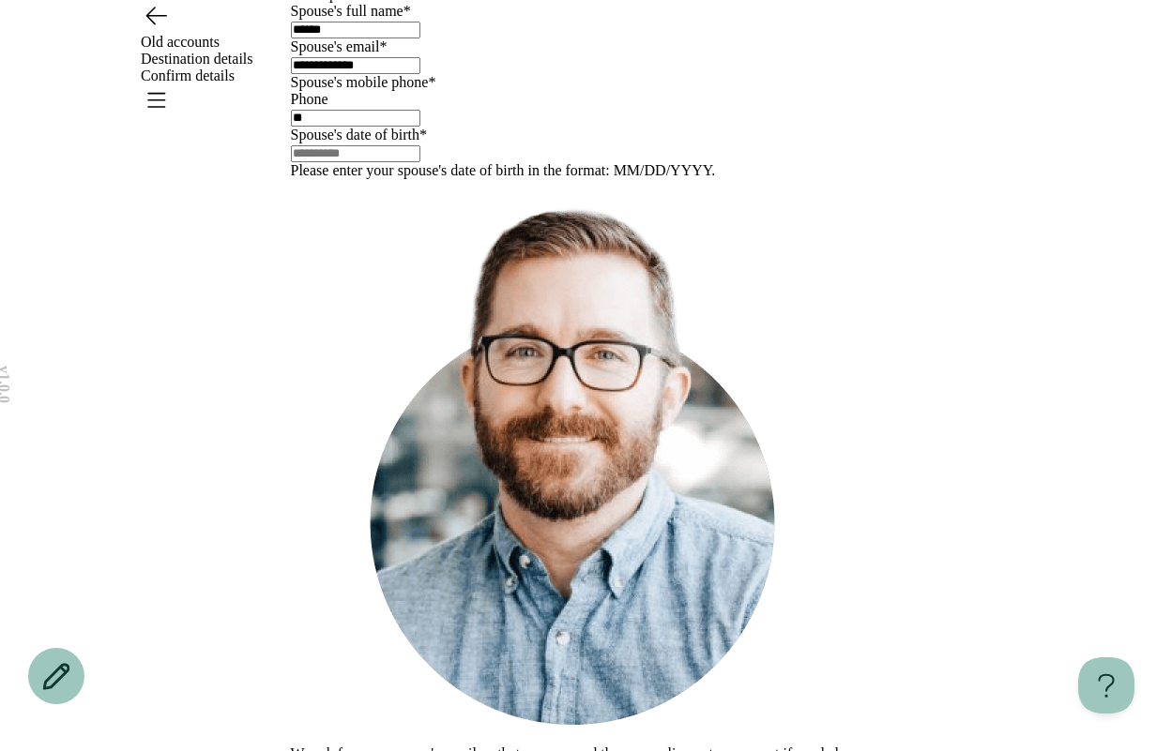
click at [420, 162] on input "text" at bounding box center [355, 153] width 129 height 17
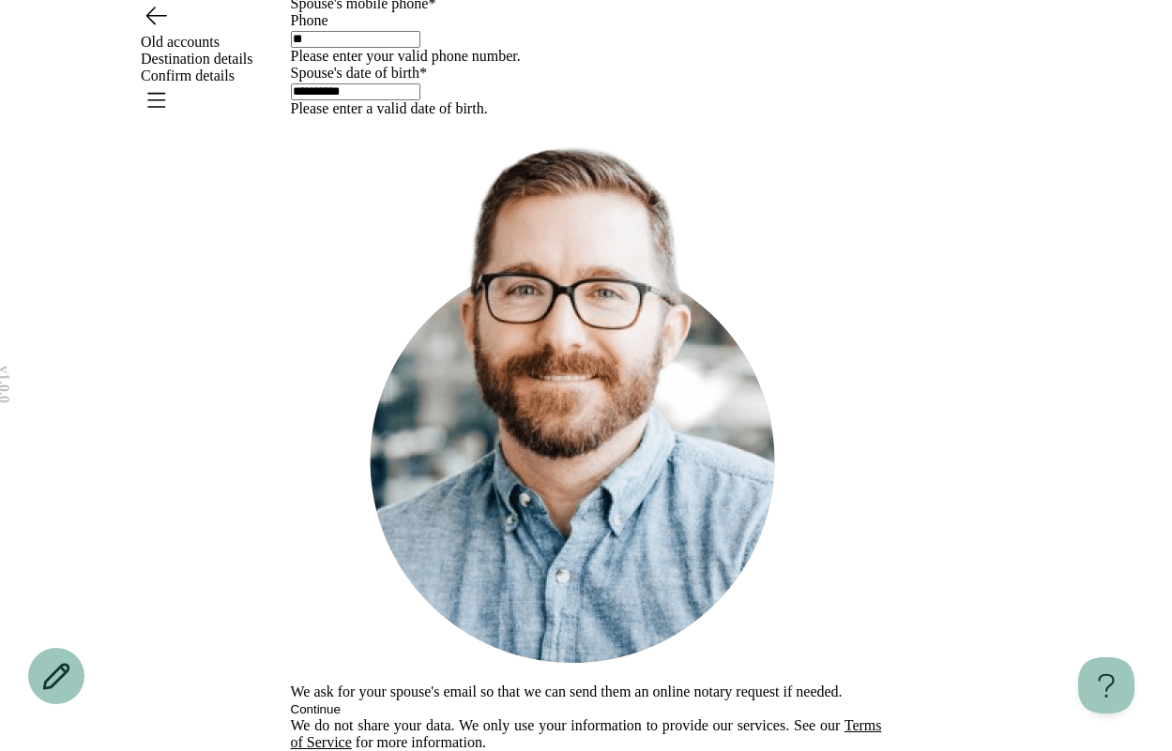
scroll to position [289, 0]
click at [420, 100] on input "**********" at bounding box center [355, 91] width 129 height 17
type input "**********"
click at [420, 48] on input "**" at bounding box center [355, 39] width 129 height 17
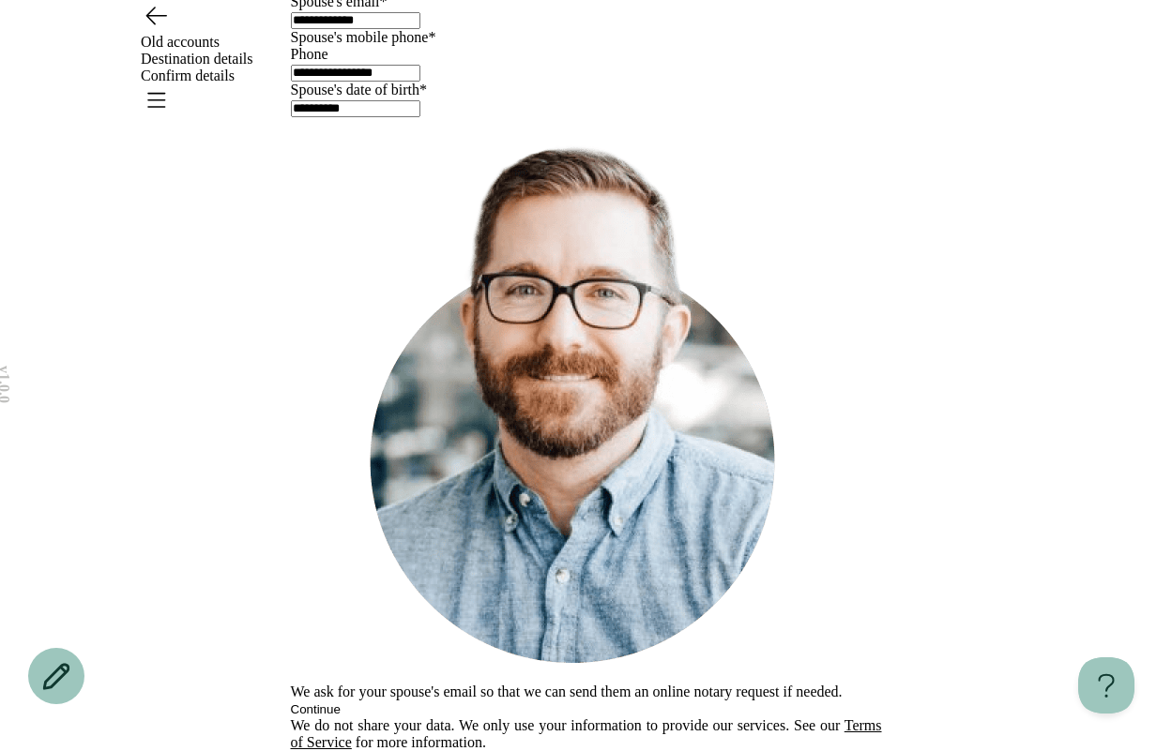
type input "**********"
click at [340, 703] on button "Continue" at bounding box center [316, 710] width 50 height 14
type input "*****"
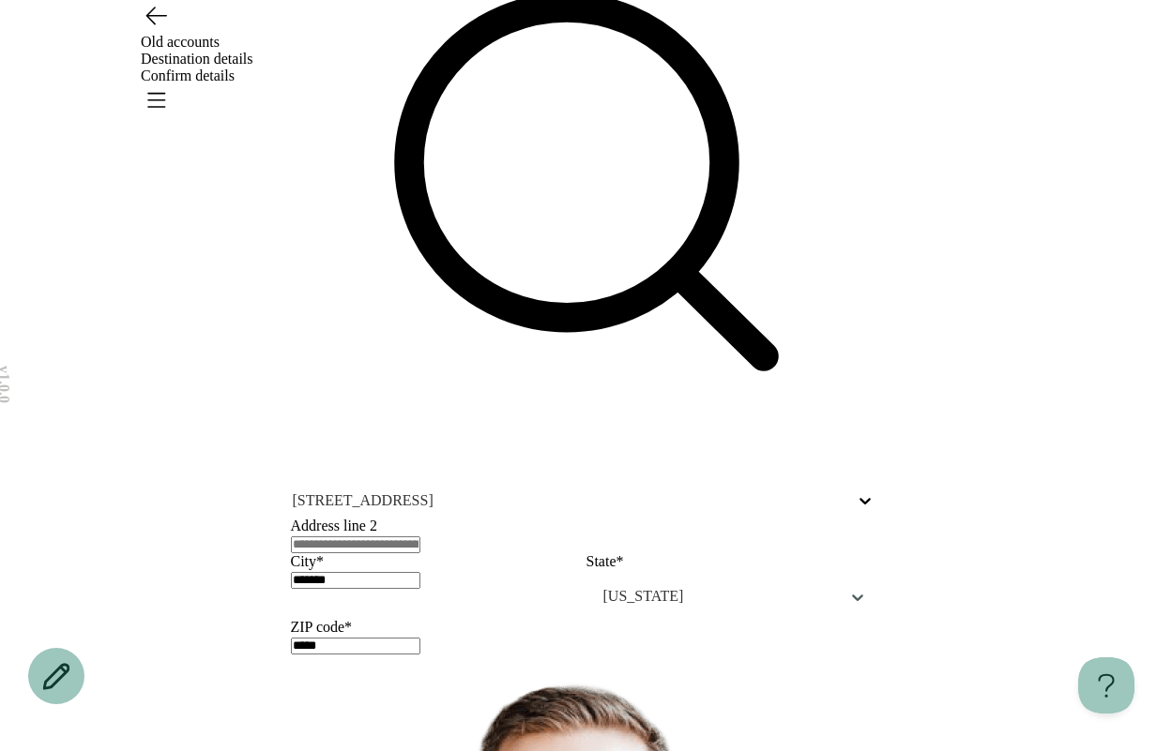
scroll to position [199, 0]
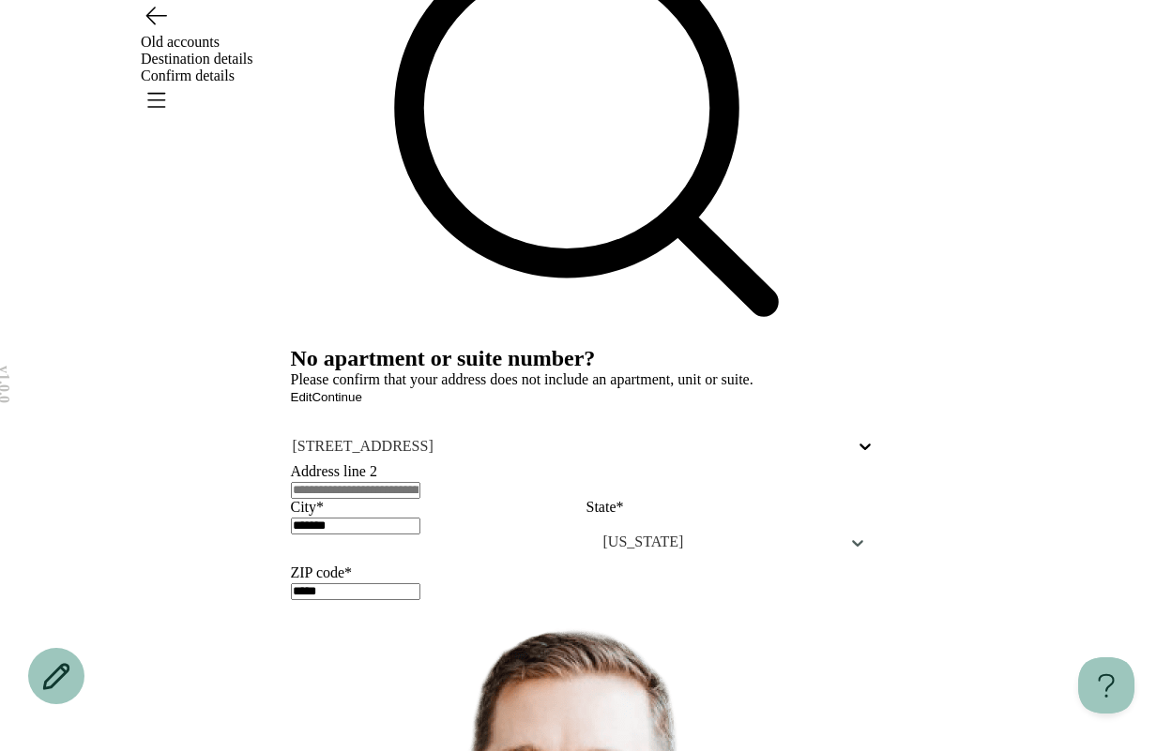
click at [361, 404] on button "Continue" at bounding box center [336, 397] width 50 height 14
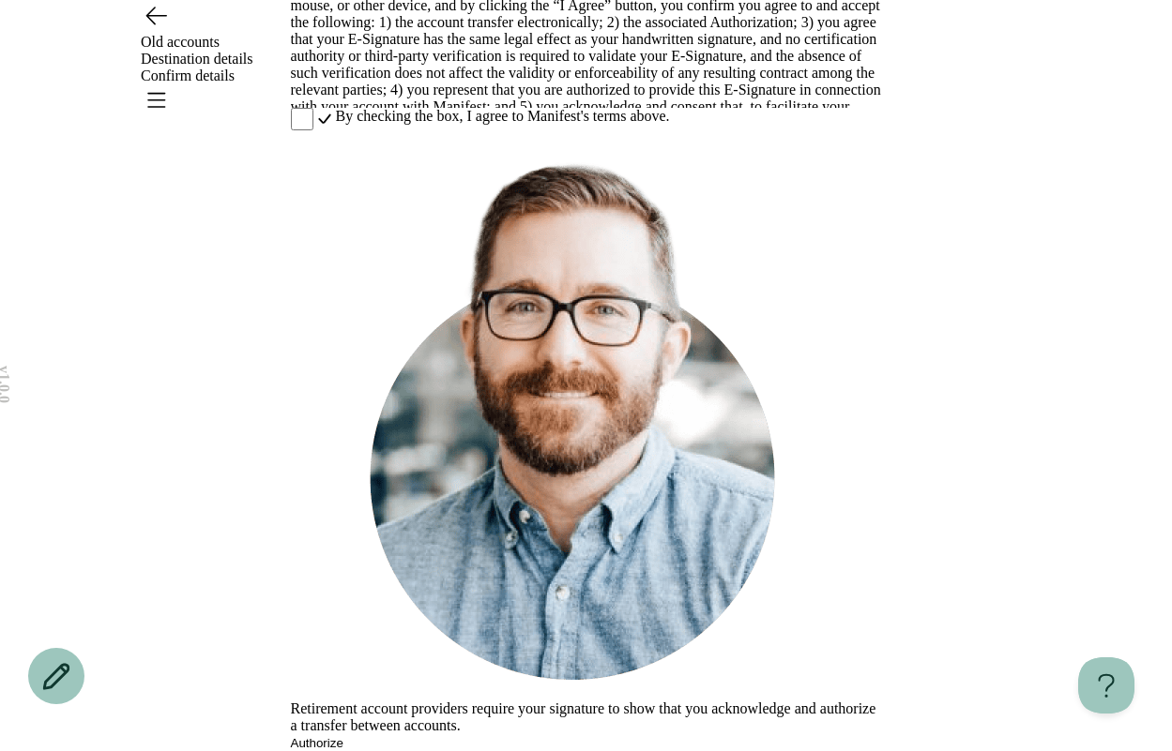
scroll to position [366, 0]
click at [165, 94] on icon "Open menu" at bounding box center [156, 100] width 17 height 13
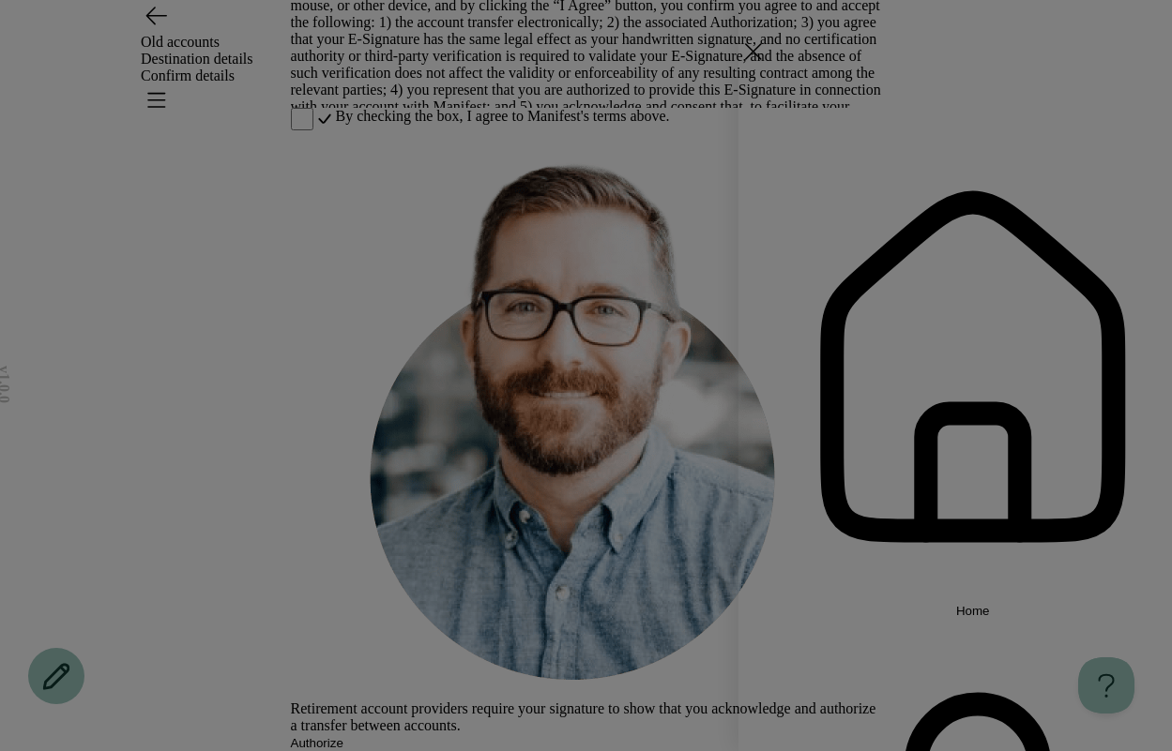
click at [868, 198] on button "Home" at bounding box center [937, 375] width 469 height 486
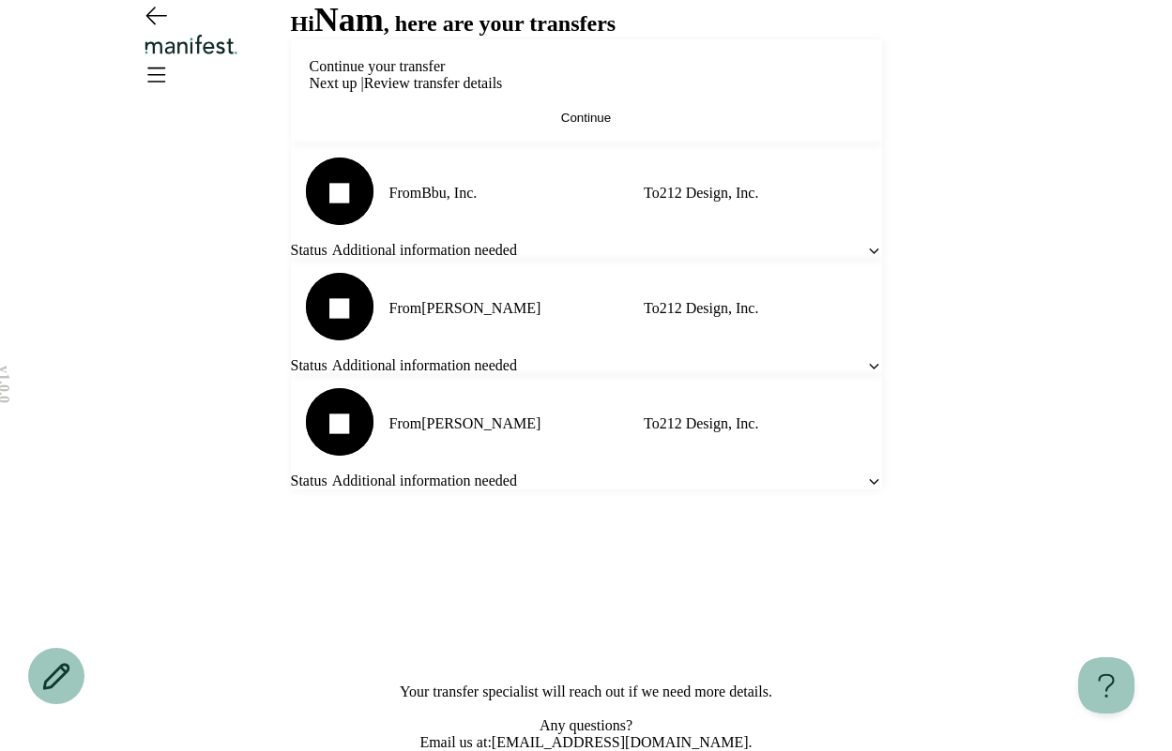
click at [611, 125] on span "Continue" at bounding box center [586, 118] width 50 height 14
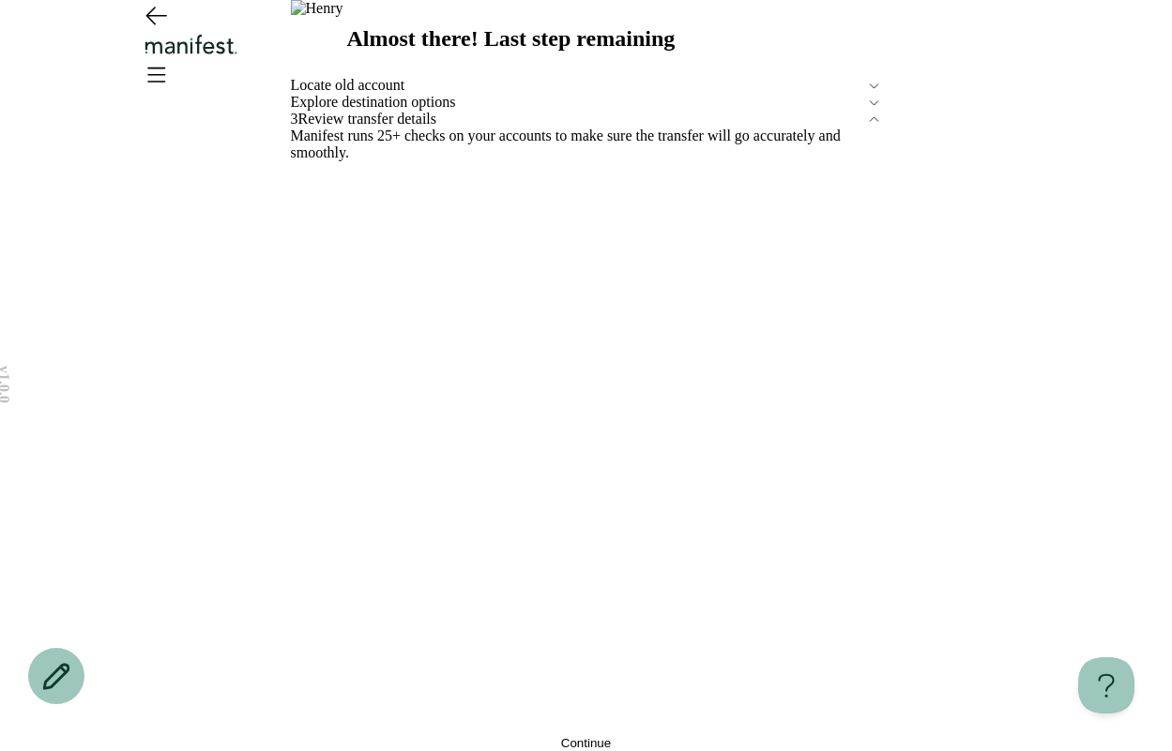
click at [396, 111] on span "Explore destination options" at bounding box center [578, 102] width 575 height 17
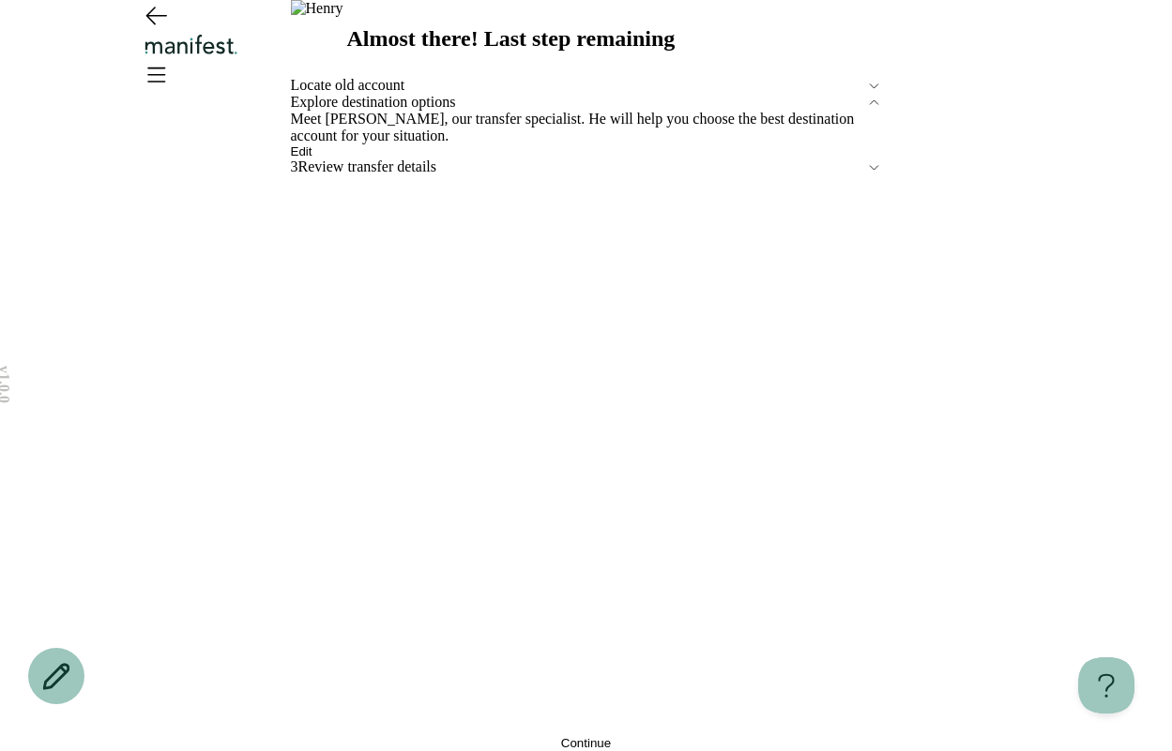
click at [312, 159] on span "Edit" at bounding box center [302, 151] width 22 height 14
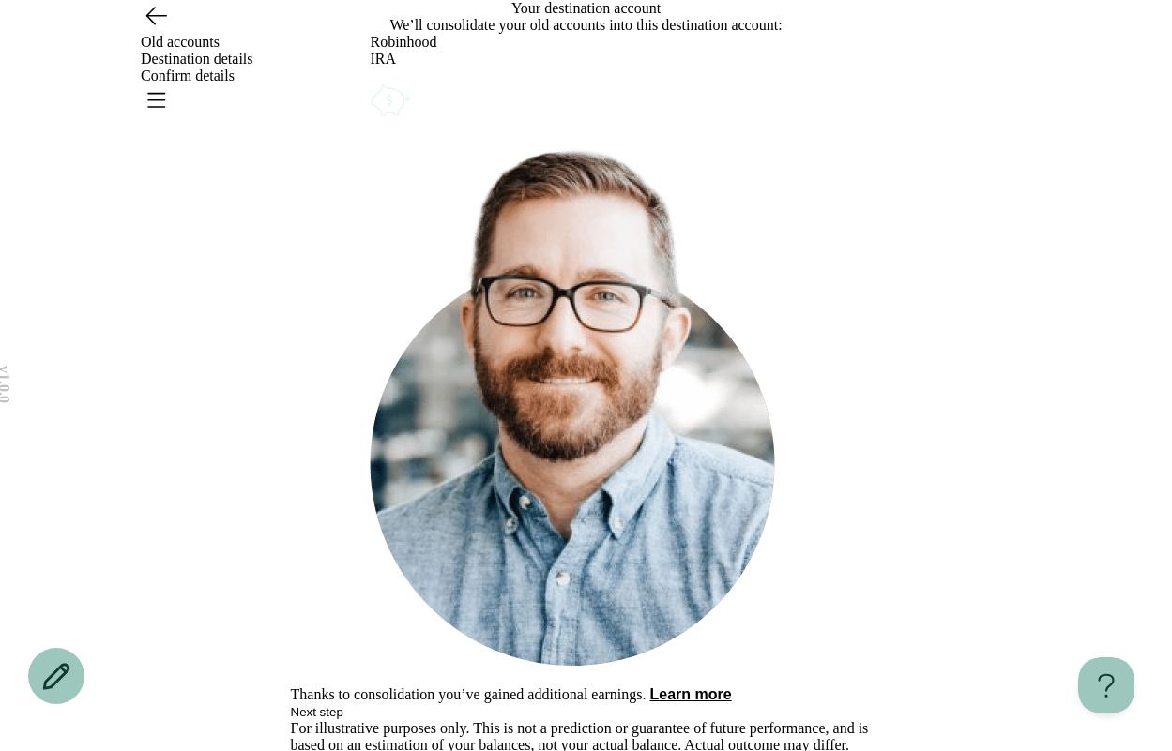
click at [370, 81] on icon "Account options" at bounding box center [370, 81] width 0 height 0
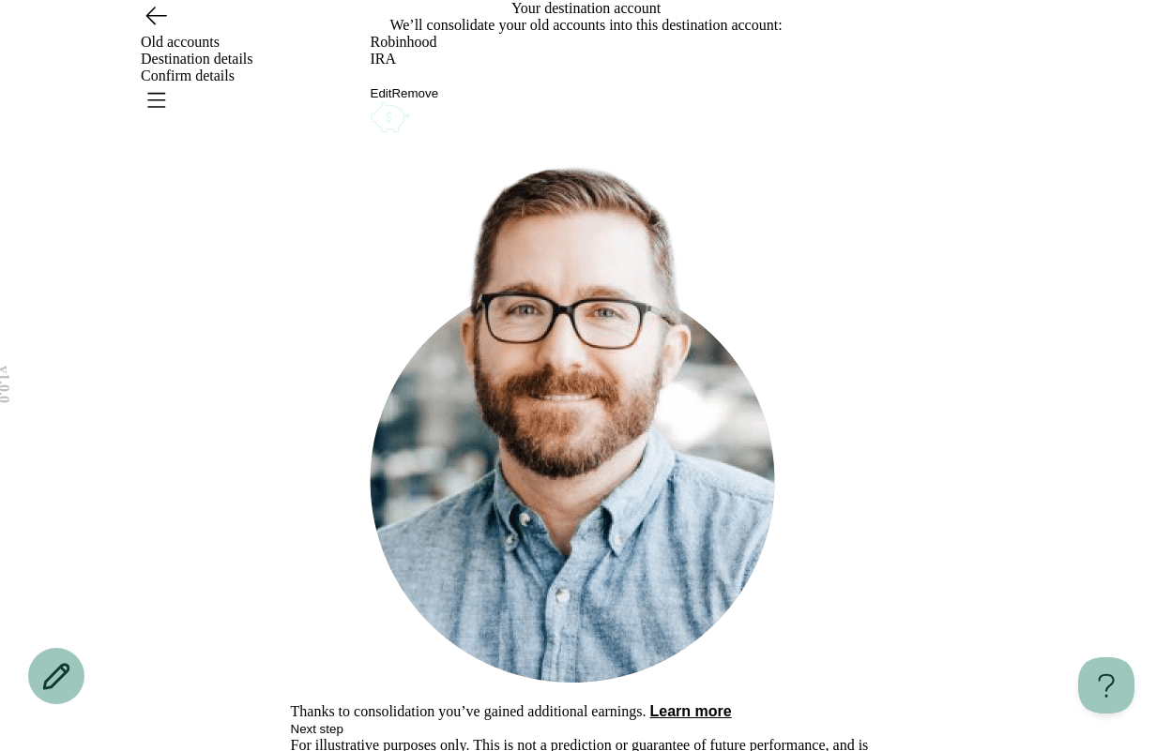
click at [392, 100] on button "Edit" at bounding box center [381, 93] width 22 height 14
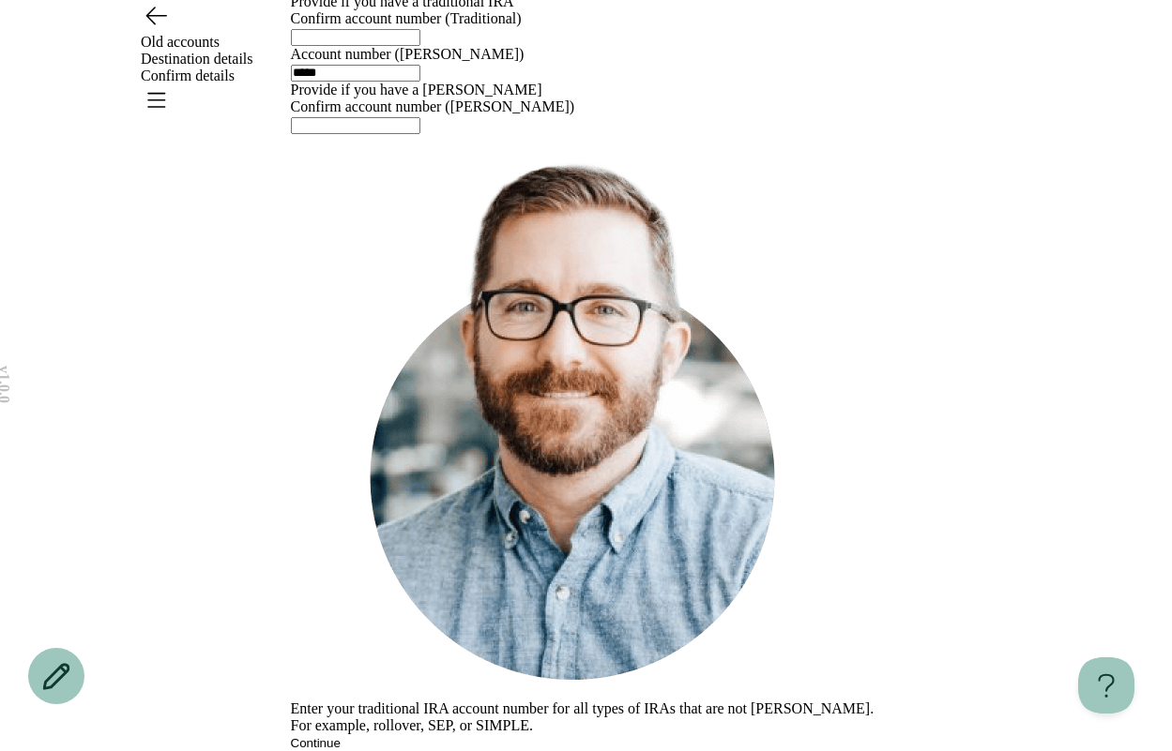
scroll to position [265, 0]
drag, startPoint x: 461, startPoint y: 684, endPoint x: 431, endPoint y: 578, distance: 110.4
click at [461, 684] on div "Enter your traditional IRA account number for all types of IRAs that are not Ro…" at bounding box center [586, 442] width 591 height 617
click at [360, 46] on input "text" at bounding box center [355, 37] width 129 height 17
type input "***"
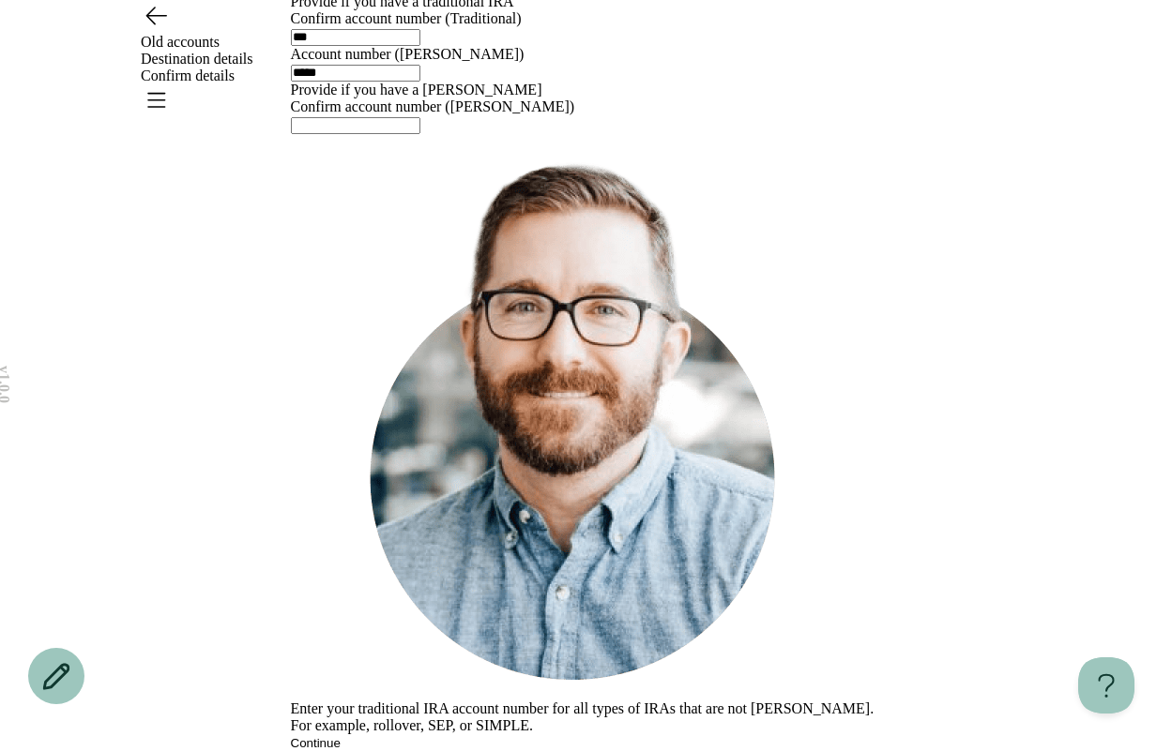
click at [370, 134] on input "text" at bounding box center [355, 125] width 129 height 17
type input "*****"
click at [340, 736] on button "Continue" at bounding box center [316, 743] width 50 height 14
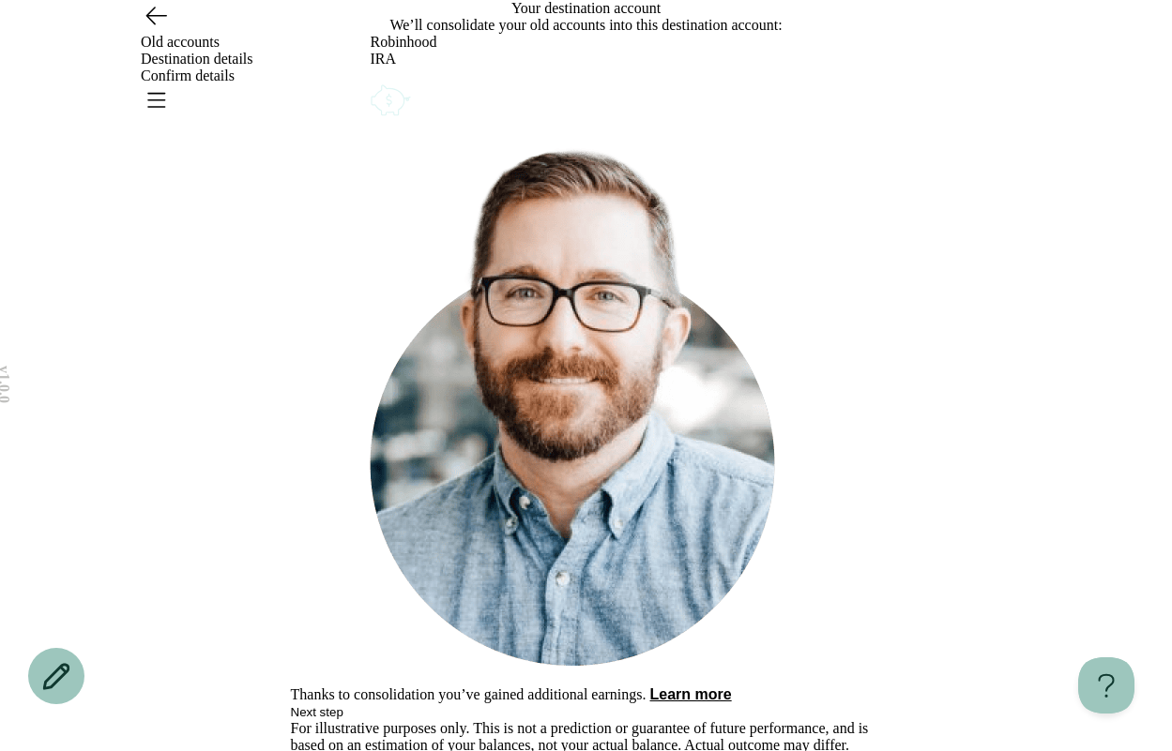
click at [370, 81] on icon "Account options" at bounding box center [370, 81] width 0 height 0
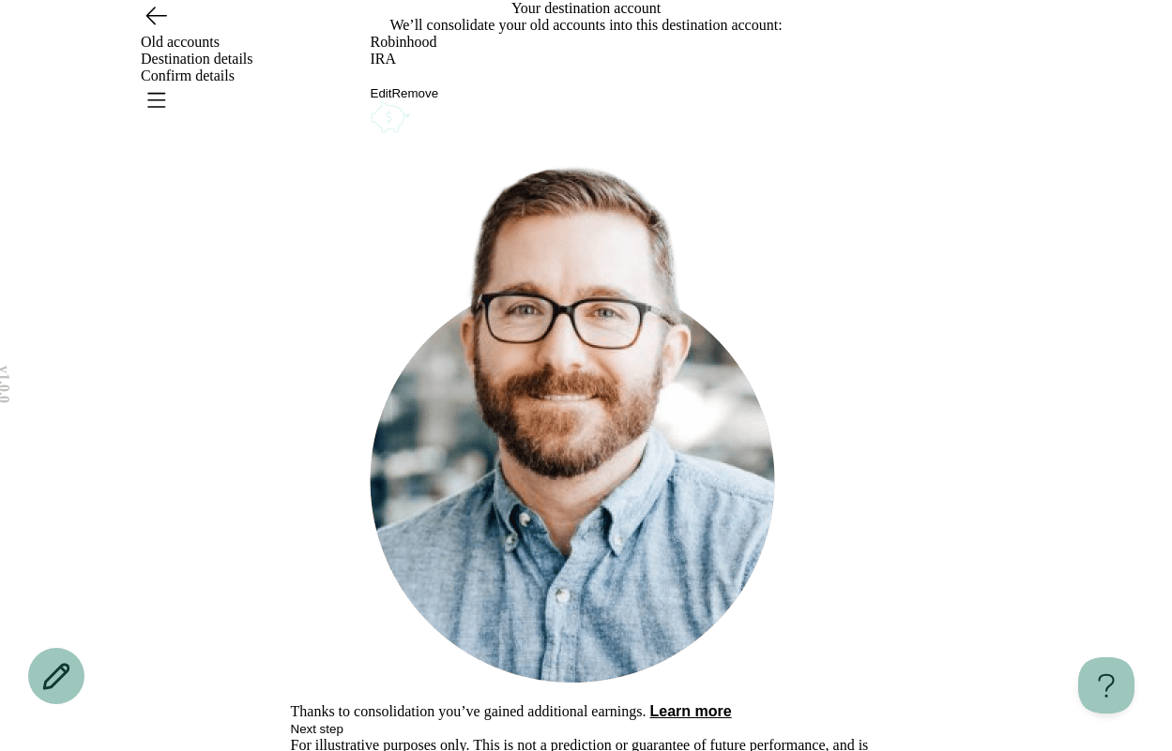
click at [438, 100] on button "Remove" at bounding box center [414, 93] width 47 height 14
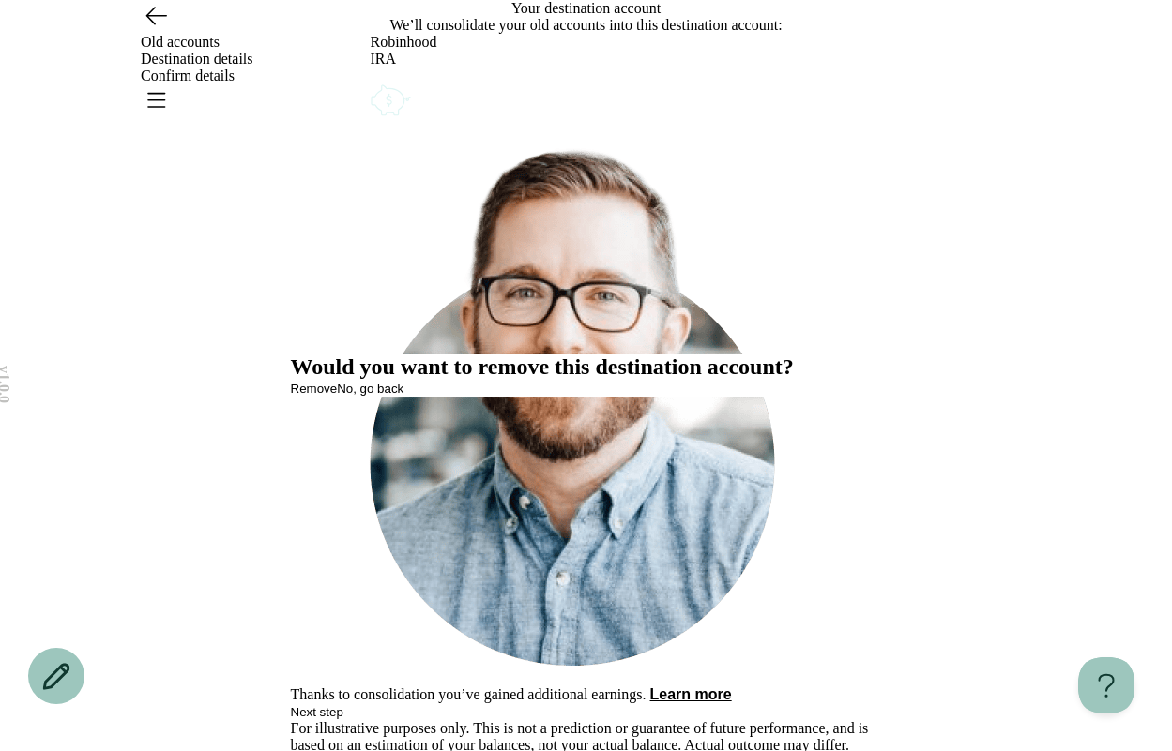
click at [338, 396] on span "Remove" at bounding box center [314, 389] width 47 height 14
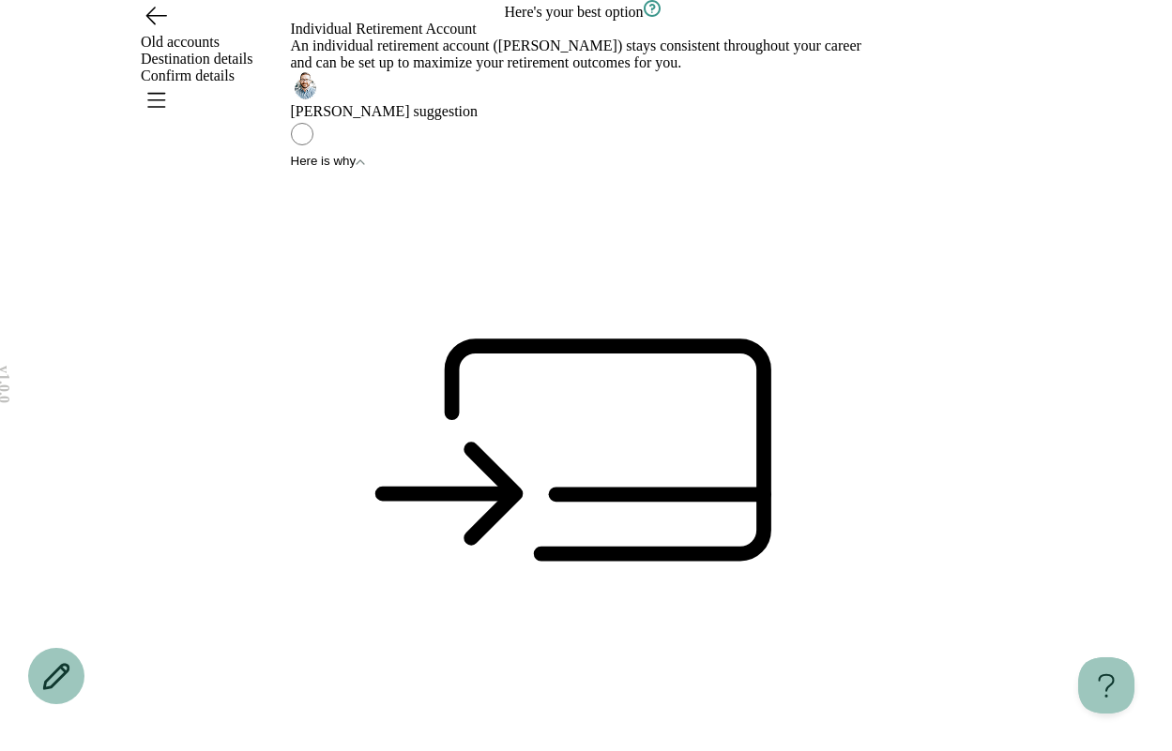
click at [712, 120] on div "Individual Retirement Account An individual retirement account (IRA) stays cons…" at bounding box center [586, 70] width 591 height 99
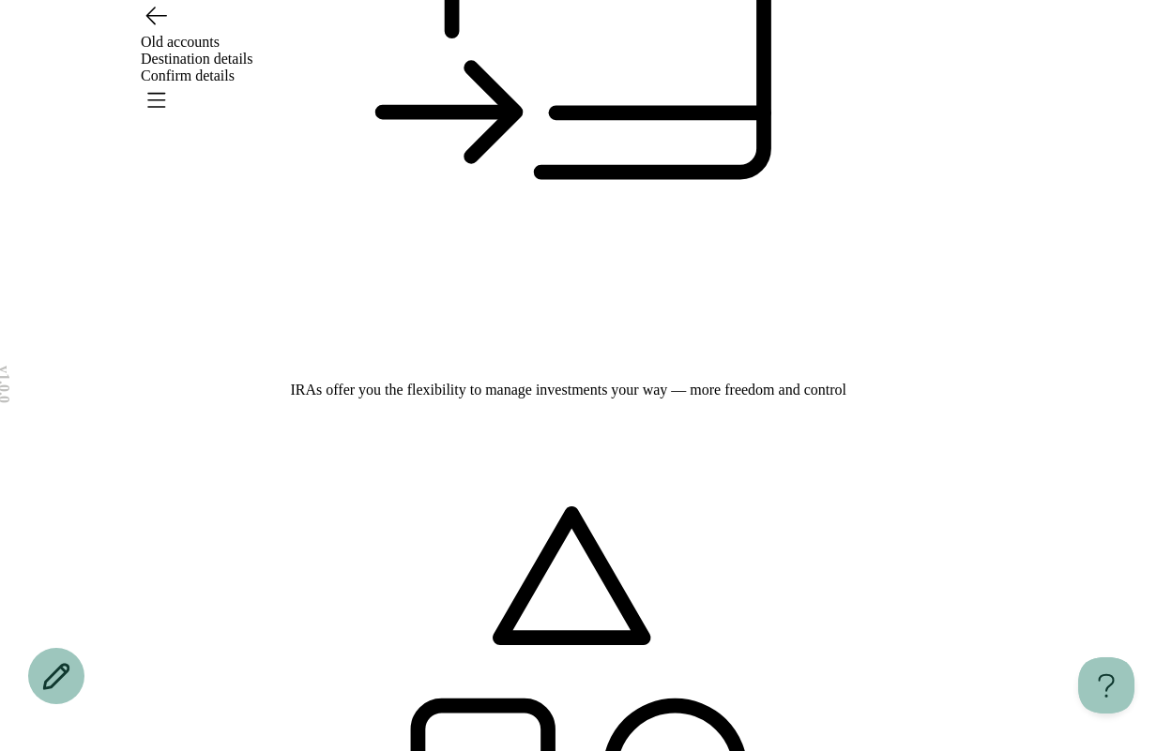
scroll to position [402, 0]
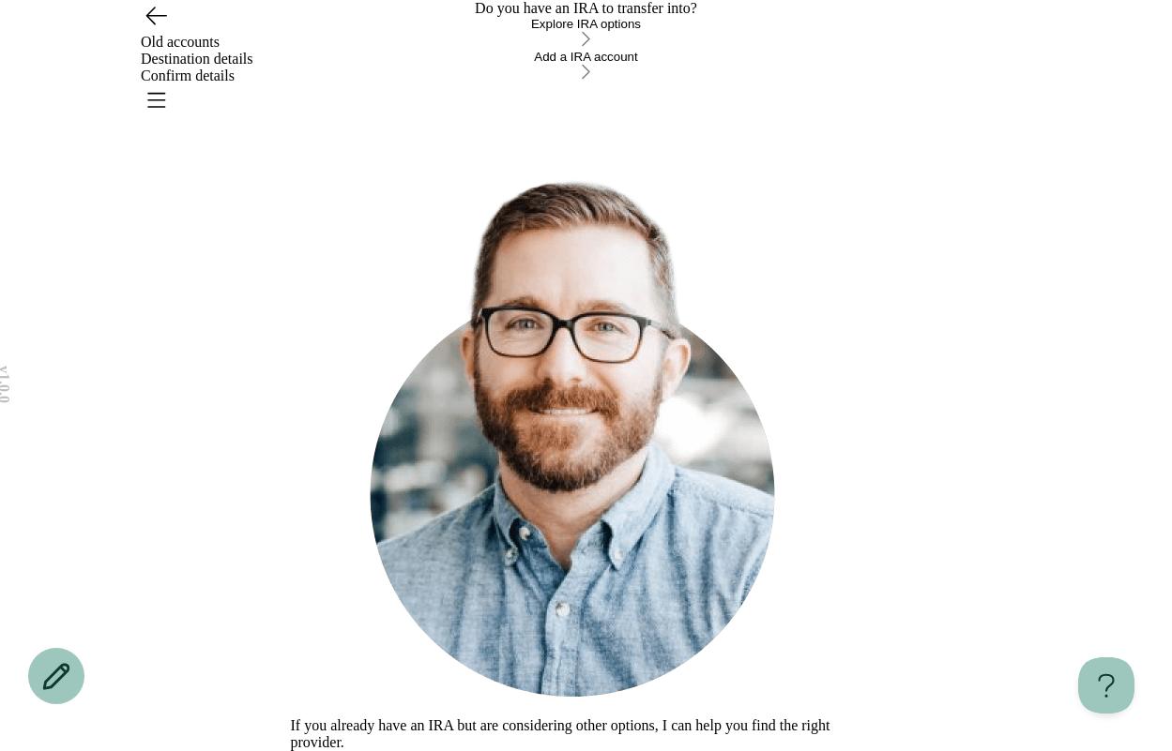
click at [540, 31] on div "Explore IRA options" at bounding box center [586, 24] width 591 height 14
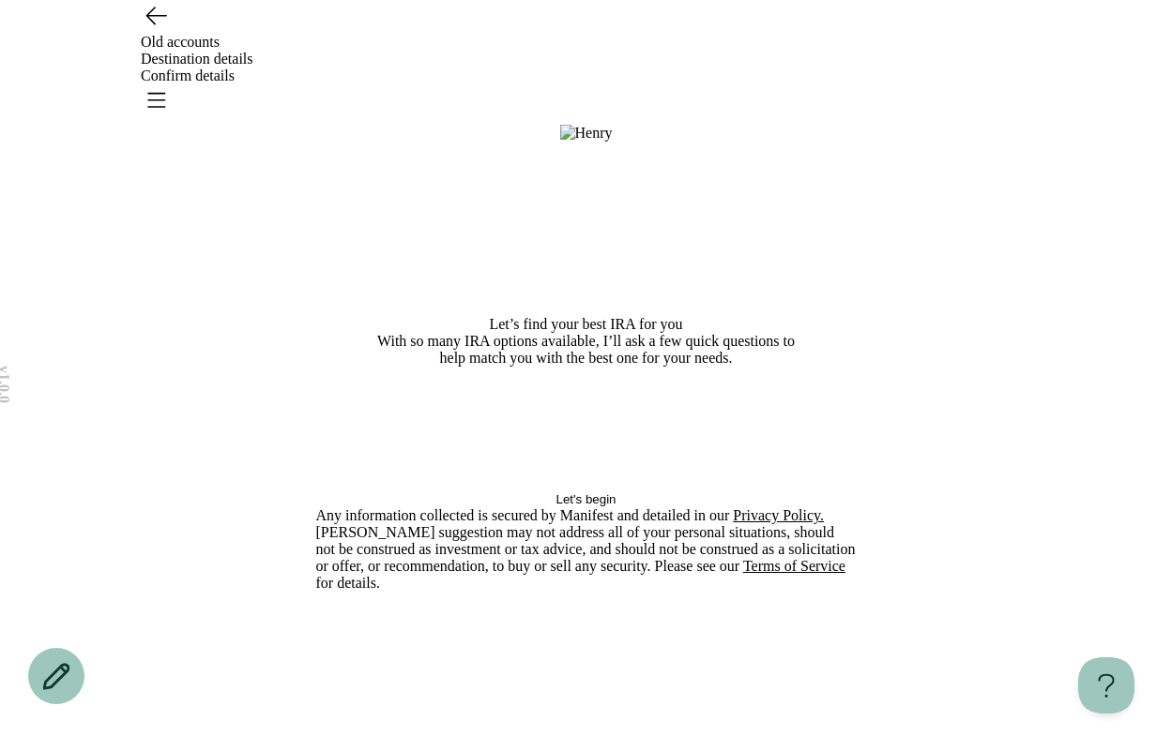
click at [558, 506] on button "Let's begin" at bounding box center [586, 499] width 540 height 14
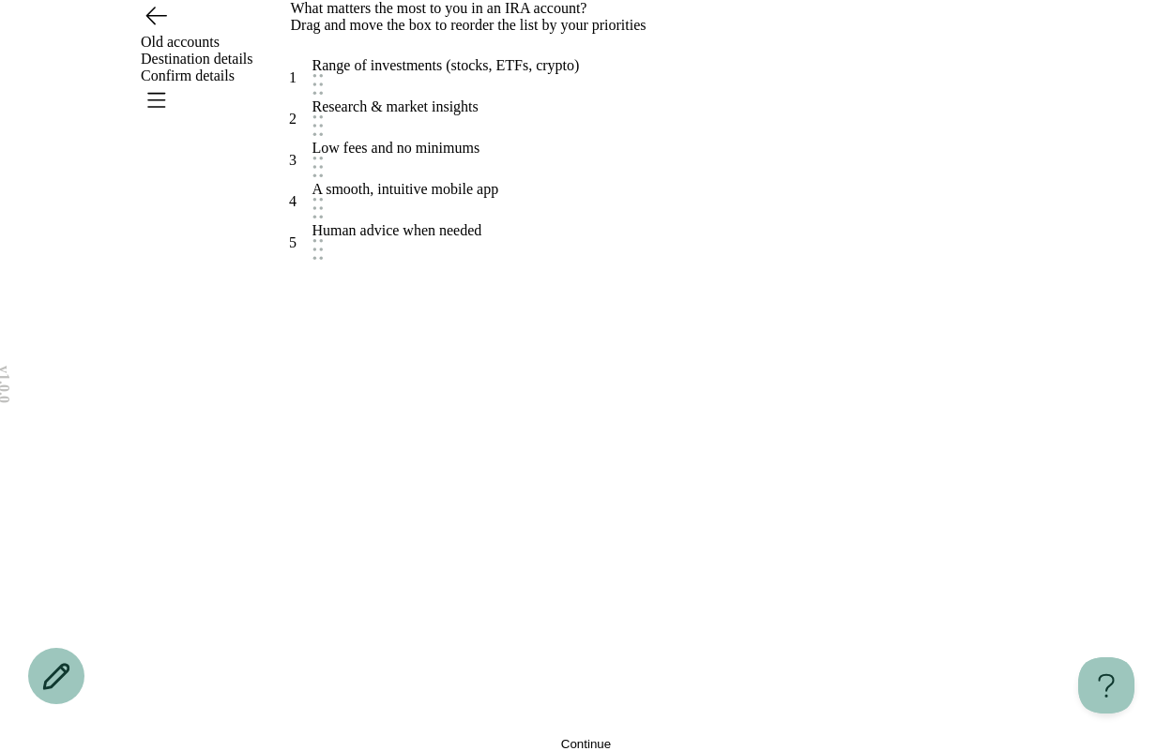
scroll to position [23, 0]
click at [561, 737] on span "Continue" at bounding box center [586, 744] width 50 height 14
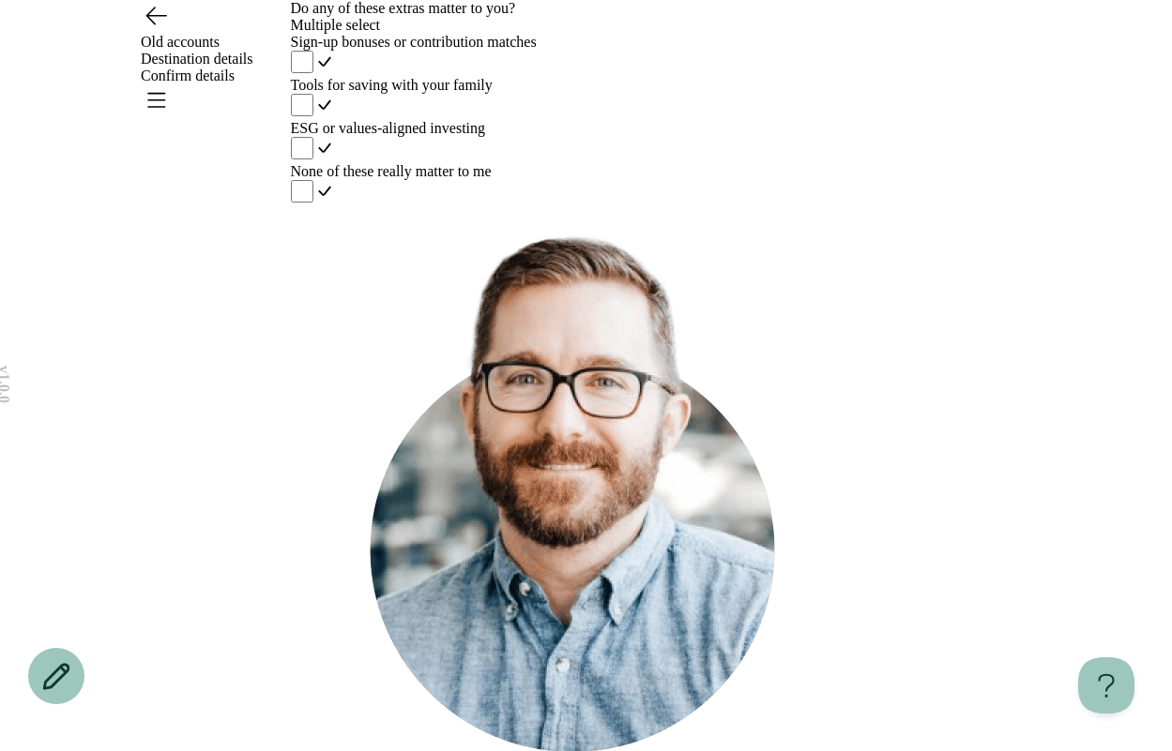
scroll to position [92, 0]
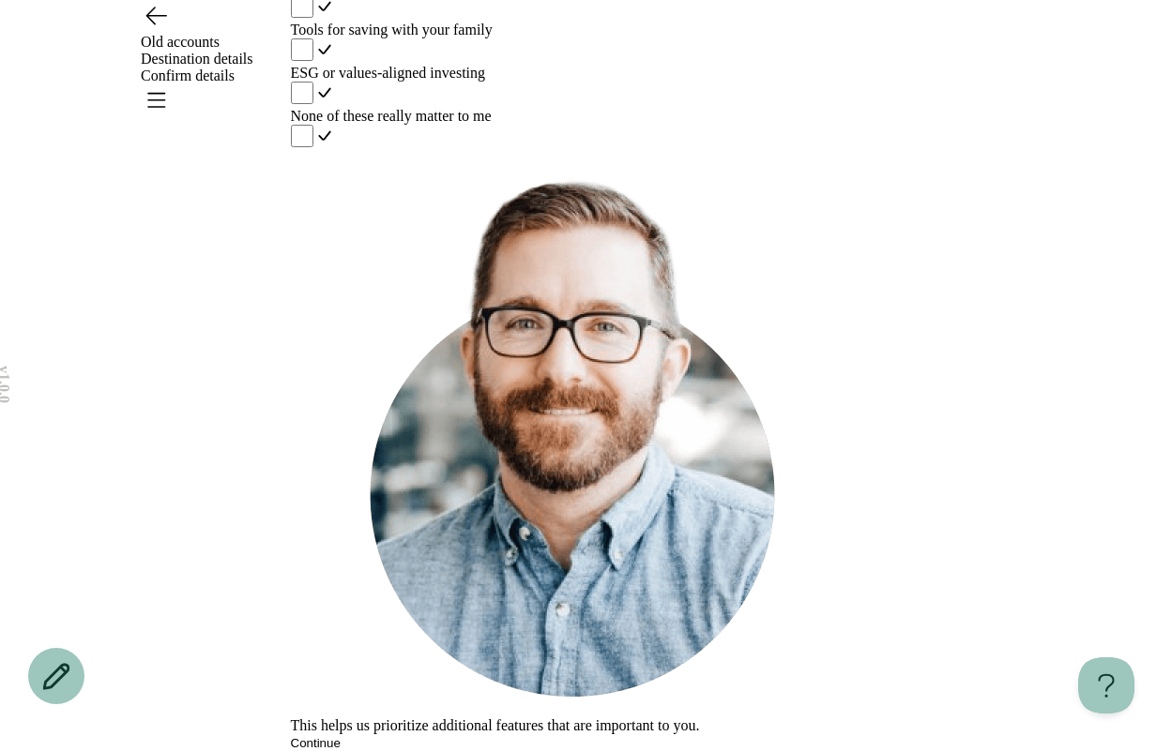
click at [568, 108] on label "ESG or values-aligned investing" at bounding box center [586, 86] width 591 height 43
click at [340, 736] on button "Continue" at bounding box center [316, 743] width 50 height 14
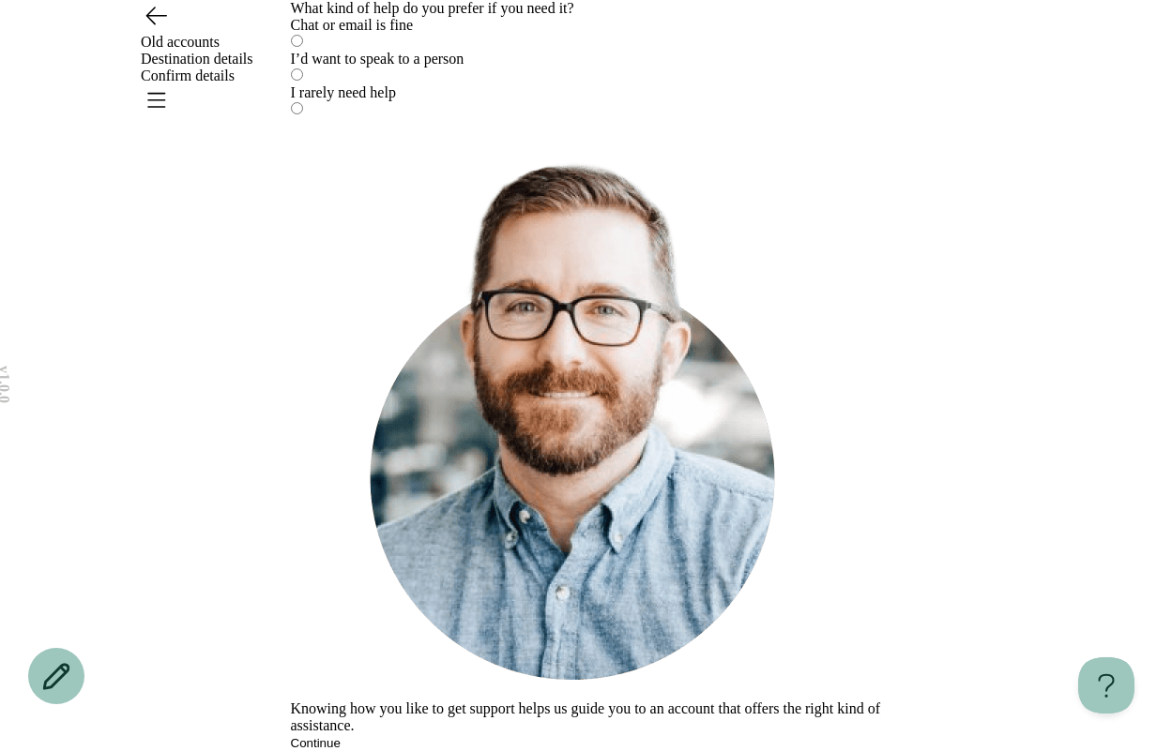
scroll to position [0, 0]
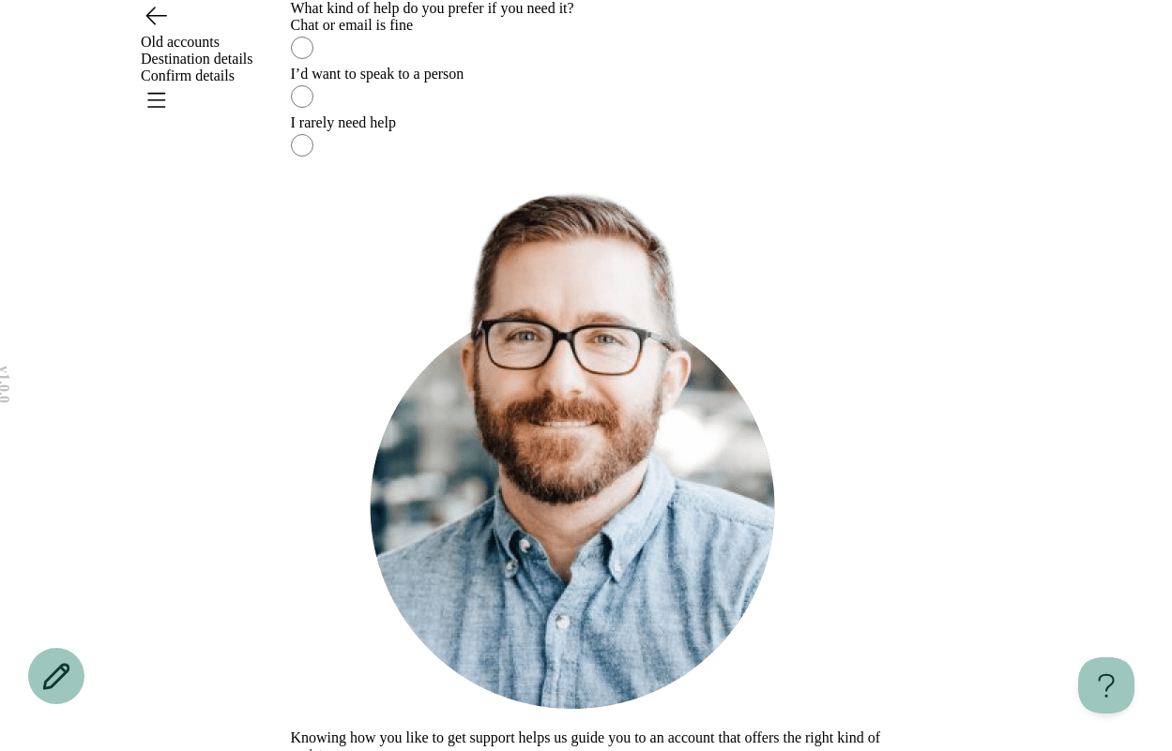
click at [483, 83] on div "I’d want to speak to a person" at bounding box center [586, 74] width 591 height 17
click at [470, 670] on div "Knowing how you like to get support helps us guide you to an account that offer…" at bounding box center [586, 471] width 591 height 617
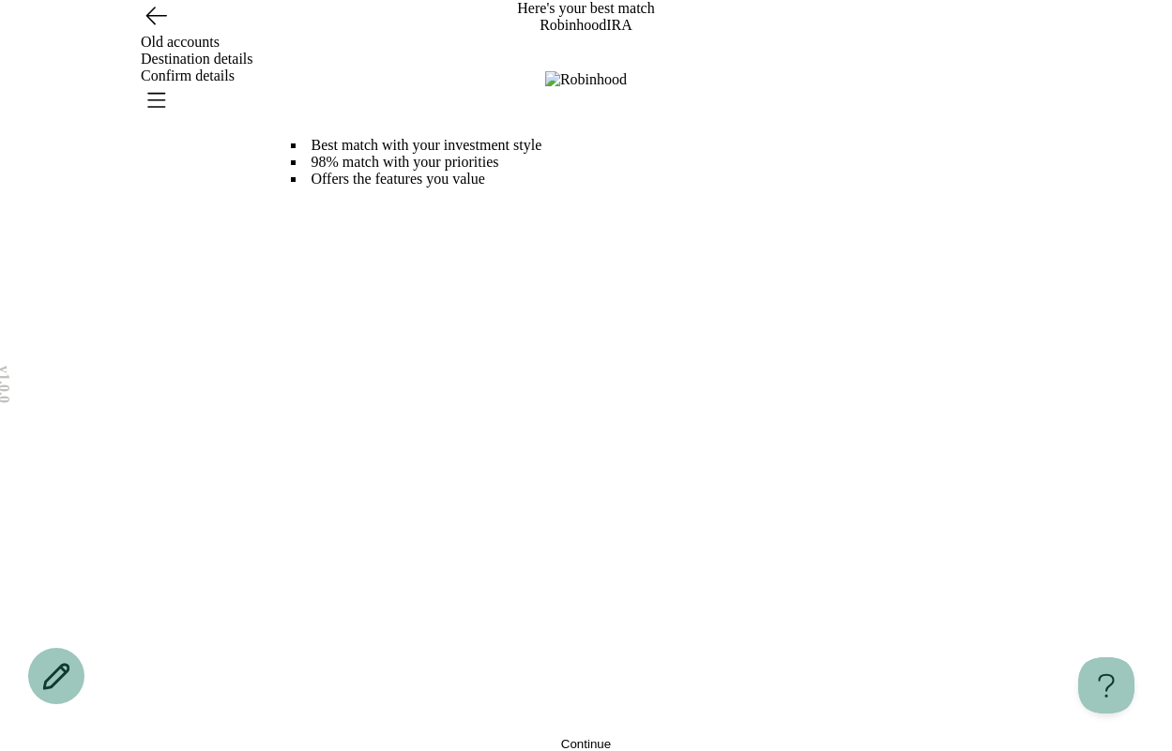
click at [562, 737] on span "Continue" at bounding box center [586, 744] width 50 height 14
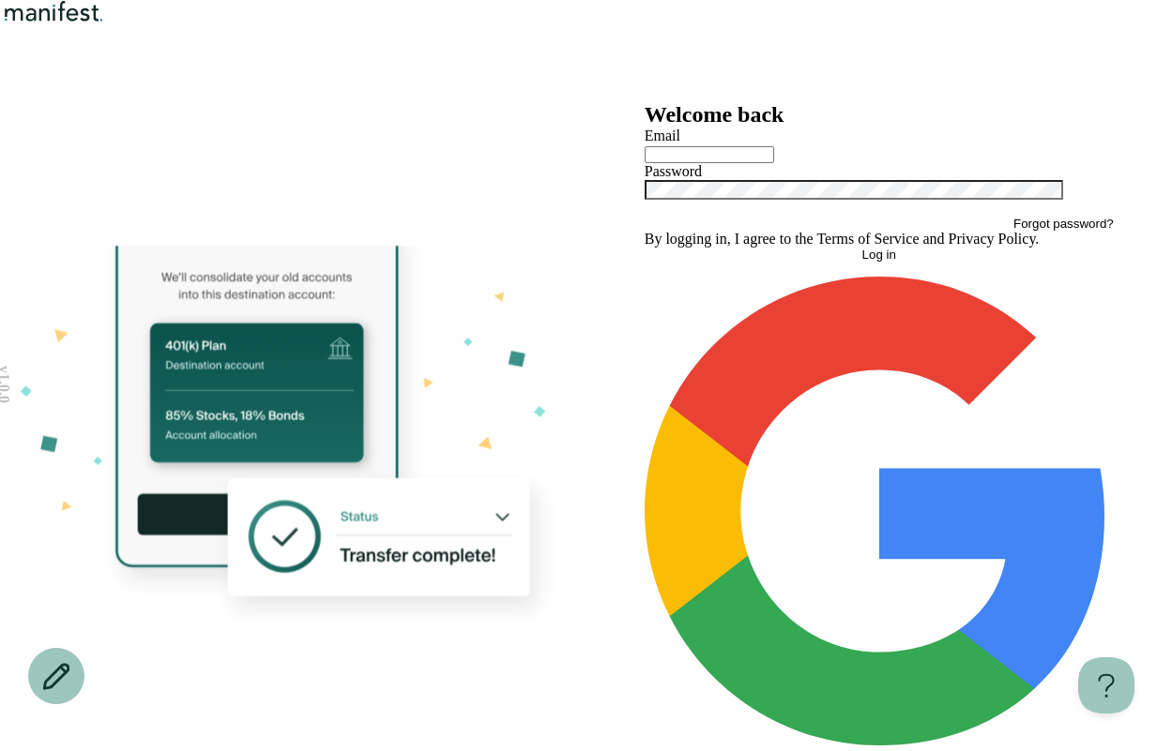
click at [697, 163] on input "text" at bounding box center [708, 154] width 129 height 17
type input "*"
type input "**********"
click at [737, 262] on button "Log in" at bounding box center [878, 255] width 469 height 14
